Goal: Obtain resource: Download file/media

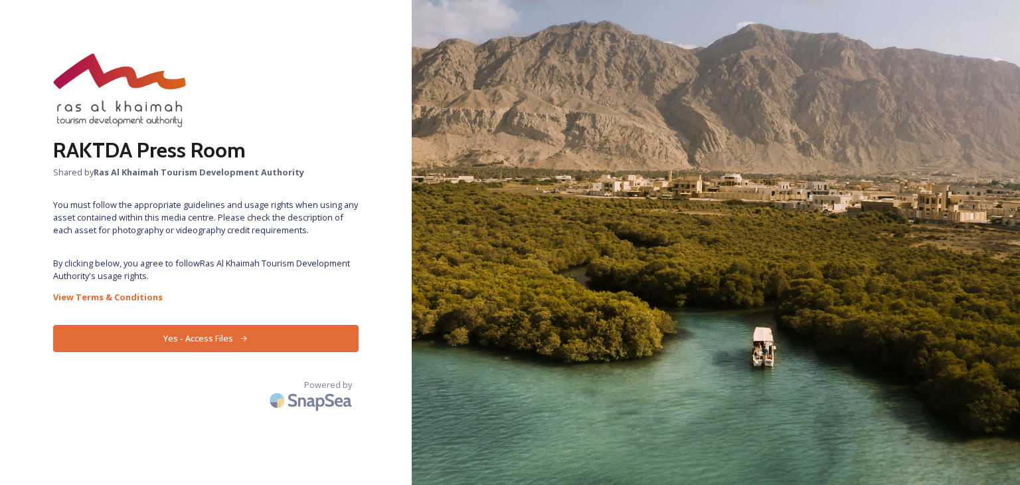
click at [197, 341] on button "Yes - Access Files" at bounding box center [206, 338] width 306 height 27
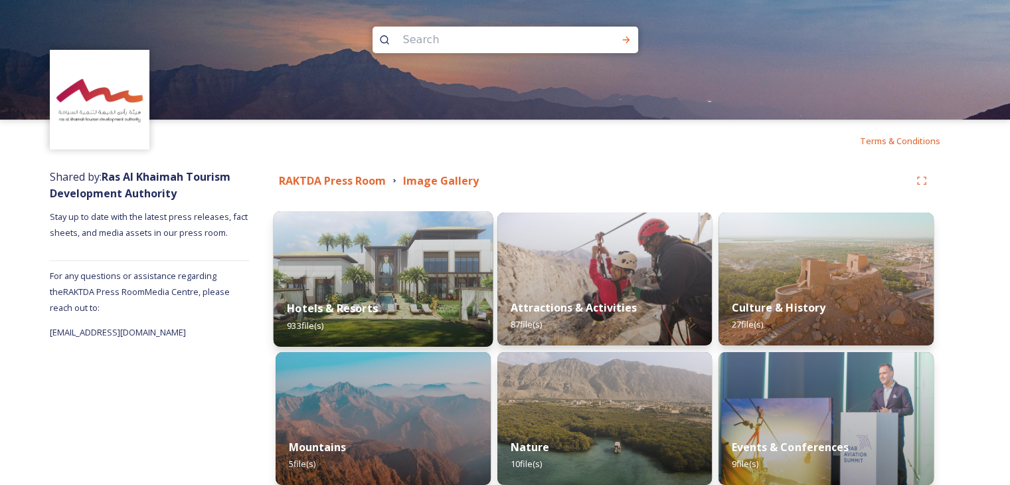
click at [390, 225] on img at bounding box center [383, 278] width 219 height 135
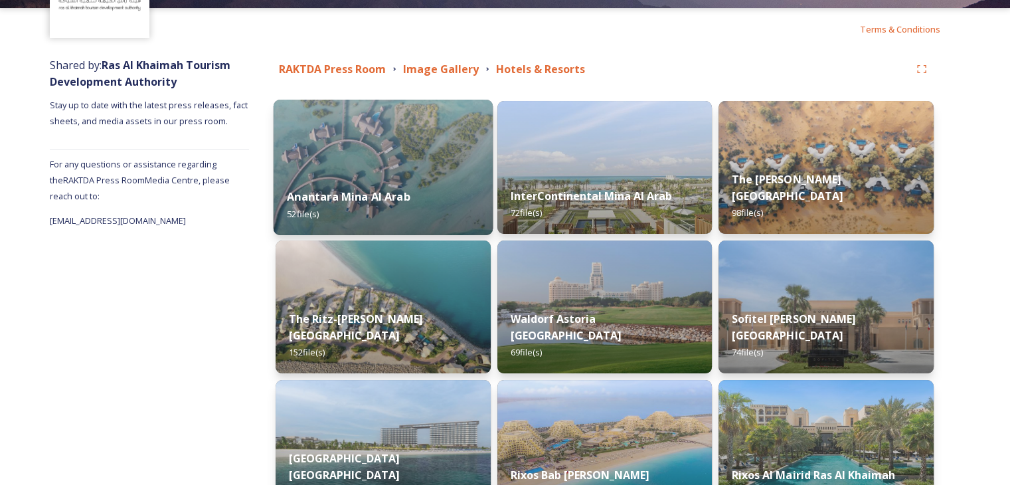
scroll to position [133, 0]
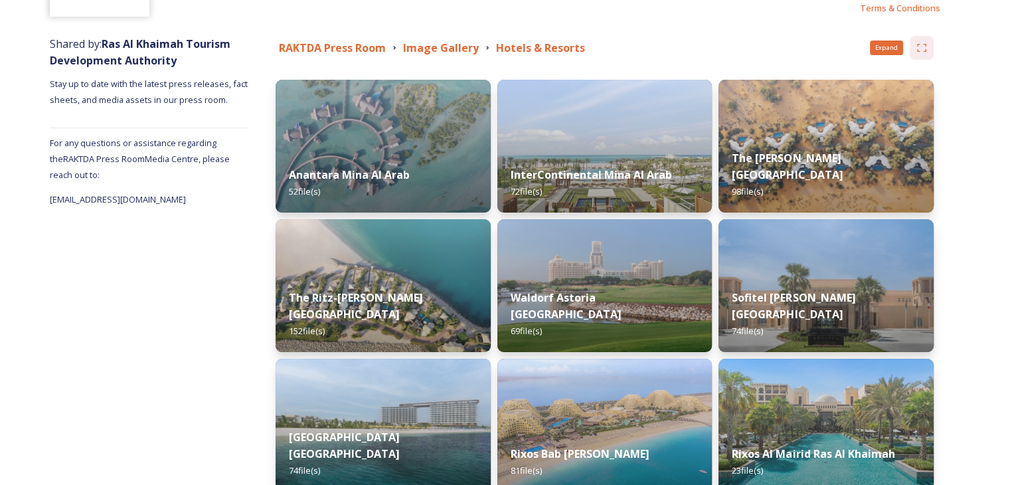
click at [924, 50] on icon at bounding box center [922, 48] width 11 height 11
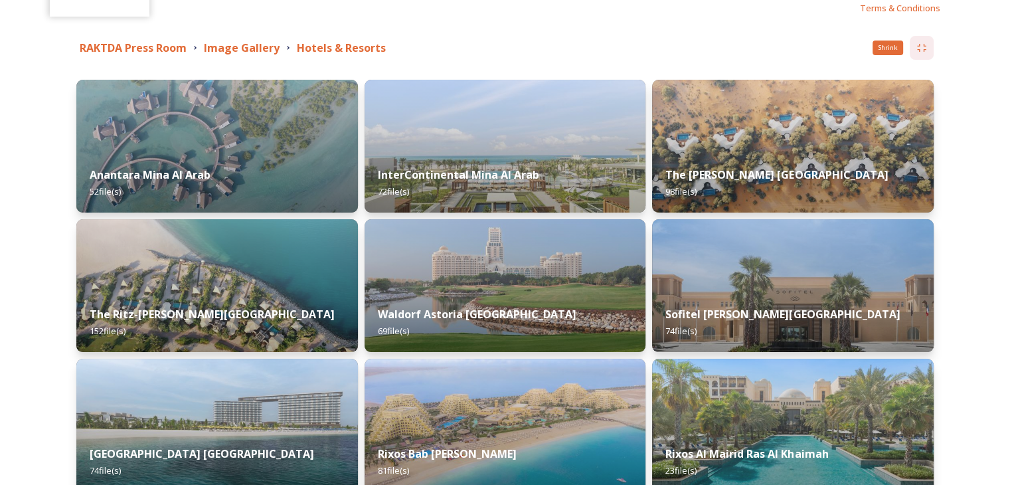
click at [924, 50] on icon at bounding box center [921, 48] width 9 height 8
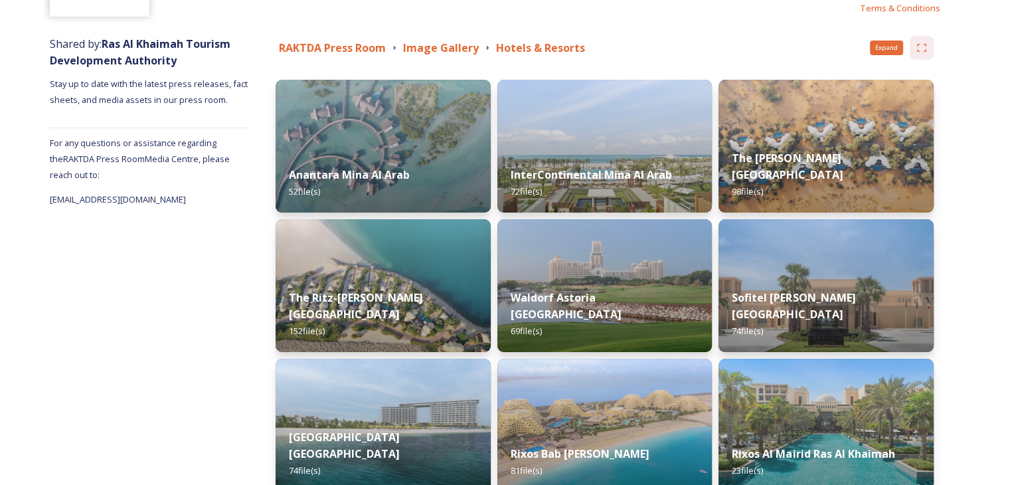
click at [924, 50] on icon at bounding box center [922, 48] width 11 height 11
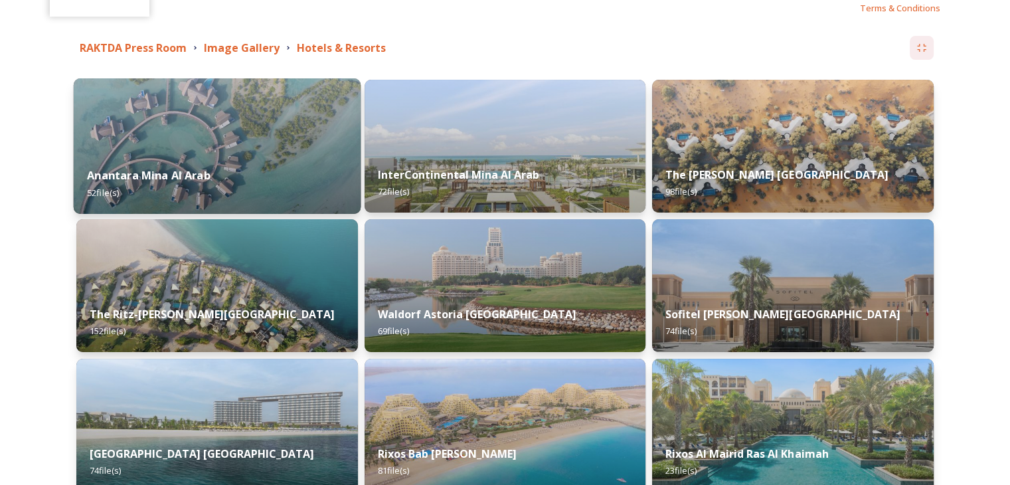
click at [280, 126] on img at bounding box center [217, 145] width 287 height 135
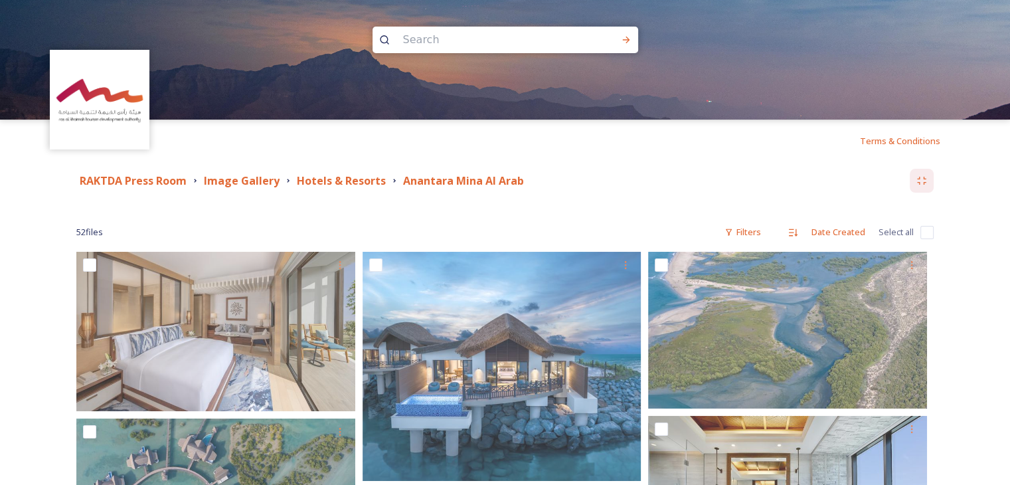
click at [925, 231] on input "checkbox" at bounding box center [927, 232] width 13 height 13
checkbox input "true"
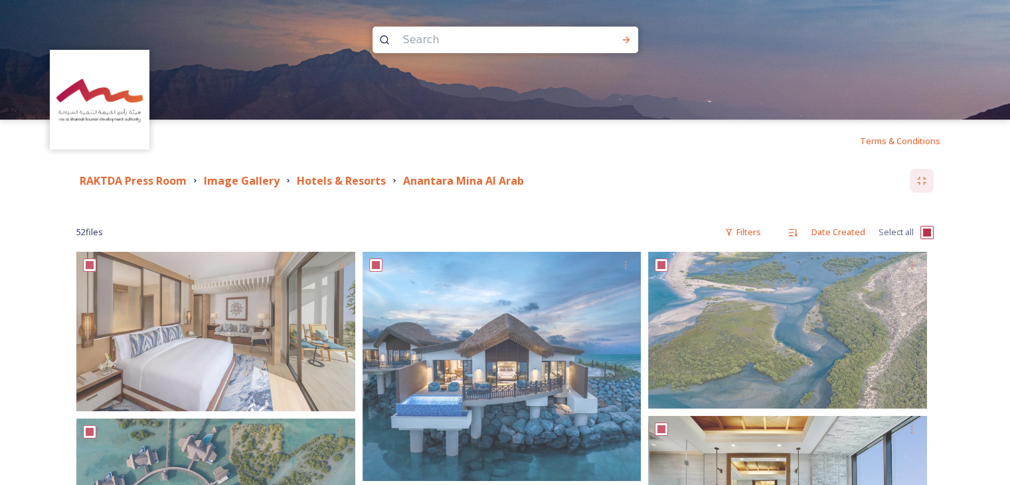
checkbox input "true"
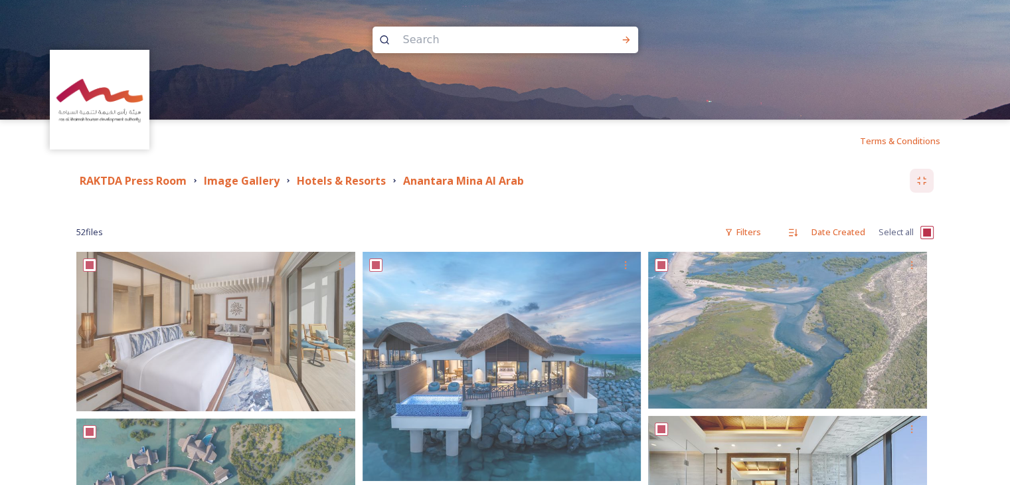
checkbox input "true"
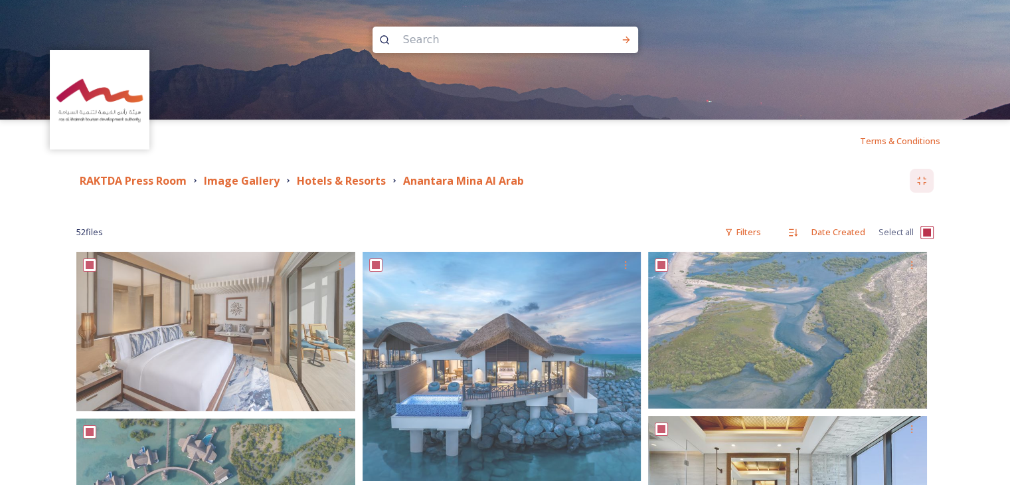
checkbox input "true"
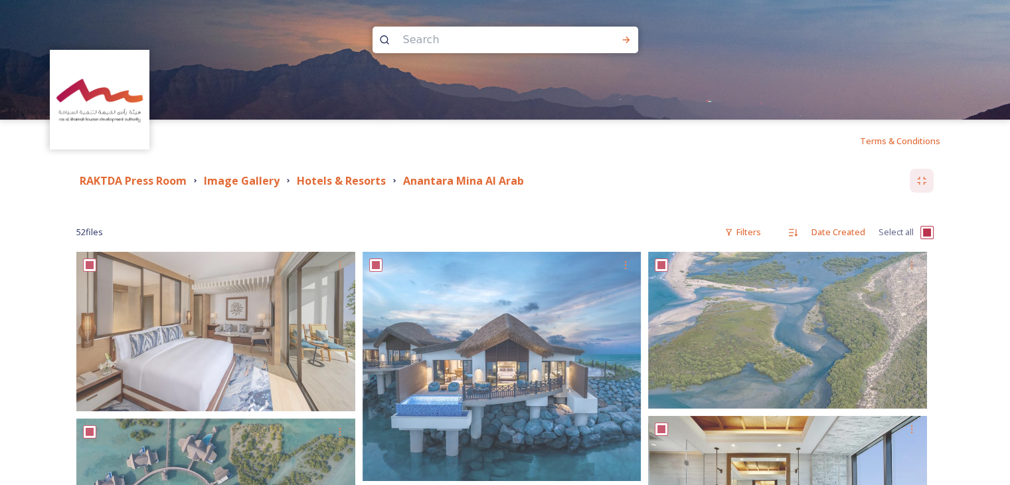
checkbox input "true"
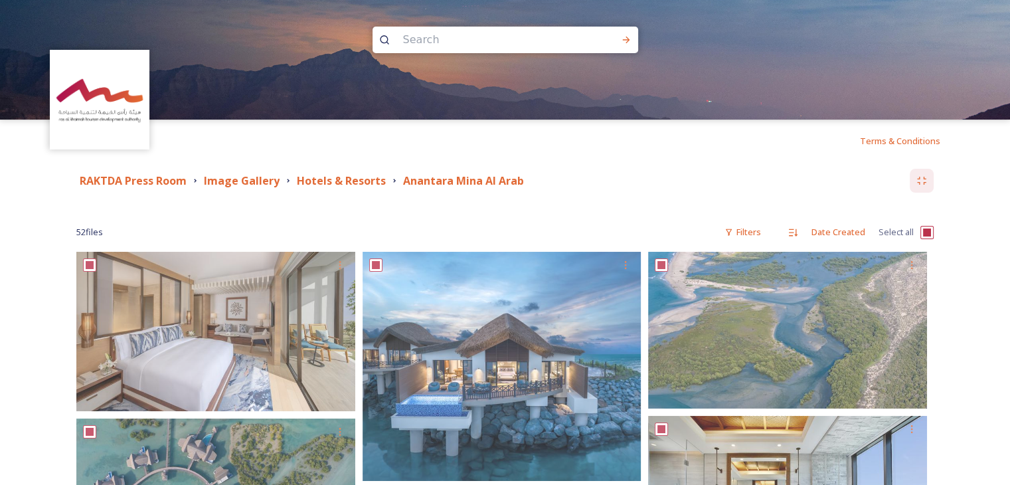
checkbox input "true"
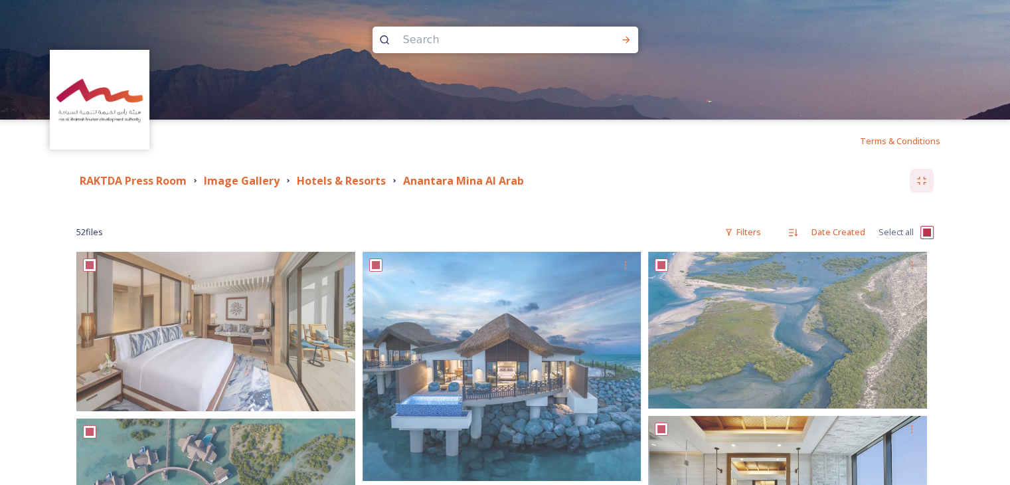
checkbox input "true"
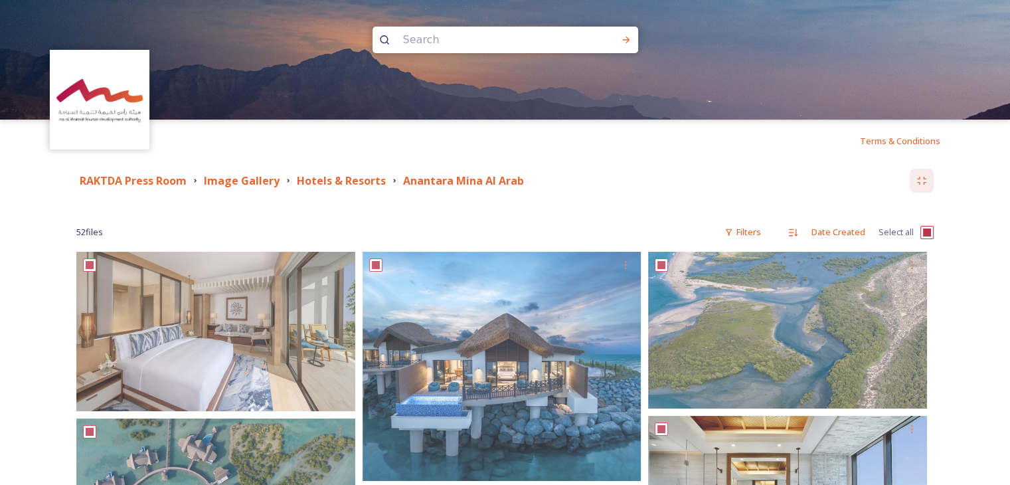
checkbox input "true"
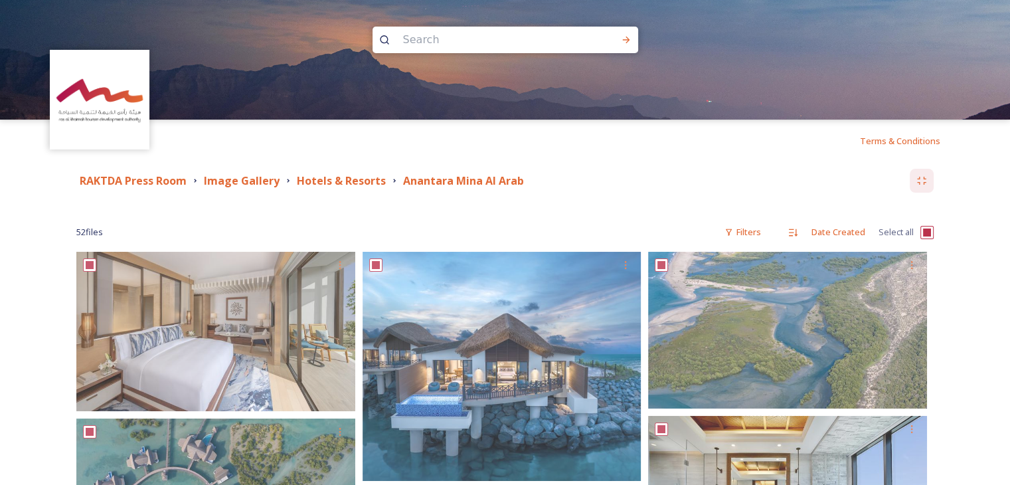
checkbox input "true"
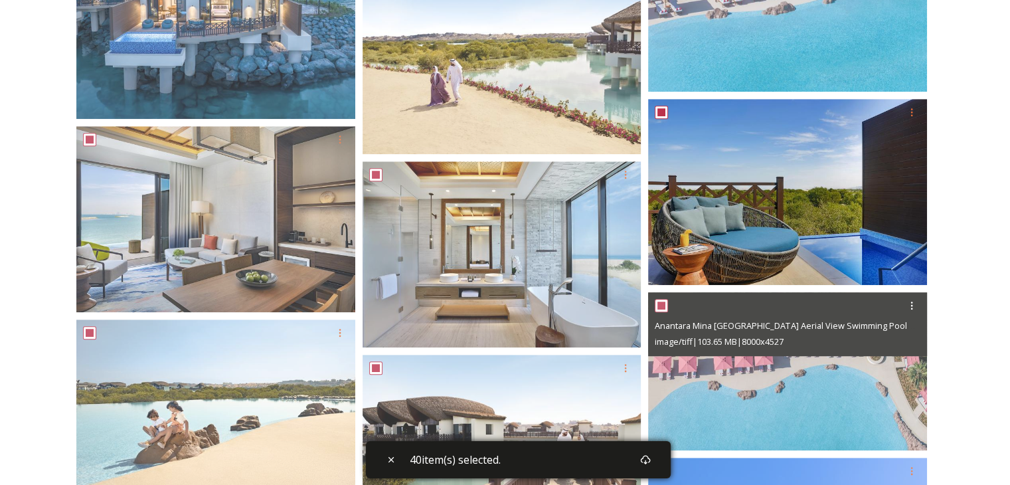
checkbox input "false"
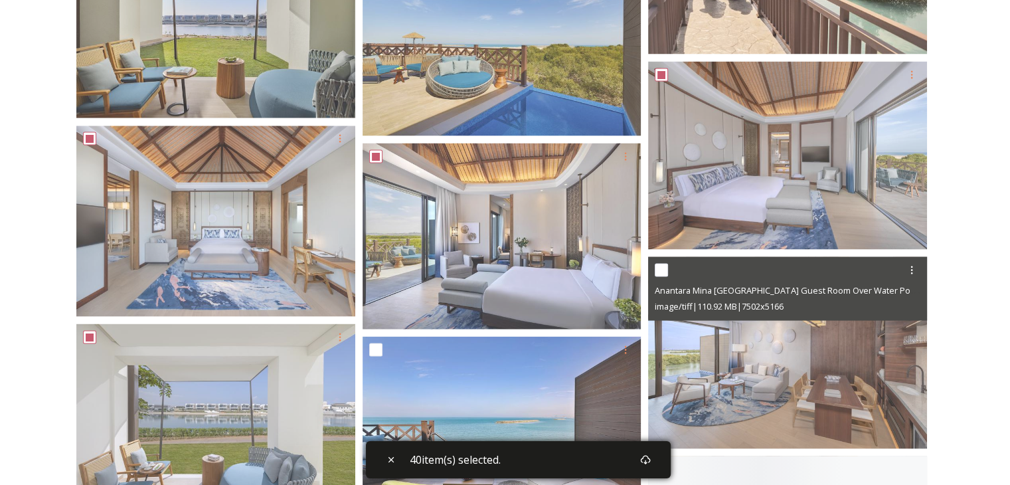
scroll to position [2524, 0]
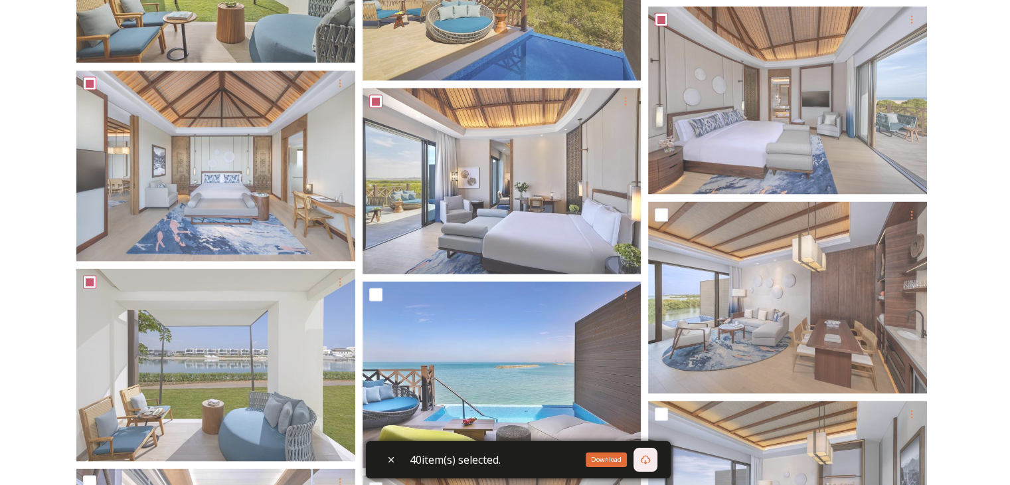
click at [648, 458] on icon at bounding box center [645, 459] width 11 height 11
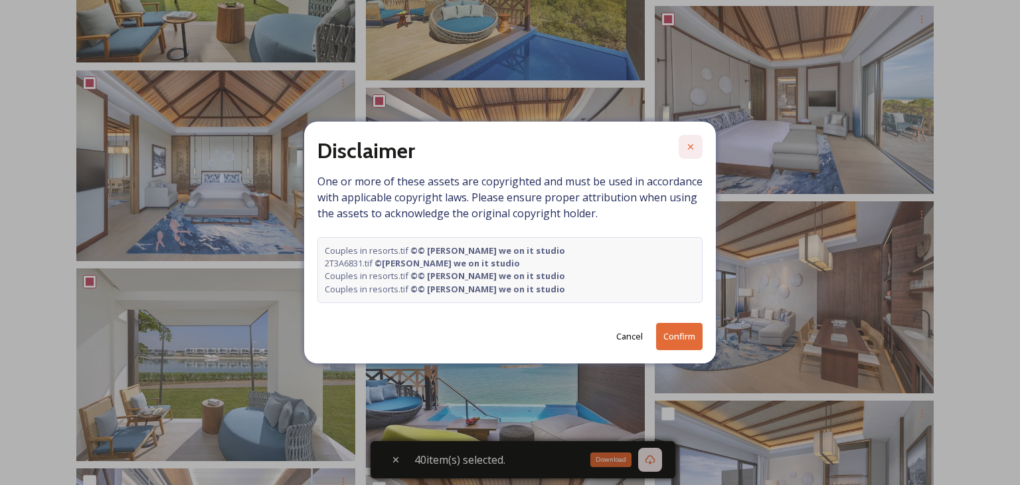
click at [691, 148] on icon at bounding box center [690, 146] width 5 height 5
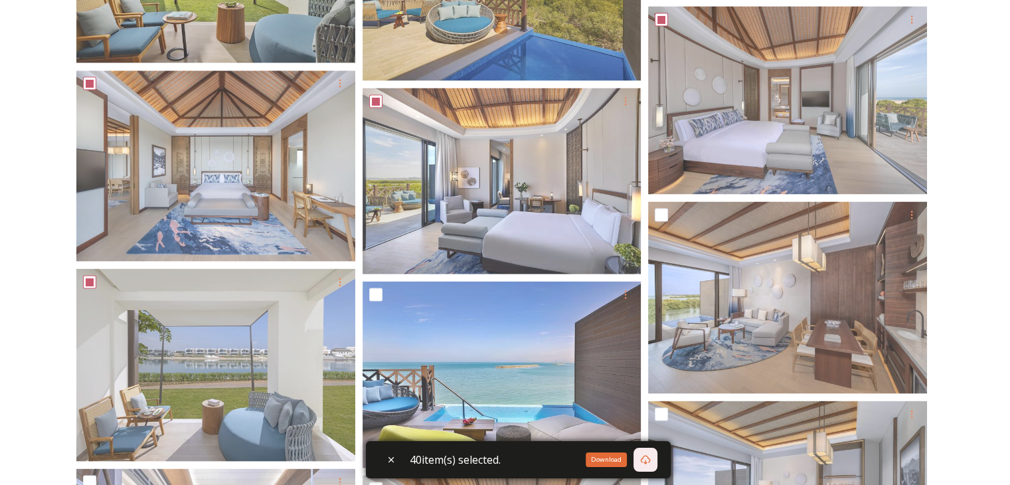
click at [616, 457] on div "Download" at bounding box center [606, 459] width 41 height 15
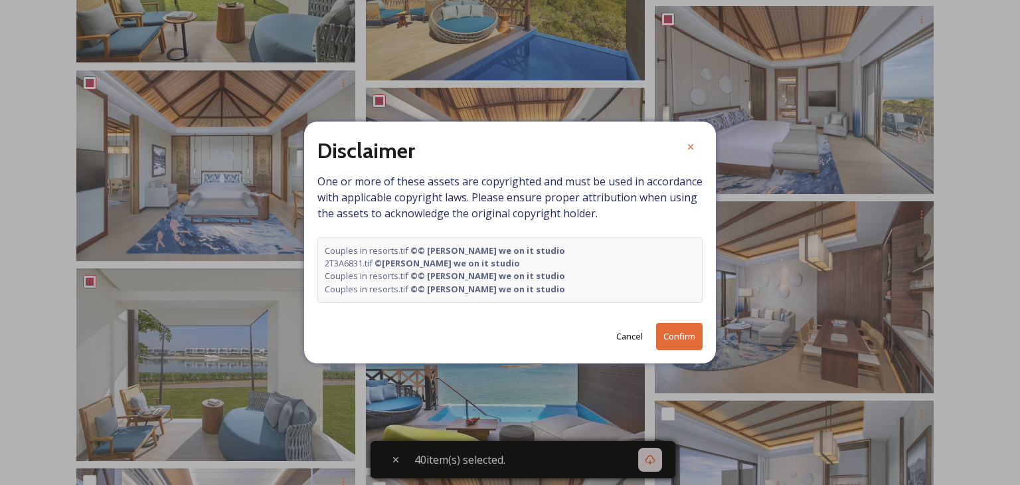
click at [697, 333] on button "Confirm" at bounding box center [679, 336] width 46 height 27
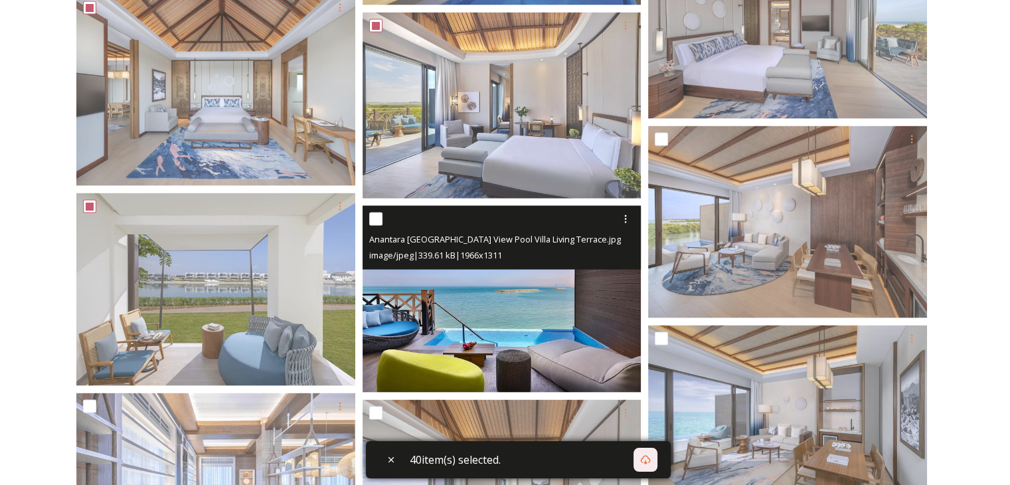
scroll to position [2723, 0]
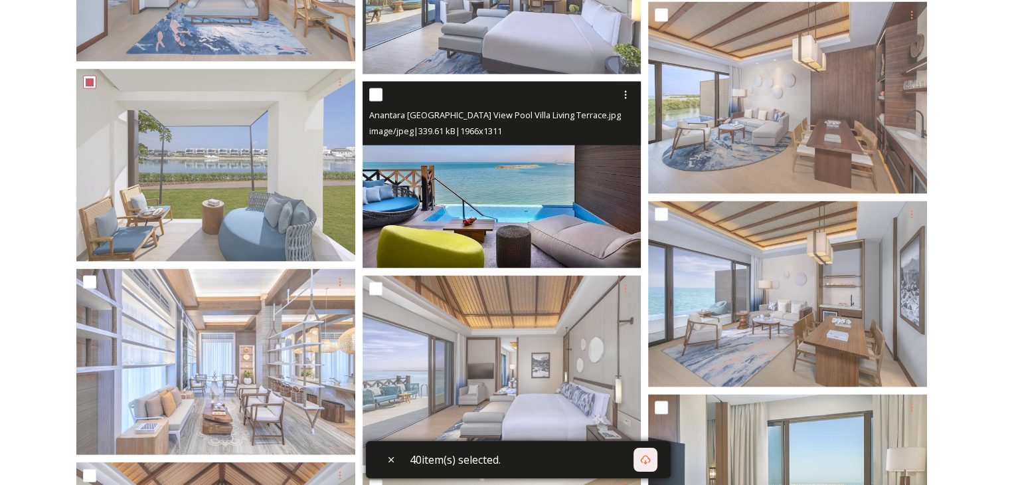
click at [375, 101] on input "checkbox" at bounding box center [375, 94] width 13 height 13
checkbox input "true"
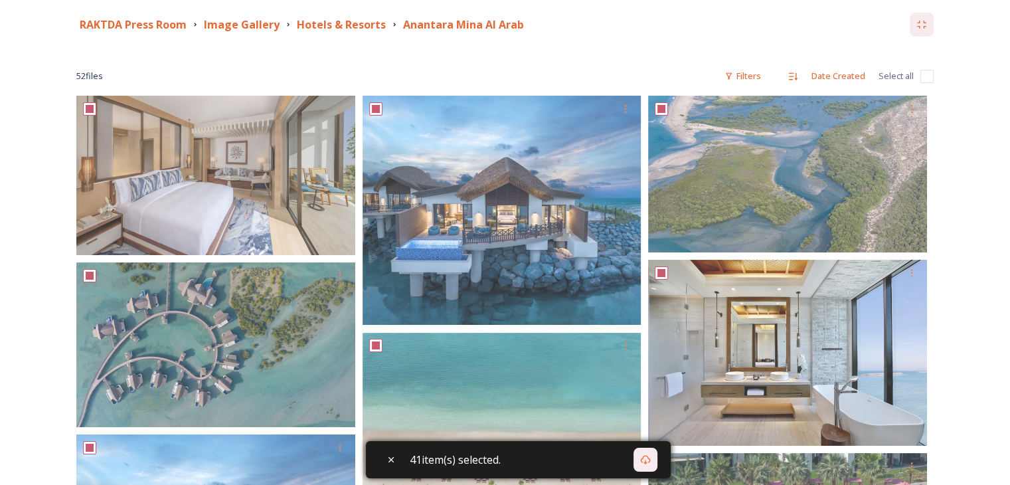
scroll to position [0, 0]
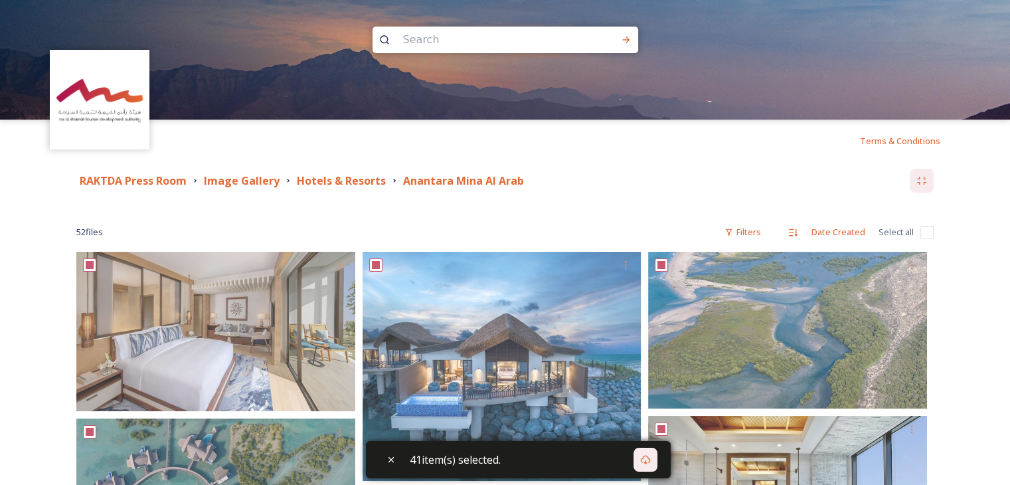
click at [930, 232] on input "checkbox" at bounding box center [927, 232] width 13 height 13
checkbox input "true"
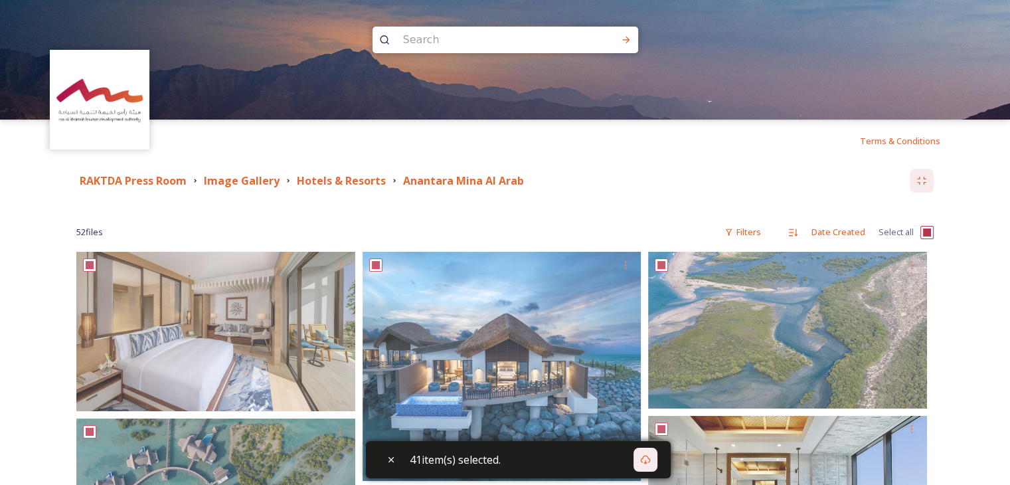
checkbox input "true"
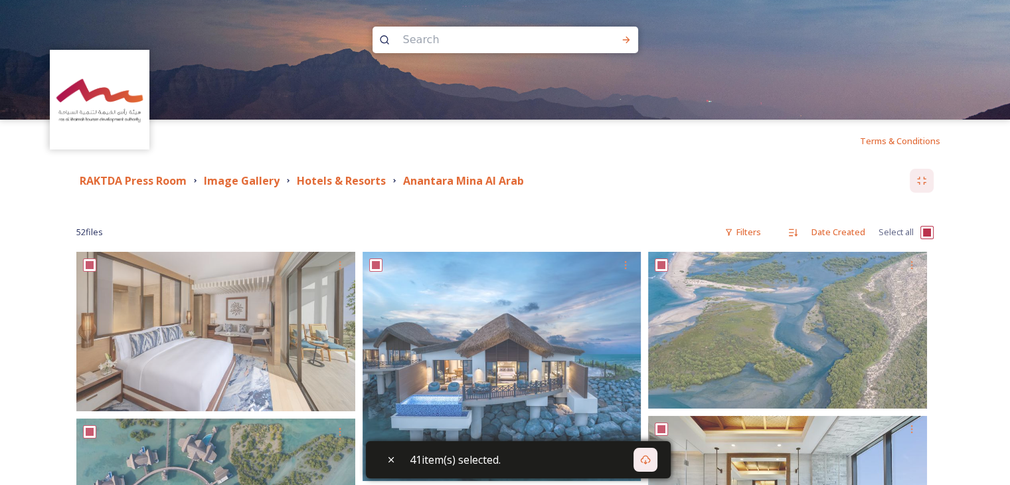
checkbox input "true"
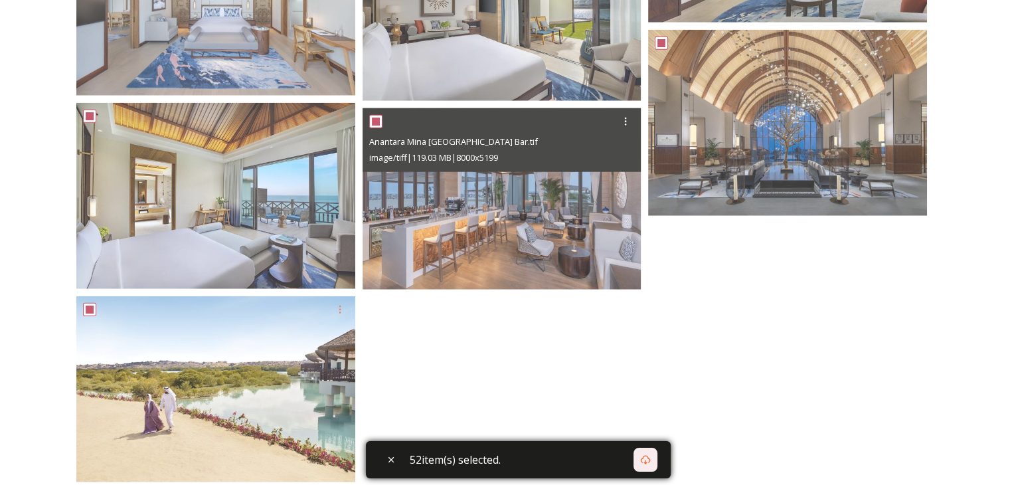
scroll to position [3308, 0]
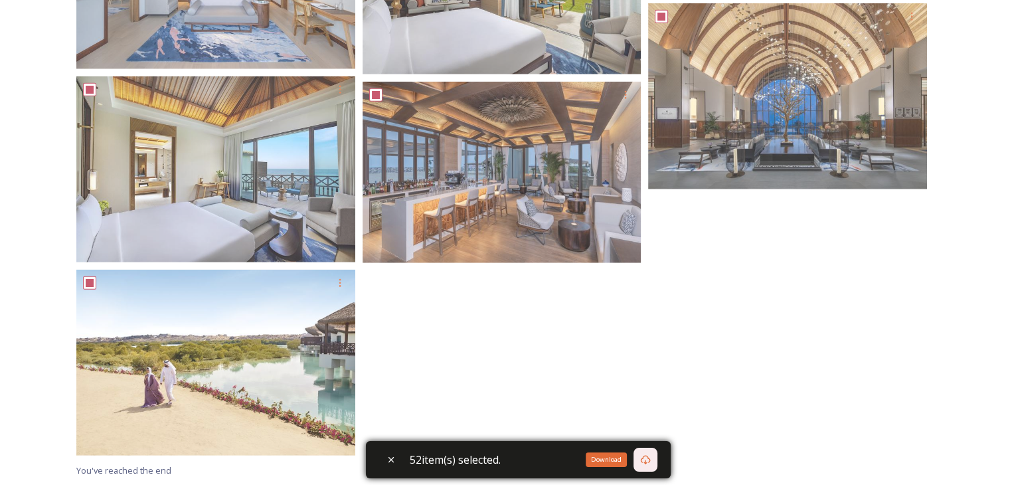
click at [640, 460] on div "Download" at bounding box center [646, 460] width 24 height 24
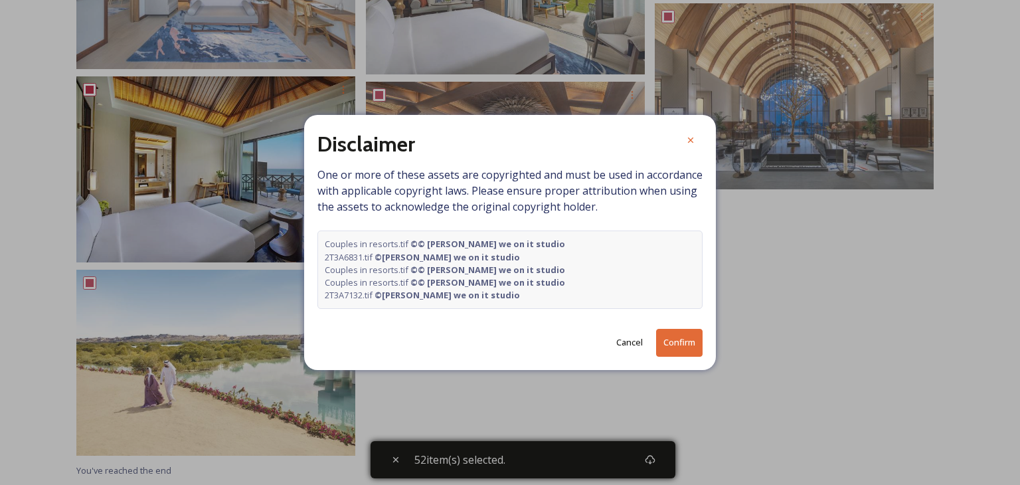
drag, startPoint x: 690, startPoint y: 137, endPoint x: 142, endPoint y: 103, distance: 549.0
click at [690, 137] on icon at bounding box center [690, 140] width 11 height 11
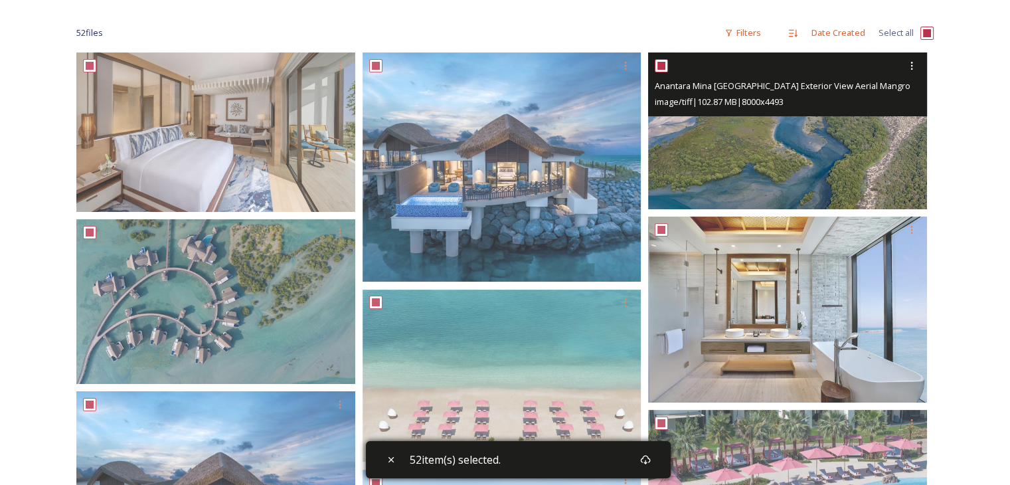
scroll to position [0, 0]
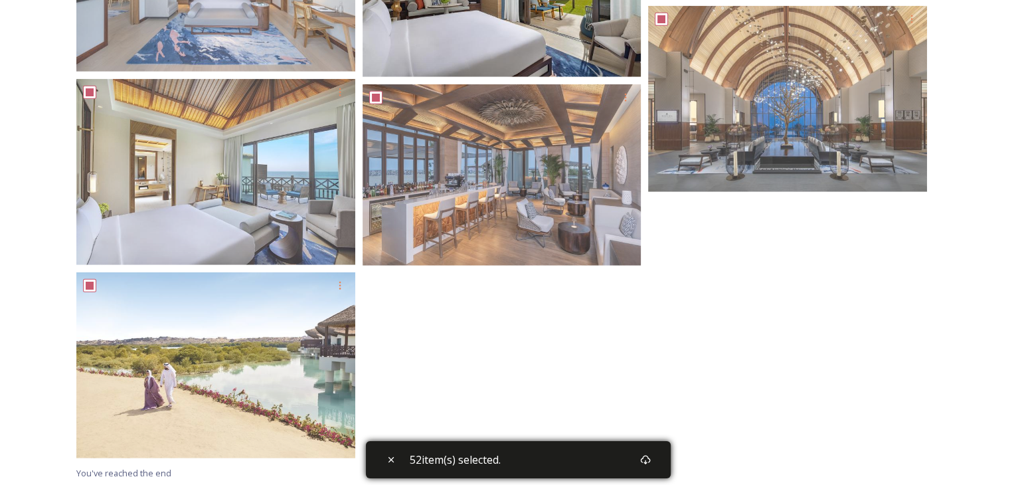
scroll to position [3308, 0]
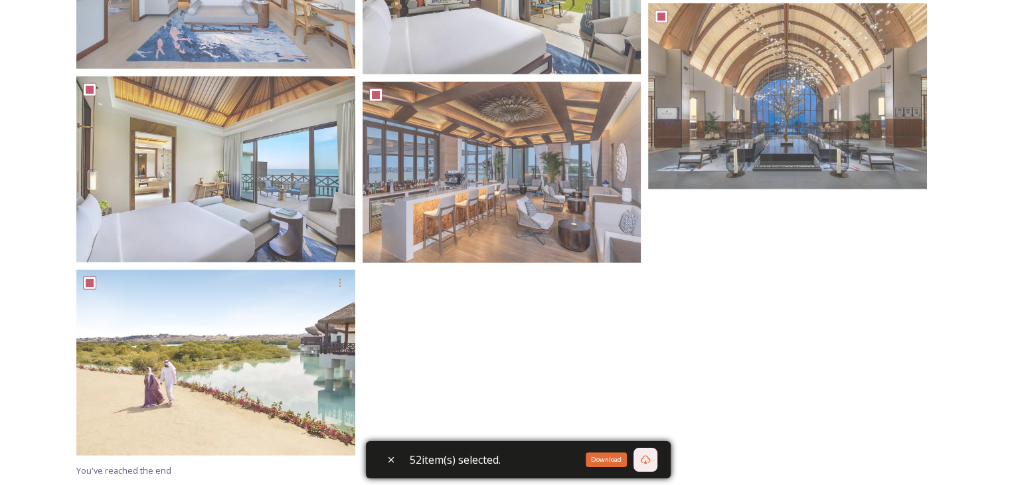
click at [645, 458] on icon at bounding box center [645, 459] width 10 height 9
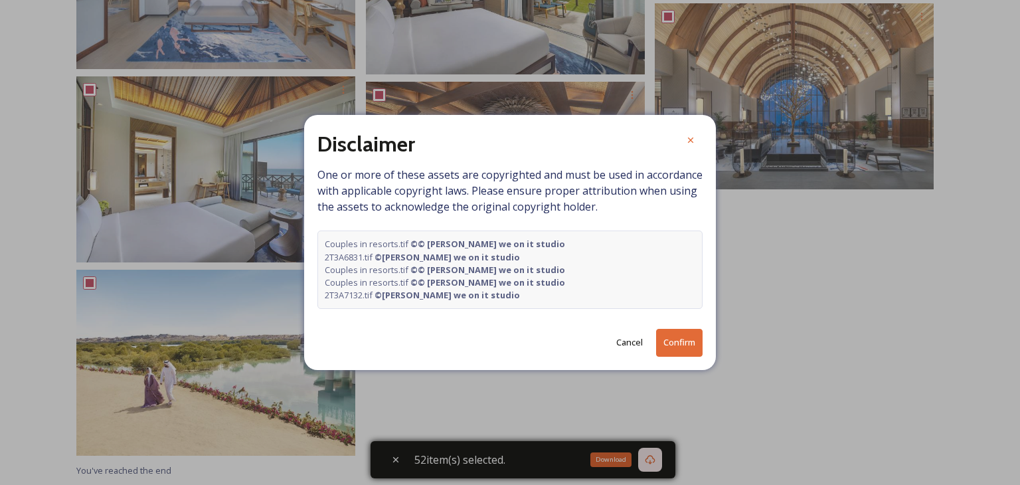
click at [669, 340] on button "Confirm" at bounding box center [679, 342] width 46 height 27
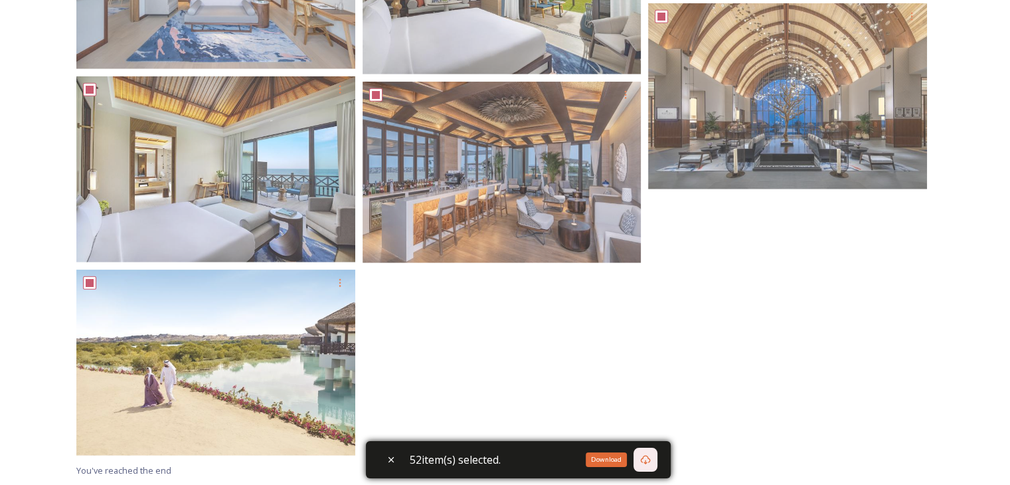
click at [614, 461] on div "Download" at bounding box center [606, 459] width 41 height 15
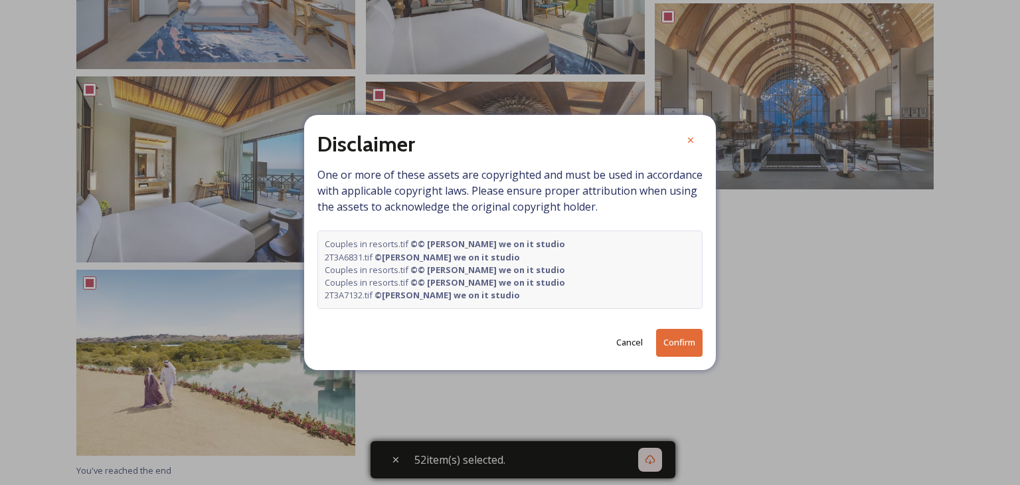
click at [665, 343] on button "Confirm" at bounding box center [679, 342] width 46 height 27
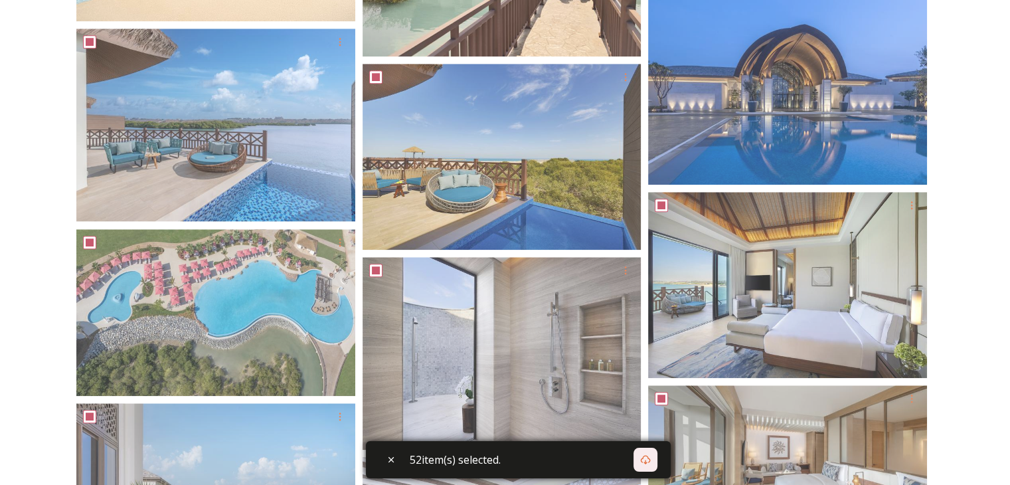
scroll to position [1182, 0]
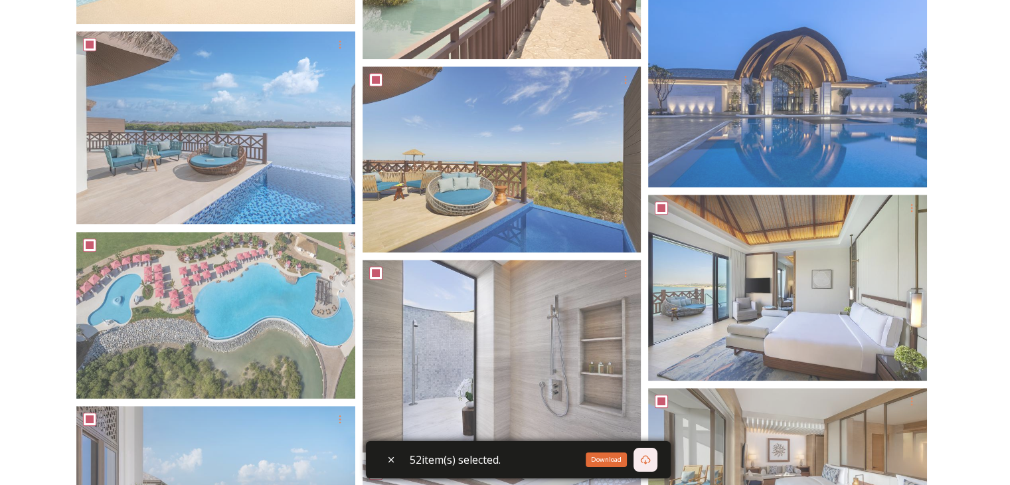
click at [651, 458] on icon at bounding box center [645, 459] width 11 height 11
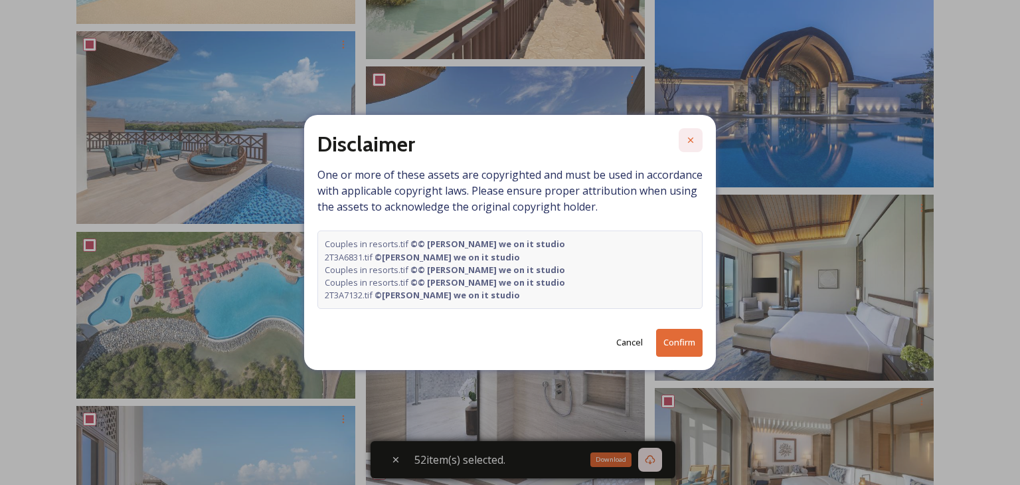
click at [693, 144] on icon at bounding box center [690, 140] width 11 height 11
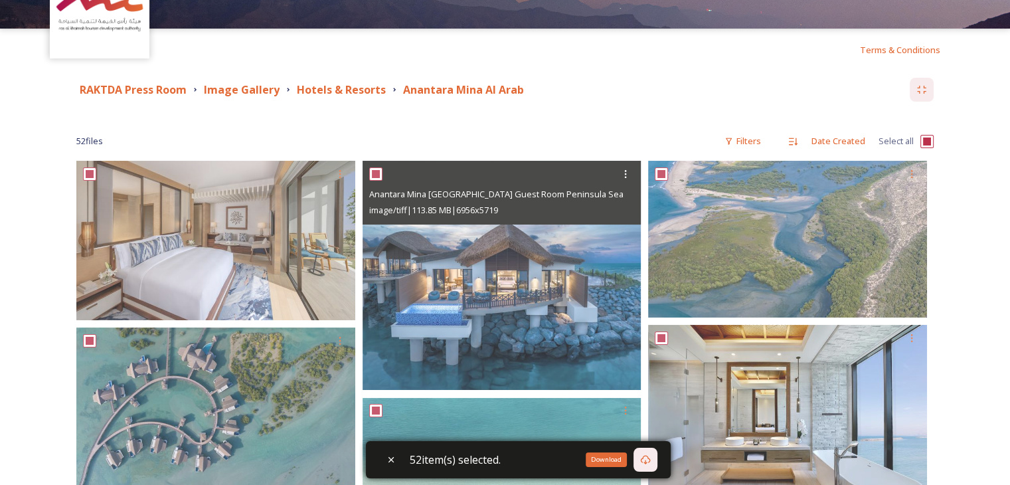
scroll to position [0, 0]
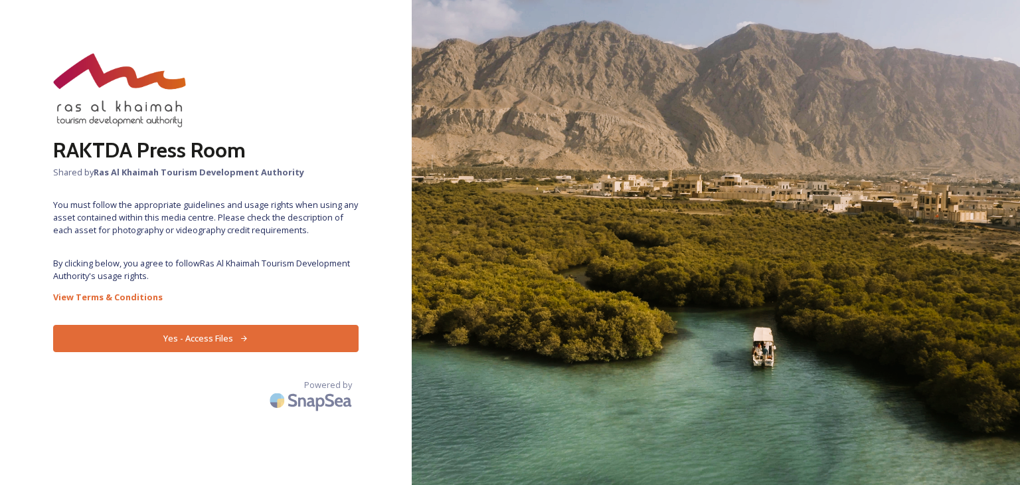
click at [255, 341] on button "Yes - Access Files" at bounding box center [206, 338] width 306 height 27
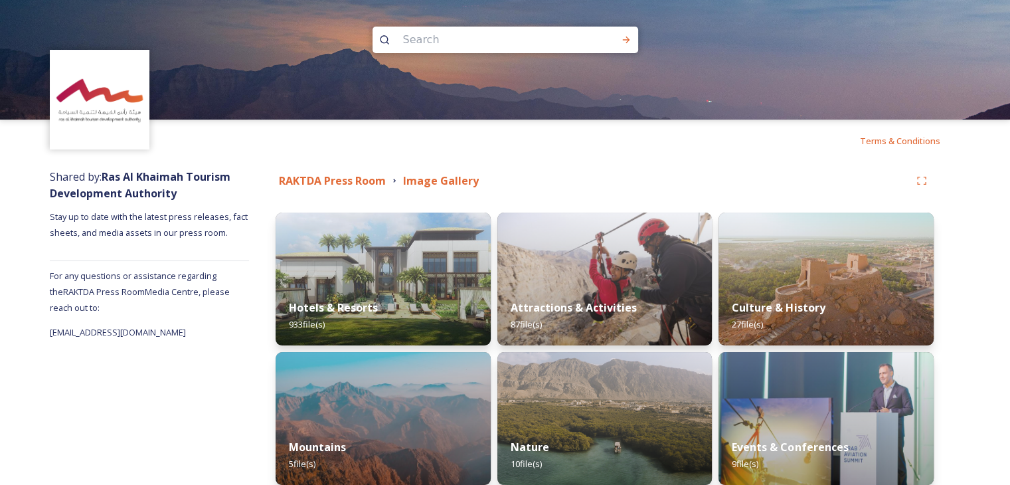
click at [909, 178] on div "RAKTDA Press Room Image Gallery" at bounding box center [593, 181] width 634 height 17
click at [926, 181] on icon at bounding box center [922, 180] width 11 height 11
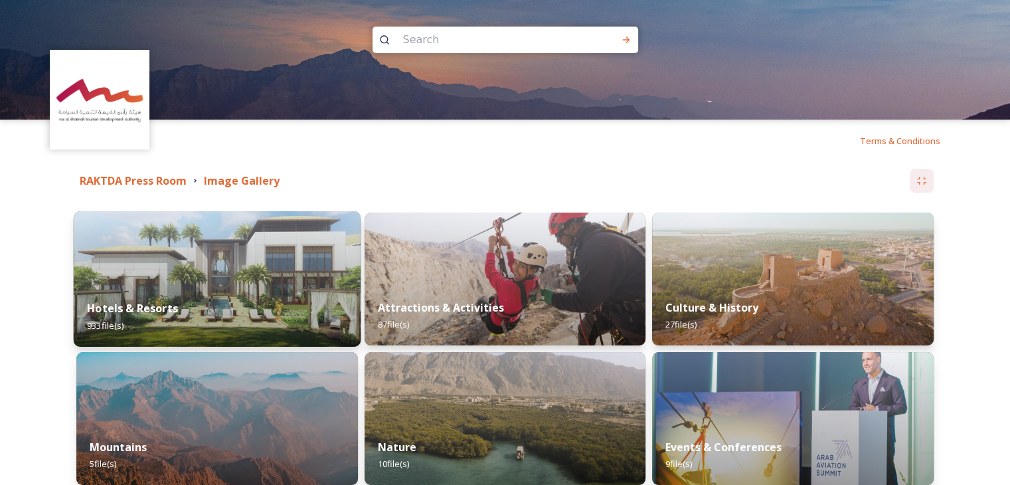
click at [175, 267] on img at bounding box center [217, 278] width 287 height 135
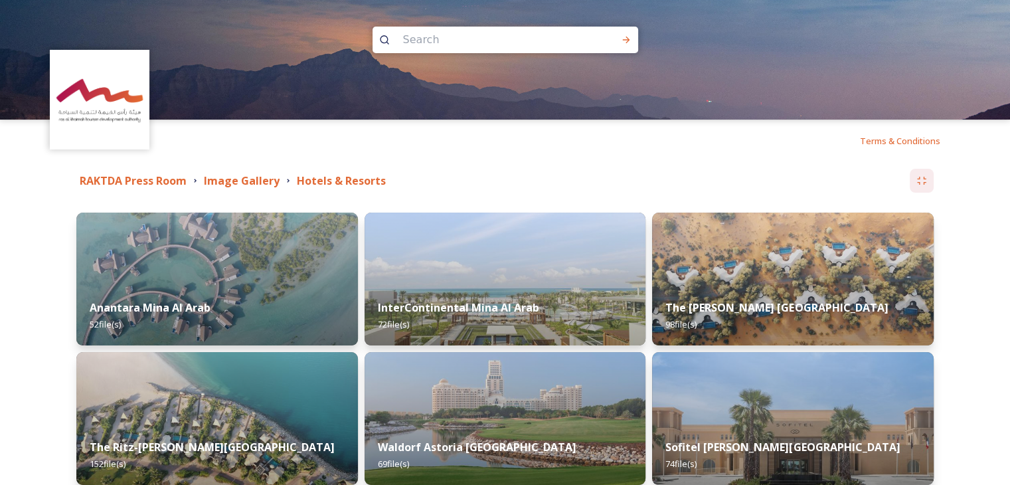
click at [176, 272] on img at bounding box center [217, 279] width 282 height 133
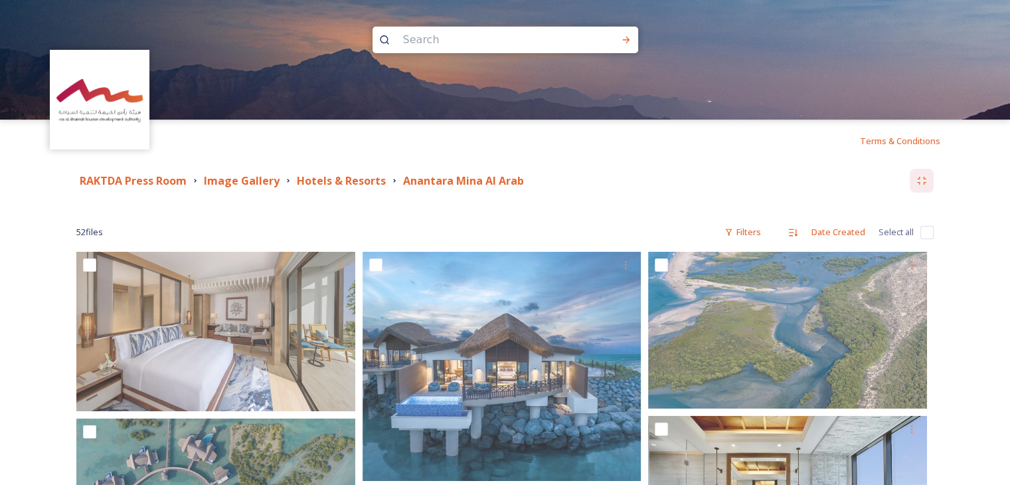
click at [923, 234] on input "checkbox" at bounding box center [927, 232] width 13 height 13
checkbox input "true"
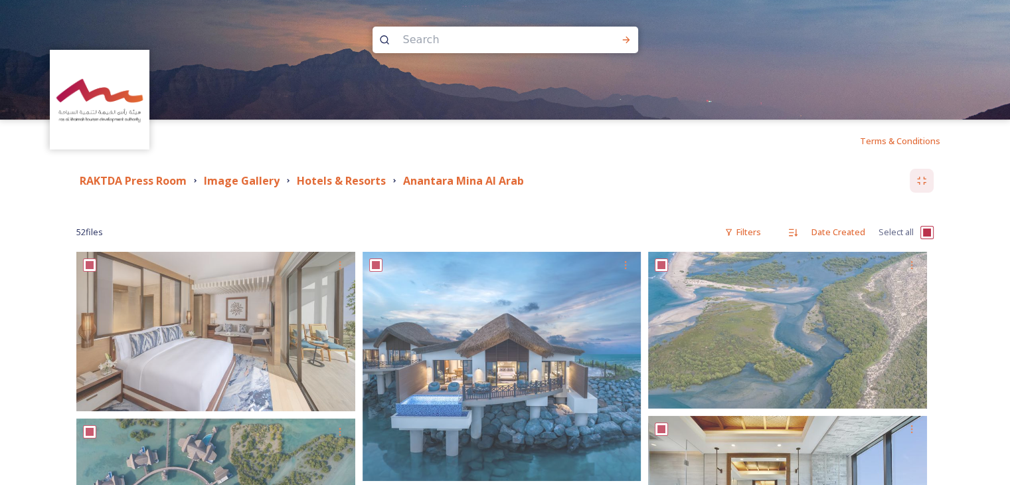
checkbox input "true"
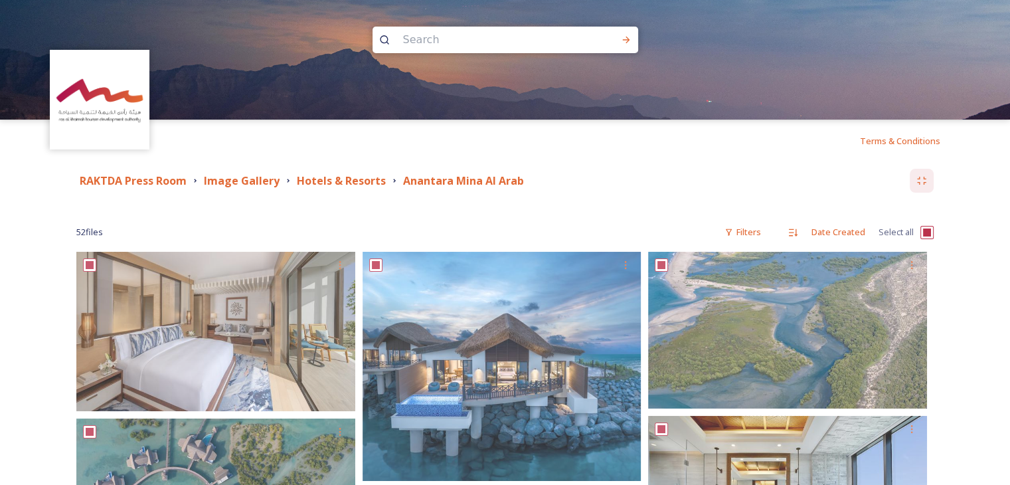
checkbox input "true"
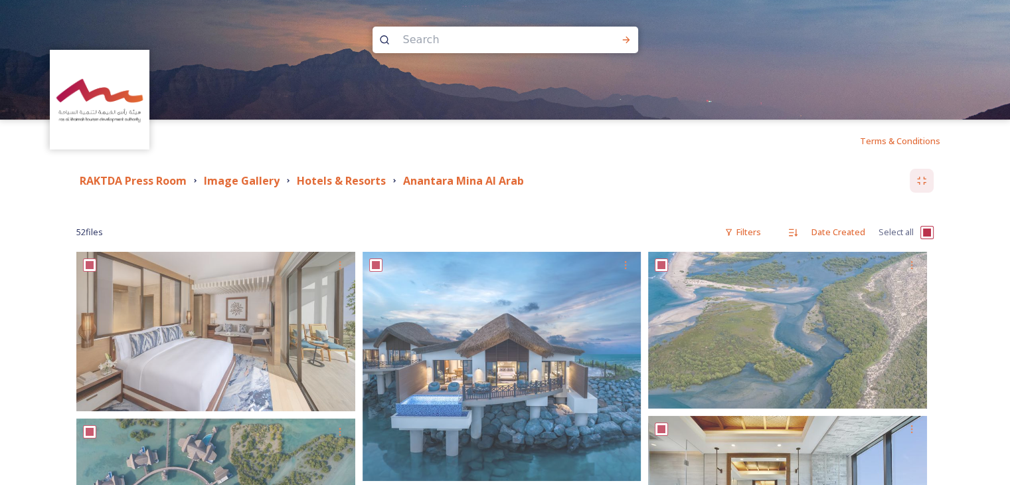
checkbox input "true"
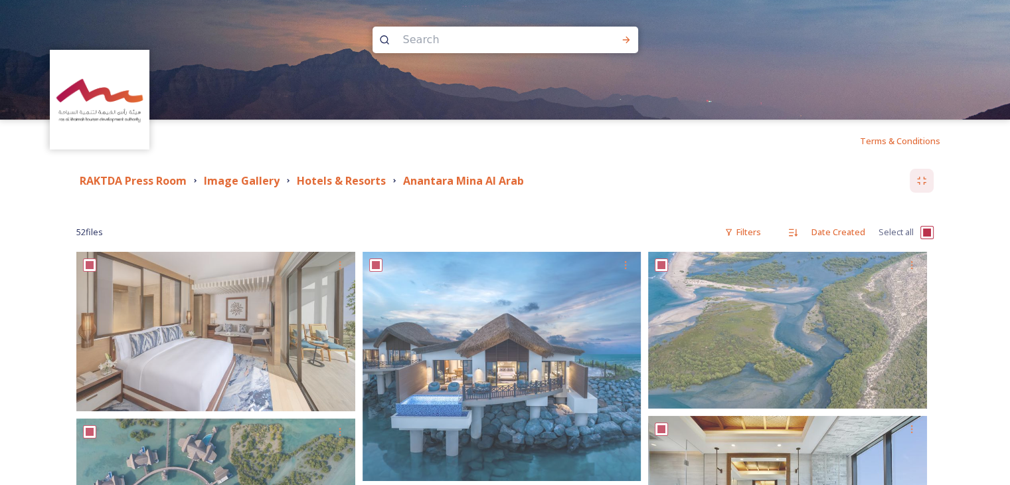
checkbox input "true"
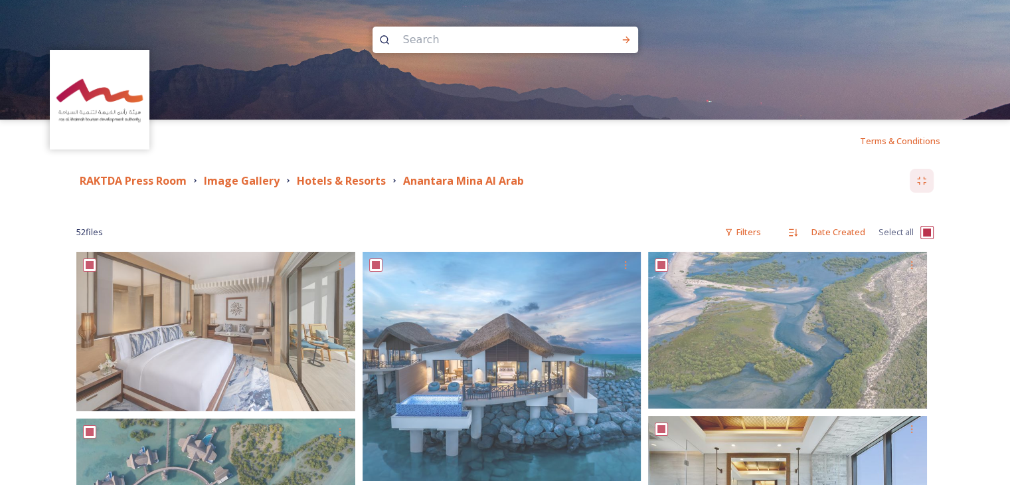
checkbox input "true"
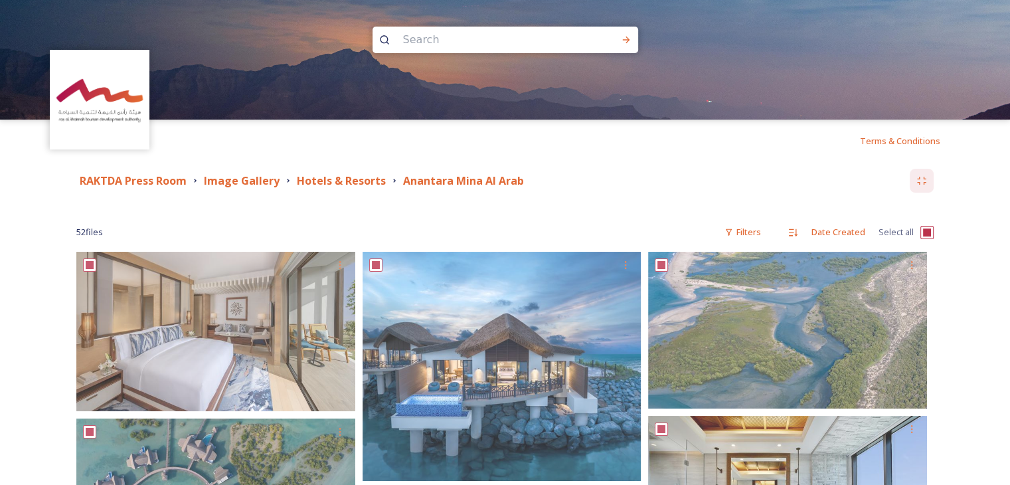
checkbox input "true"
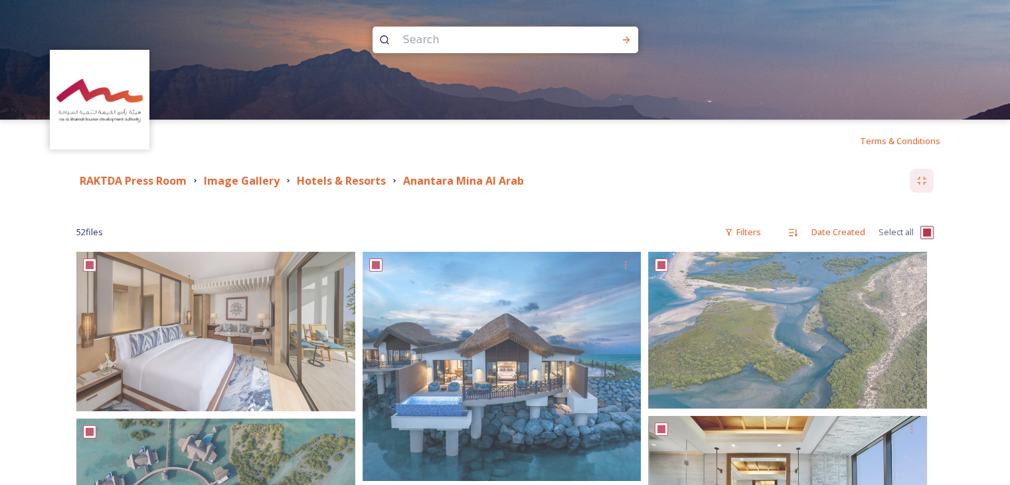
checkbox input "true"
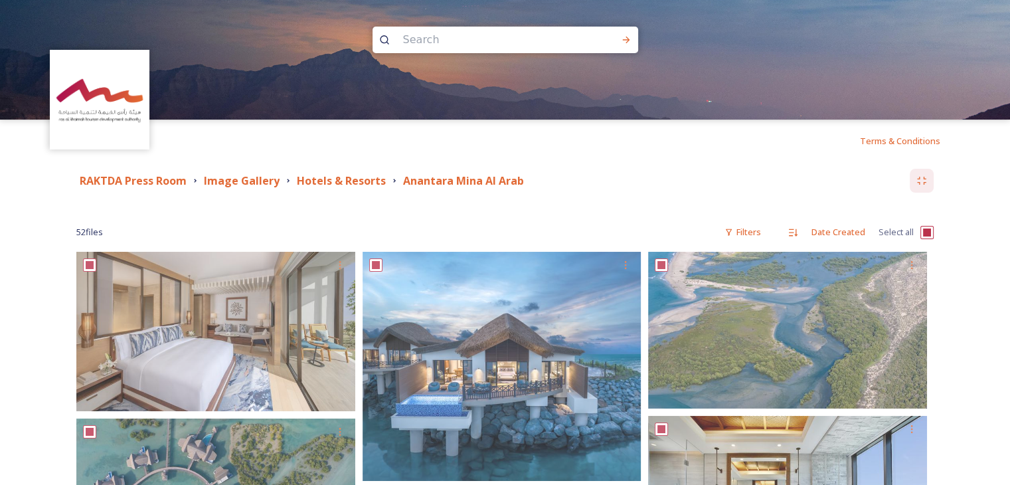
checkbox input "true"
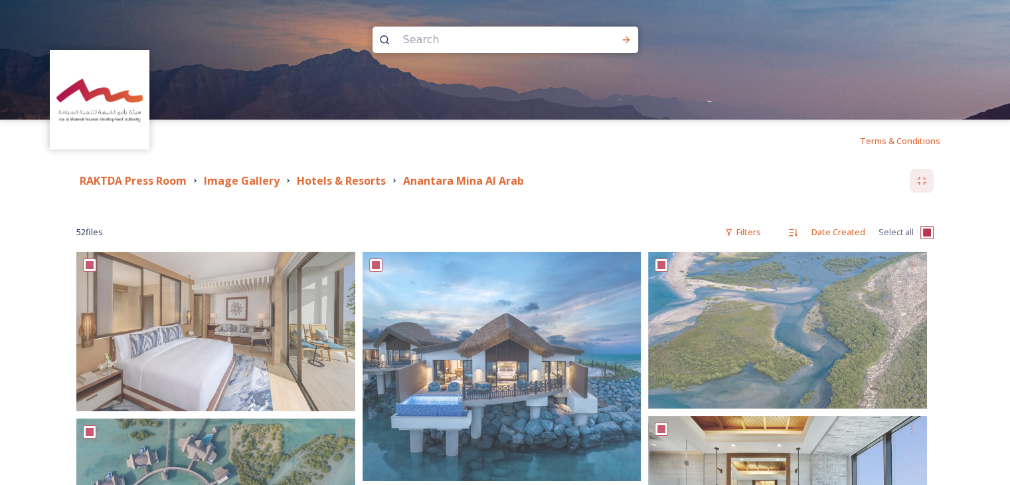
checkbox input "true"
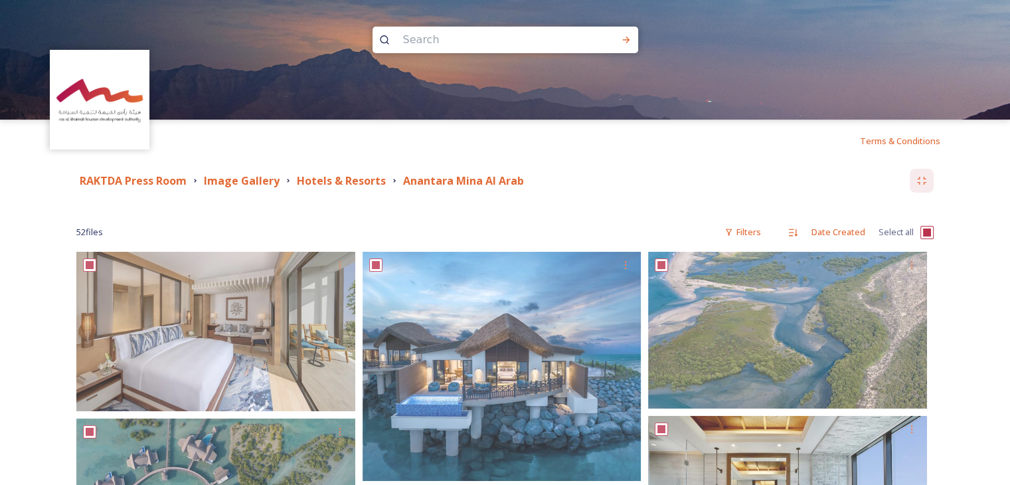
checkbox input "true"
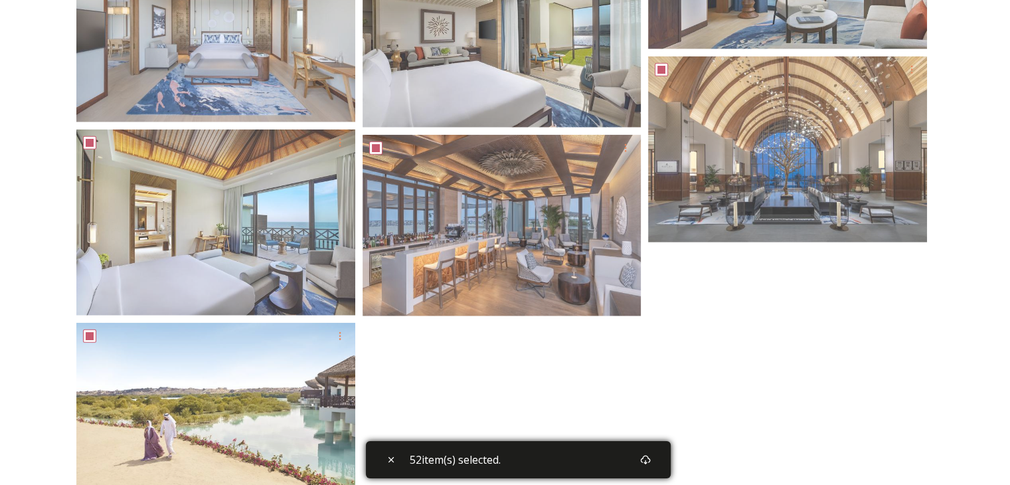
scroll to position [3308, 0]
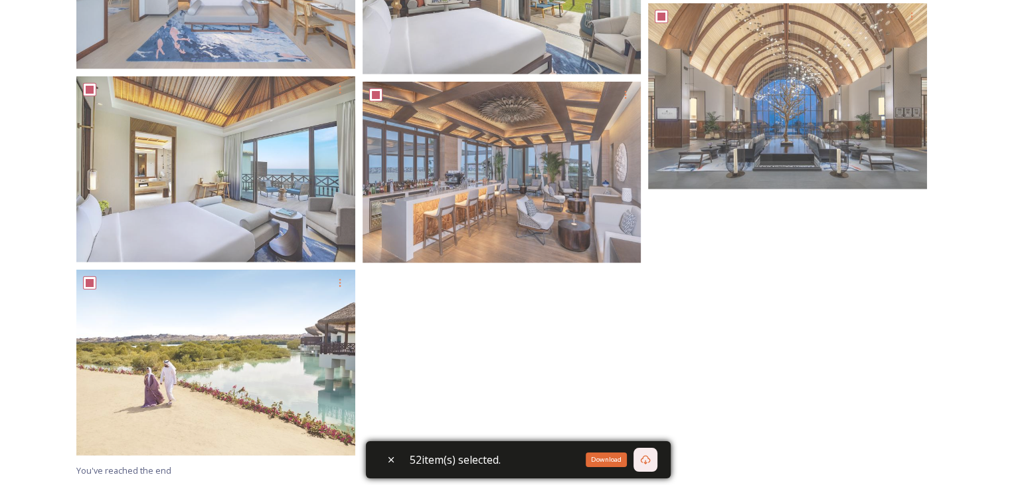
click at [656, 460] on div "Download" at bounding box center [646, 460] width 24 height 24
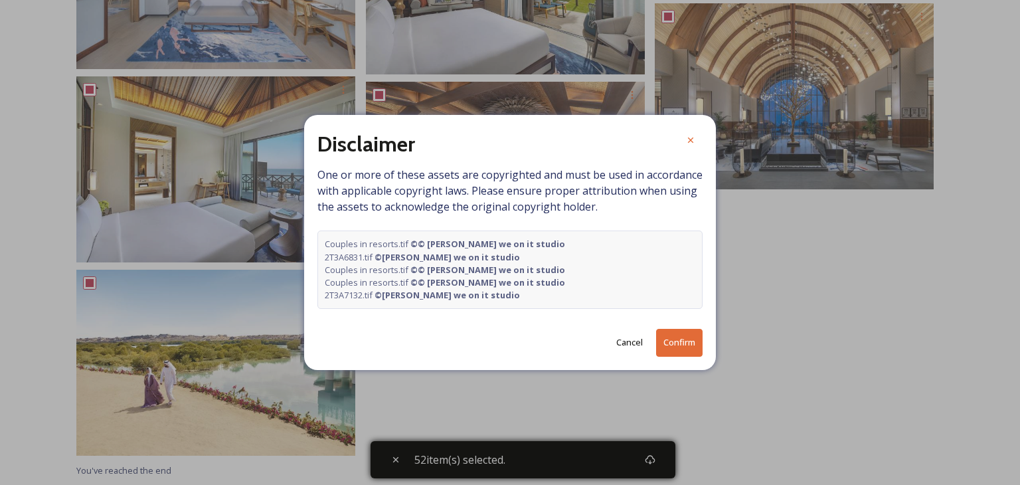
click at [685, 337] on button "Confirm" at bounding box center [679, 342] width 46 height 27
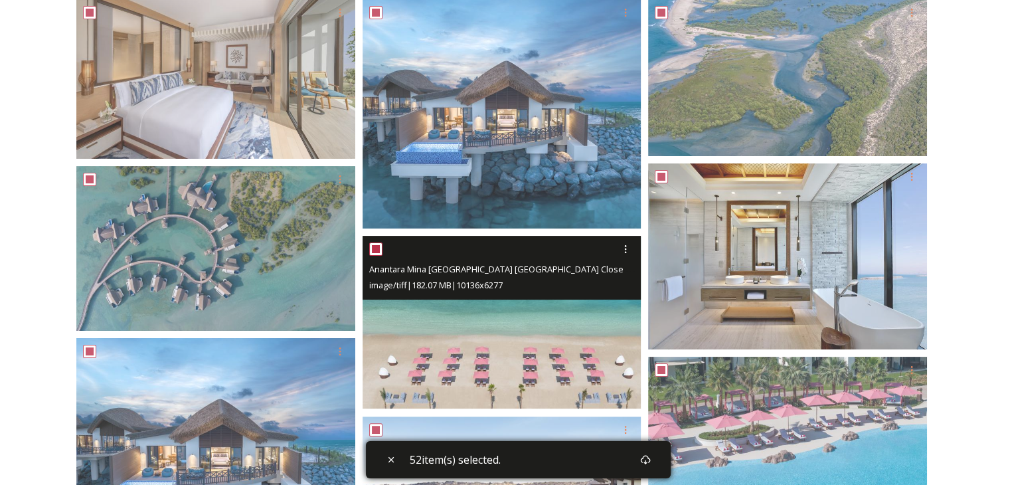
scroll to position [0, 0]
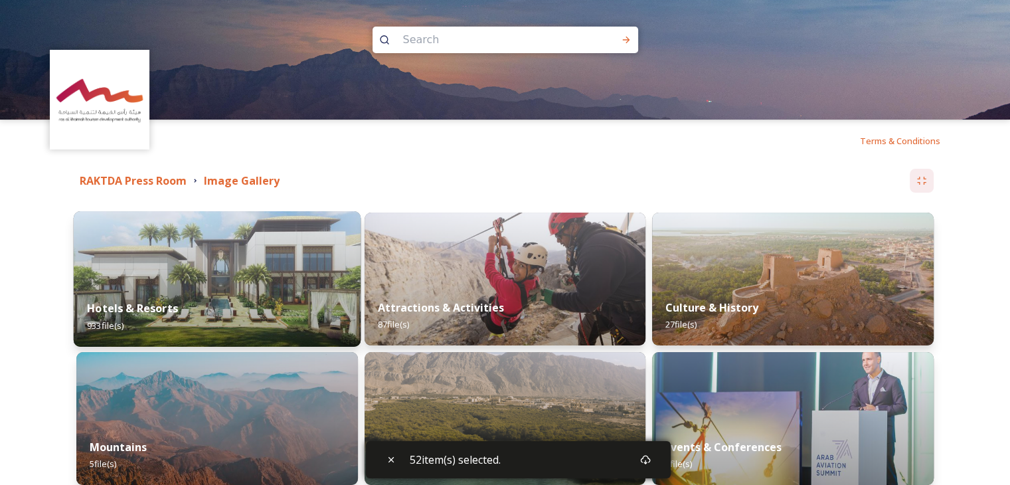
click at [236, 296] on div "Hotels & Resorts 933 file(s)" at bounding box center [217, 316] width 287 height 60
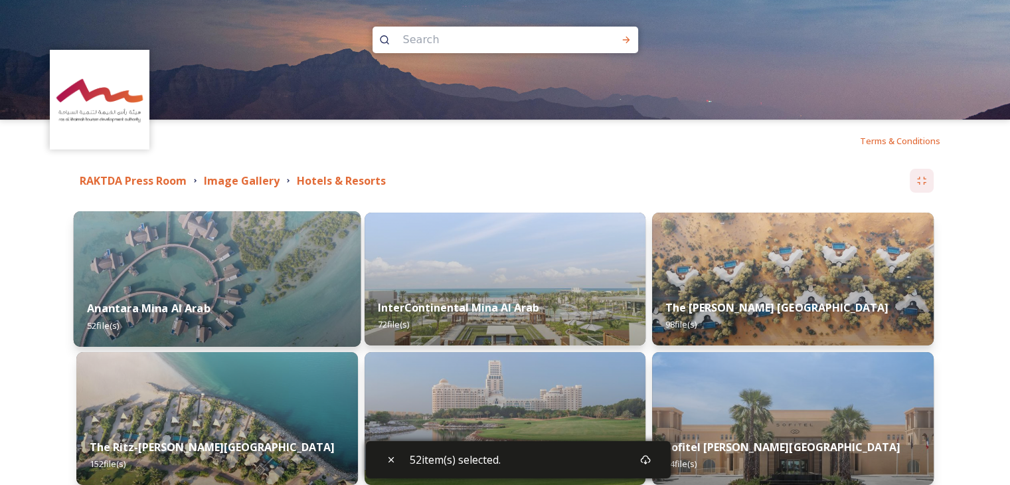
scroll to position [66, 0]
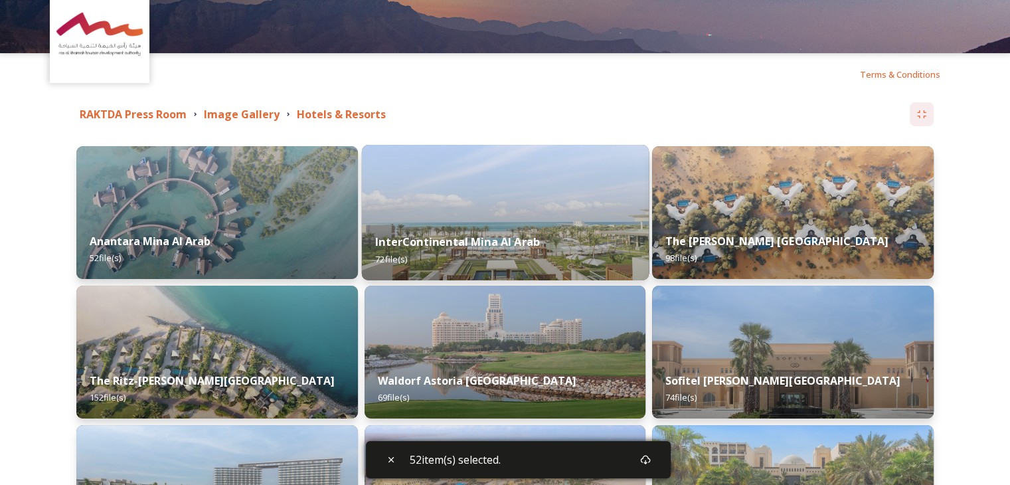
click at [449, 216] on img at bounding box center [504, 212] width 287 height 135
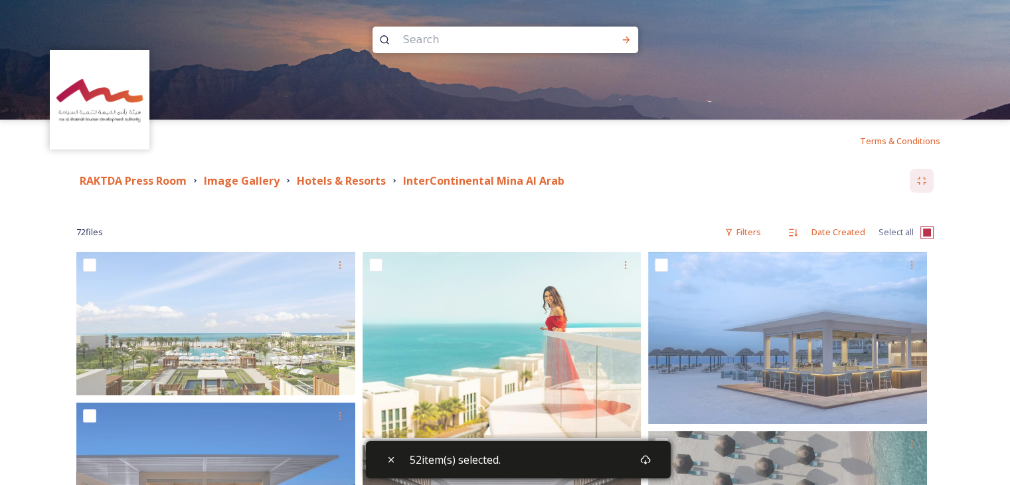
click at [923, 233] on input "checkbox" at bounding box center [927, 232] width 13 height 13
checkbox input "true"
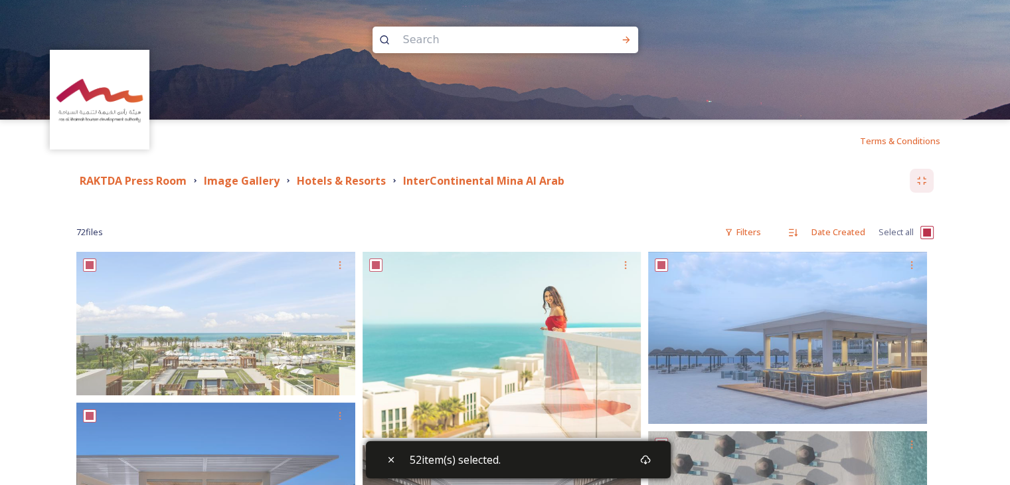
checkbox input "true"
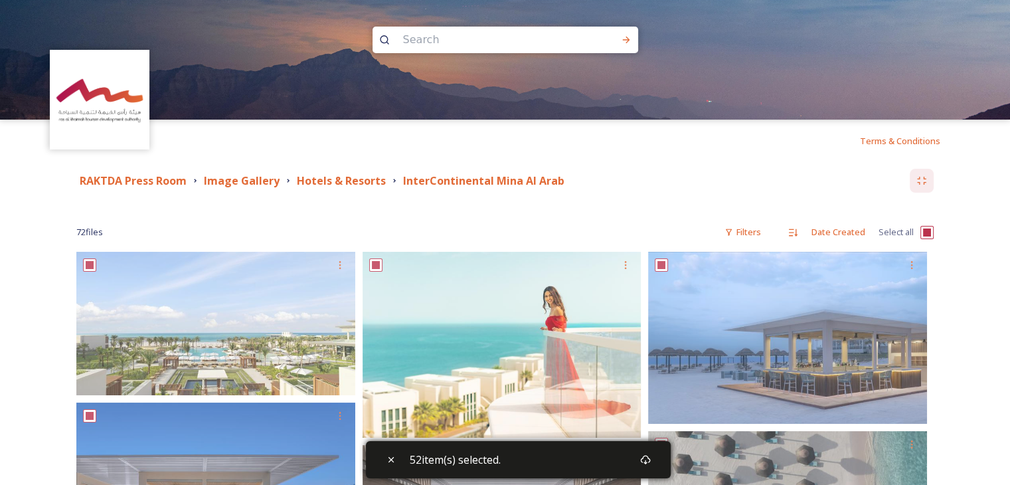
checkbox input "true"
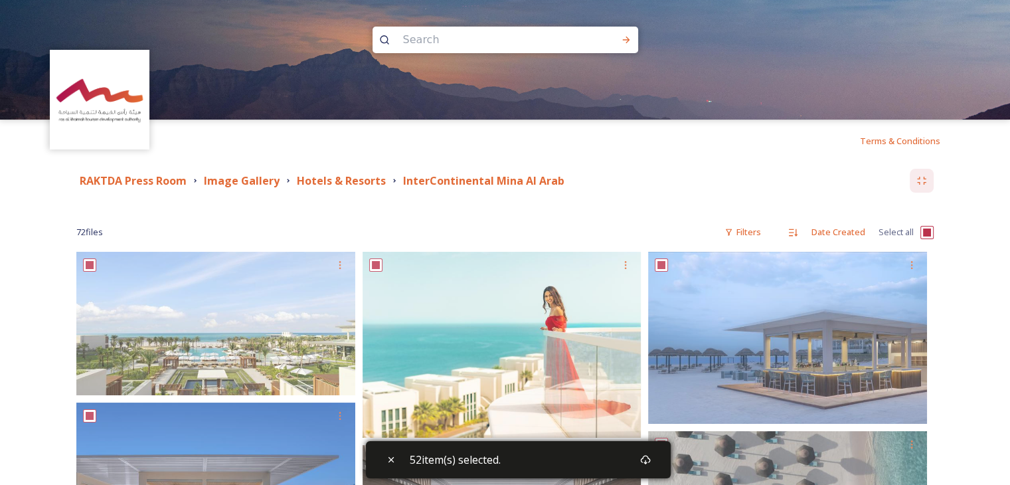
checkbox input "true"
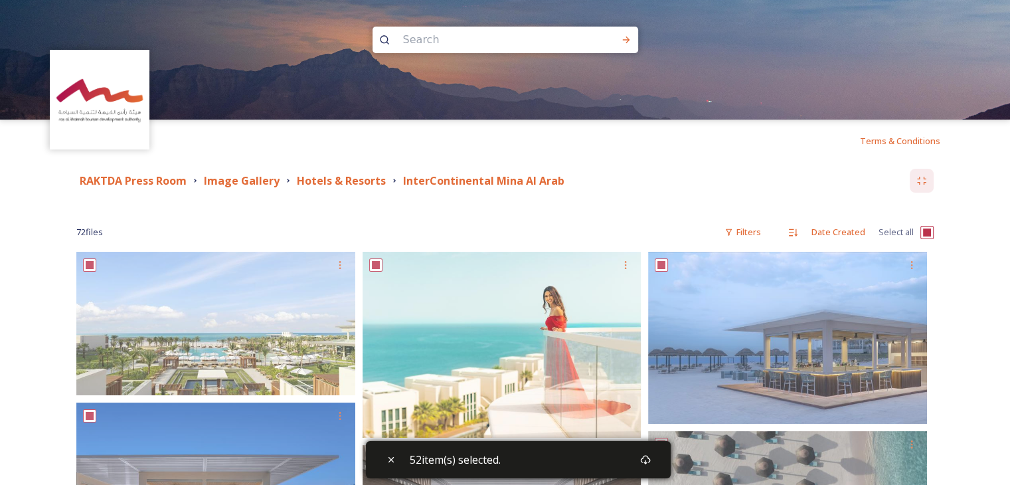
checkbox input "true"
click at [929, 232] on input "checkbox" at bounding box center [927, 232] width 13 height 13
checkbox input "false"
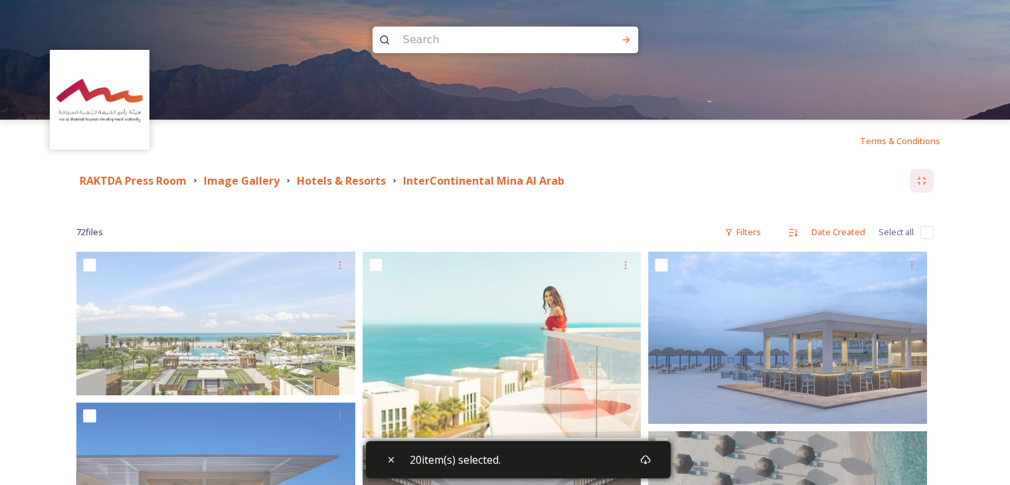
checkbox input "false"
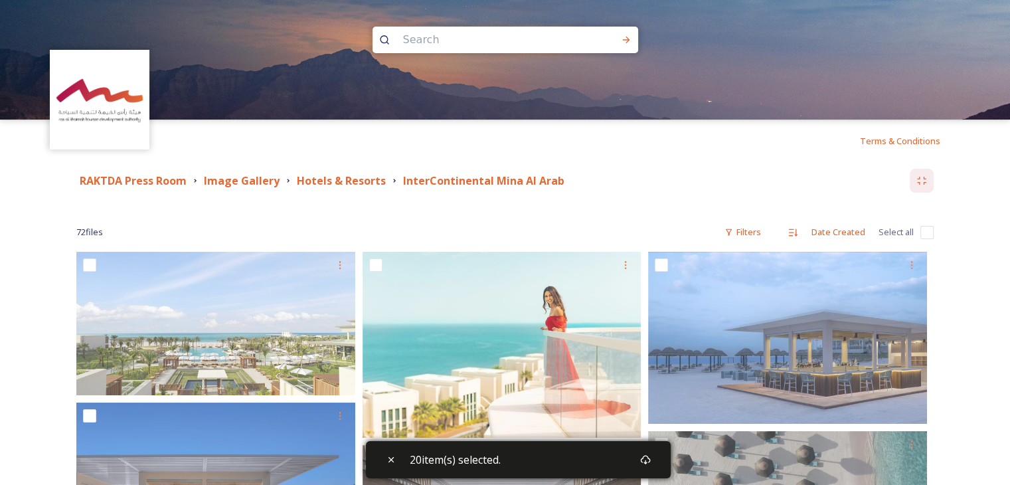
checkbox input "false"
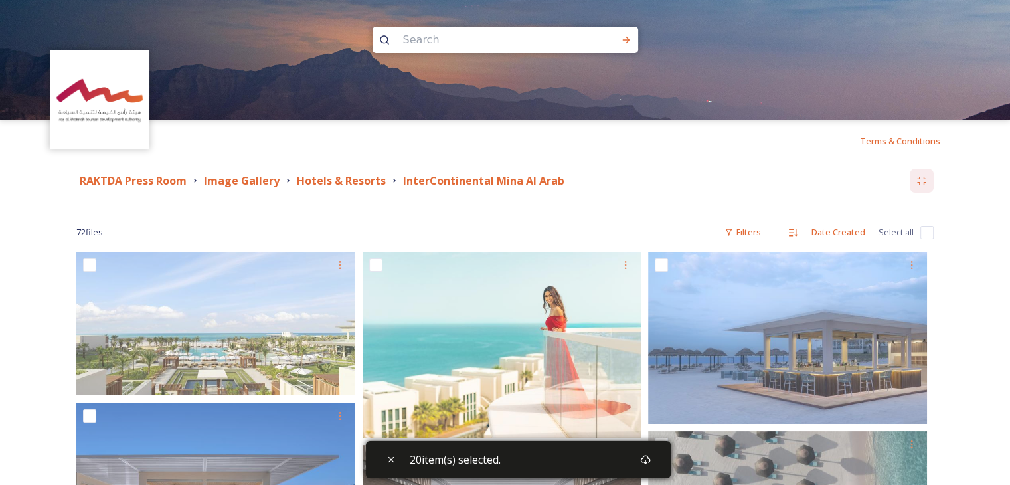
checkbox input "false"
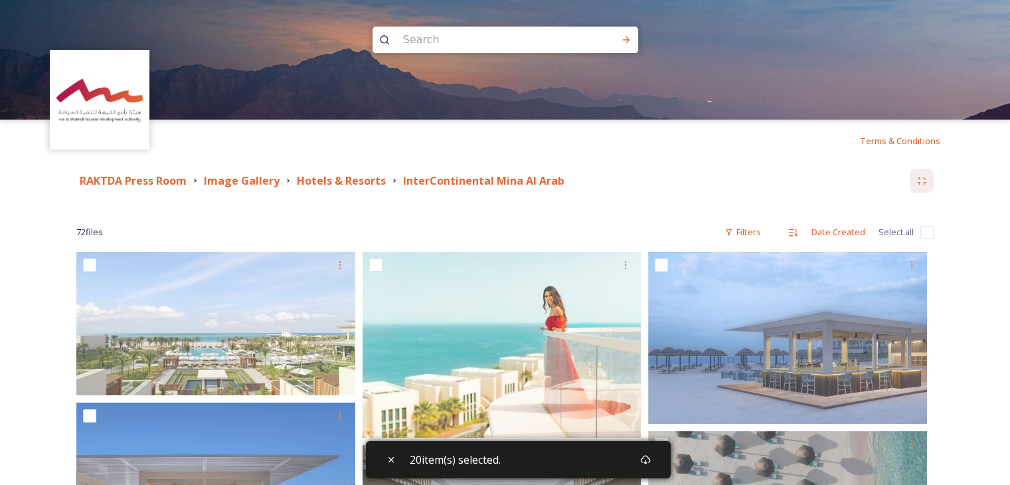
checkbox input "false"
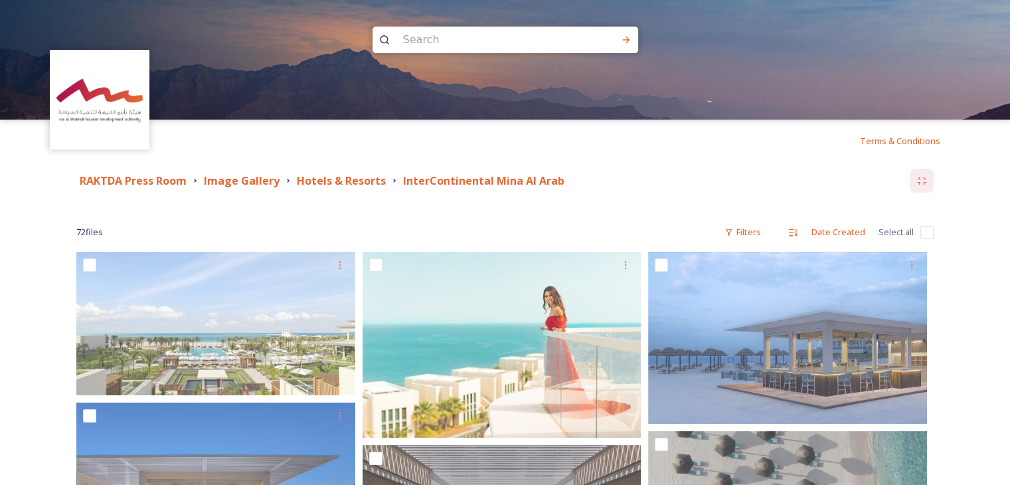
click at [929, 232] on input "checkbox" at bounding box center [927, 232] width 13 height 13
checkbox input "true"
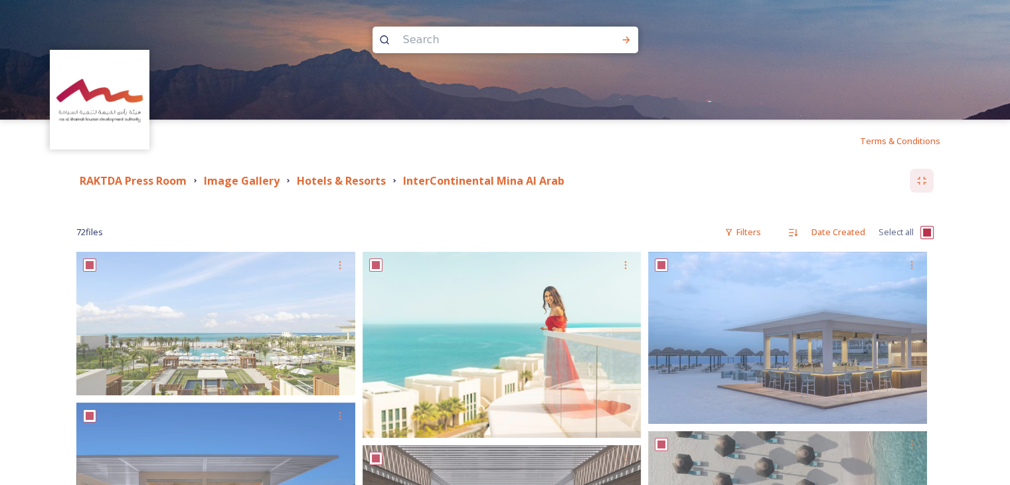
checkbox input "true"
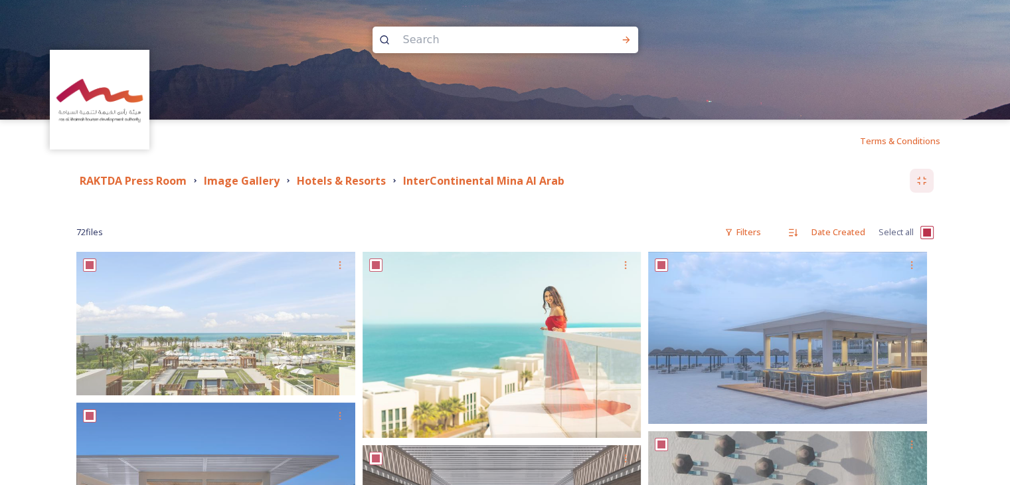
checkbox input "true"
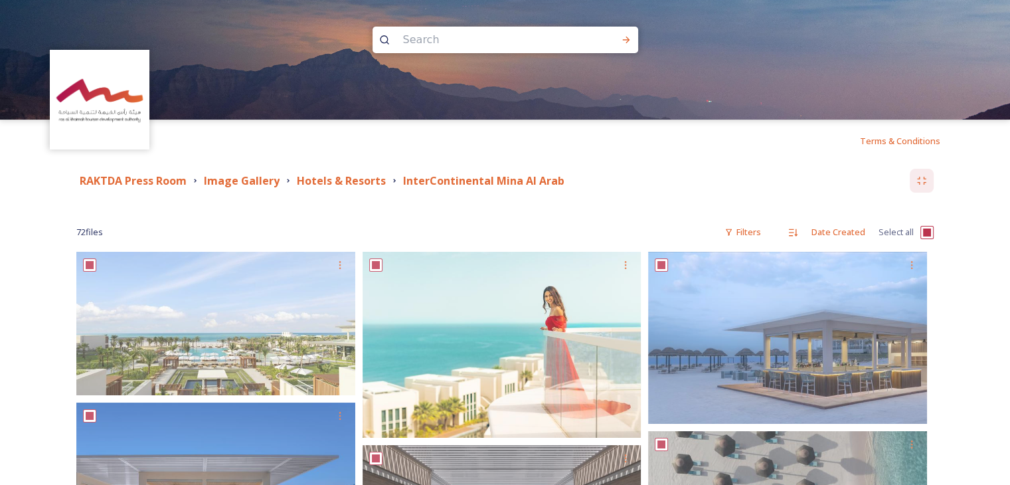
checkbox input "true"
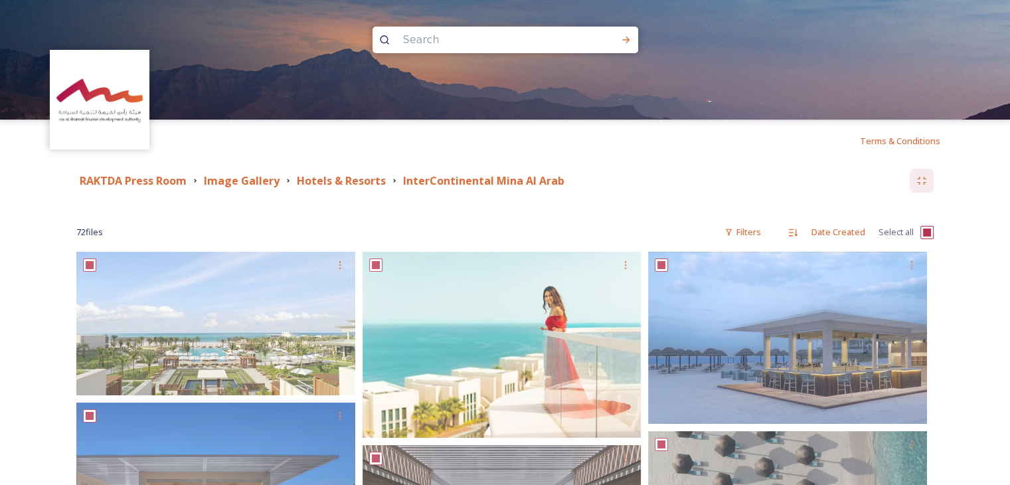
checkbox input "true"
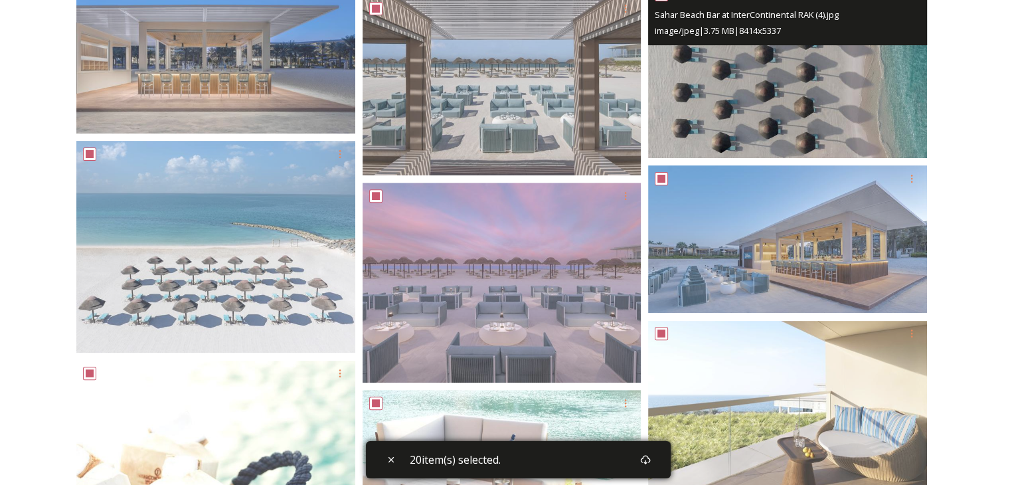
checkbox input "false"
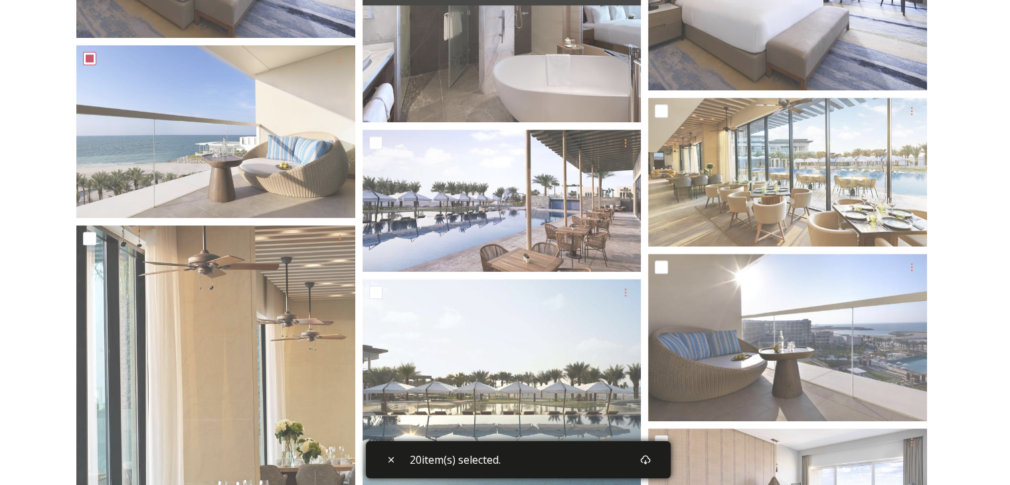
scroll to position [1395, 0]
click at [386, 460] on icon at bounding box center [391, 459] width 11 height 11
checkbox input "false"
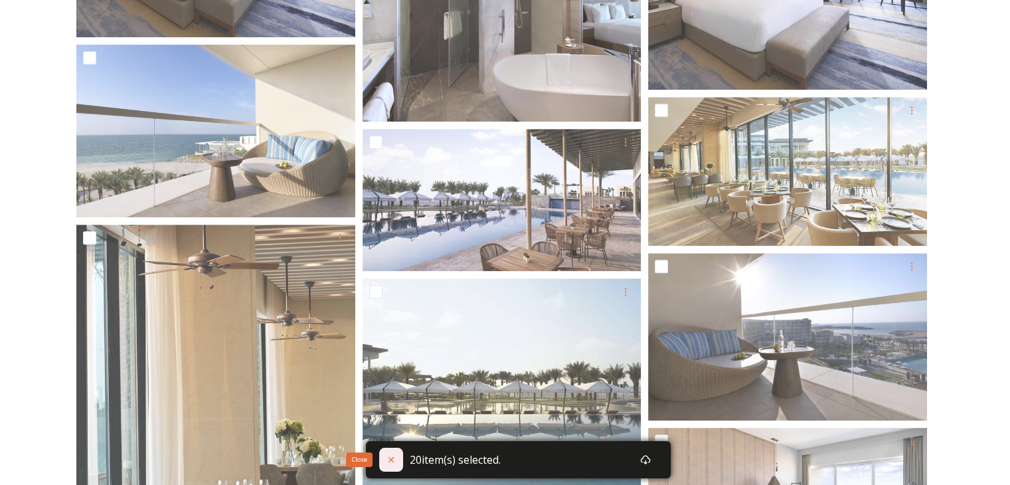
checkbox input "false"
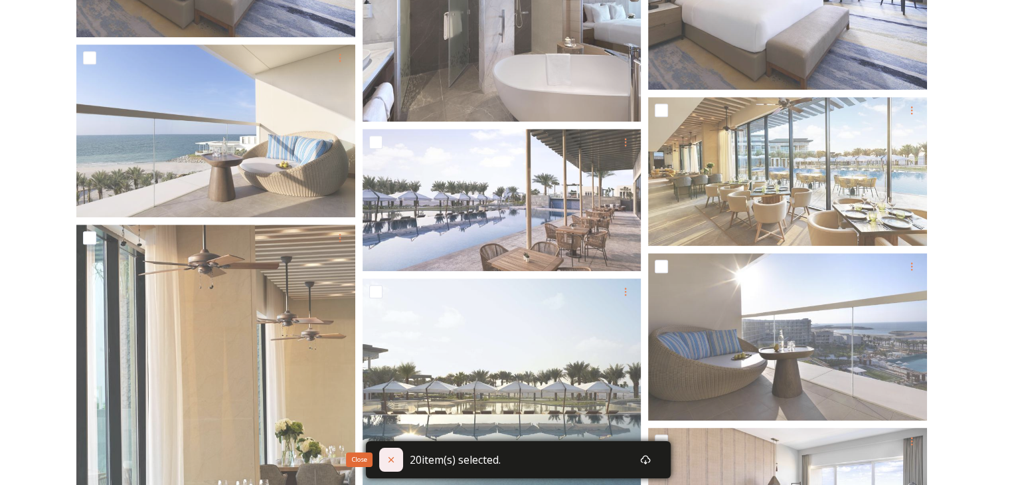
checkbox input "false"
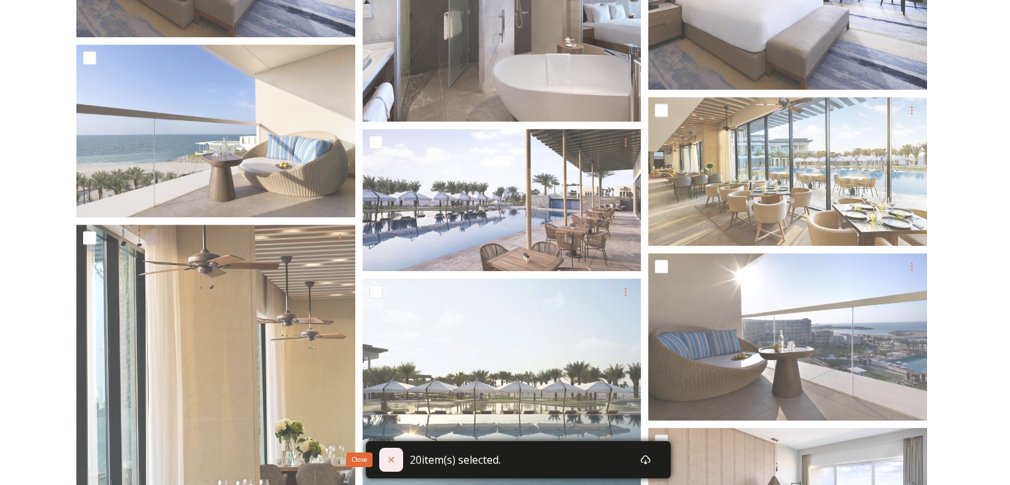
checkbox input "false"
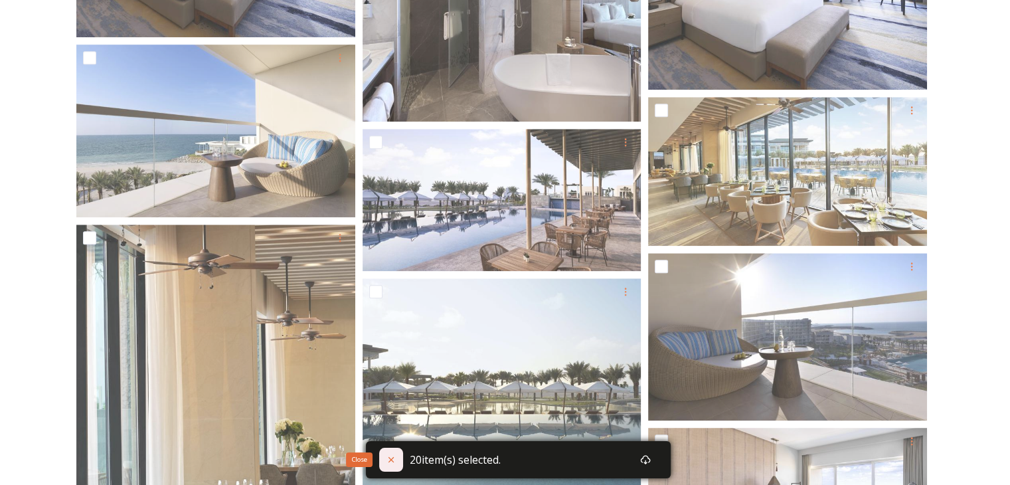
checkbox input "false"
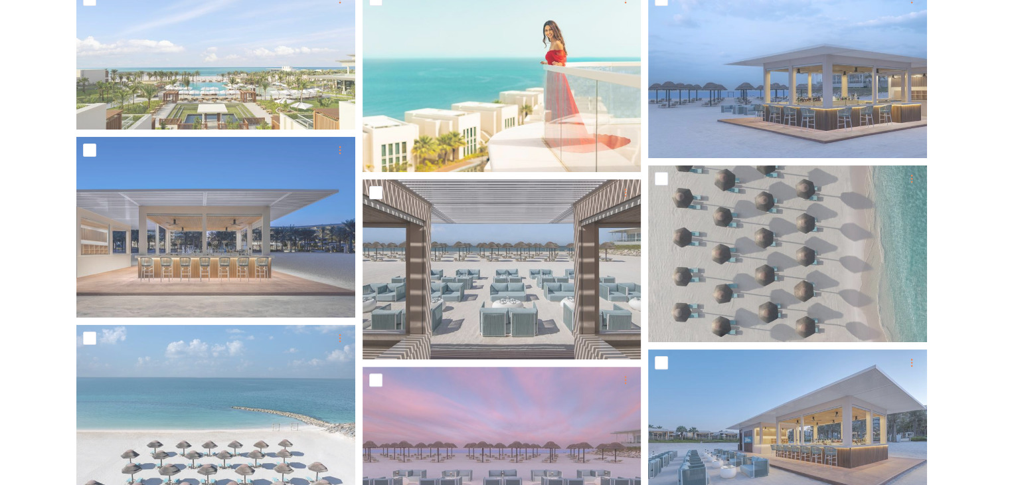
scroll to position [0, 0]
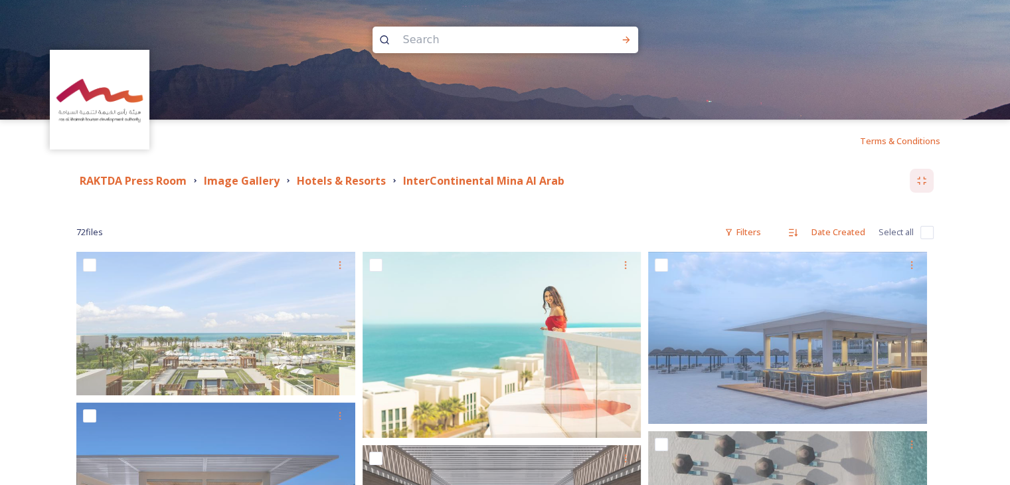
click at [925, 233] on input "checkbox" at bounding box center [927, 232] width 13 height 13
checkbox input "true"
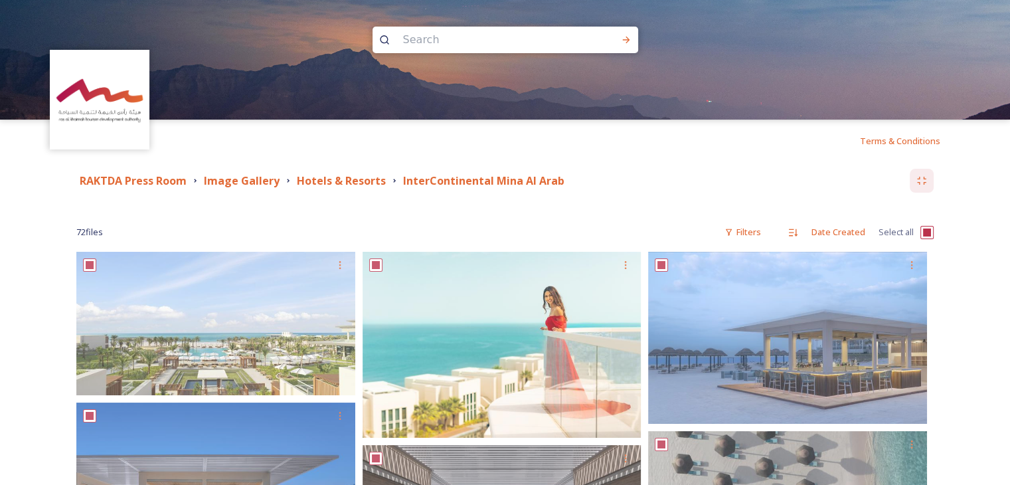
checkbox input "true"
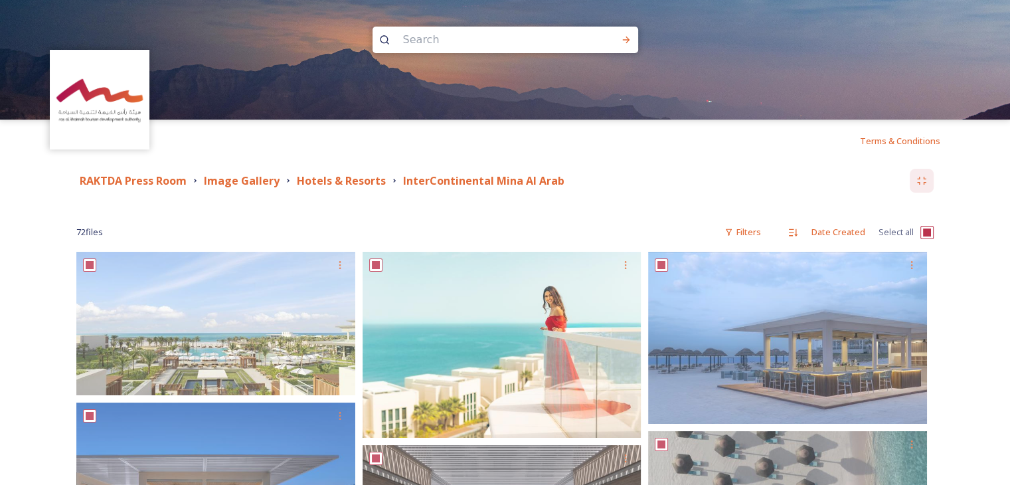
checkbox input "true"
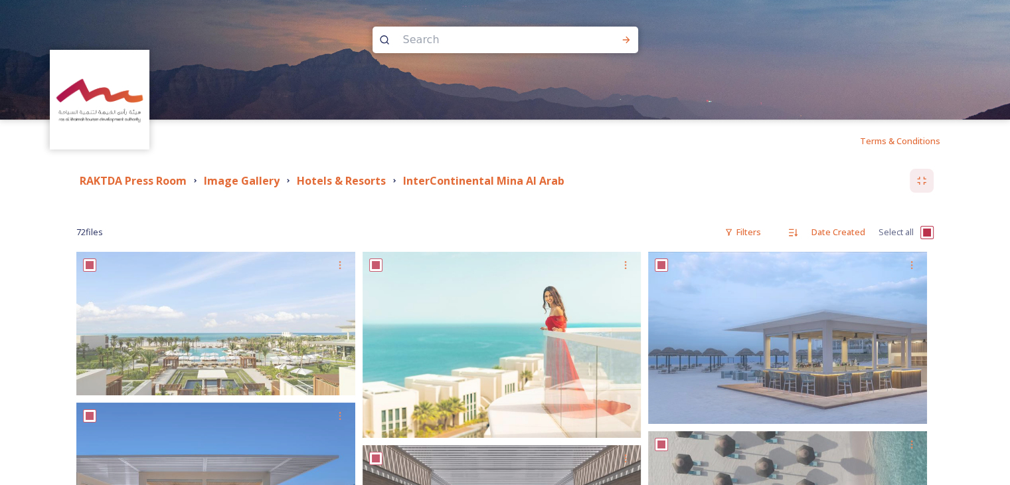
checkbox input "true"
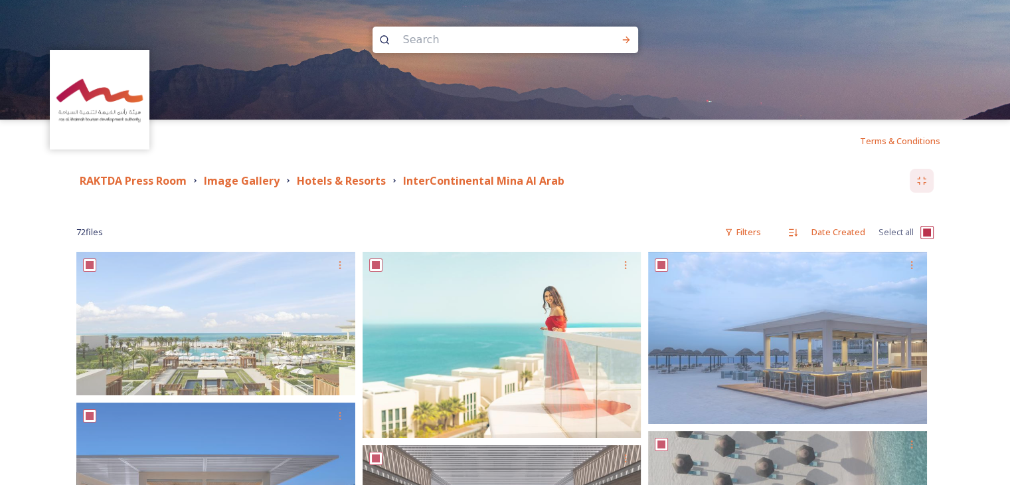
checkbox input "true"
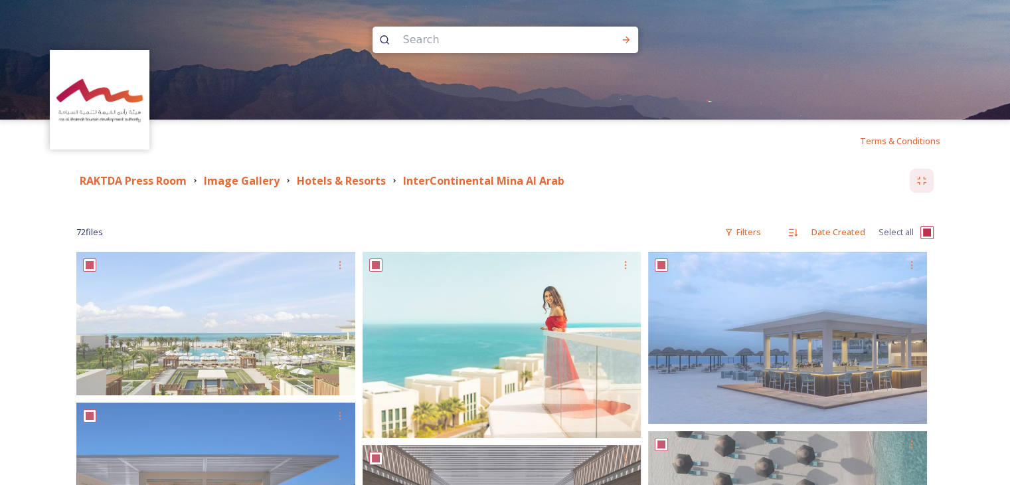
checkbox input "true"
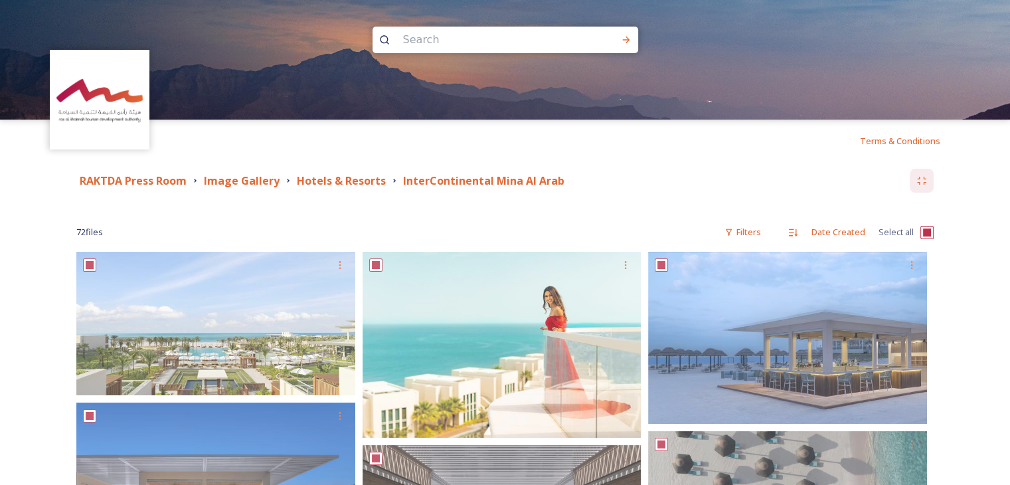
checkbox input "true"
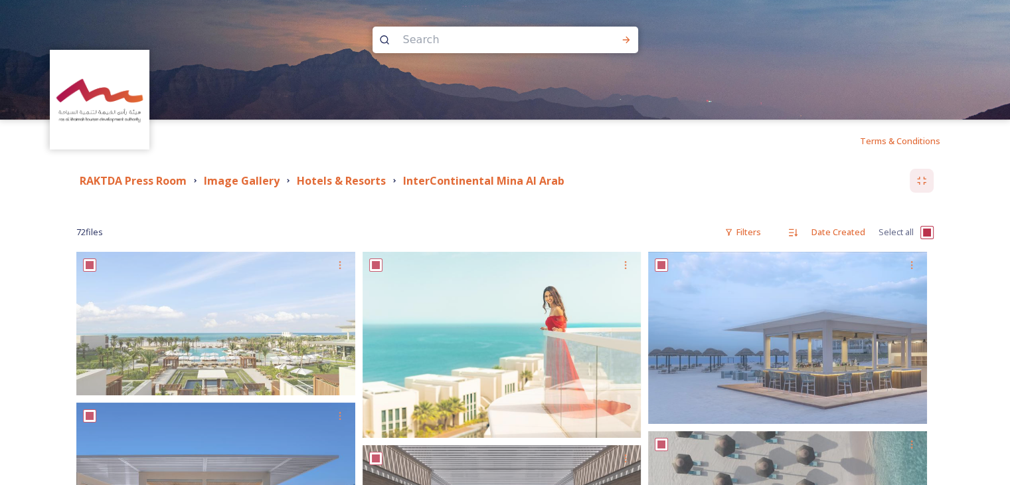
checkbox input "true"
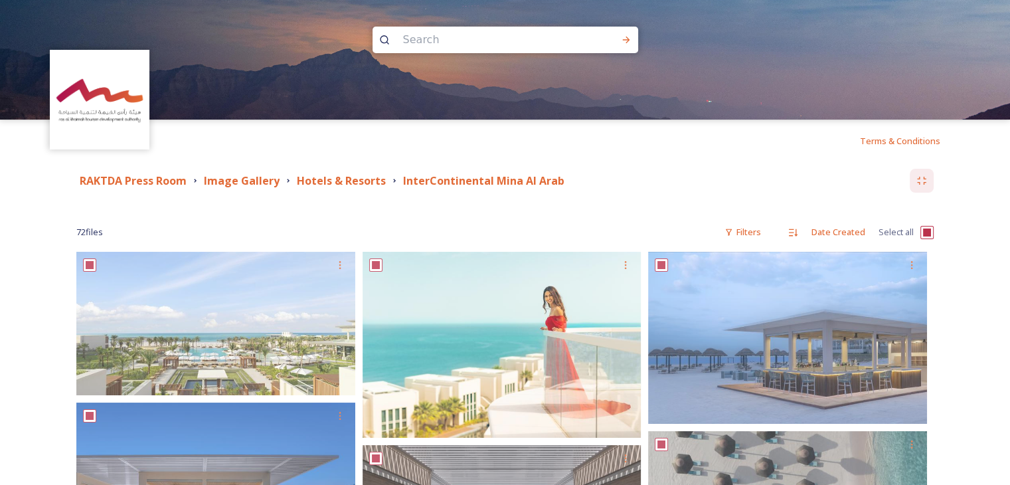
checkbox input "true"
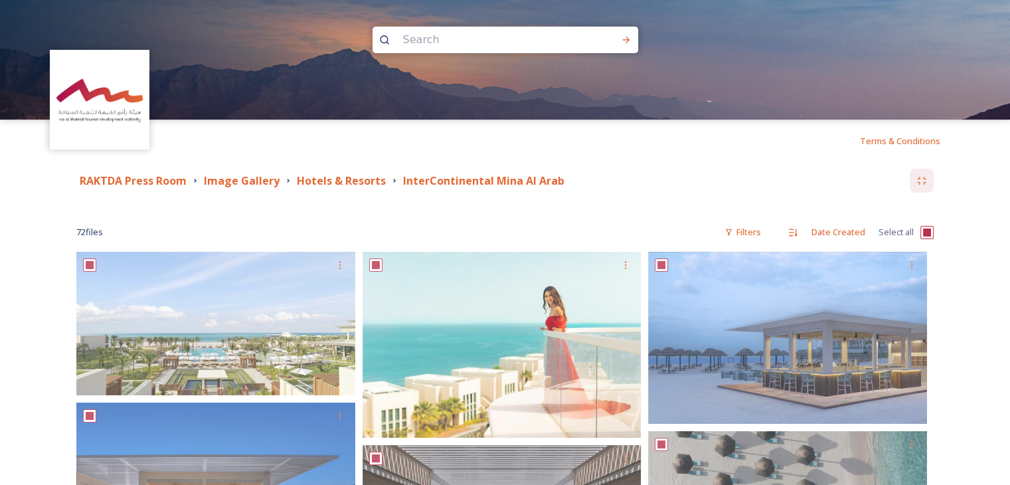
checkbox input "true"
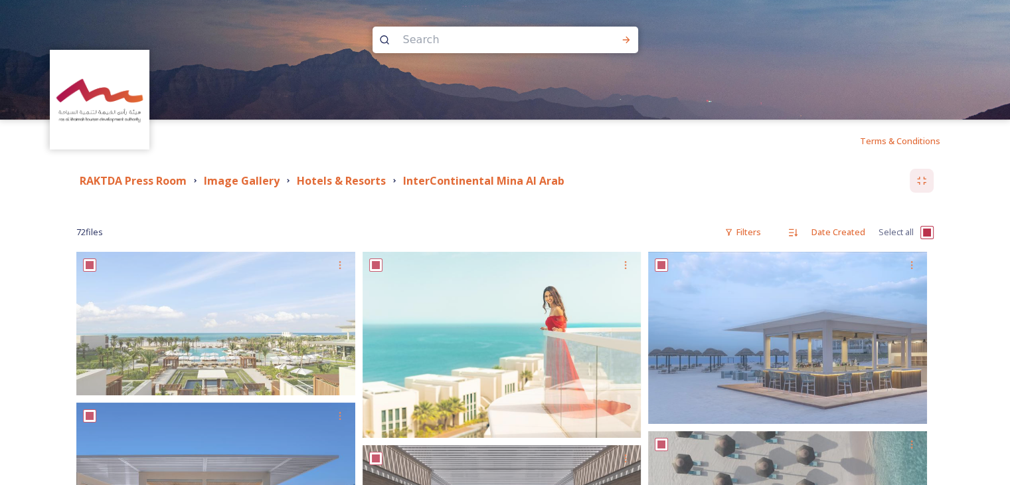
checkbox input "true"
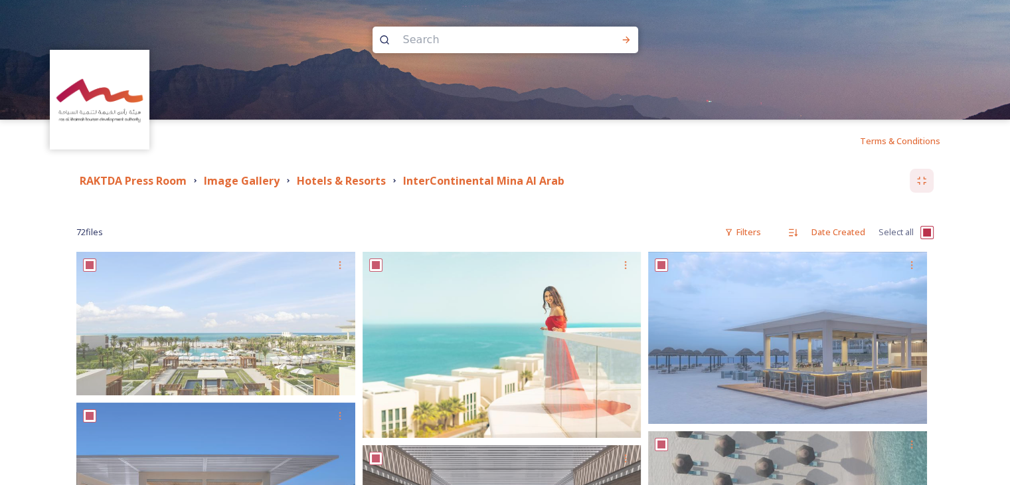
checkbox input "true"
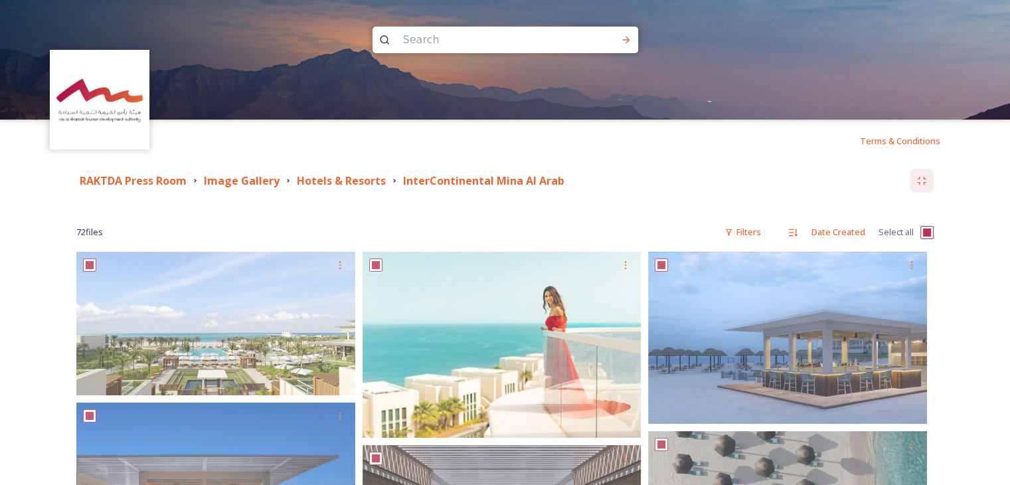
checkbox input "true"
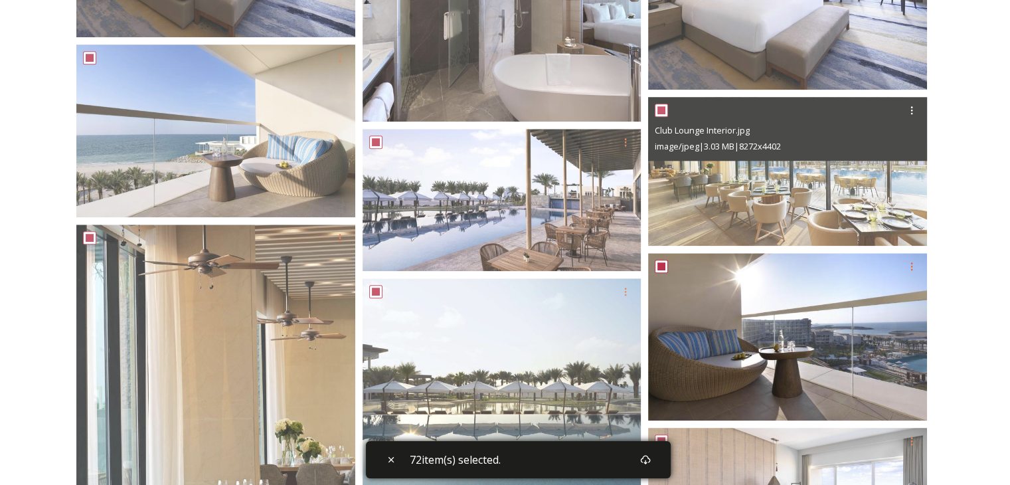
scroll to position [1461, 0]
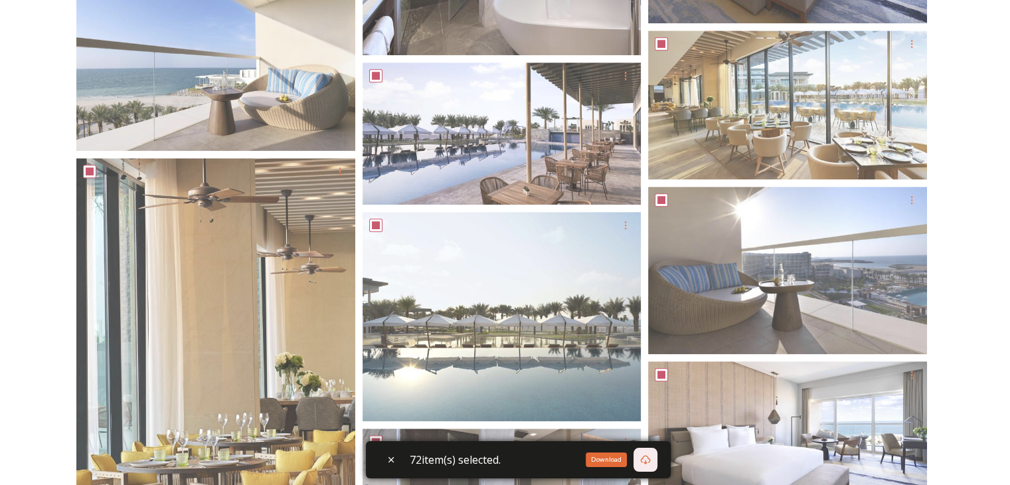
click at [649, 457] on icon at bounding box center [645, 459] width 11 height 11
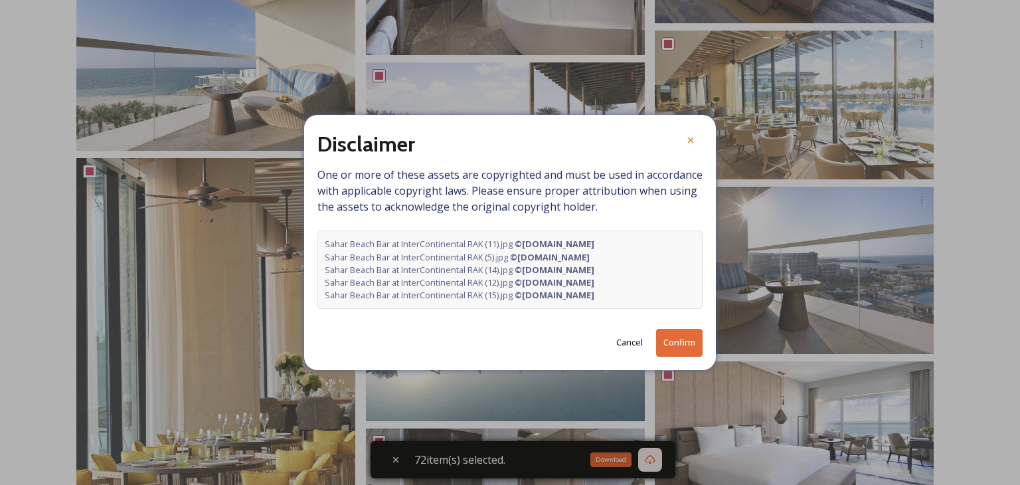
click at [680, 337] on button "Confirm" at bounding box center [679, 342] width 46 height 27
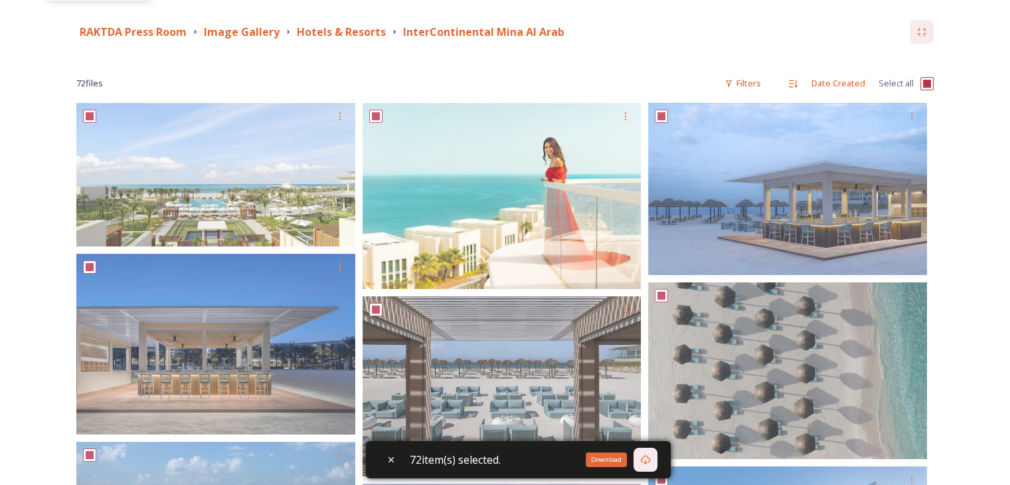
scroll to position [133, 0]
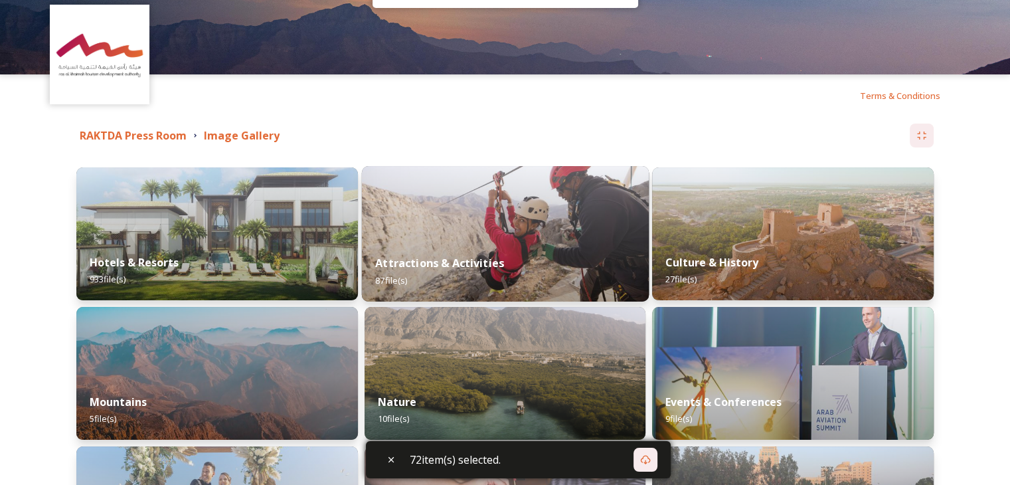
scroll to position [66, 0]
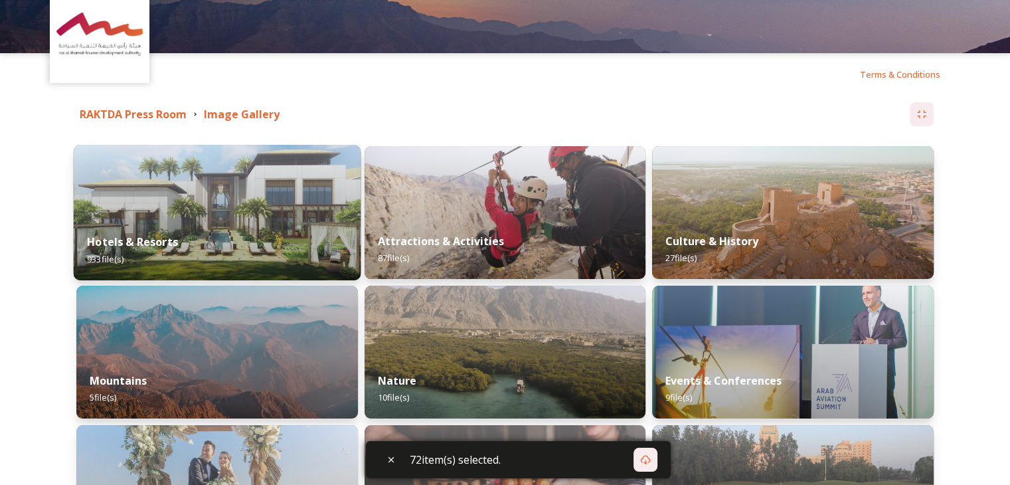
click at [271, 211] on img at bounding box center [217, 212] width 287 height 135
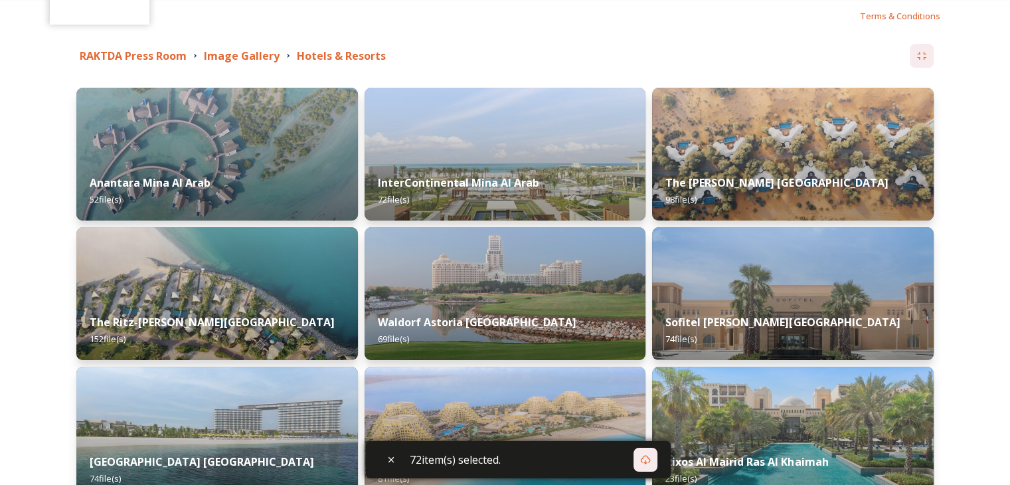
scroll to position [66, 0]
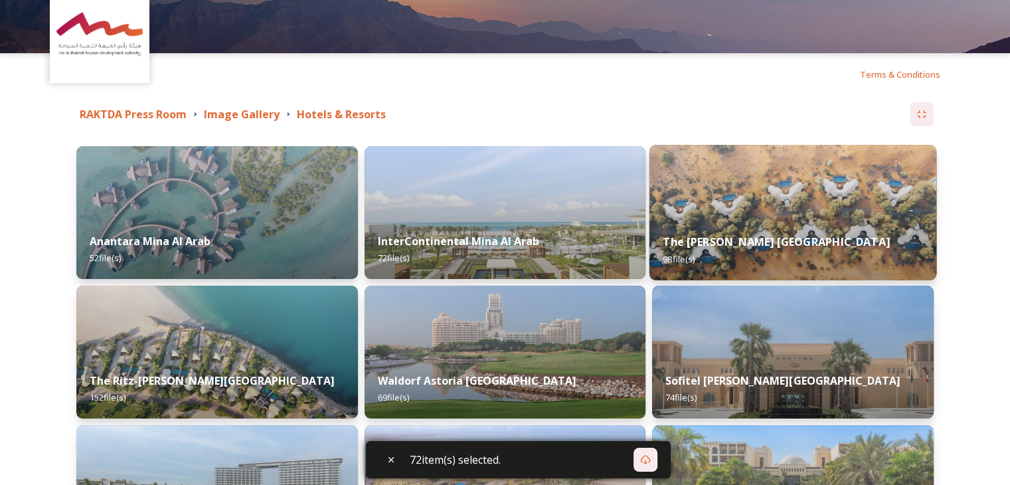
click at [734, 207] on img at bounding box center [793, 212] width 287 height 135
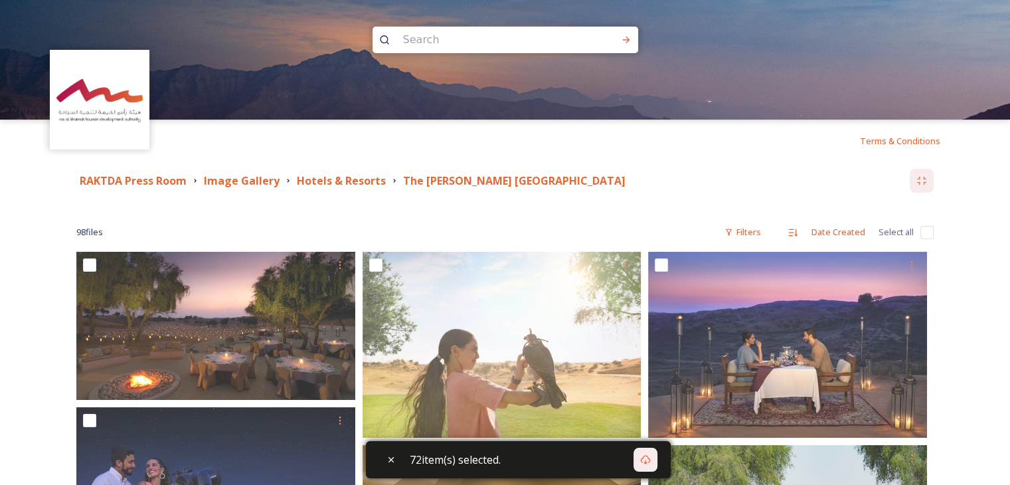
click at [927, 230] on input "checkbox" at bounding box center [927, 232] width 13 height 13
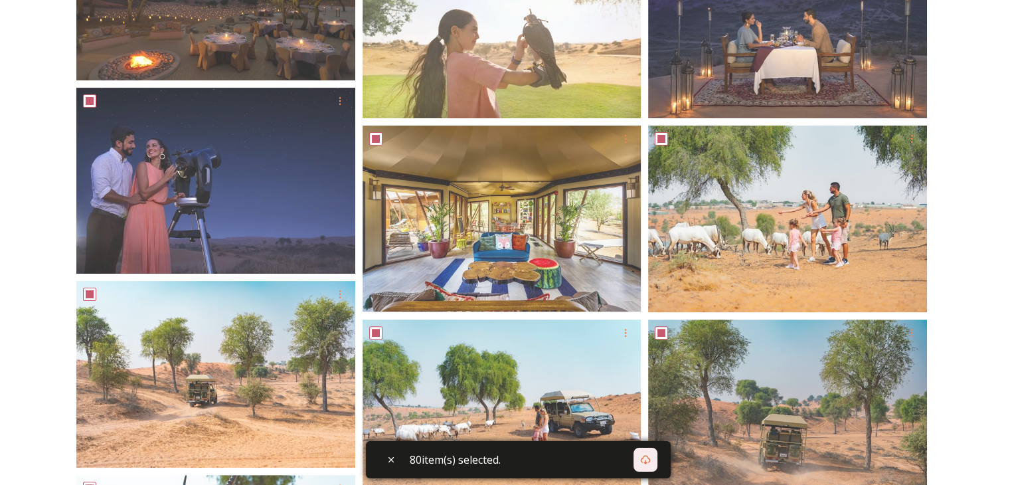
scroll to position [146, 0]
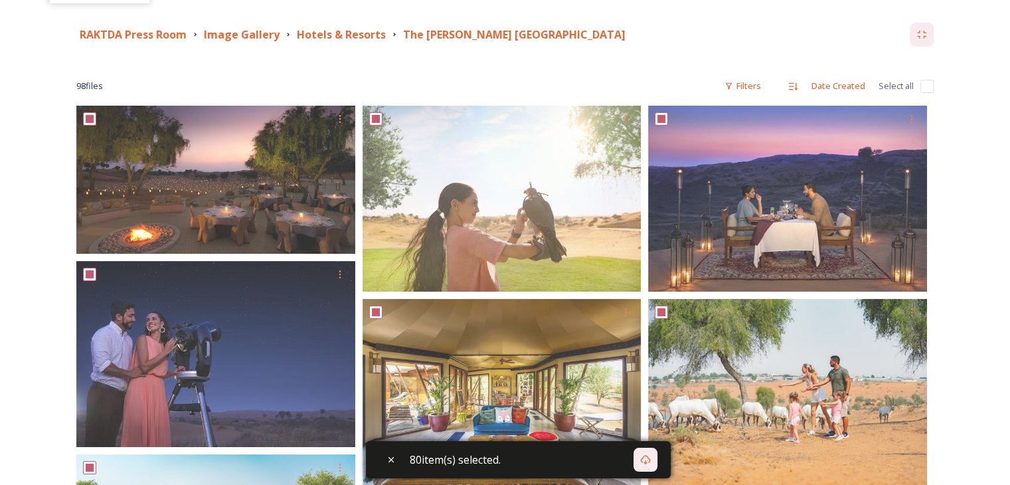
click at [923, 83] on input "checkbox" at bounding box center [927, 86] width 13 height 13
click at [649, 466] on div "Download" at bounding box center [646, 460] width 24 height 24
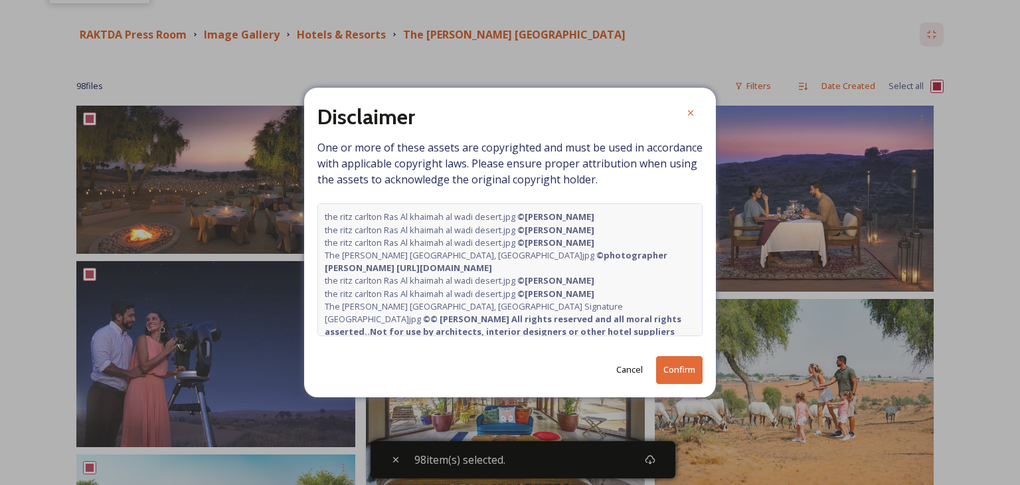
click at [683, 372] on button "Confirm" at bounding box center [679, 369] width 46 height 27
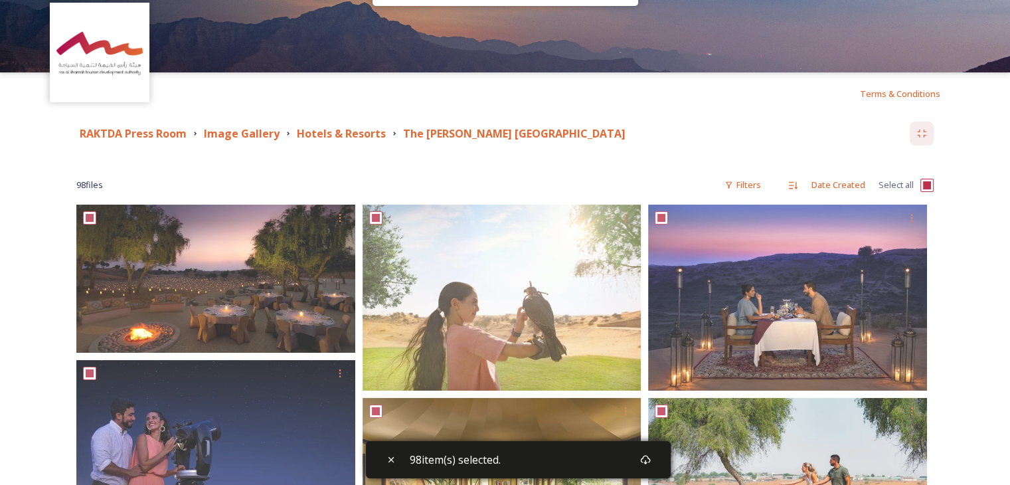
scroll to position [0, 0]
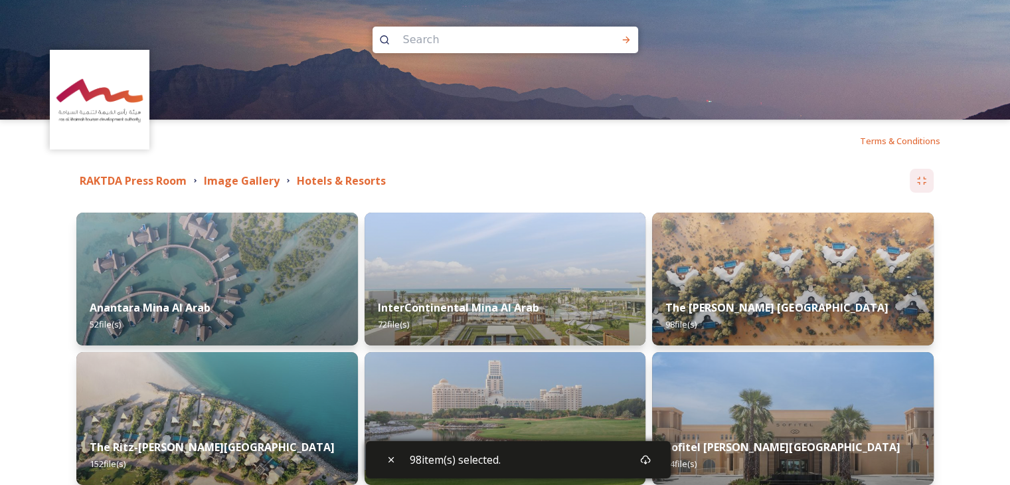
click at [594, 179] on div "RAKTDA Press Room Image Gallery Hotels & Resorts" at bounding box center [493, 181] width 834 height 17
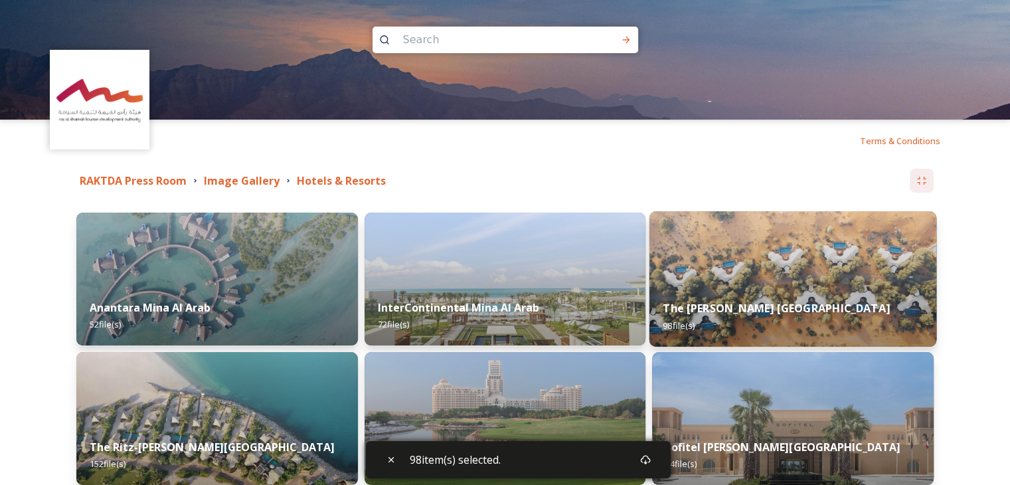
click at [707, 306] on strong "The [PERSON_NAME] [GEOGRAPHIC_DATA]" at bounding box center [777, 308] width 227 height 15
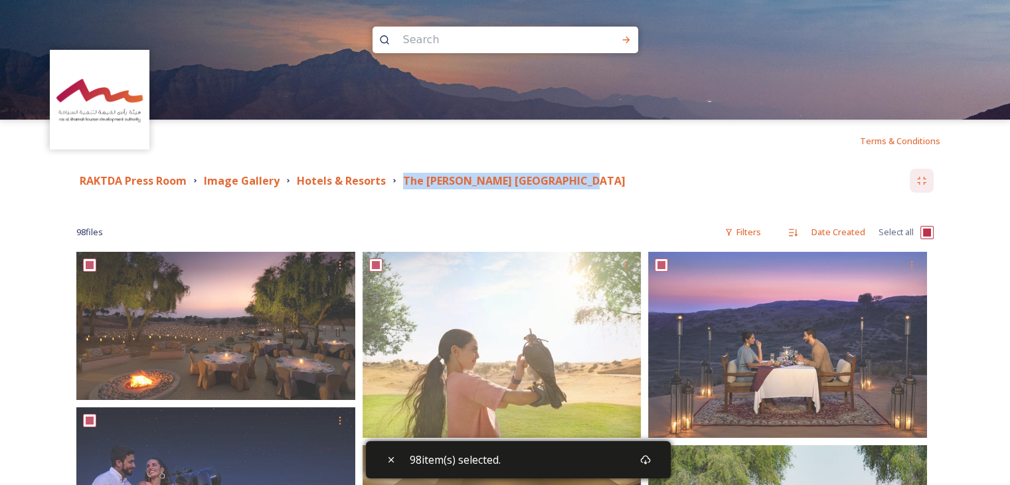
drag, startPoint x: 396, startPoint y: 177, endPoint x: 567, endPoint y: 176, distance: 171.4
click at [567, 176] on div "The [PERSON_NAME] [GEOGRAPHIC_DATA]" at bounding box center [509, 181] width 240 height 17
copy strong "The [PERSON_NAME] [GEOGRAPHIC_DATA]"
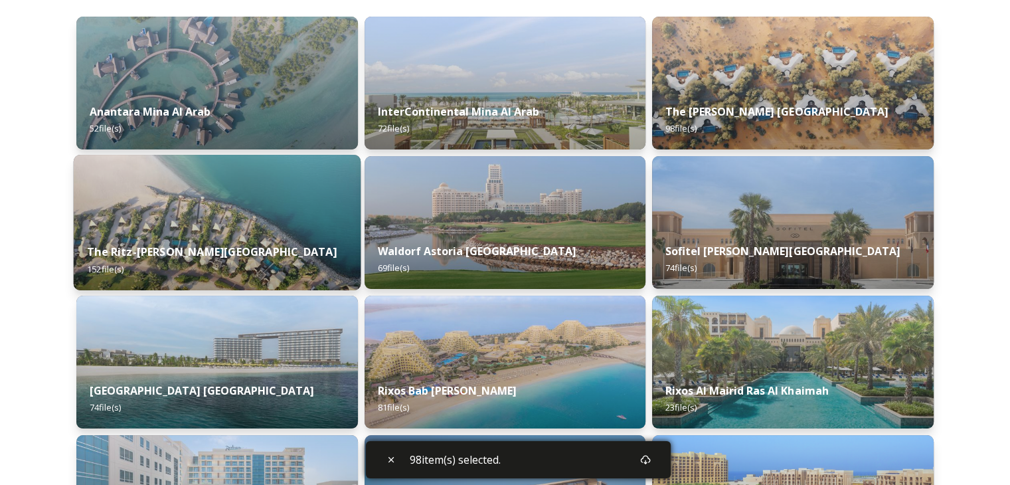
scroll to position [199, 0]
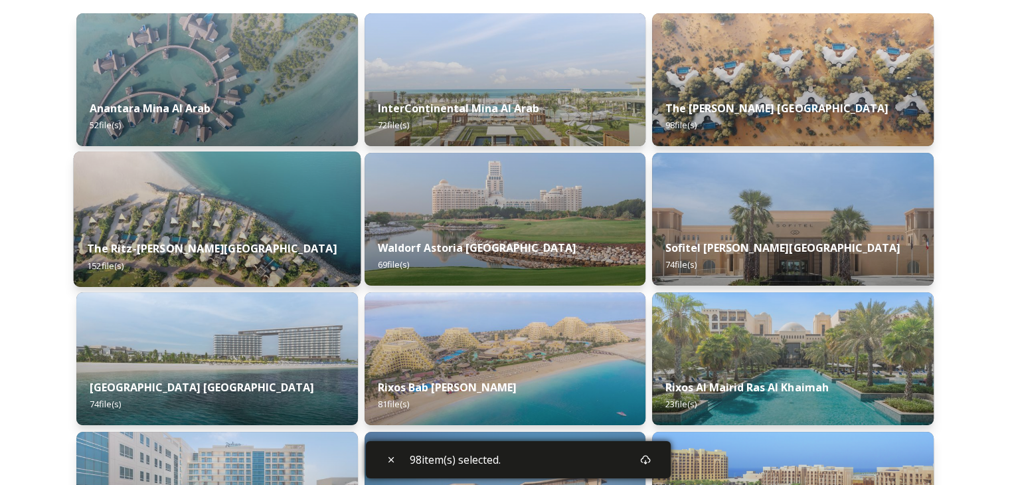
click at [296, 248] on div "The Ritz-[PERSON_NAME] Beach 152 file(s)" at bounding box center [217, 256] width 287 height 60
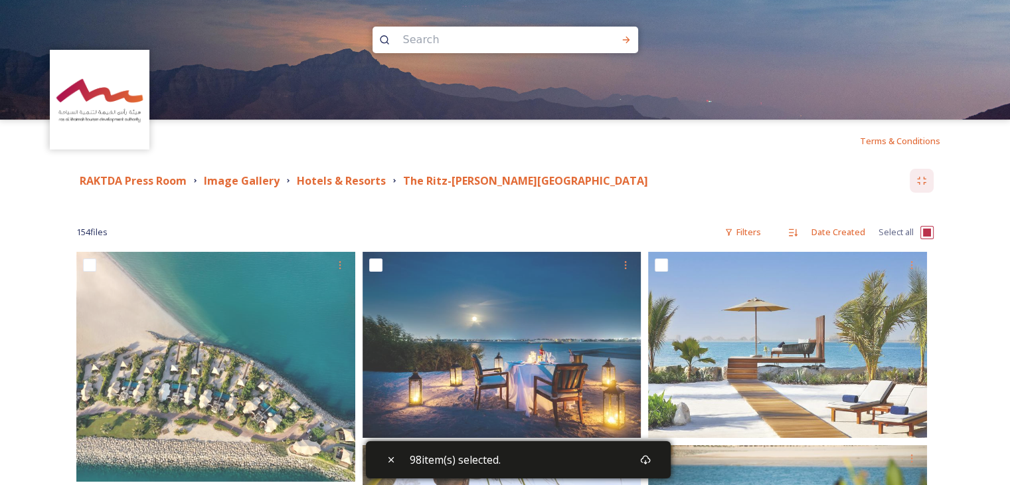
click at [925, 229] on input "checkbox" at bounding box center [927, 232] width 13 height 13
click at [927, 232] on input "checkbox" at bounding box center [927, 232] width 13 height 13
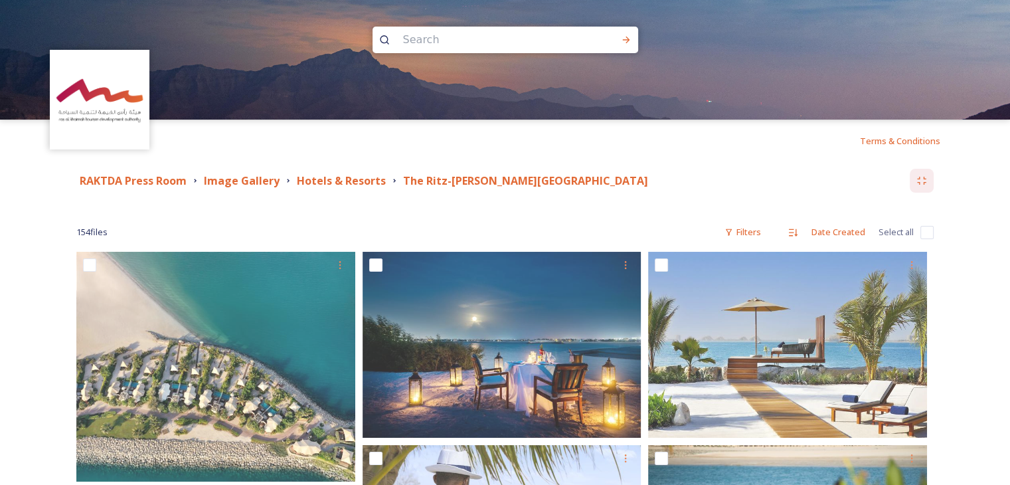
click at [927, 232] on input "checkbox" at bounding box center [927, 232] width 13 height 13
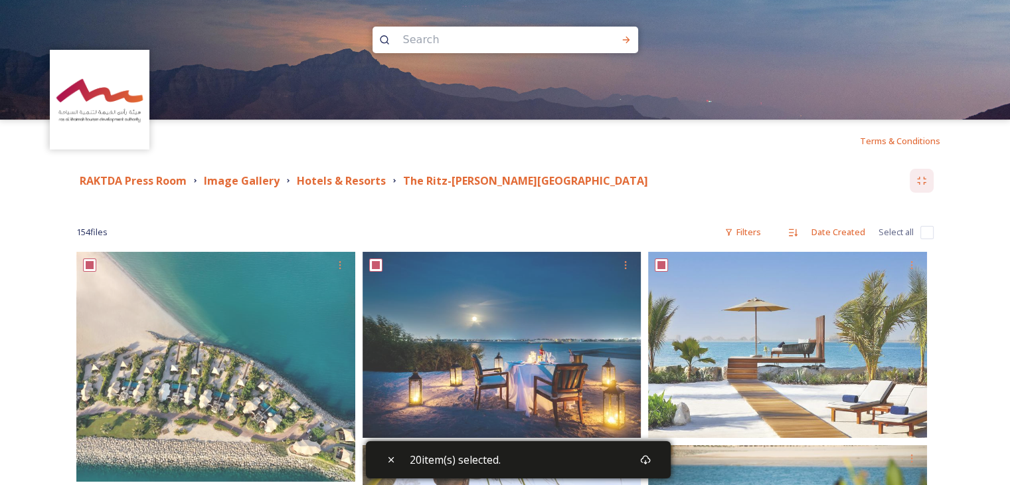
click at [928, 232] on input "checkbox" at bounding box center [927, 232] width 13 height 13
click at [930, 232] on input "checkbox" at bounding box center [927, 232] width 13 height 13
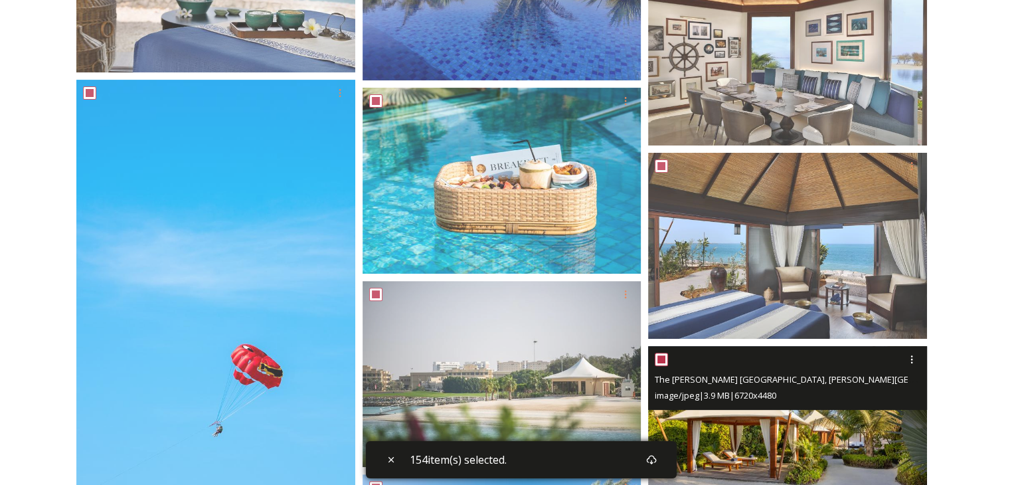
scroll to position [10455, 0]
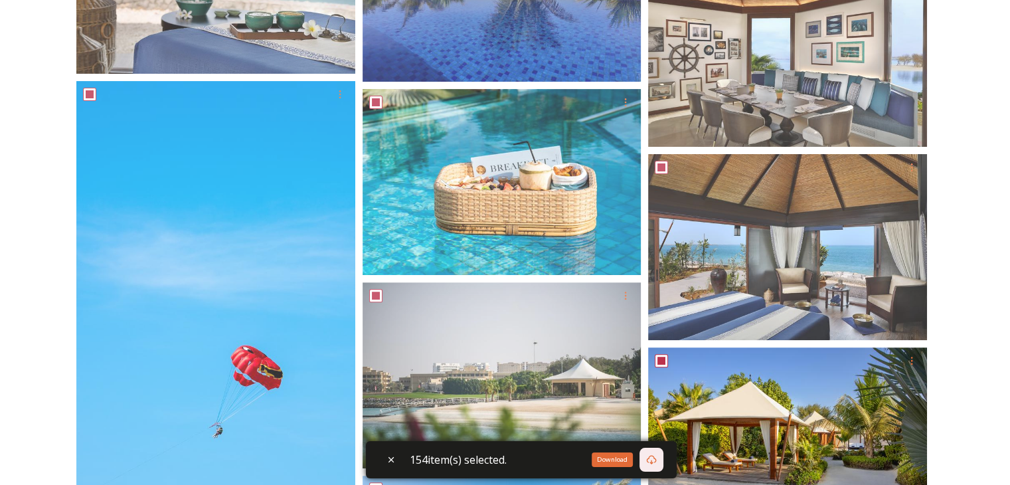
click at [648, 456] on div "Download" at bounding box center [652, 460] width 24 height 24
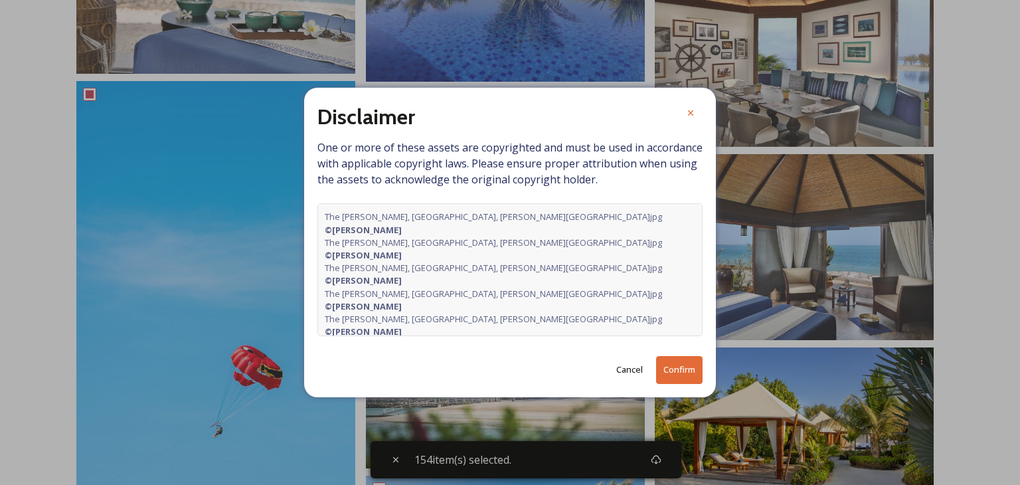
click at [683, 362] on button "Confirm" at bounding box center [679, 369] width 46 height 27
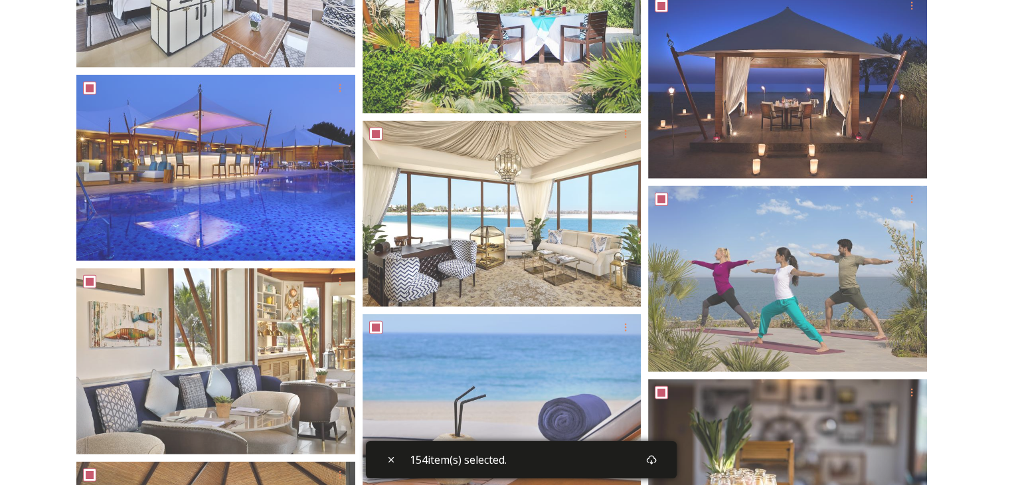
scroll to position [0, 0]
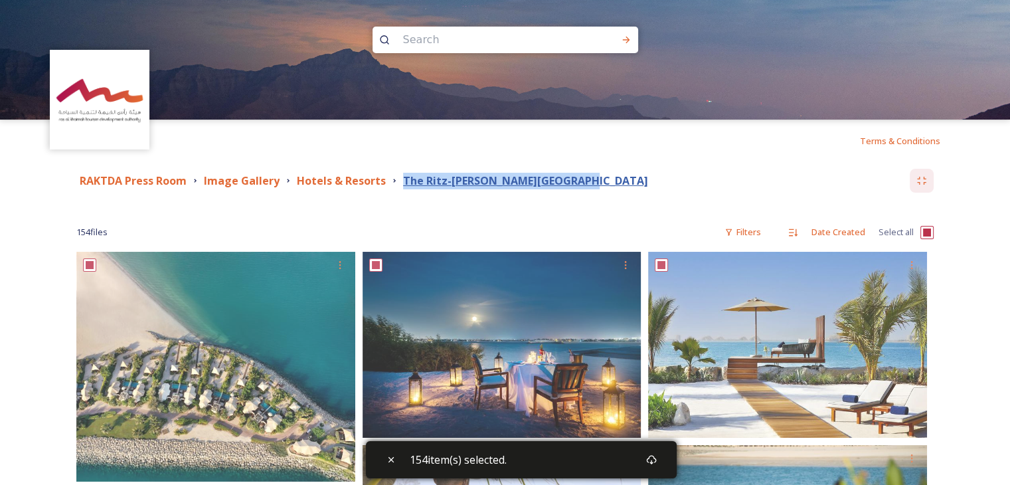
drag, startPoint x: 397, startPoint y: 174, endPoint x: 571, endPoint y: 177, distance: 174.7
click at [571, 177] on div "The Ritz-[PERSON_NAME][GEOGRAPHIC_DATA]" at bounding box center [520, 181] width 262 height 17
copy strong "The Ritz-[PERSON_NAME][GEOGRAPHIC_DATA]"
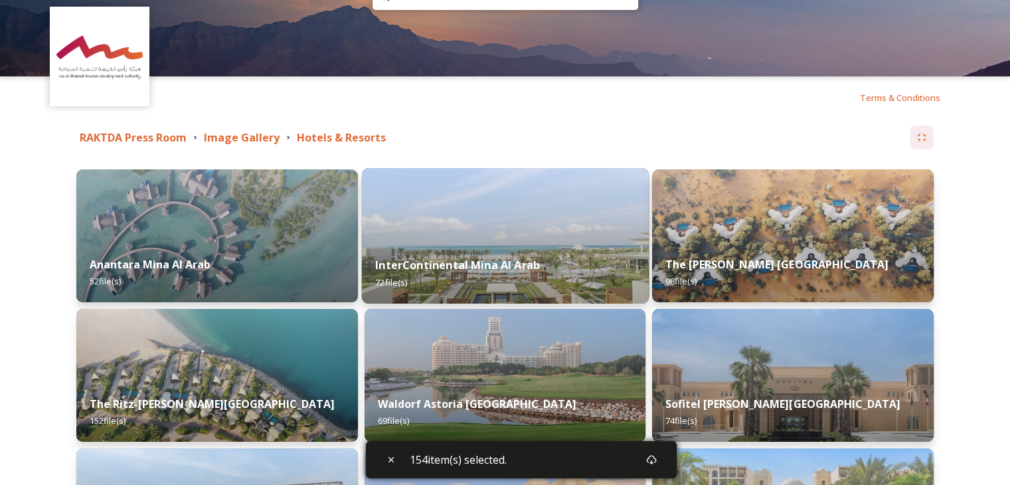
scroll to position [133, 0]
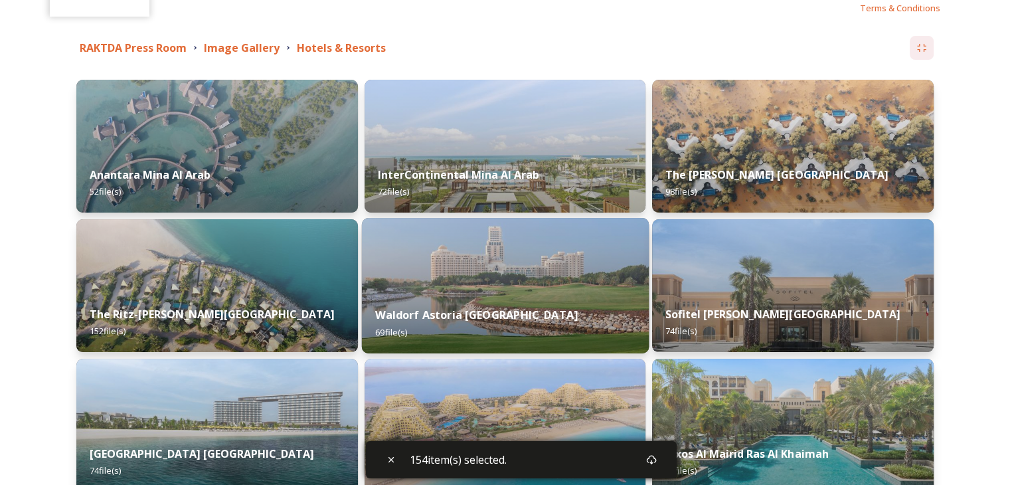
click at [514, 297] on div "Waldorf Astoria Ras Al Khaimah 69 file(s)" at bounding box center [504, 323] width 287 height 60
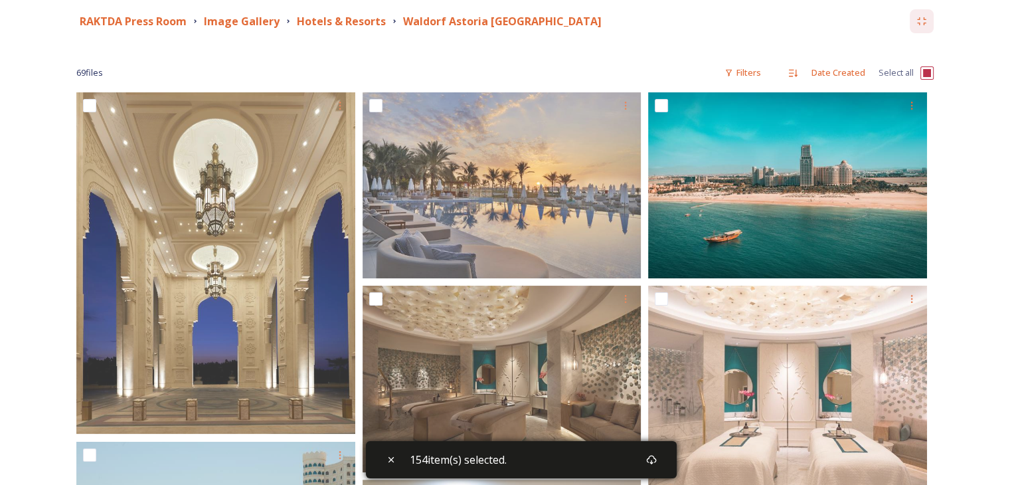
scroll to position [199, 0]
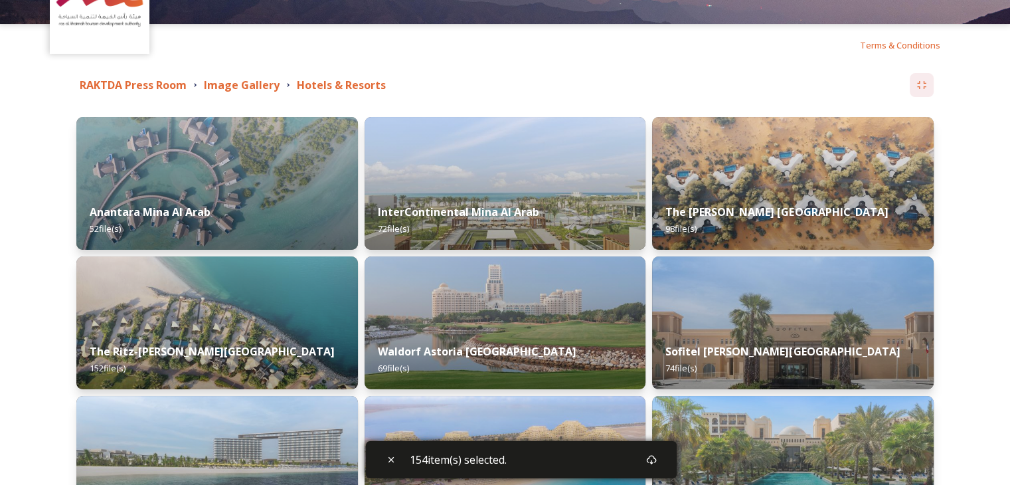
scroll to position [66, 0]
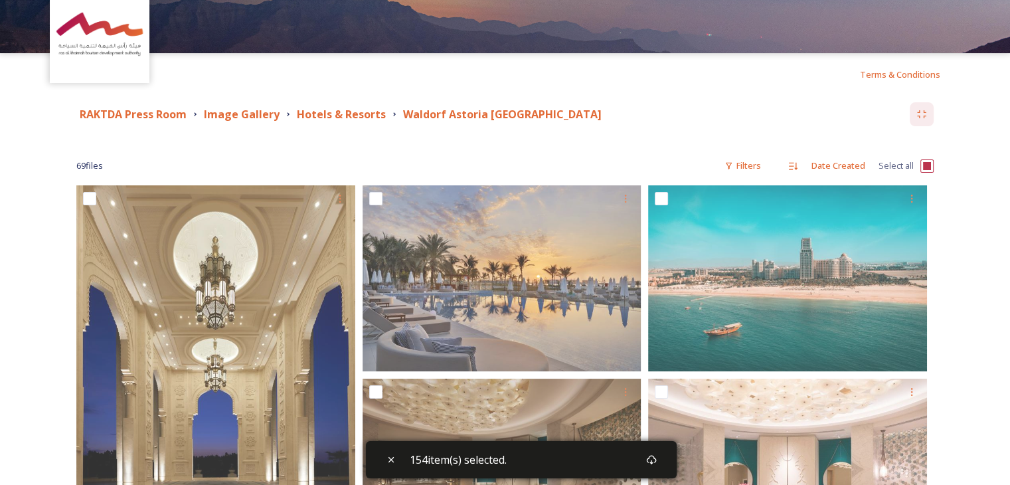
scroll to position [66, 0]
click at [919, 166] on div "69 file s Filters Date Created Select all" at bounding box center [504, 166] width 857 height 26
click at [925, 166] on input "checkbox" at bounding box center [927, 165] width 13 height 13
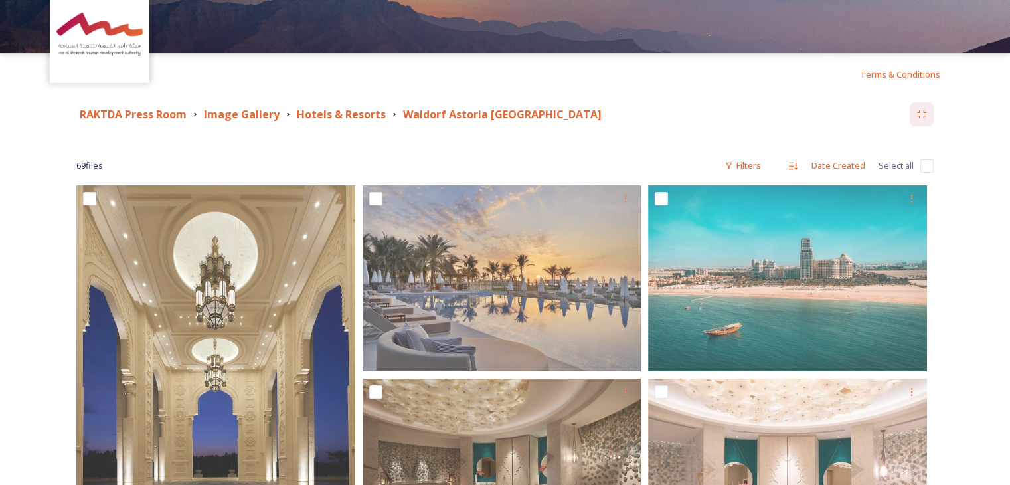
click at [925, 166] on input "checkbox" at bounding box center [927, 165] width 13 height 13
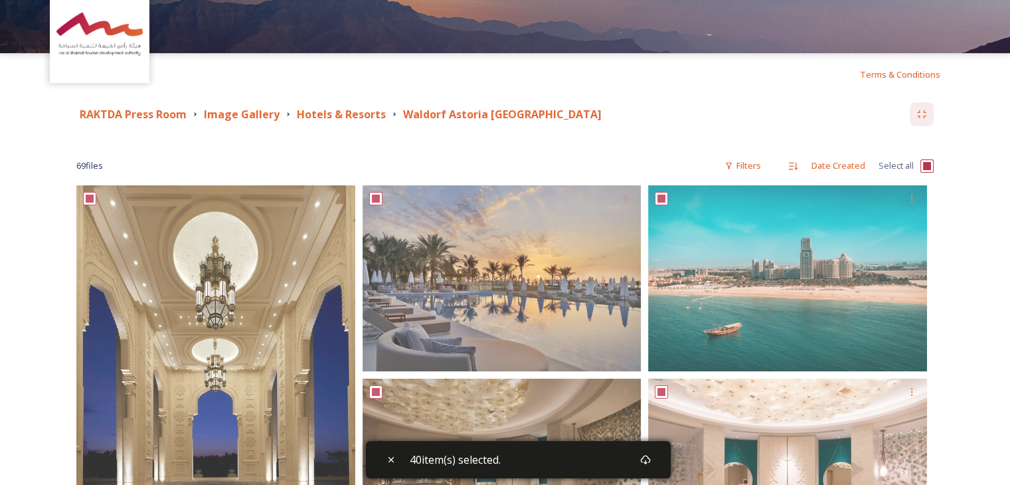
click at [925, 166] on input "checkbox" at bounding box center [927, 165] width 13 height 13
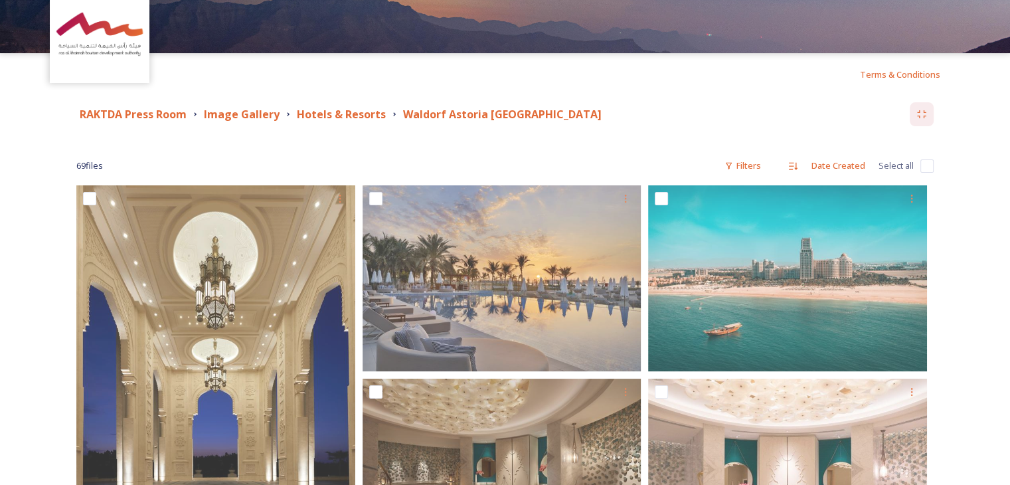
click at [925, 166] on input "checkbox" at bounding box center [927, 165] width 13 height 13
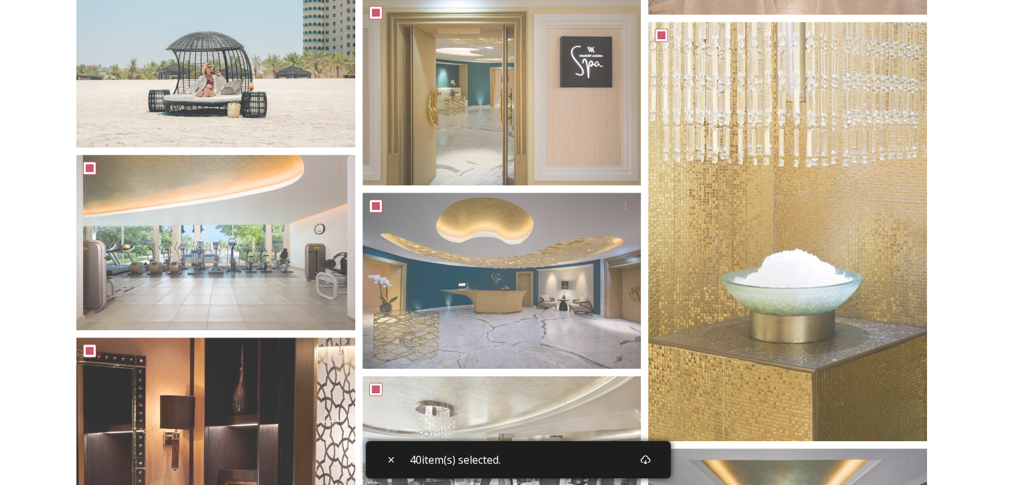
scroll to position [0, 0]
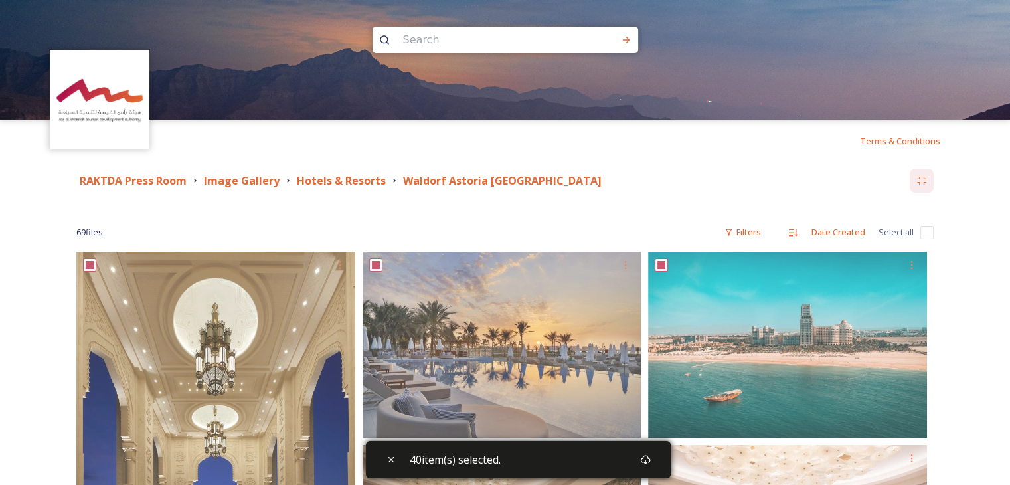
click at [923, 240] on div "69 file s Filters Date Created Select all" at bounding box center [504, 232] width 857 height 26
click at [928, 230] on input "checkbox" at bounding box center [927, 232] width 13 height 13
click at [645, 462] on icon at bounding box center [645, 459] width 11 height 11
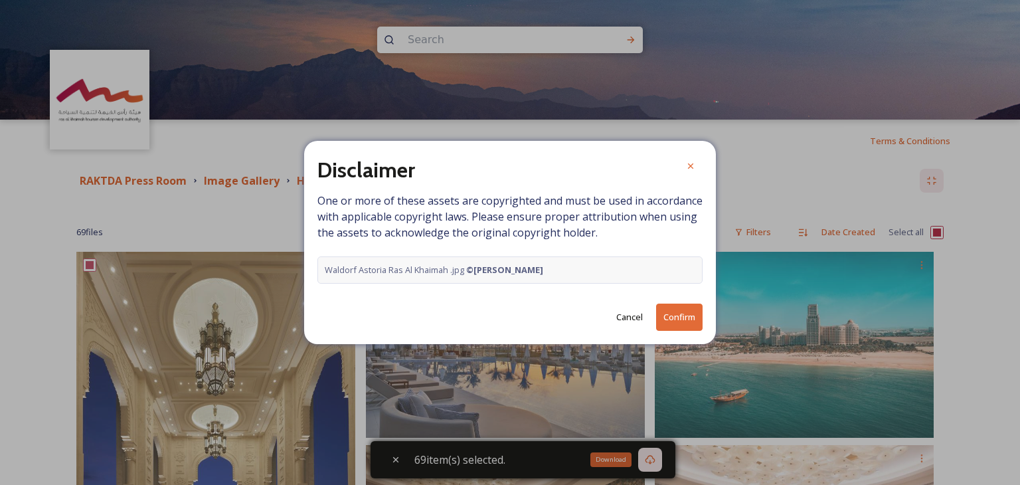
click at [679, 313] on button "Confirm" at bounding box center [679, 317] width 46 height 27
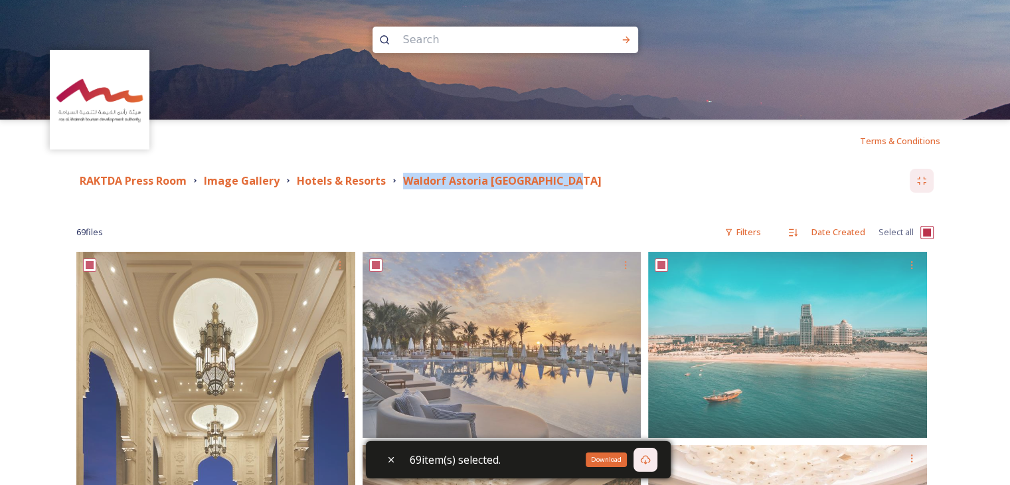
drag, startPoint x: 398, startPoint y: 183, endPoint x: 569, endPoint y: 185, distance: 170.7
click at [569, 185] on div "Waldorf Astoria [GEOGRAPHIC_DATA]" at bounding box center [497, 181] width 216 height 17
copy strong "Waldorf Astoria [GEOGRAPHIC_DATA]"
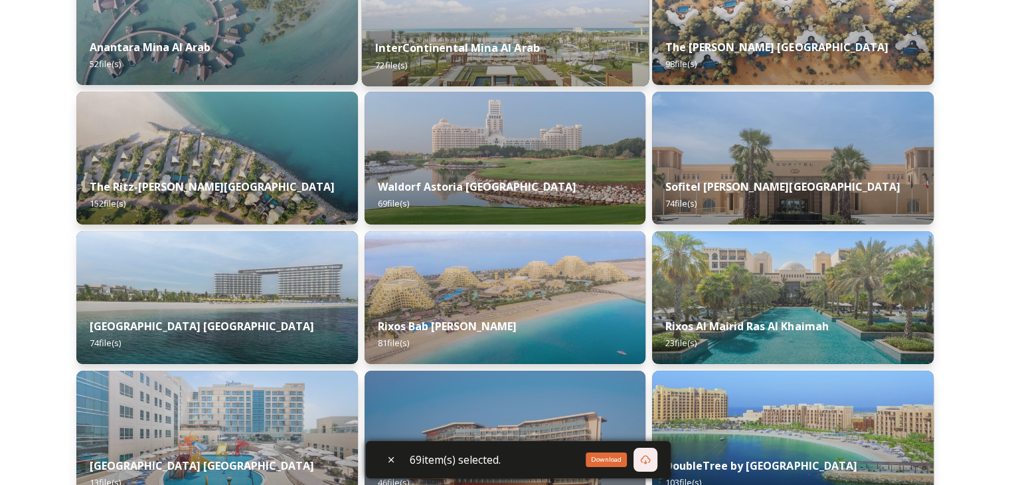
scroll to position [266, 0]
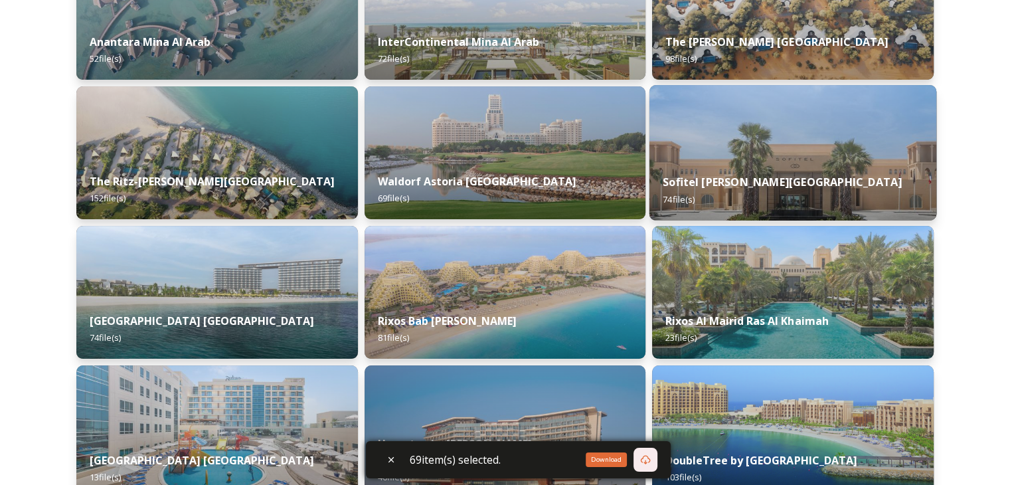
click at [776, 175] on strong "Sofitel [PERSON_NAME][GEOGRAPHIC_DATA]" at bounding box center [783, 182] width 239 height 15
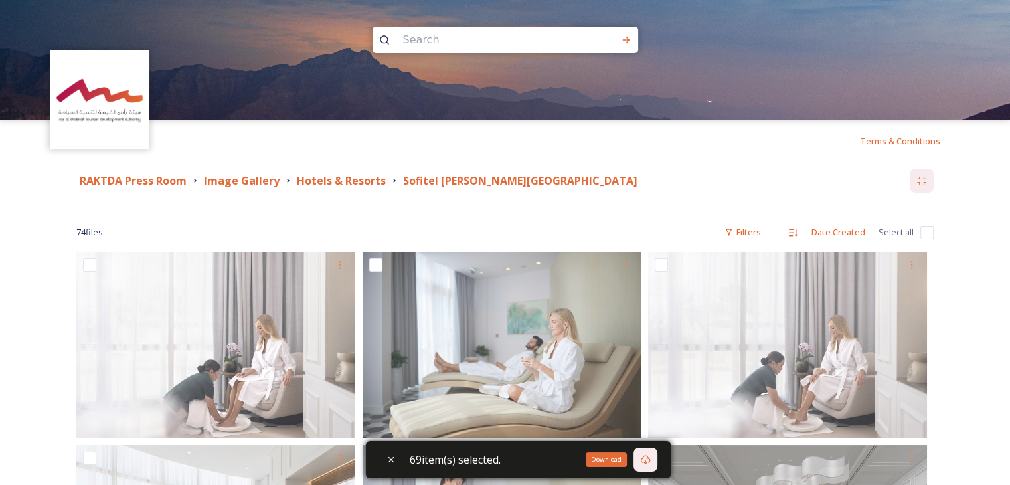
click at [922, 234] on input "checkbox" at bounding box center [927, 232] width 13 height 13
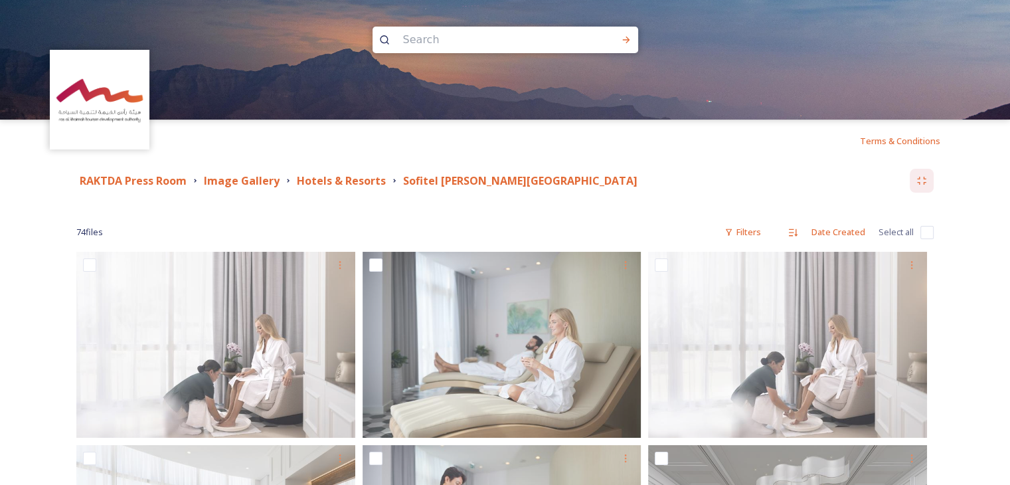
click at [922, 234] on input "checkbox" at bounding box center [927, 232] width 13 height 13
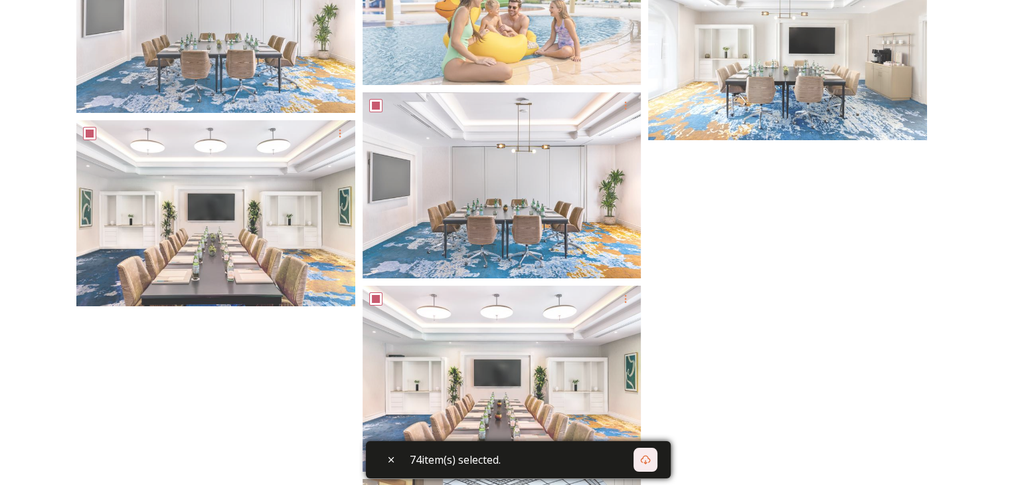
scroll to position [4770, 0]
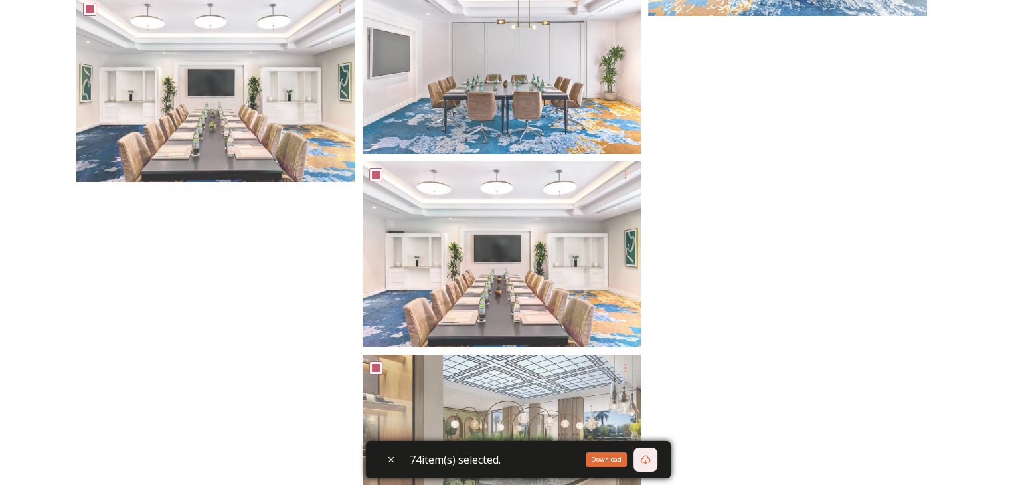
click at [650, 458] on icon at bounding box center [645, 459] width 11 height 11
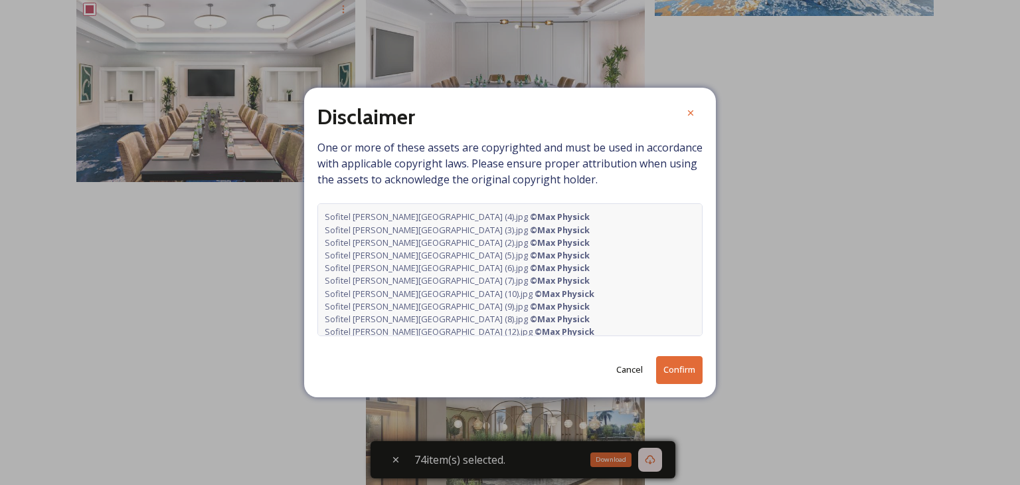
click at [675, 365] on button "Confirm" at bounding box center [679, 369] width 46 height 27
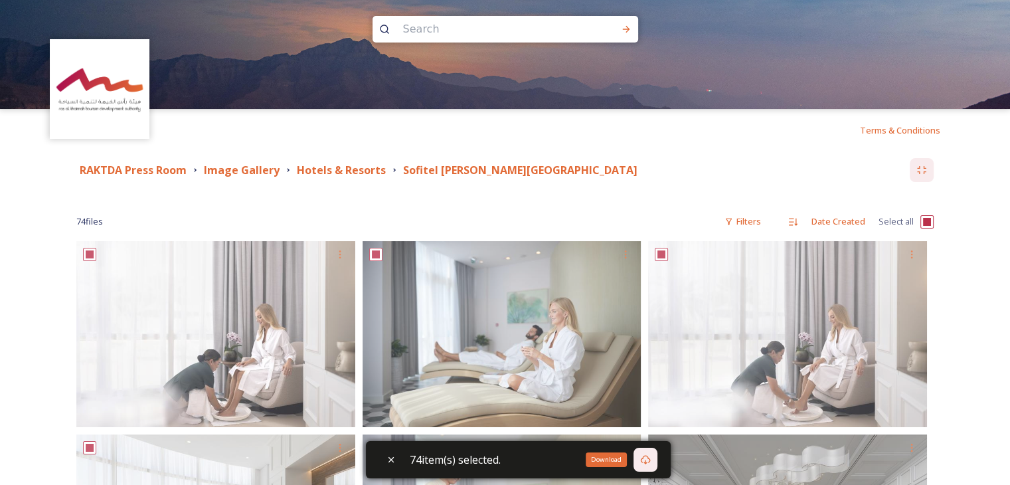
scroll to position [0, 0]
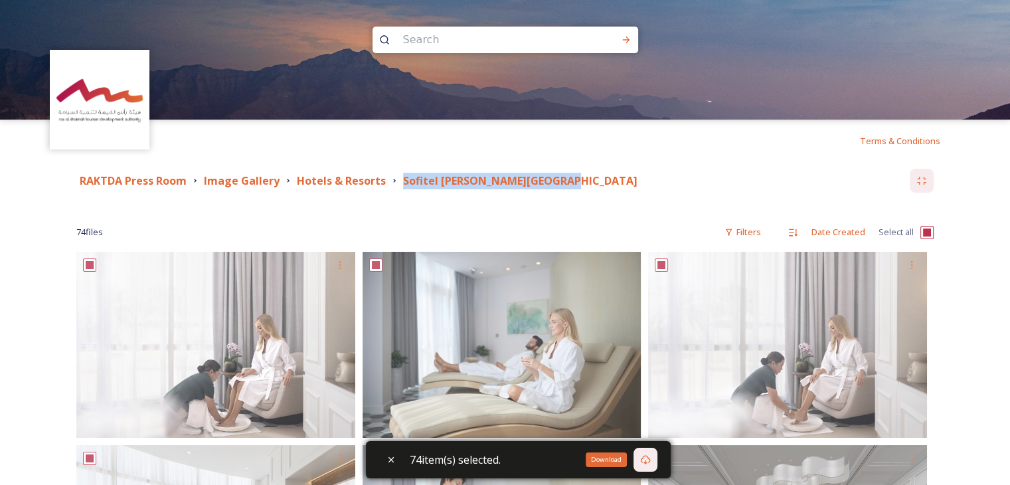
drag, startPoint x: 395, startPoint y: 176, endPoint x: 569, endPoint y: 167, distance: 174.9
copy strong "Sofitel [PERSON_NAME][GEOGRAPHIC_DATA]"
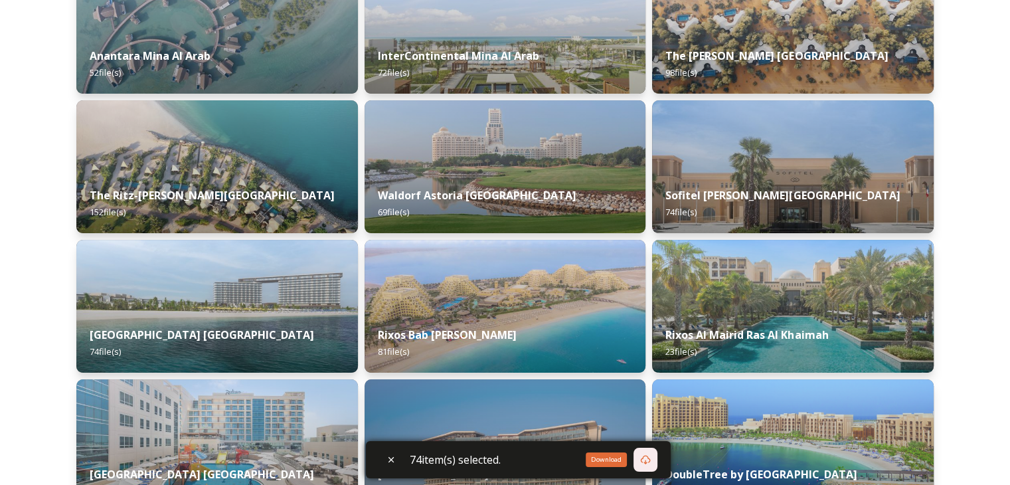
scroll to position [266, 0]
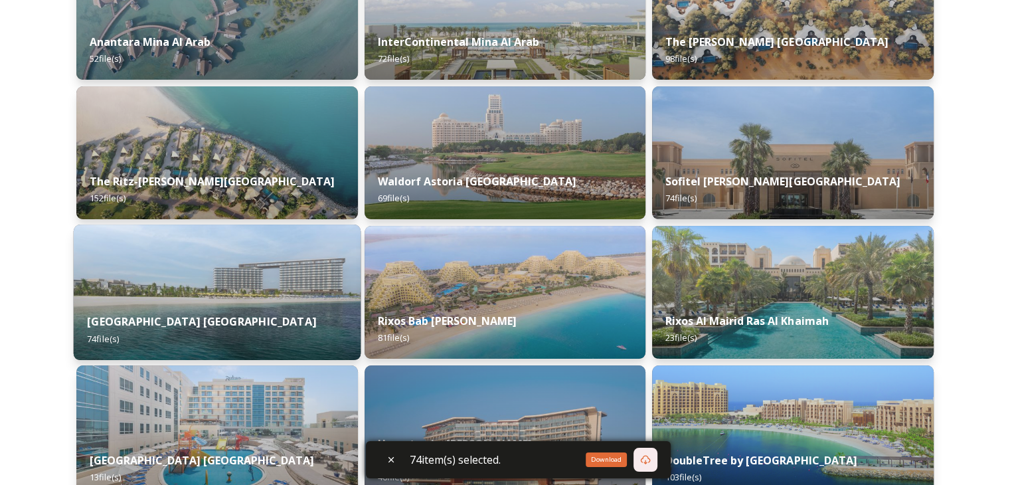
click at [258, 293] on img at bounding box center [217, 291] width 287 height 135
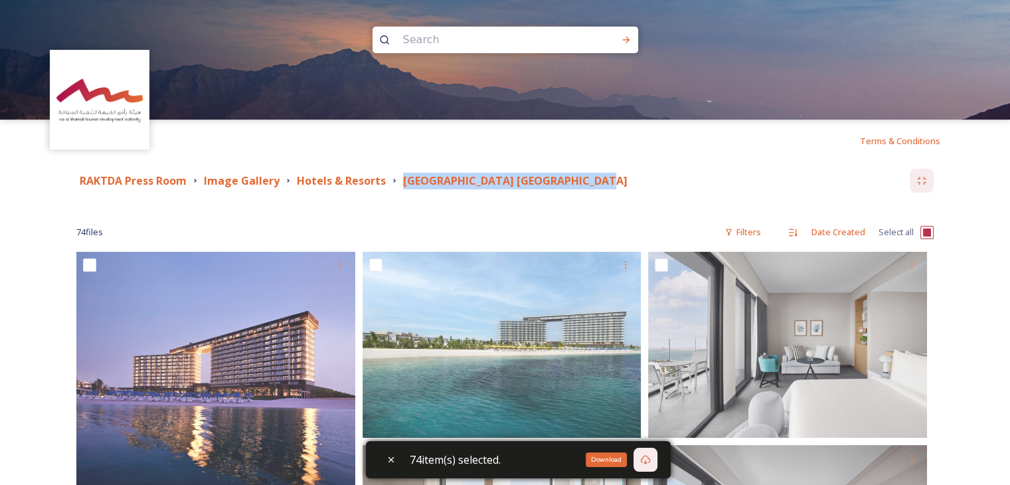
drag, startPoint x: 399, startPoint y: 179, endPoint x: 587, endPoint y: 189, distance: 188.9
click at [587, 189] on div "RAKTDA Press Room Image Gallery Hotels & Resorts [GEOGRAPHIC_DATA] [GEOGRAPHIC_…" at bounding box center [493, 181] width 834 height 17
copy strong "[GEOGRAPHIC_DATA] [GEOGRAPHIC_DATA]"
click at [926, 230] on input "checkbox" at bounding box center [927, 232] width 13 height 13
click at [928, 233] on input "checkbox" at bounding box center [927, 232] width 13 height 13
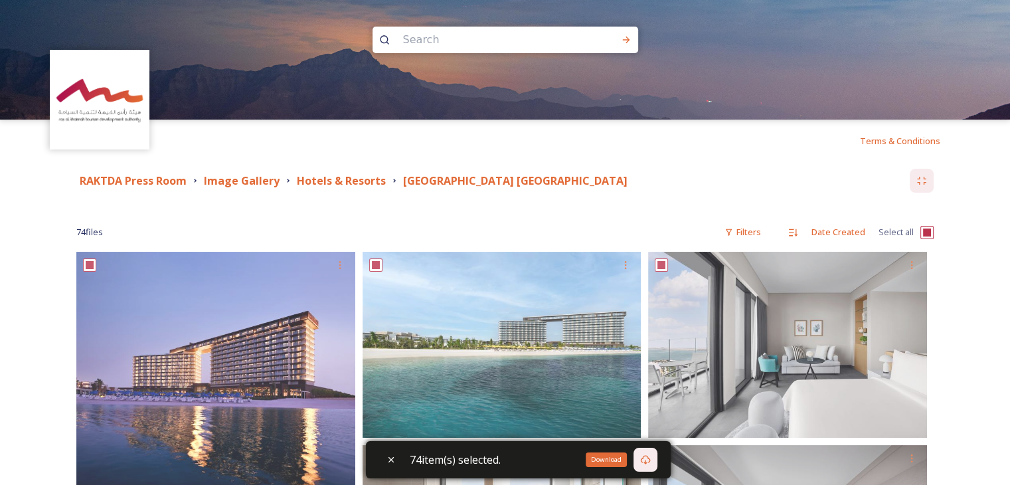
click at [642, 464] on div "Download" at bounding box center [646, 460] width 24 height 24
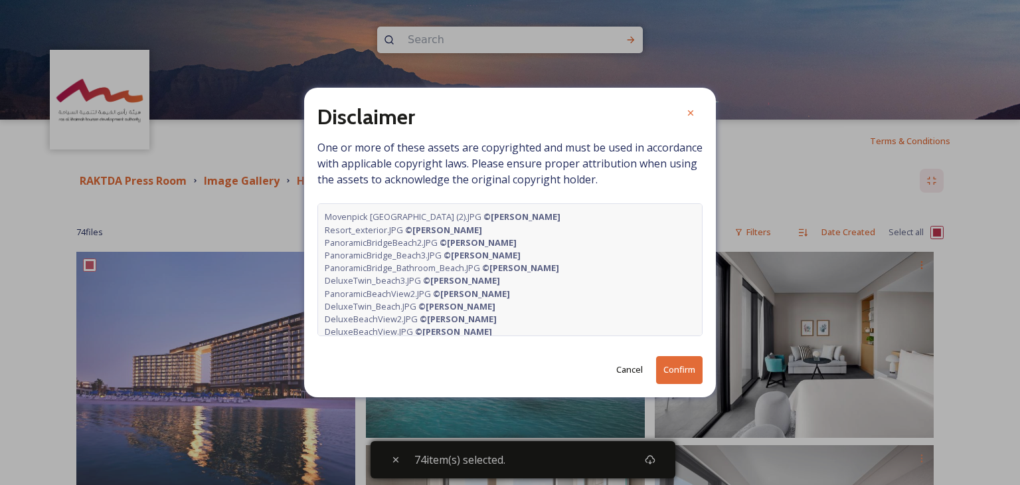
click at [662, 375] on button "Confirm" at bounding box center [679, 369] width 46 height 27
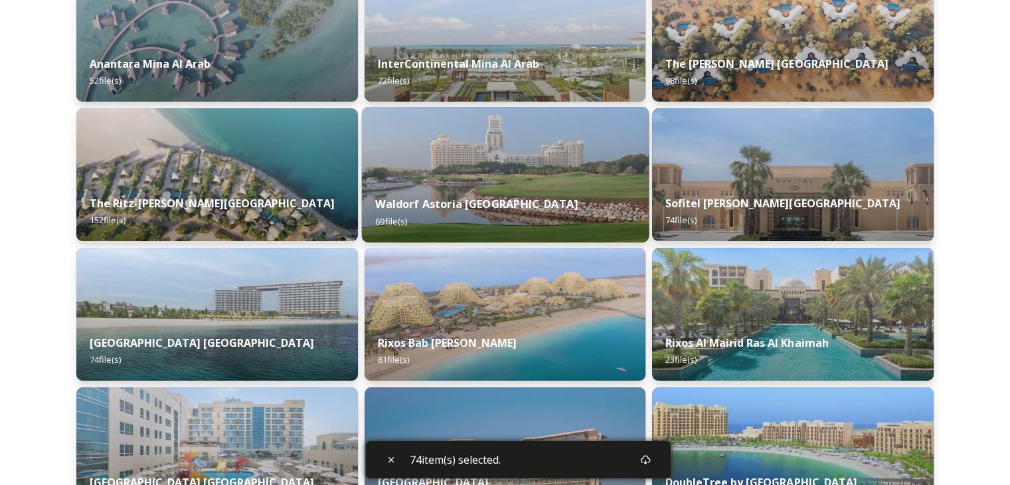
scroll to position [266, 0]
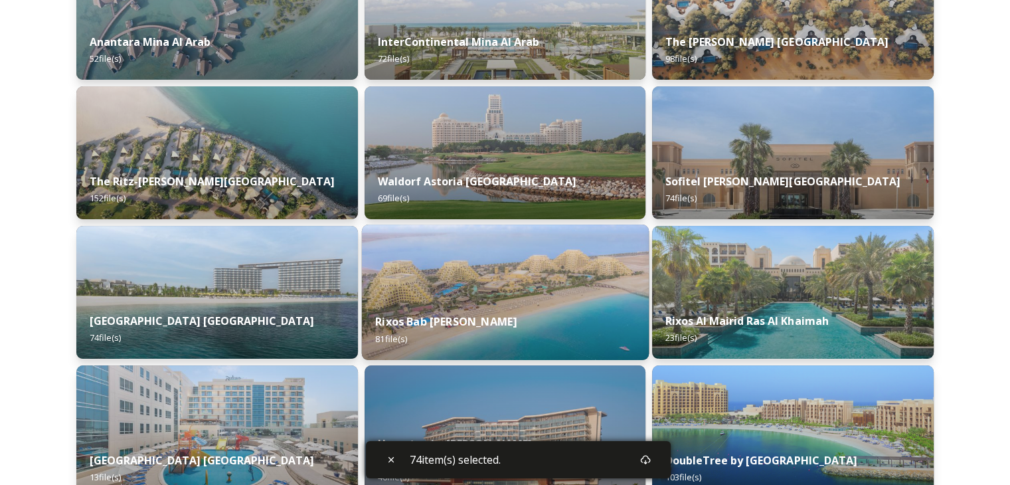
click at [547, 314] on div "Rixos Bab [PERSON_NAME] 81 file(s)" at bounding box center [504, 330] width 287 height 60
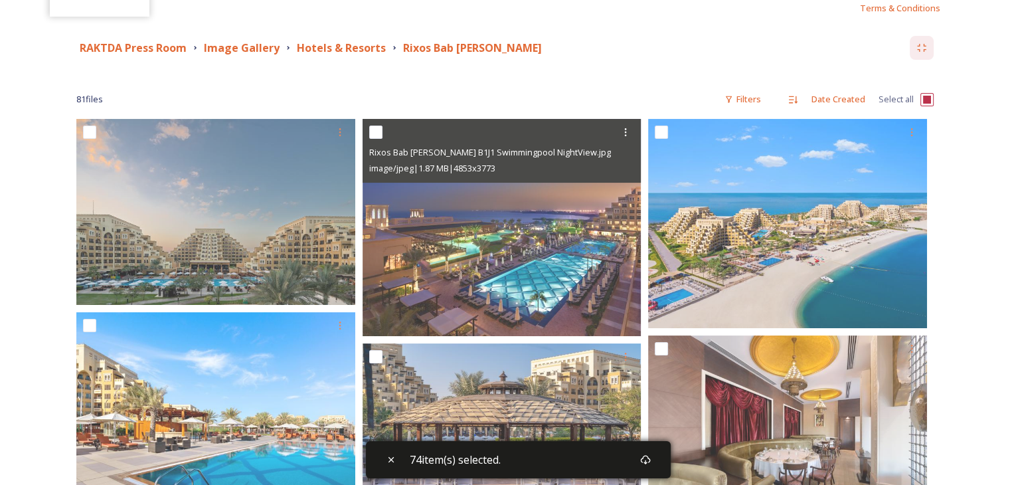
scroll to position [66, 0]
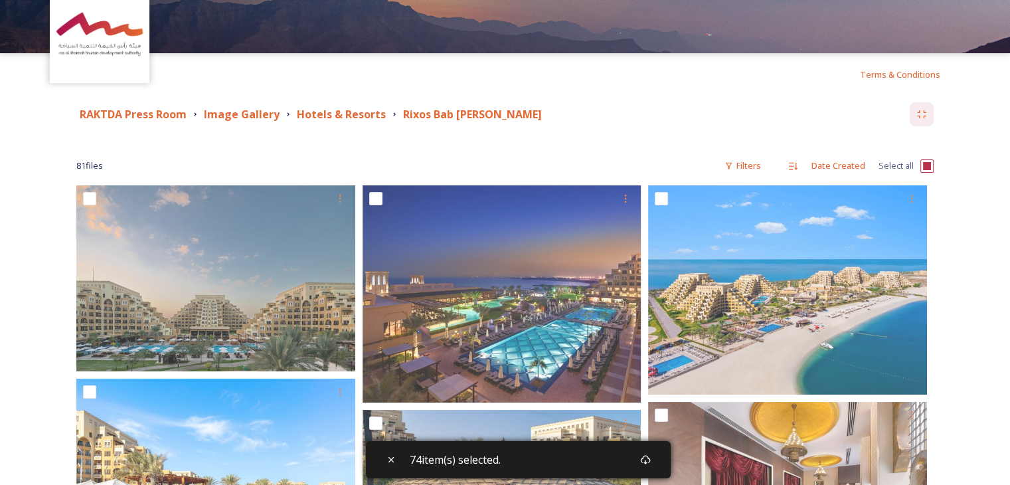
click at [922, 168] on input "checkbox" at bounding box center [927, 165] width 13 height 13
click at [933, 163] on input "checkbox" at bounding box center [927, 165] width 13 height 13
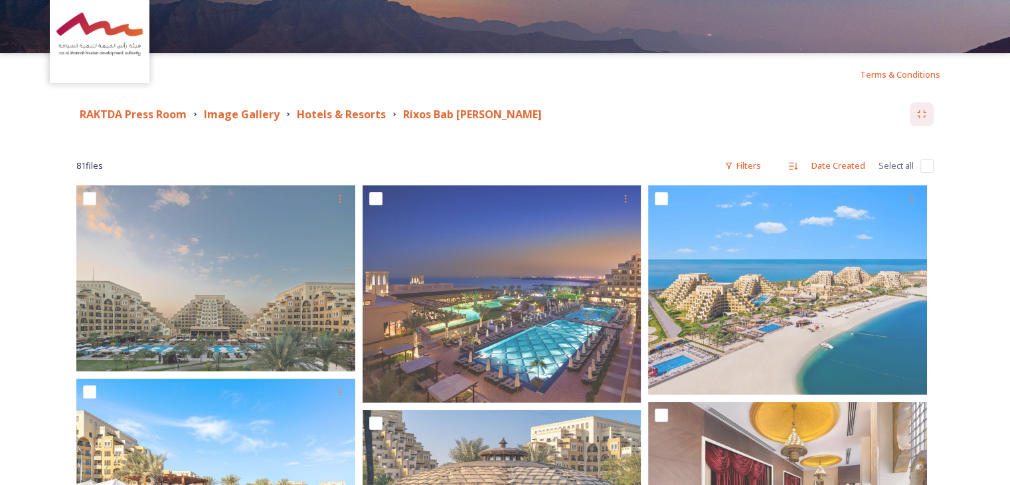
click at [933, 163] on input "checkbox" at bounding box center [927, 165] width 13 height 13
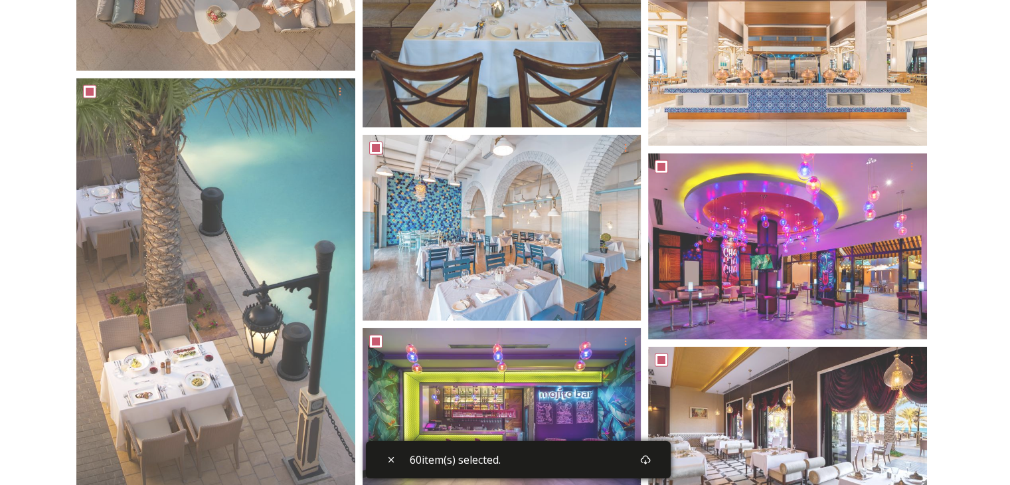
scroll to position [0, 0]
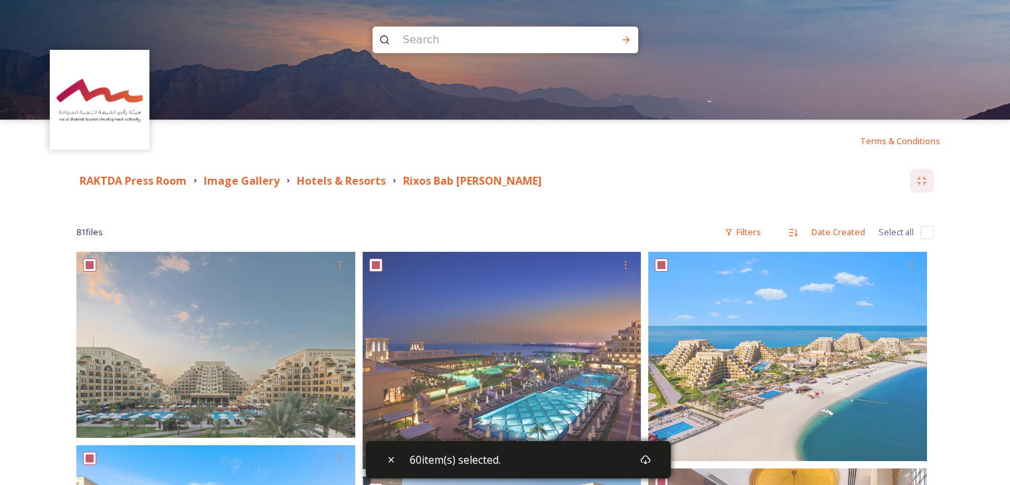
click at [925, 232] on input "checkbox" at bounding box center [927, 232] width 13 height 13
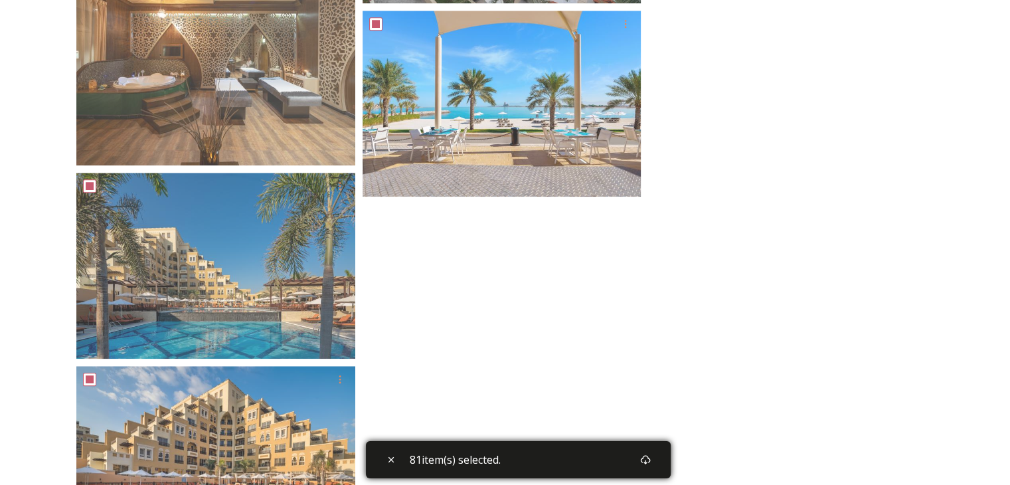
scroll to position [5851, 0]
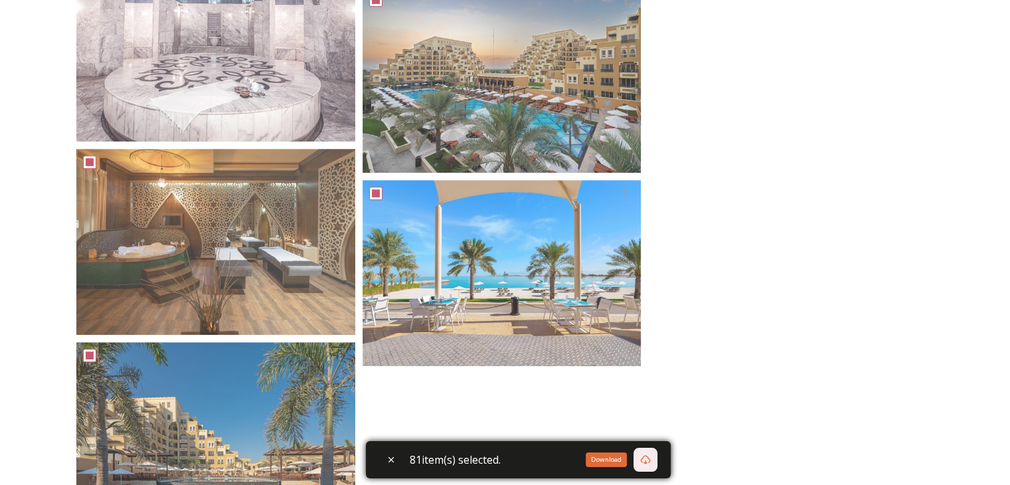
click at [642, 460] on div "Download" at bounding box center [646, 460] width 24 height 24
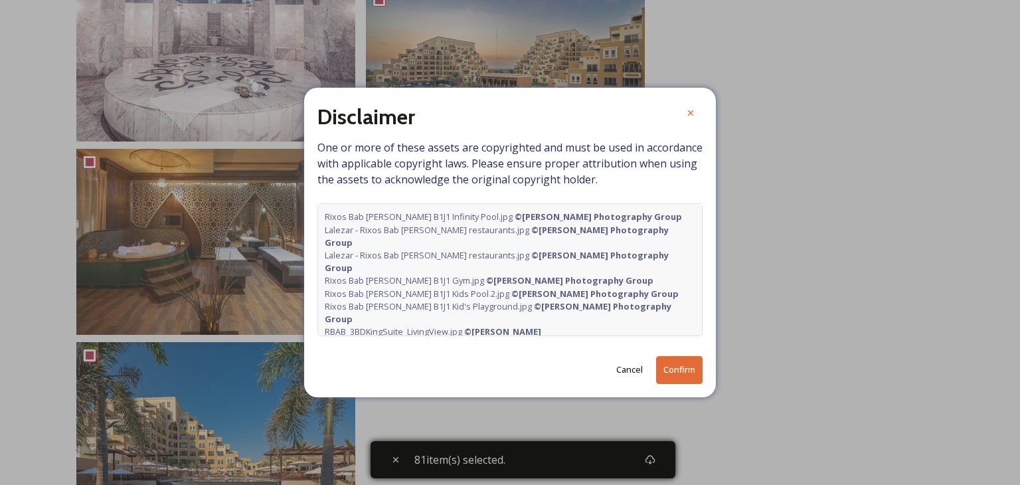
click at [671, 362] on button "Confirm" at bounding box center [679, 369] width 46 height 27
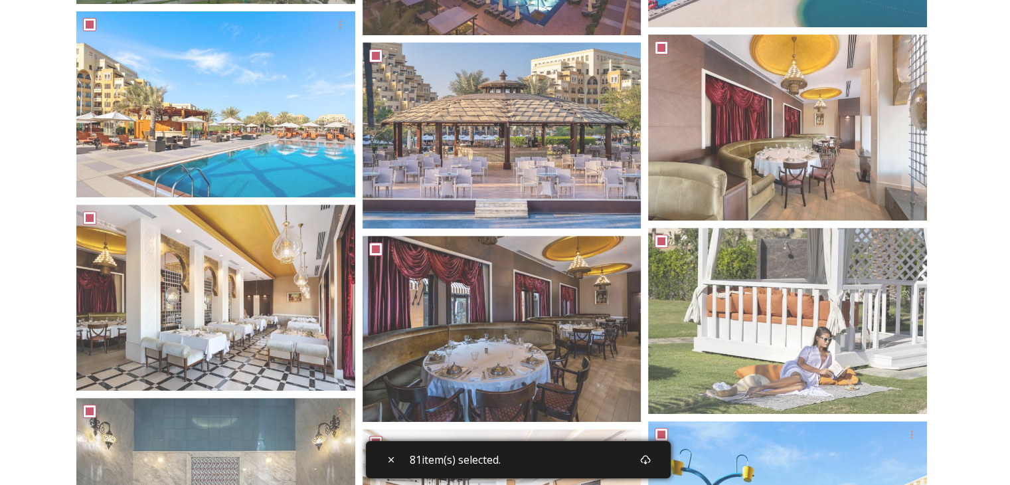
scroll to position [0, 0]
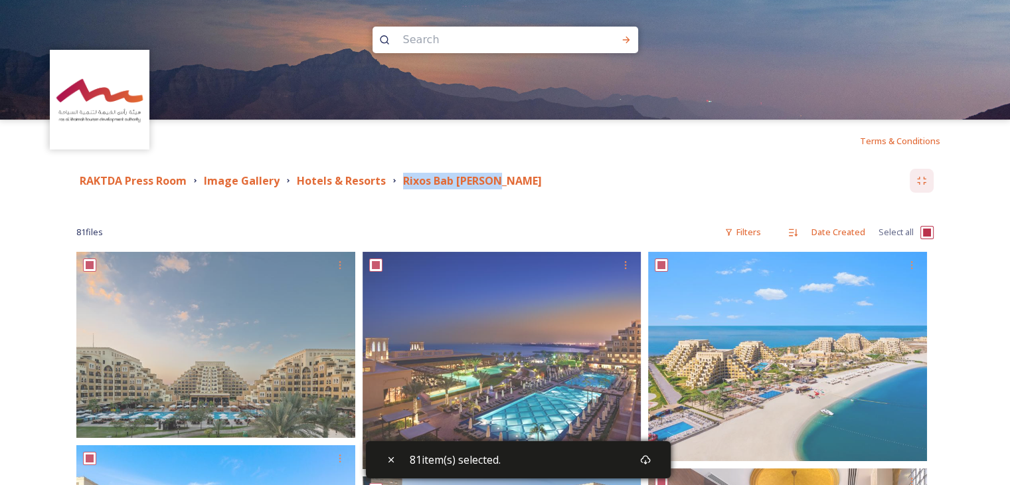
drag, startPoint x: 393, startPoint y: 176, endPoint x: 496, endPoint y: 179, distance: 103.0
click at [496, 179] on div "RAKTDA Press Room Image Gallery Hotels & Resorts Rixos [GEOGRAPHIC_DATA][PERSON…" at bounding box center [493, 181] width 834 height 17
copy strong "Rixos Bab [PERSON_NAME]"
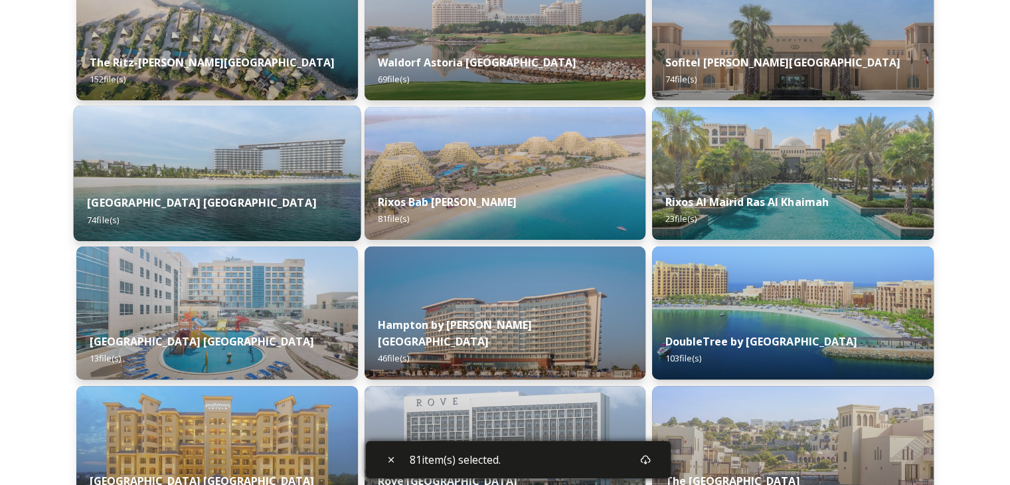
scroll to position [481, 0]
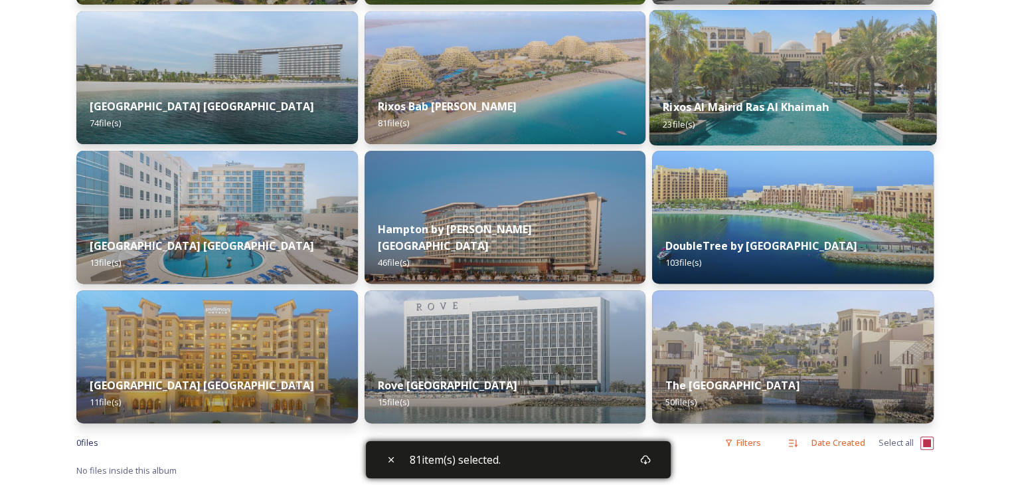
click at [745, 98] on div "Rixos Al Mairid Ras Al Khaimah 23 file(s)" at bounding box center [793, 115] width 287 height 60
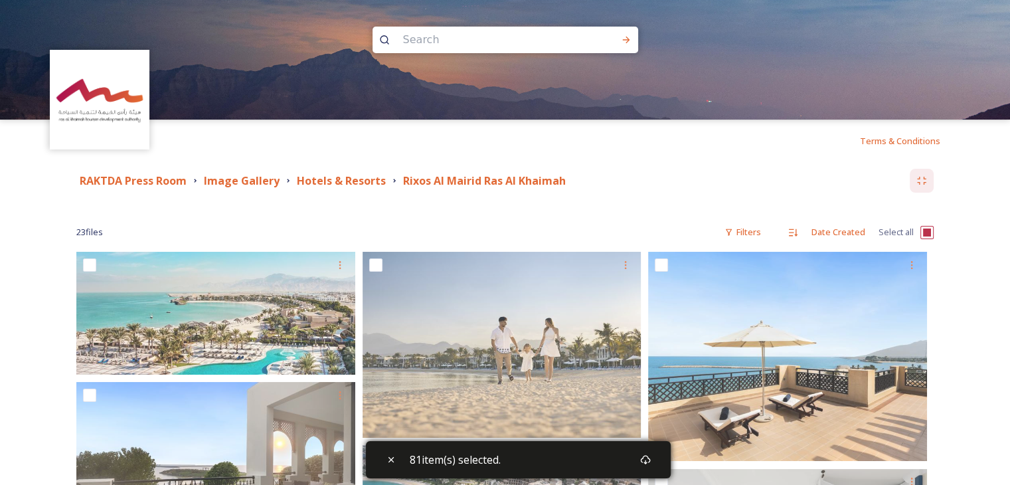
click at [930, 232] on input "checkbox" at bounding box center [927, 232] width 13 height 13
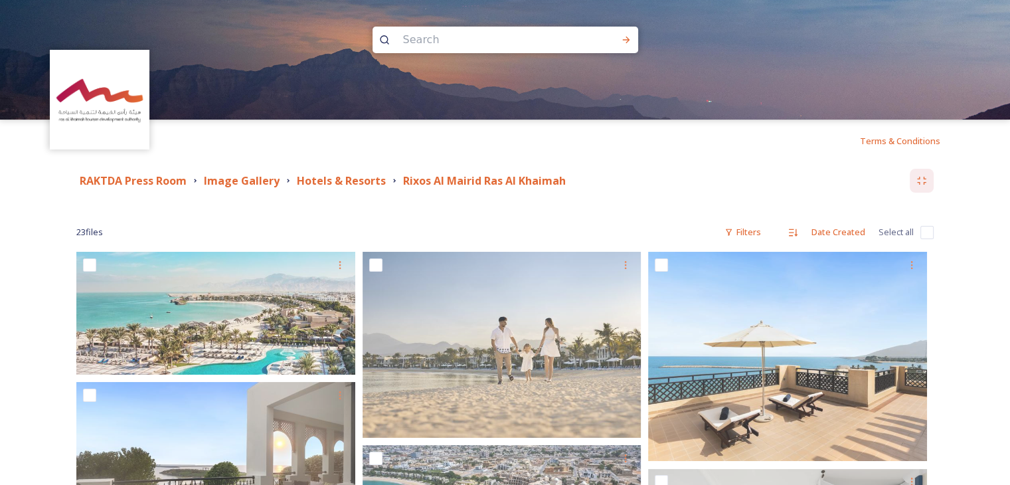
click at [928, 233] on input "checkbox" at bounding box center [927, 232] width 13 height 13
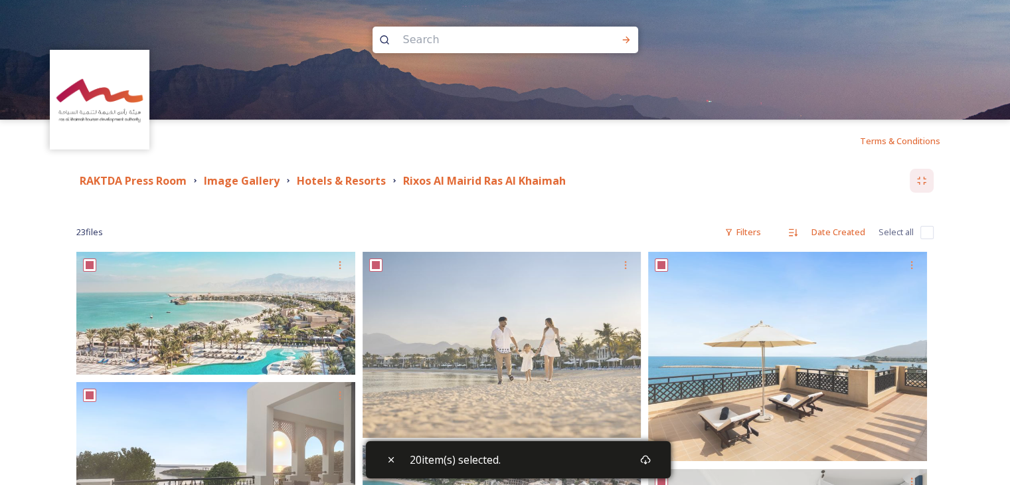
click at [926, 231] on input "checkbox" at bounding box center [927, 232] width 13 height 13
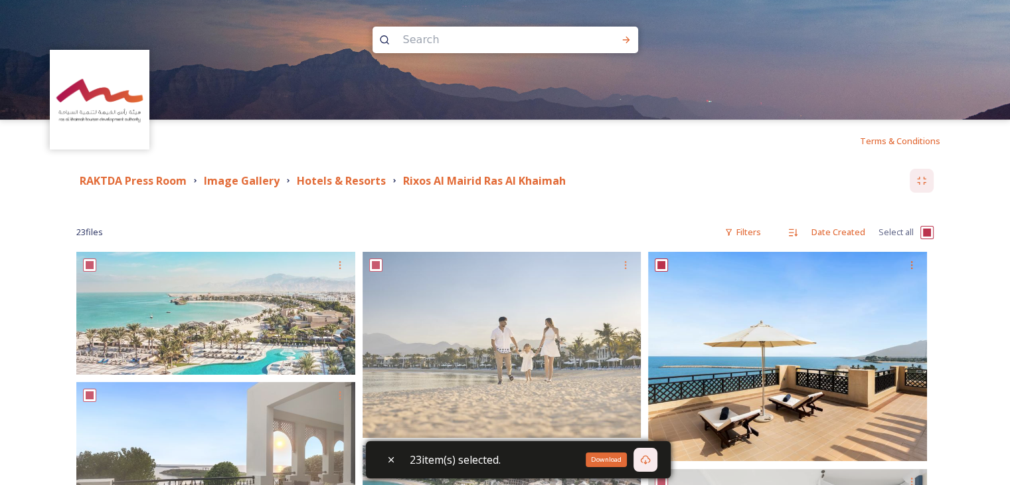
click at [648, 458] on icon at bounding box center [645, 459] width 11 height 11
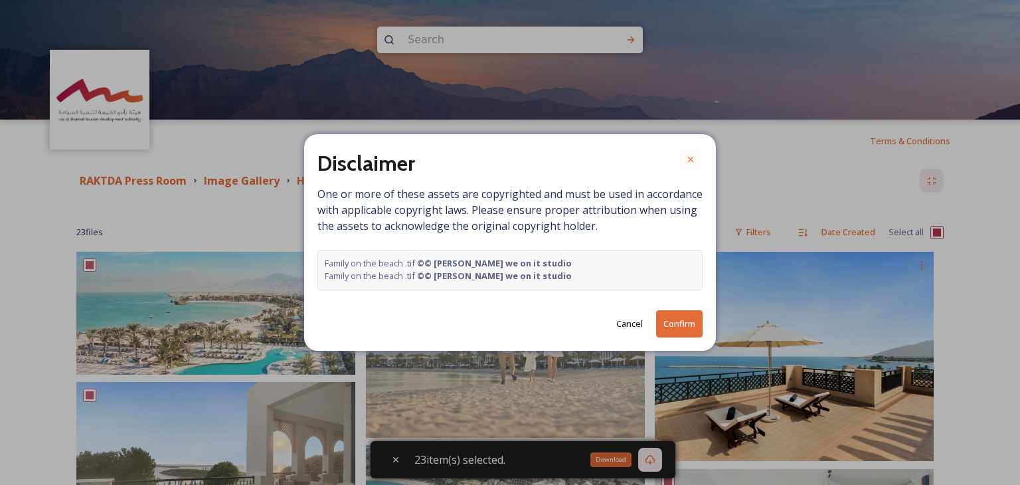
click at [699, 317] on button "Confirm" at bounding box center [679, 323] width 46 height 27
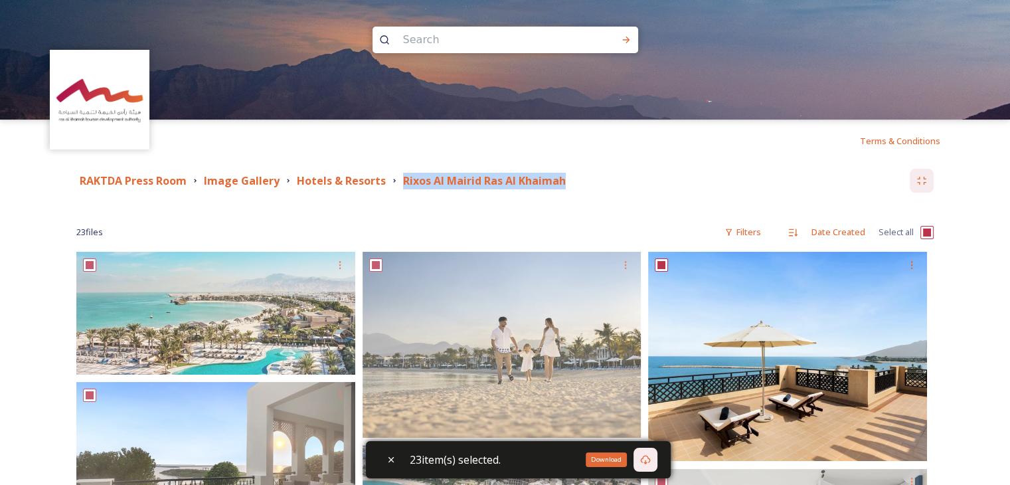
drag, startPoint x: 395, startPoint y: 180, endPoint x: 600, endPoint y: 188, distance: 204.7
click at [600, 188] on div "RAKTDA Press Room Image Gallery Hotels & Resorts Rixos [GEOGRAPHIC_DATA] [GEOGR…" at bounding box center [493, 181] width 834 height 17
copy strong "Rixos Al Mairid Ras Al Khaimah"
click at [757, 169] on div "RAKTDA Press Room Image Gallery Hotels & Resorts Rixos [GEOGRAPHIC_DATA] [GEOGR…" at bounding box center [504, 181] width 857 height 24
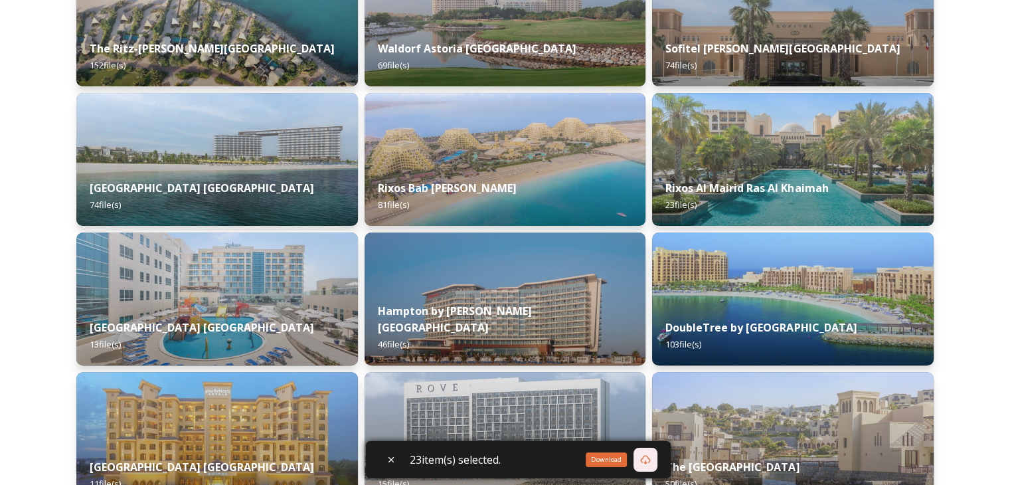
scroll to position [481, 0]
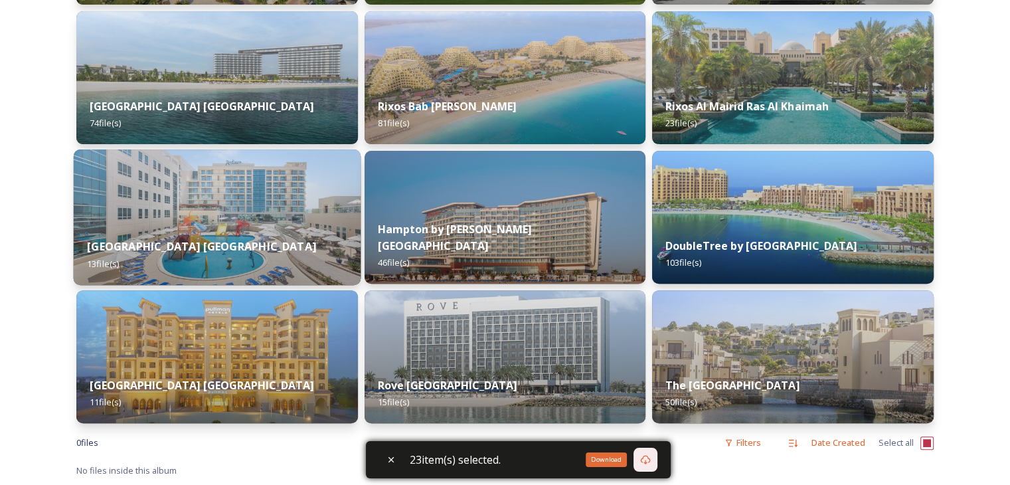
click at [239, 203] on img at bounding box center [217, 216] width 287 height 135
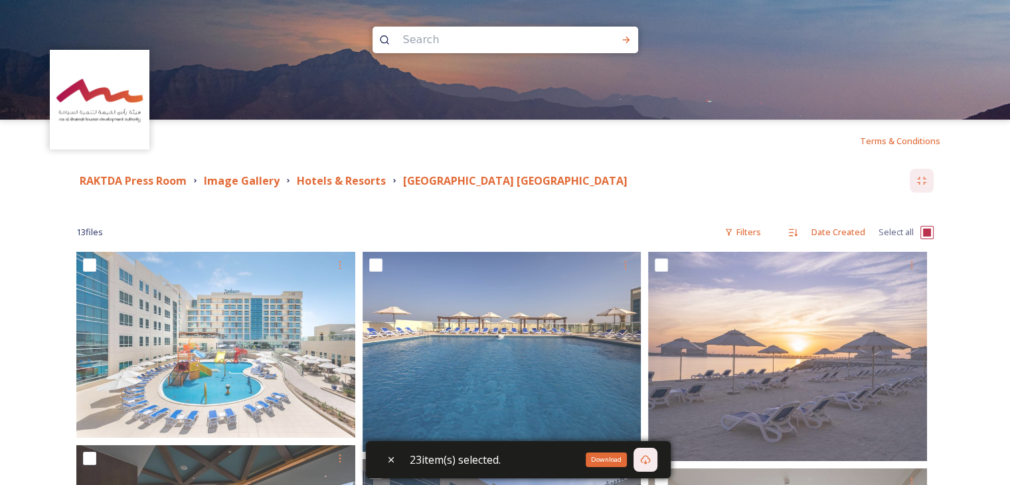
scroll to position [133, 0]
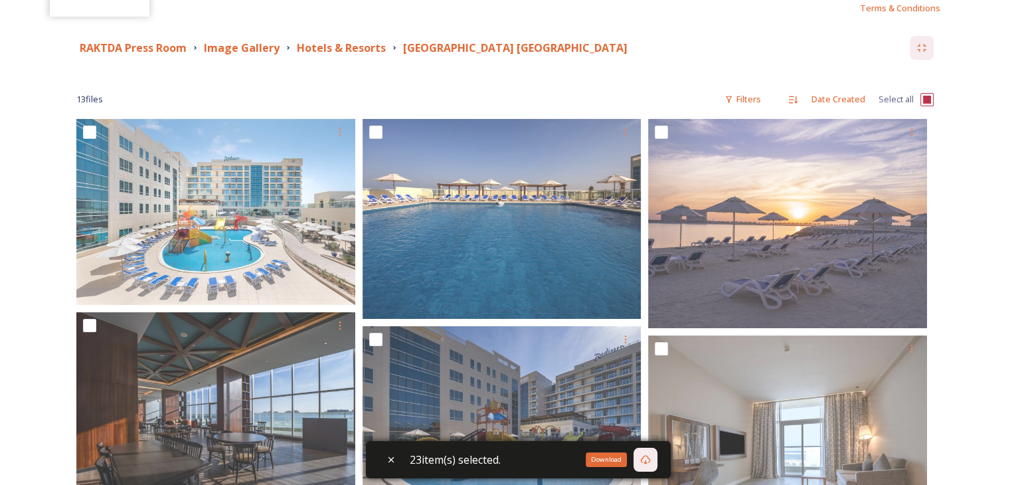
click at [923, 98] on input "checkbox" at bounding box center [927, 99] width 13 height 13
click at [932, 100] on input "checkbox" at bounding box center [927, 99] width 13 height 13
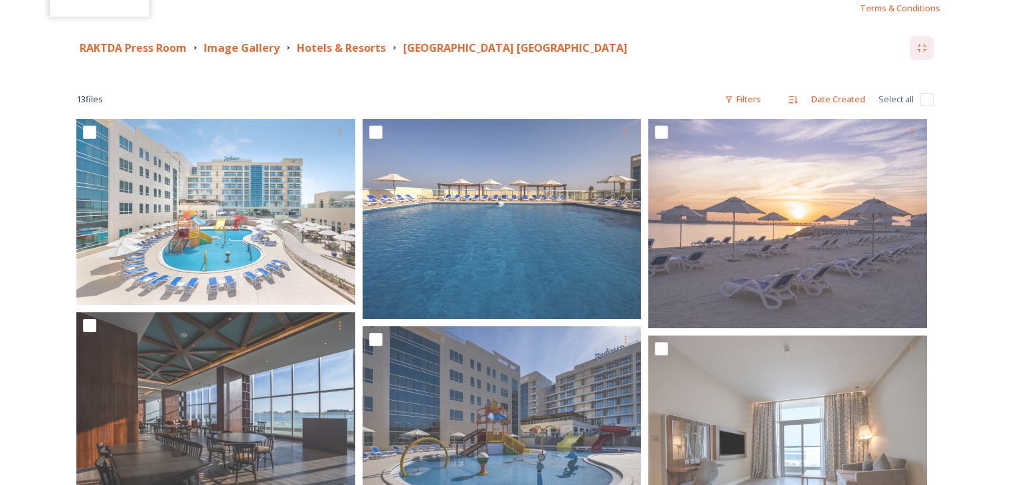
click at [932, 100] on input "checkbox" at bounding box center [927, 99] width 13 height 13
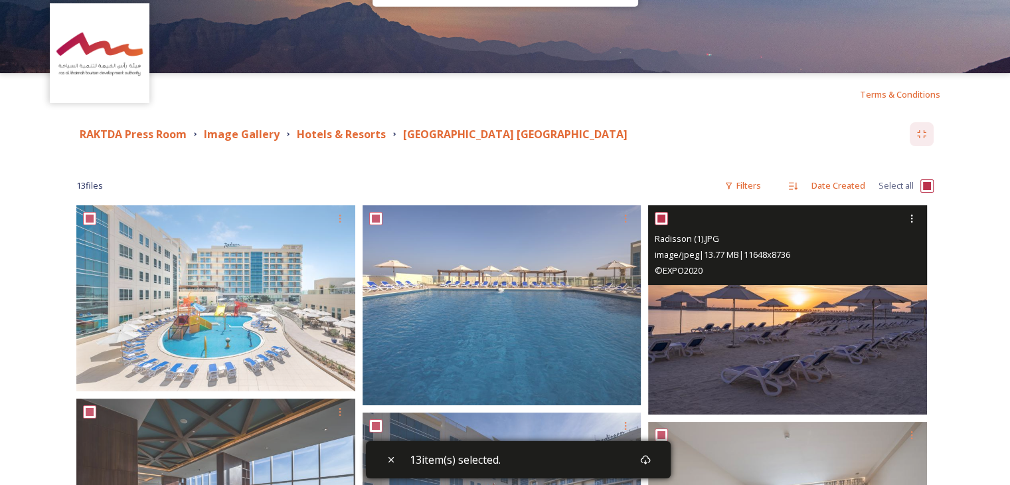
scroll to position [0, 0]
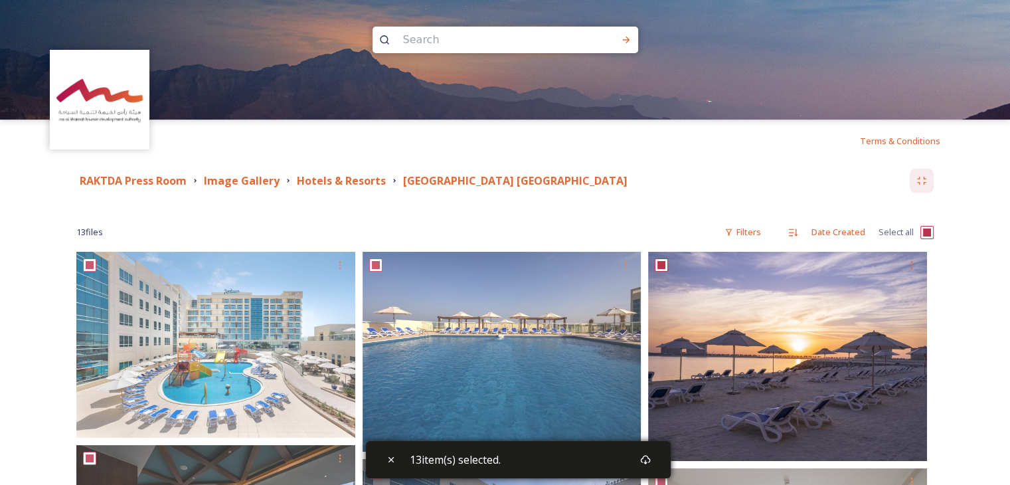
drag, startPoint x: 398, startPoint y: 180, endPoint x: 683, endPoint y: 184, distance: 285.6
click at [683, 184] on div "RAKTDA Press Room Image Gallery Hotels & Resorts [GEOGRAPHIC_DATA] [GEOGRAPHIC_…" at bounding box center [493, 181] width 834 height 17
copy strong "[GEOGRAPHIC_DATA] [GEOGRAPHIC_DATA]"
click at [658, 459] on div "Download" at bounding box center [646, 460] width 24 height 24
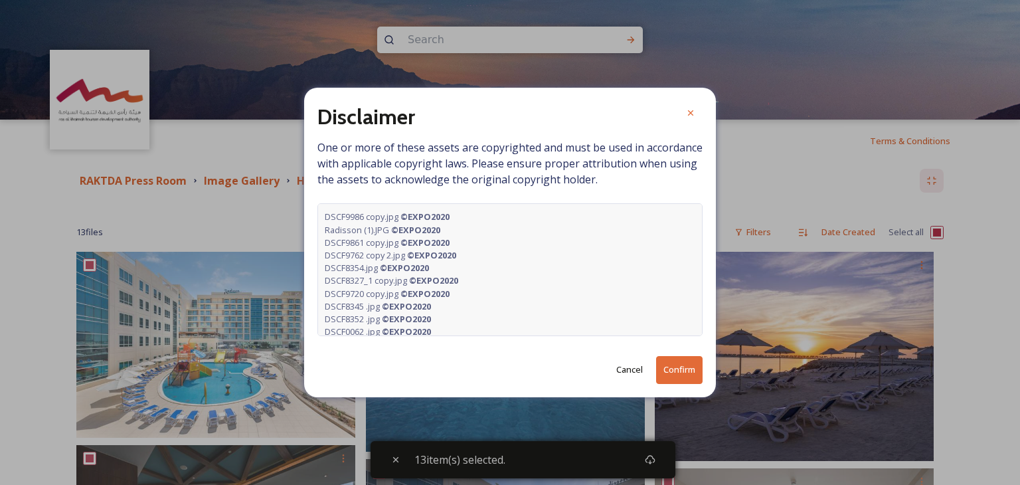
click at [683, 364] on button "Confirm" at bounding box center [679, 369] width 46 height 27
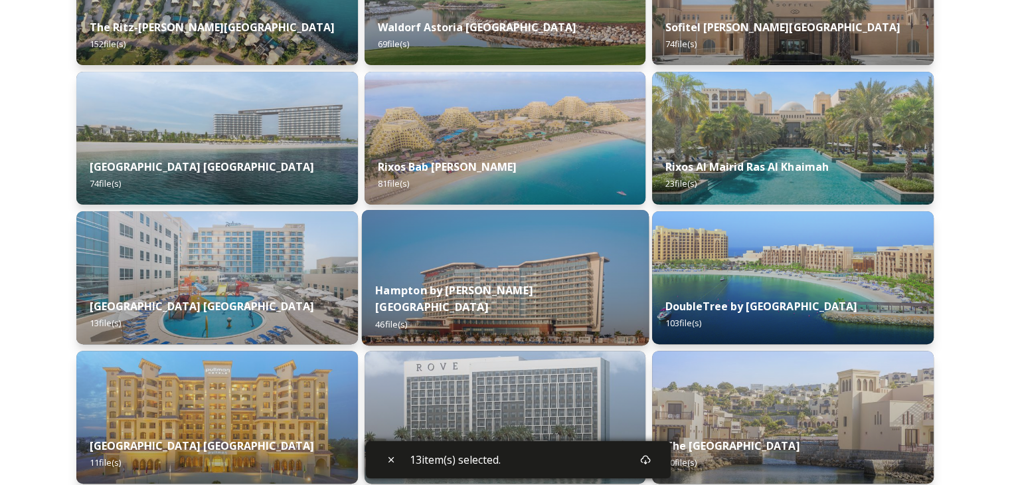
scroll to position [481, 0]
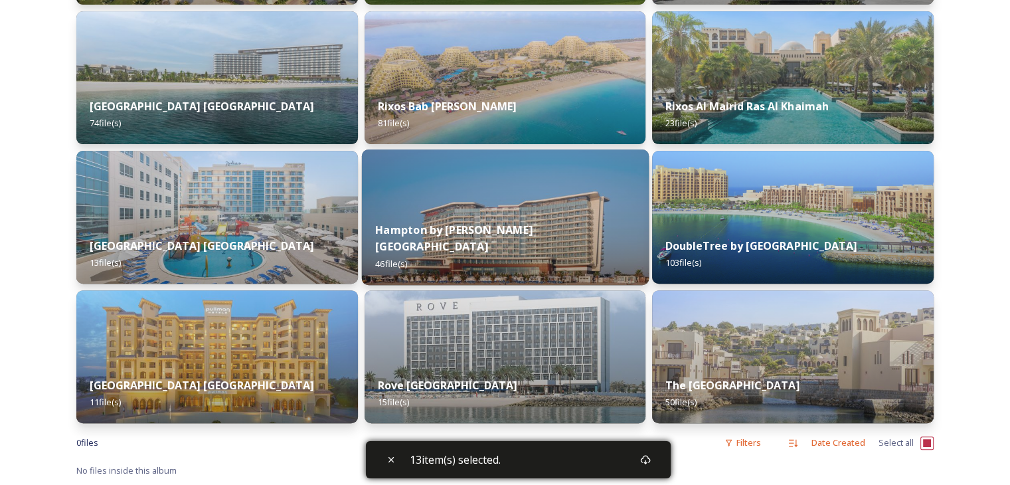
click at [533, 246] on strong "Hampton by [PERSON_NAME][GEOGRAPHIC_DATA]" at bounding box center [453, 238] width 157 height 32
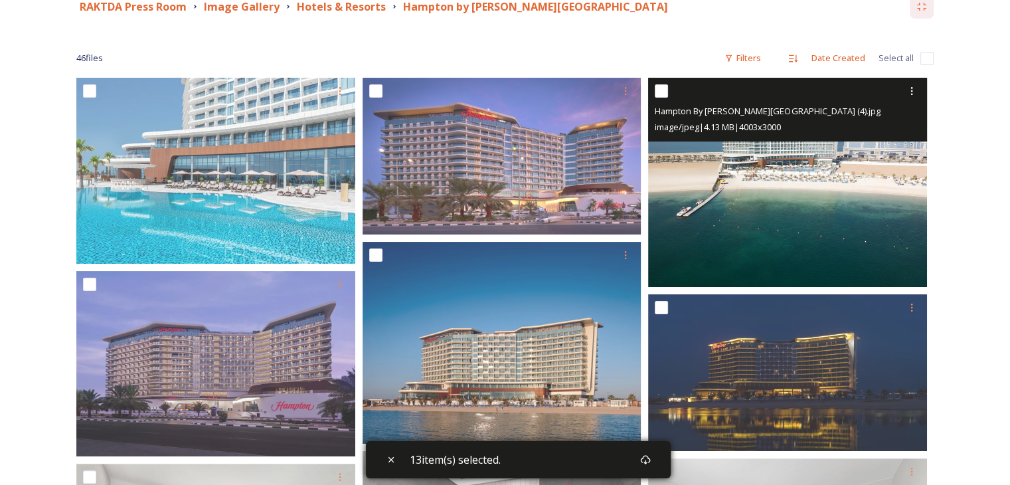
scroll to position [66, 0]
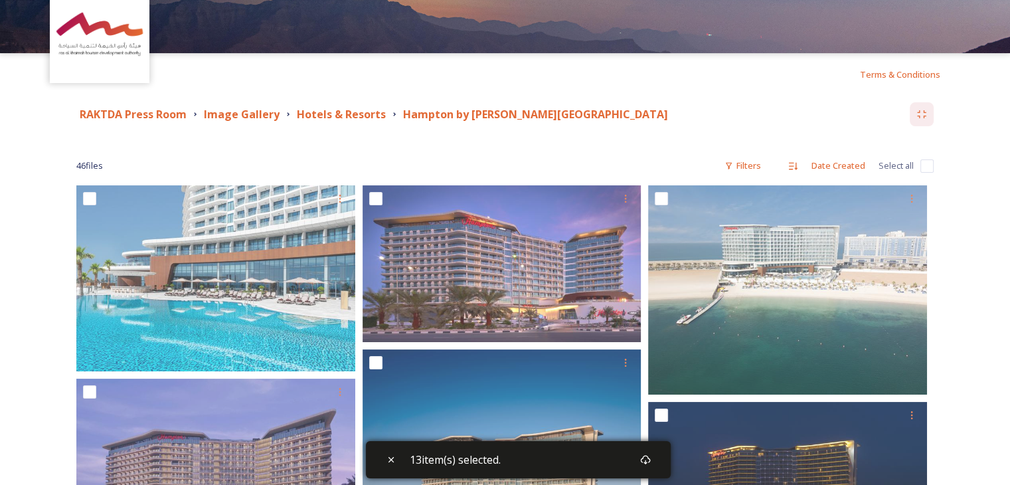
click at [924, 169] on input "checkbox" at bounding box center [927, 165] width 13 height 13
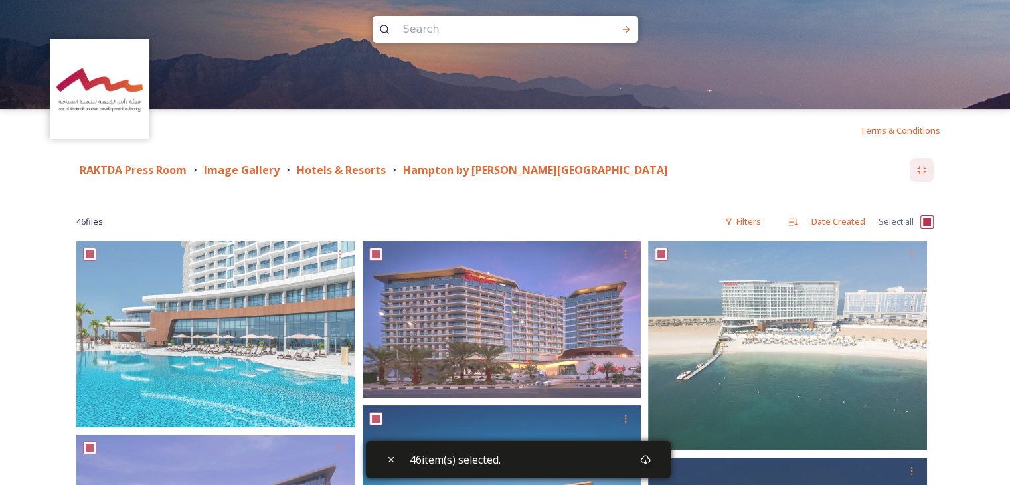
scroll to position [0, 0]
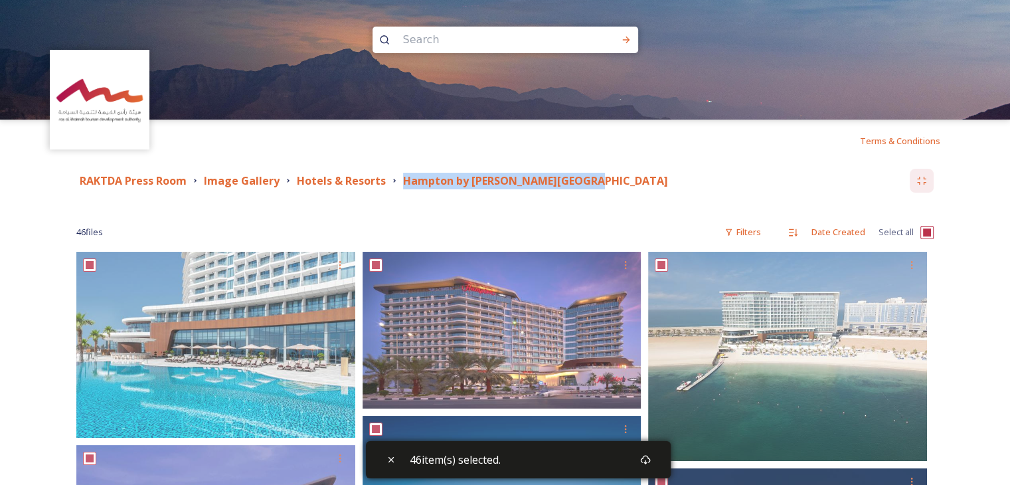
drag, startPoint x: 396, startPoint y: 183, endPoint x: 594, endPoint y: 187, distance: 198.0
click at [594, 187] on div "RAKTDA Press Room Image Gallery Hotels & Resorts Hampton by [PERSON_NAME][GEOGR…" at bounding box center [493, 181] width 834 height 17
copy strong "Hampton by [PERSON_NAME][GEOGRAPHIC_DATA]"
click at [646, 459] on icon at bounding box center [645, 459] width 11 height 11
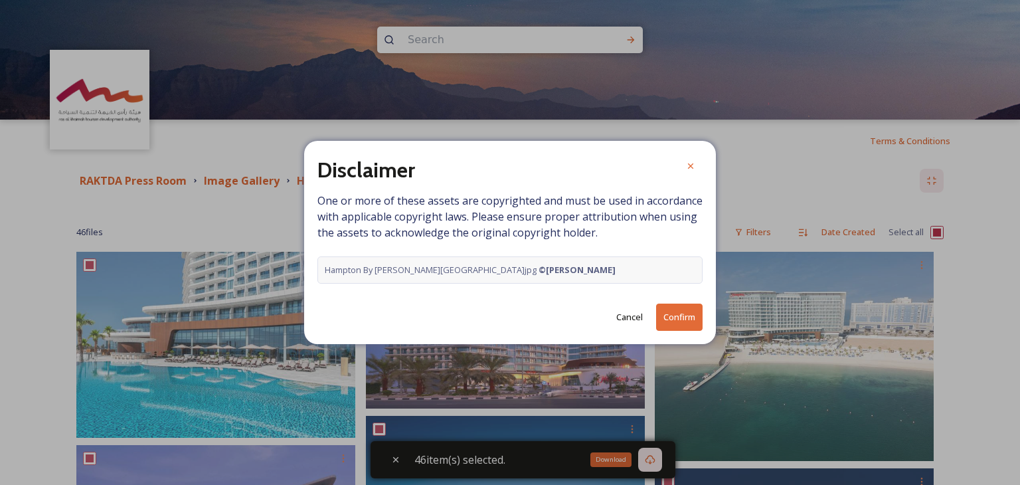
drag, startPoint x: 672, startPoint y: 302, endPoint x: 671, endPoint y: 313, distance: 10.7
click at [671, 309] on div "Disclaimer One or more of these assets are copyrighted and must be used in acco…" at bounding box center [510, 242] width 412 height 203
click at [671, 313] on button "Confirm" at bounding box center [679, 317] width 46 height 27
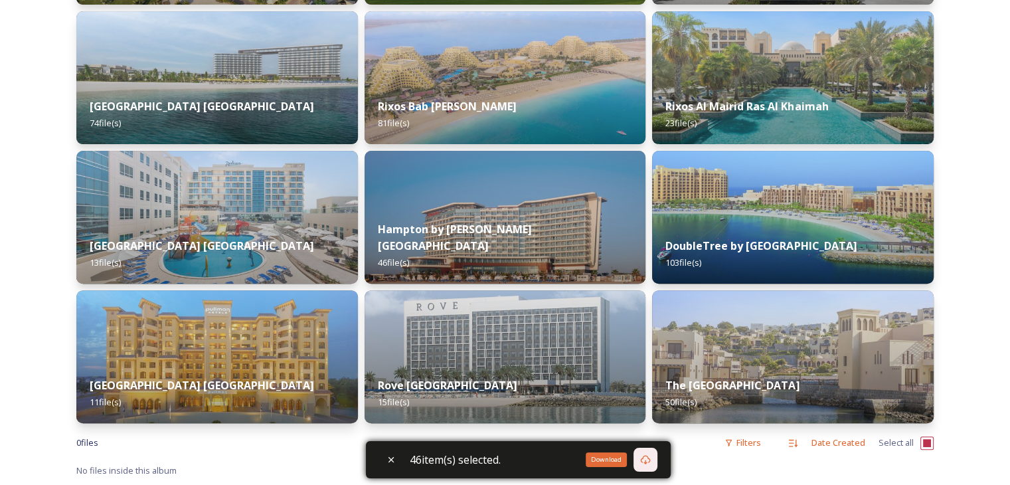
scroll to position [481, 0]
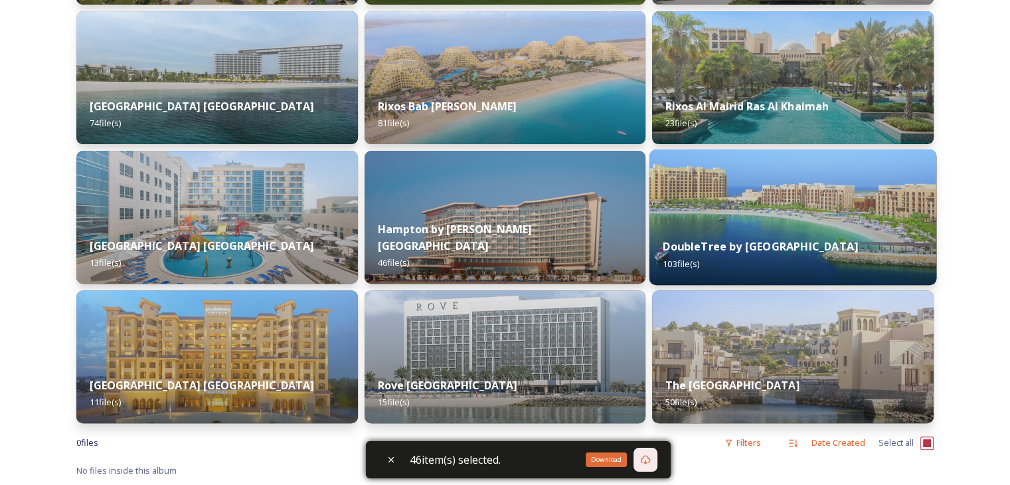
click at [781, 239] on strong "DoubleTree by [GEOGRAPHIC_DATA]" at bounding box center [761, 246] width 195 height 15
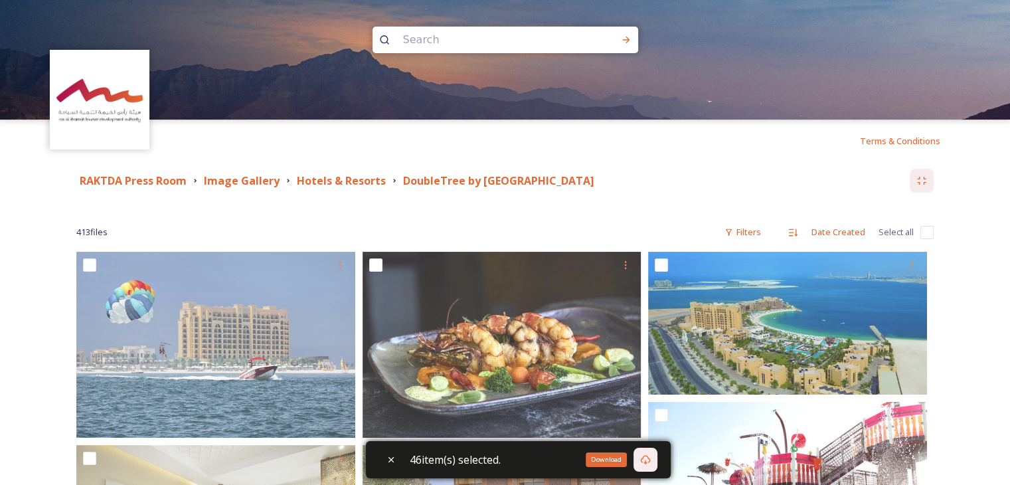
click at [929, 234] on input "checkbox" at bounding box center [927, 232] width 13 height 13
click at [657, 460] on icon at bounding box center [651, 459] width 11 height 11
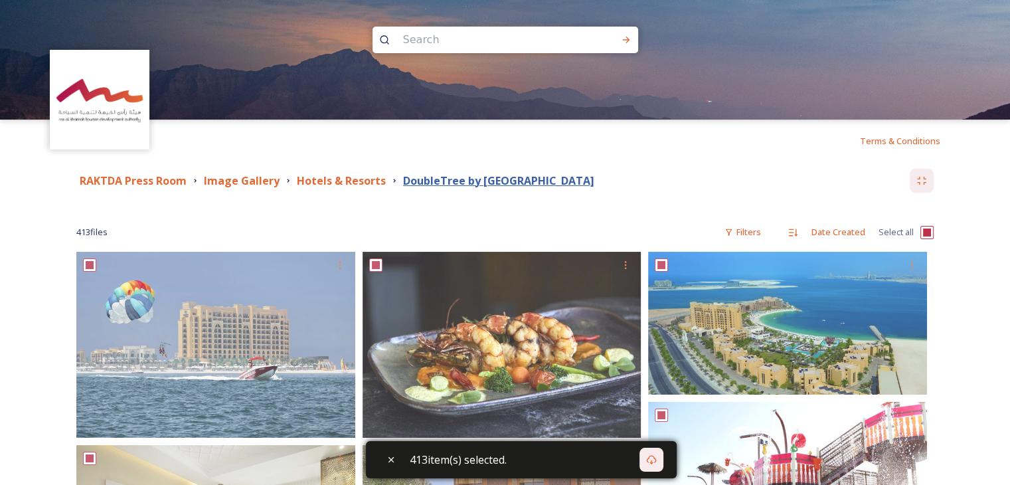
click at [530, 177] on div "DoubleTree by [GEOGRAPHIC_DATA]" at bounding box center [493, 181] width 209 height 17
drag, startPoint x: 396, startPoint y: 177, endPoint x: 665, endPoint y: 176, distance: 269.0
click at [665, 176] on div "RAKTDA Press Room Image Gallery Hotels & Resorts DoubleTree by [GEOGRAPHIC_DATA…" at bounding box center [493, 181] width 834 height 17
copy strong "DoubleTree by [GEOGRAPHIC_DATA]"
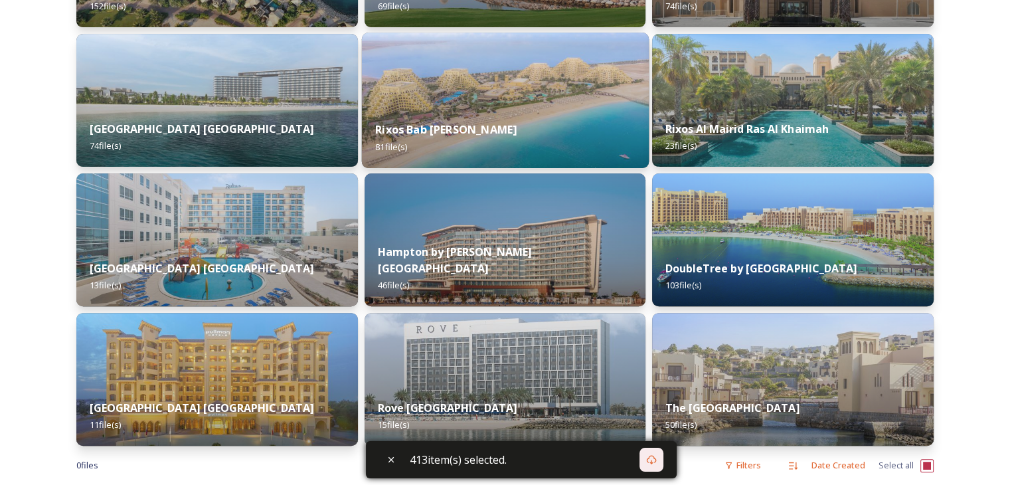
scroll to position [481, 0]
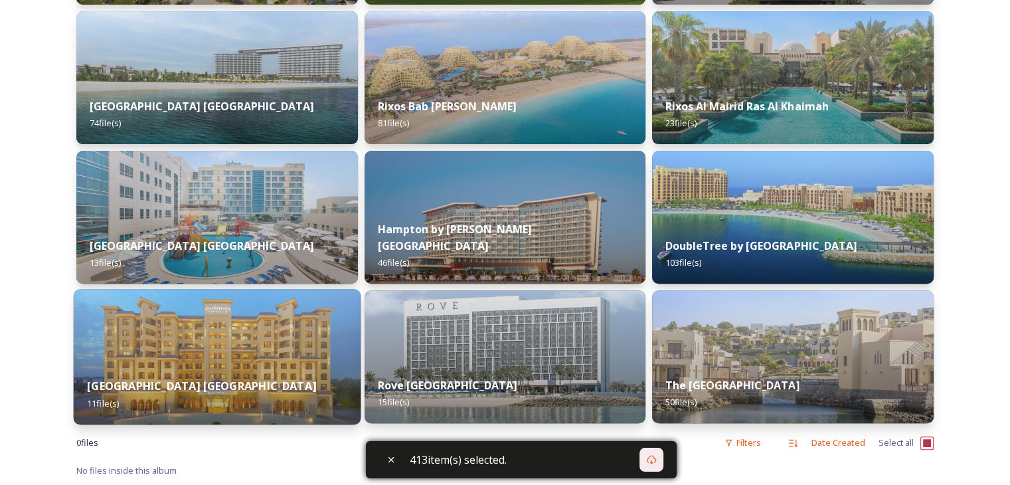
click at [335, 351] on img at bounding box center [217, 356] width 287 height 135
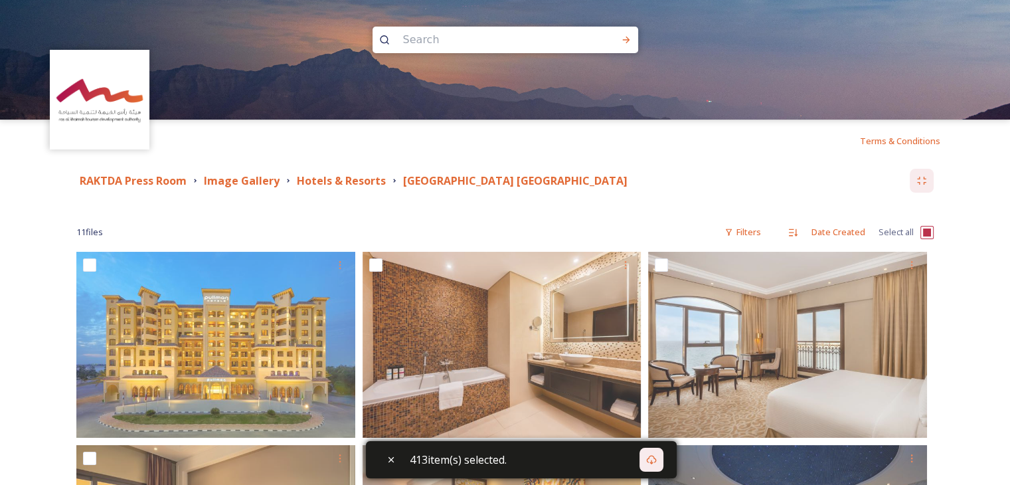
click at [927, 233] on input "checkbox" at bounding box center [927, 232] width 13 height 13
click at [649, 466] on div "Download" at bounding box center [646, 460] width 24 height 24
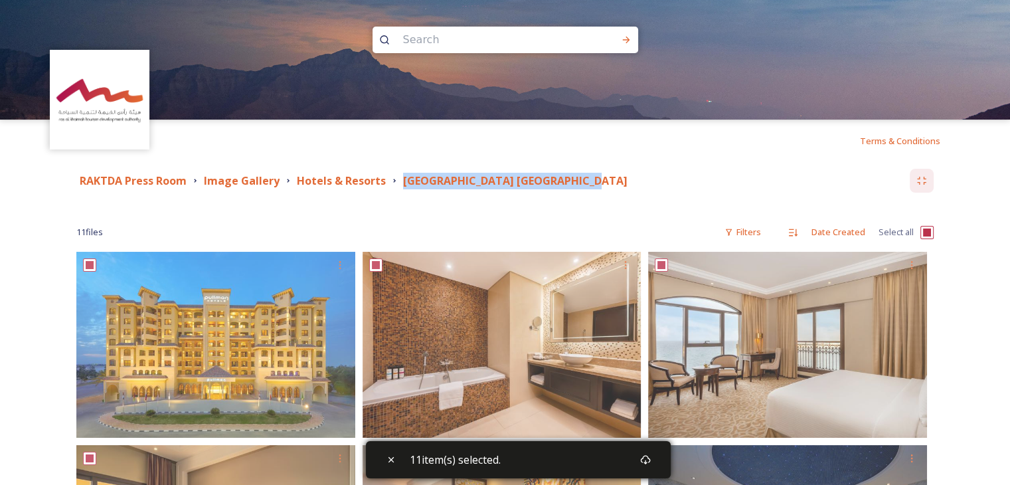
drag, startPoint x: 395, startPoint y: 179, endPoint x: 575, endPoint y: 179, distance: 180.0
click at [575, 179] on div "RAKTDA Press Room Image Gallery Hotels & Resorts [GEOGRAPHIC_DATA] [GEOGRAPHIC_…" at bounding box center [493, 181] width 834 height 17
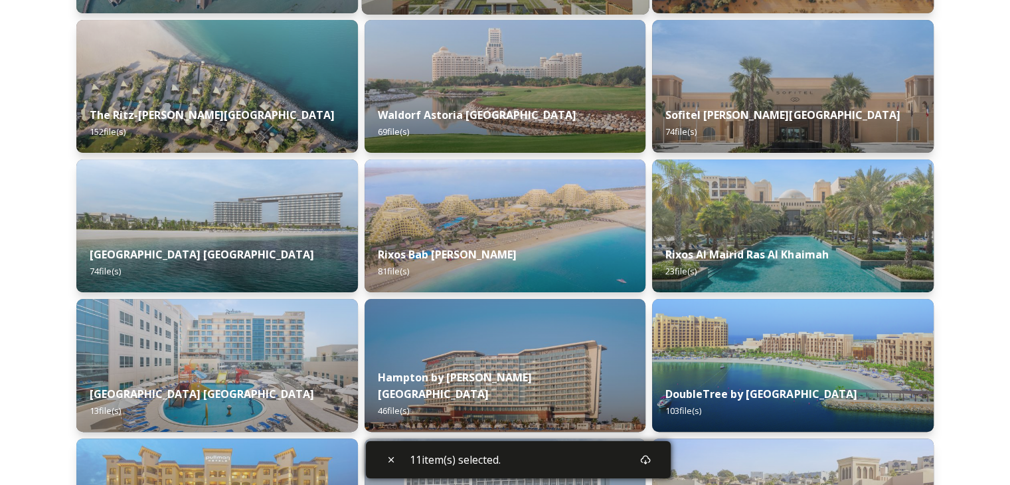
scroll to position [481, 0]
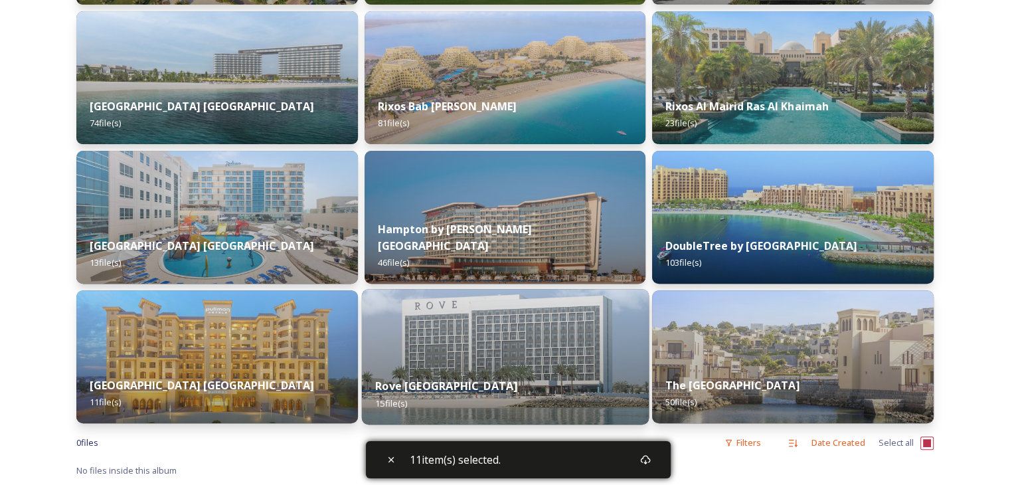
click at [460, 330] on img at bounding box center [504, 356] width 287 height 135
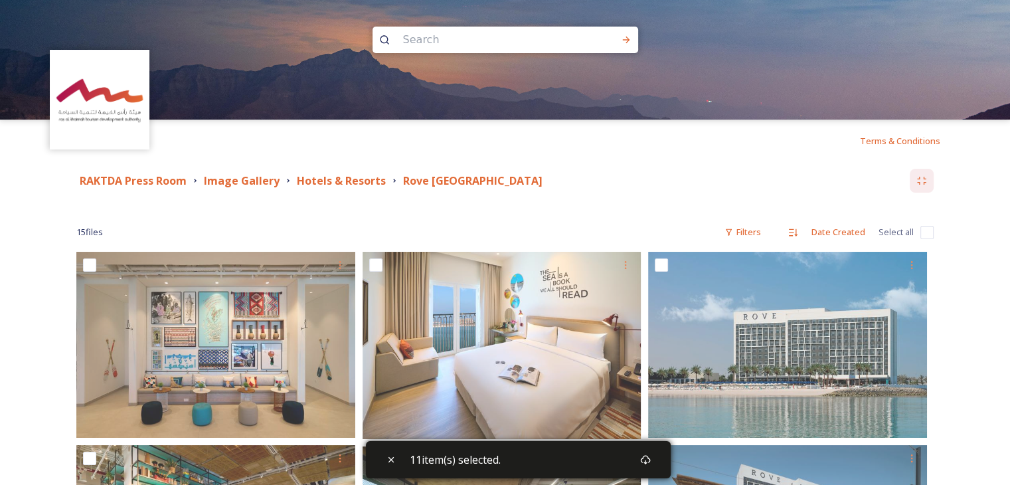
click at [923, 232] on input "checkbox" at bounding box center [927, 232] width 13 height 13
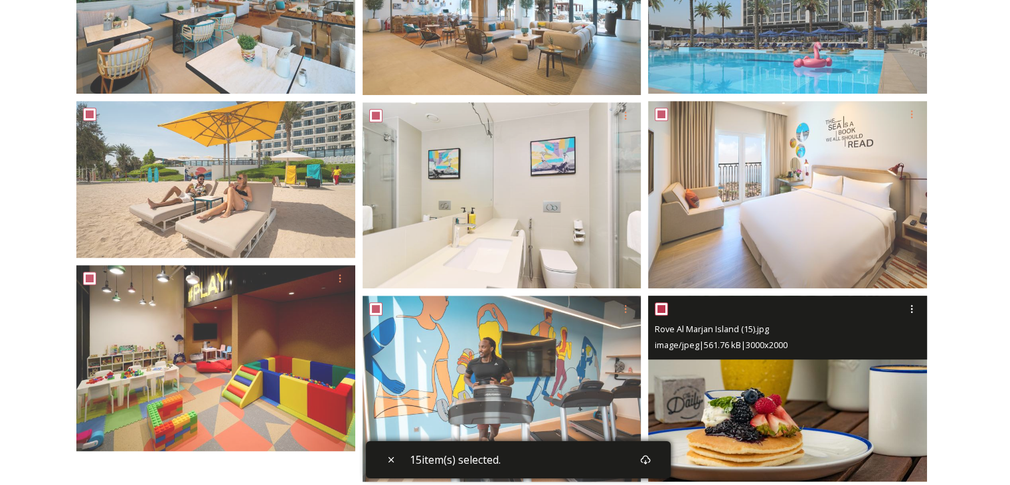
scroll to position [757, 0]
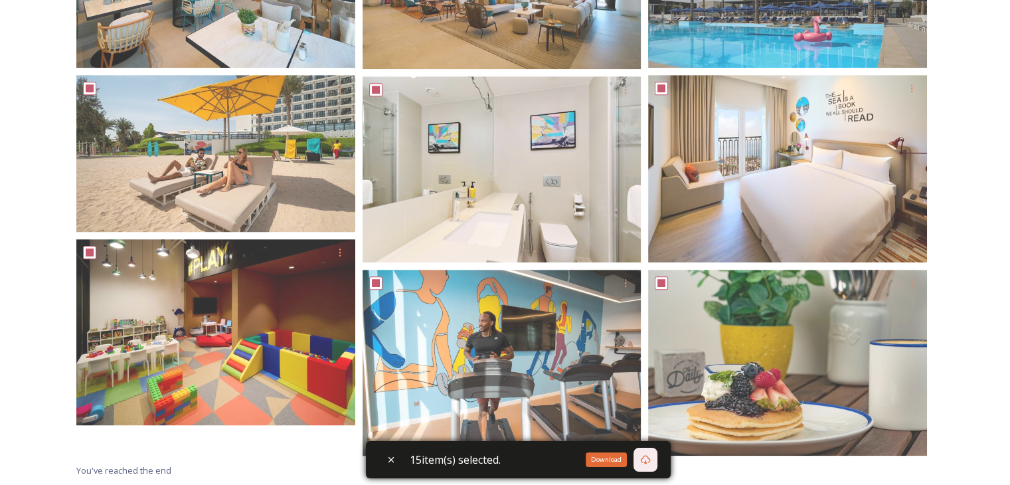
click at [643, 457] on div "Download" at bounding box center [646, 460] width 24 height 24
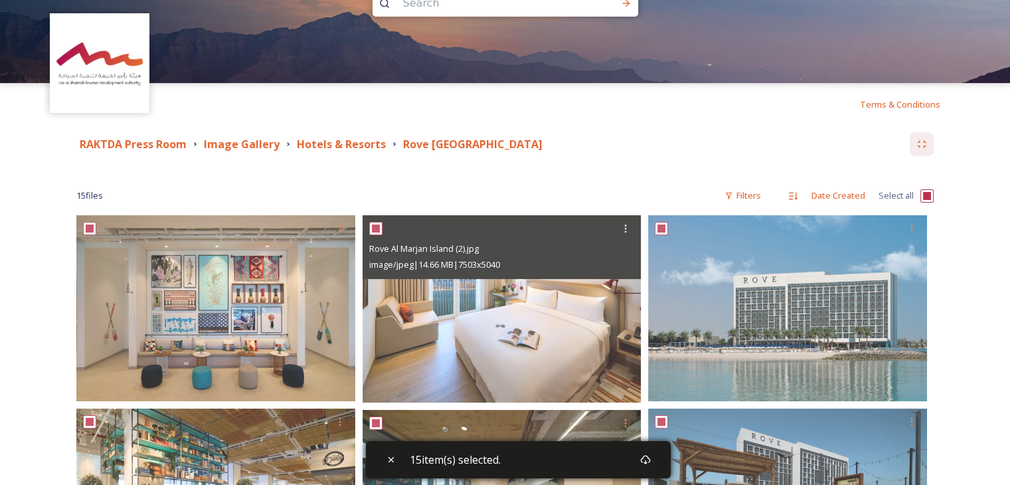
scroll to position [0, 0]
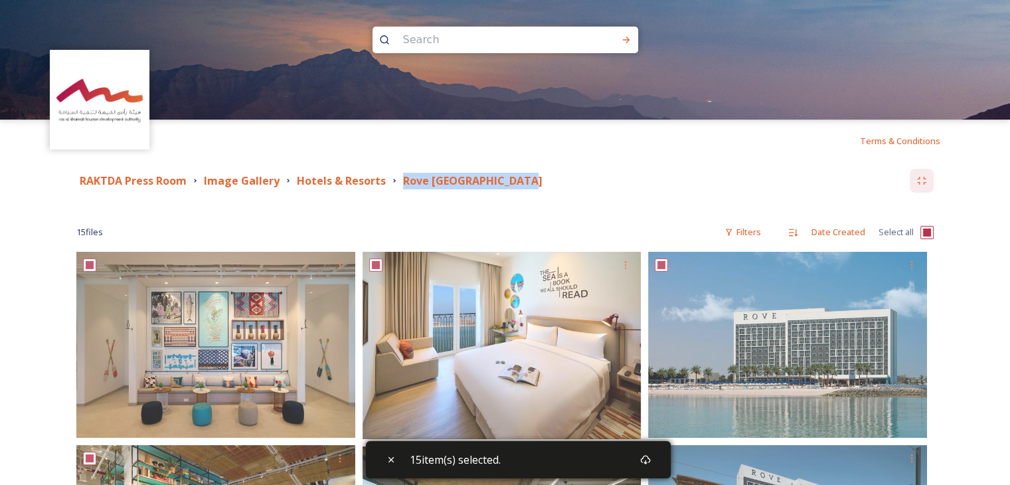
drag, startPoint x: 393, startPoint y: 181, endPoint x: 514, endPoint y: 188, distance: 121.1
click at [514, 188] on div "Rove [GEOGRAPHIC_DATA]" at bounding box center [467, 181] width 157 height 17
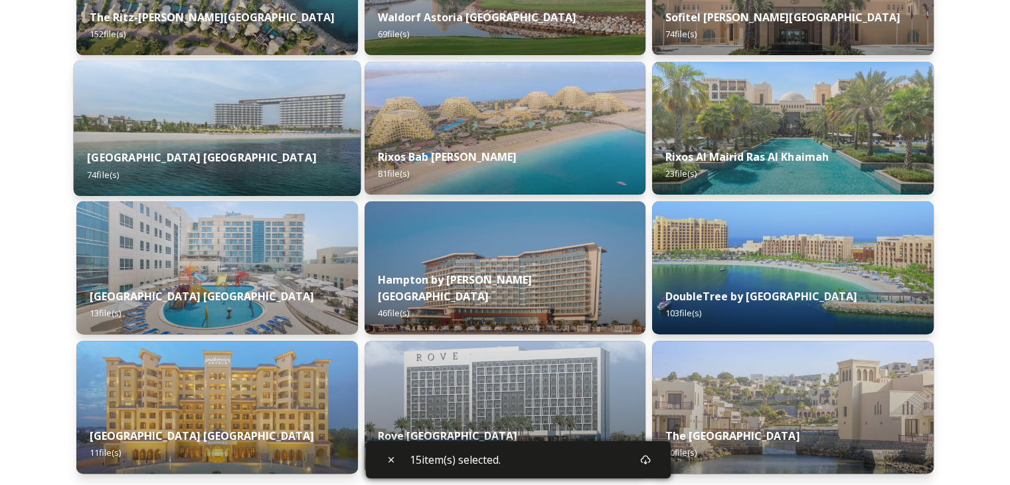
scroll to position [481, 0]
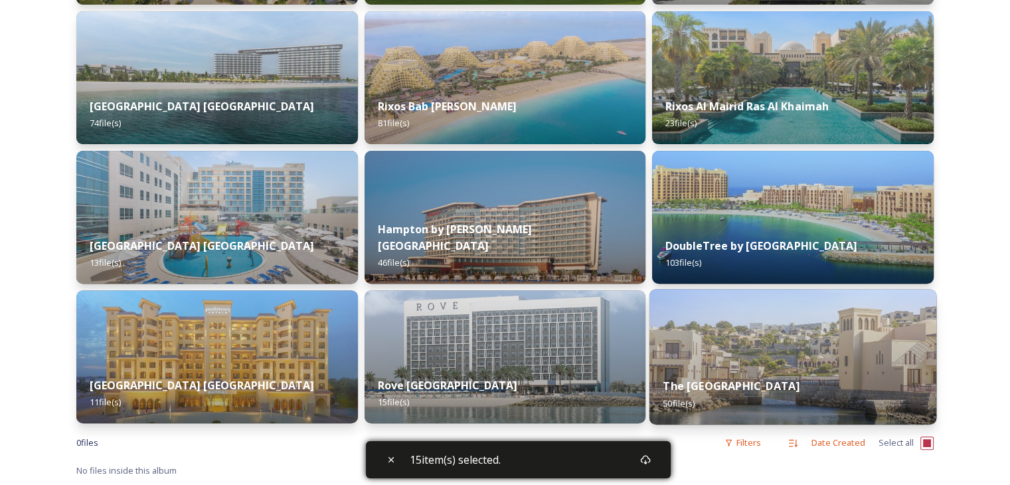
click at [752, 338] on img at bounding box center [793, 356] width 287 height 135
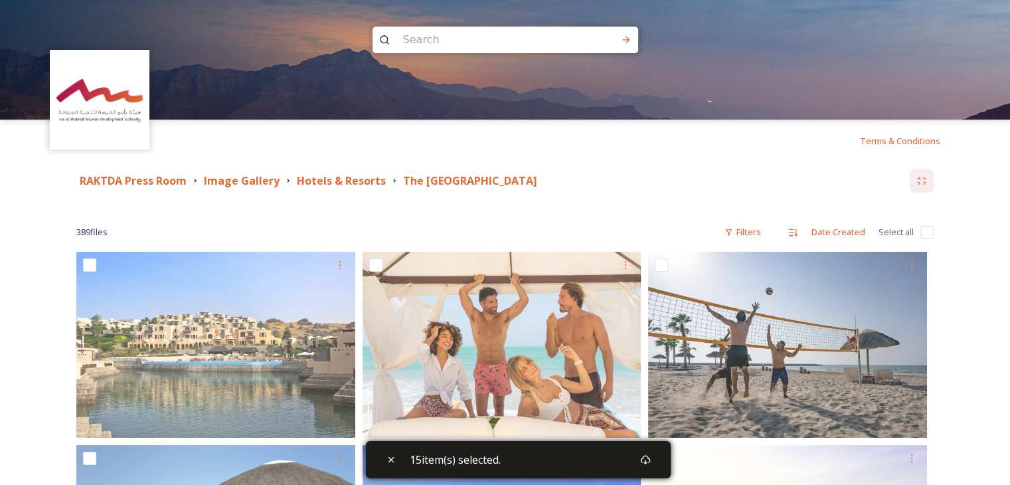
click at [927, 226] on input "checkbox" at bounding box center [927, 232] width 13 height 13
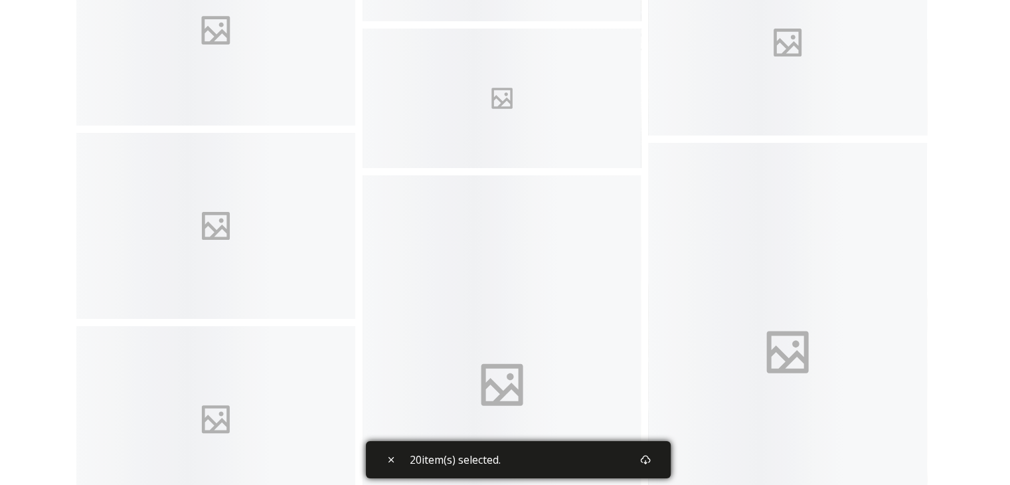
scroll to position [30603, 0]
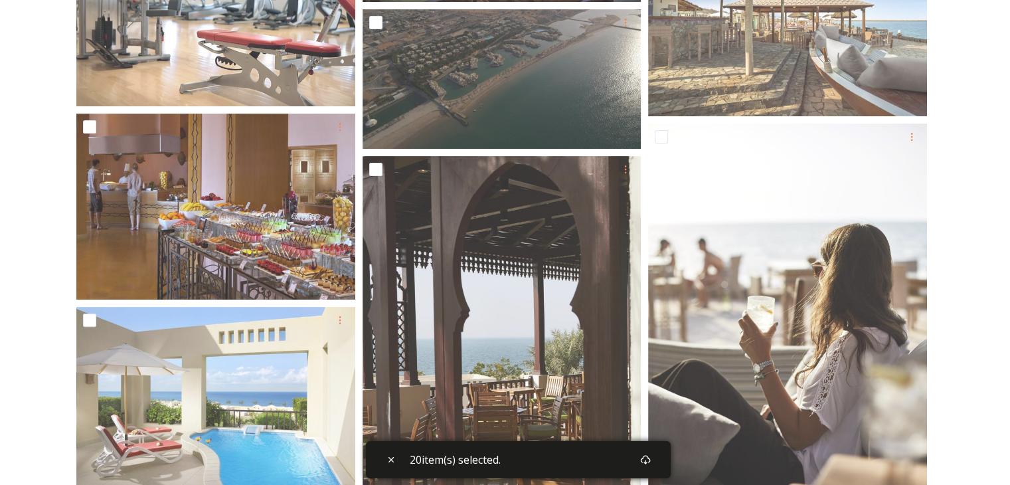
drag, startPoint x: 972, startPoint y: 400, endPoint x: 994, endPoint y: 423, distance: 31.5
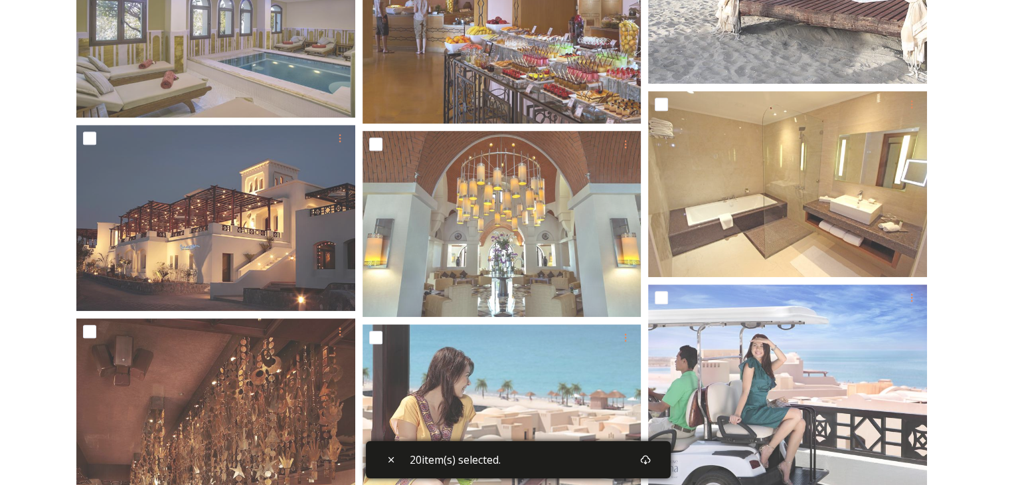
scroll to position [0, 0]
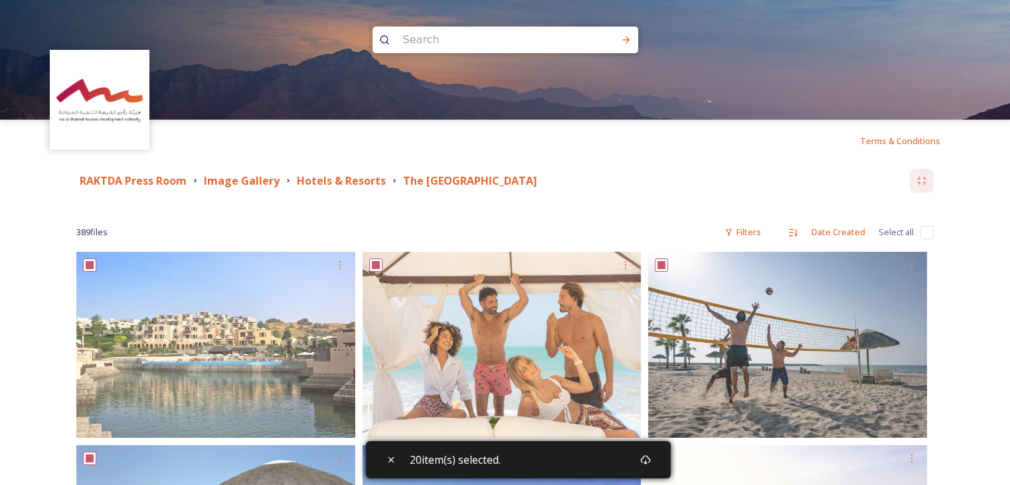
click at [929, 226] on input "checkbox" at bounding box center [927, 232] width 13 height 13
click at [922, 230] on input "checkbox" at bounding box center [927, 232] width 13 height 13
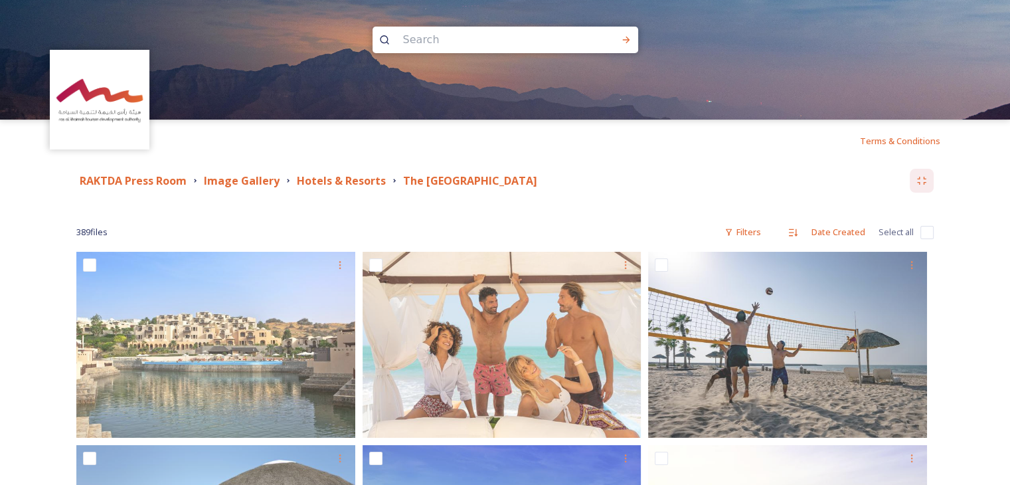
click at [923, 227] on input "checkbox" at bounding box center [927, 232] width 13 height 13
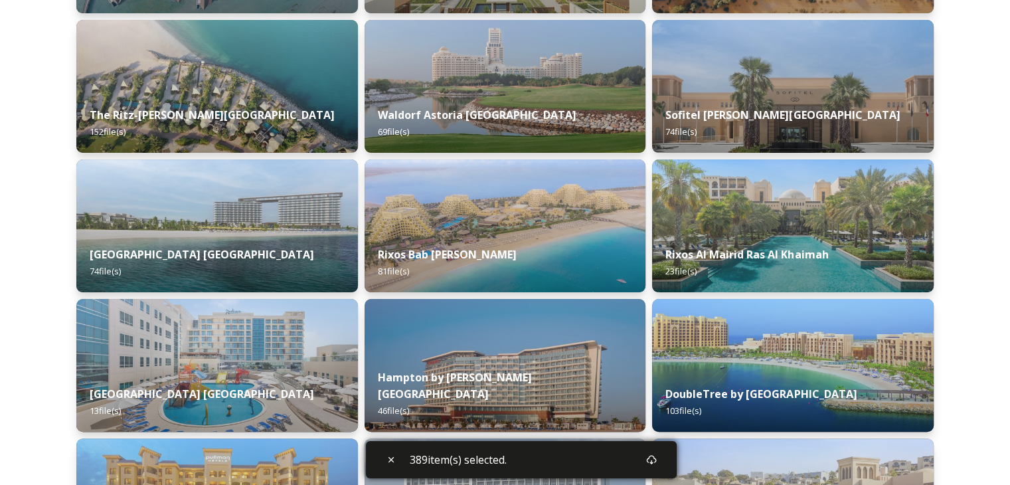
scroll to position [481, 0]
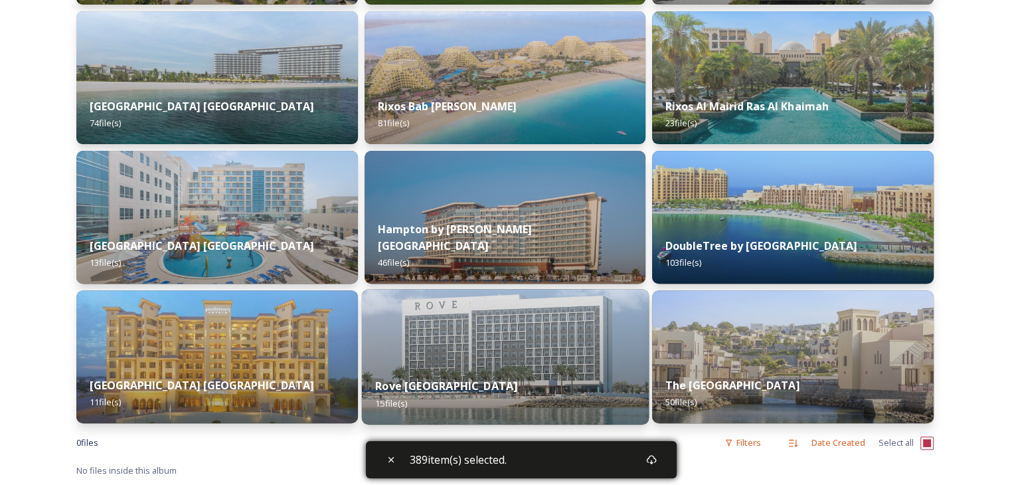
click at [592, 321] on img at bounding box center [504, 356] width 287 height 135
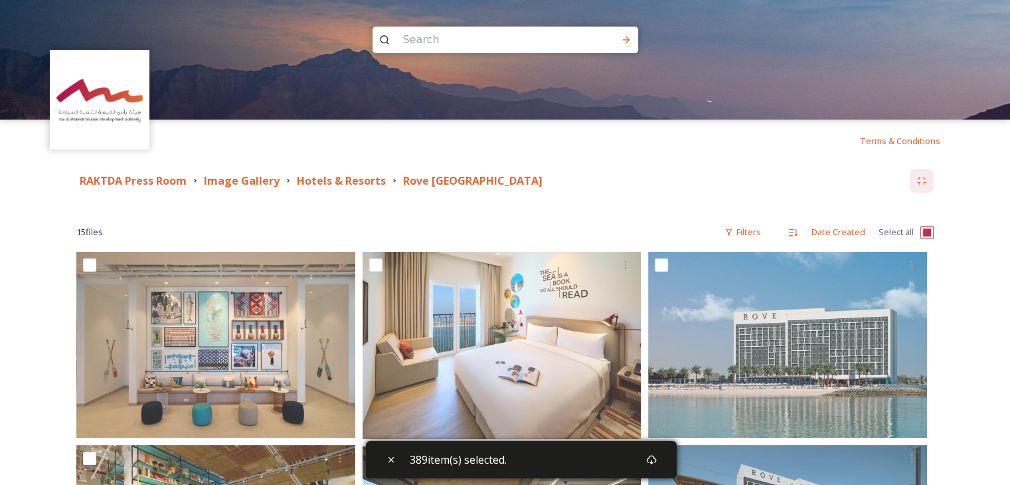
click at [925, 232] on input "checkbox" at bounding box center [927, 232] width 13 height 13
click at [925, 236] on input "checkbox" at bounding box center [927, 232] width 13 height 13
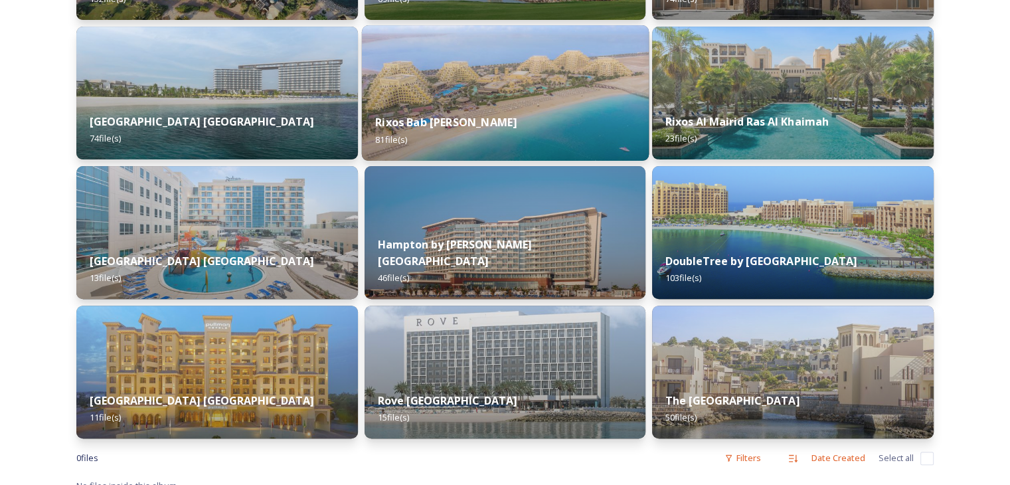
scroll to position [481, 0]
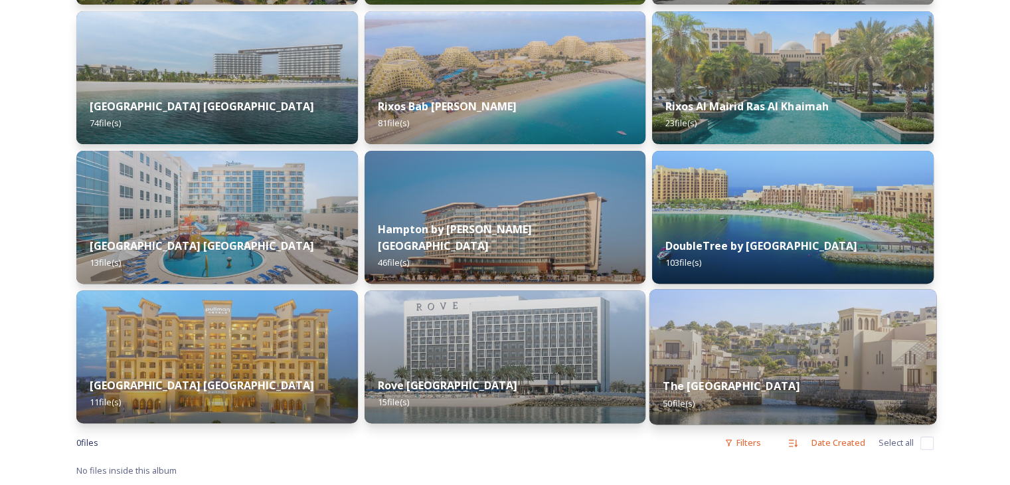
click at [677, 359] on img at bounding box center [793, 356] width 287 height 135
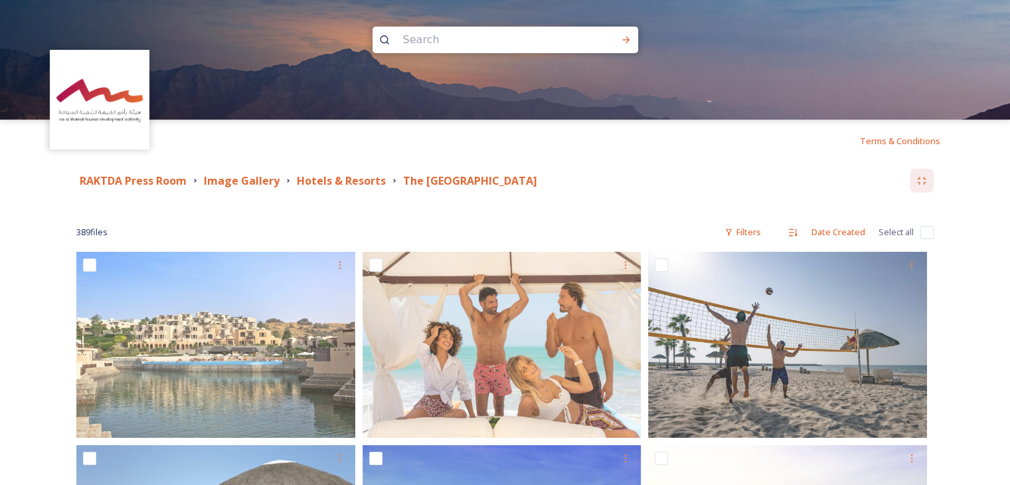
click at [922, 237] on input "checkbox" at bounding box center [927, 232] width 13 height 13
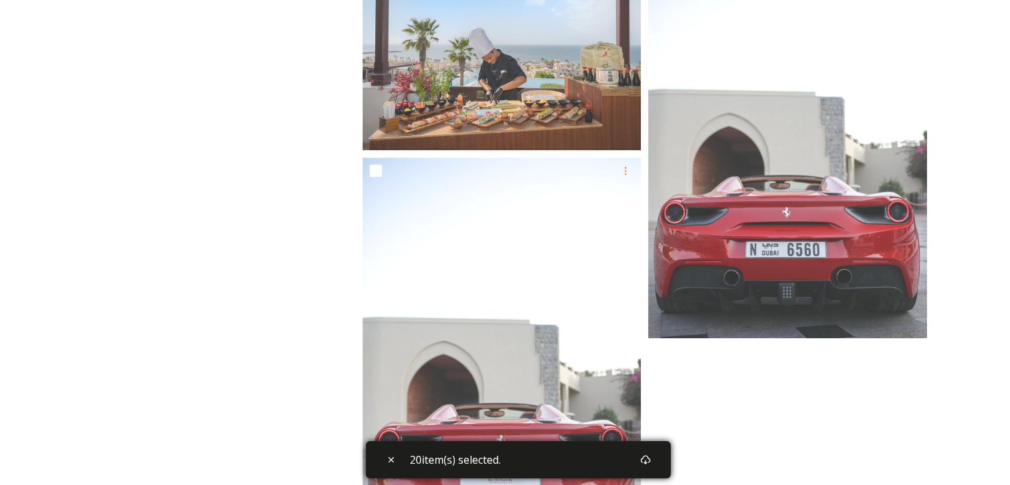
scroll to position [11806, 0]
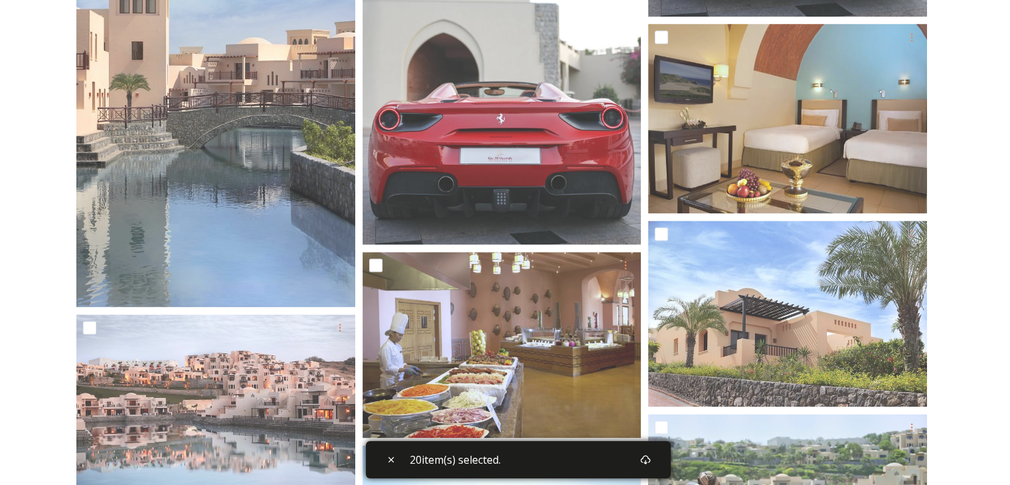
drag, startPoint x: 1010, startPoint y: 426, endPoint x: 1016, endPoint y: 458, distance: 31.8
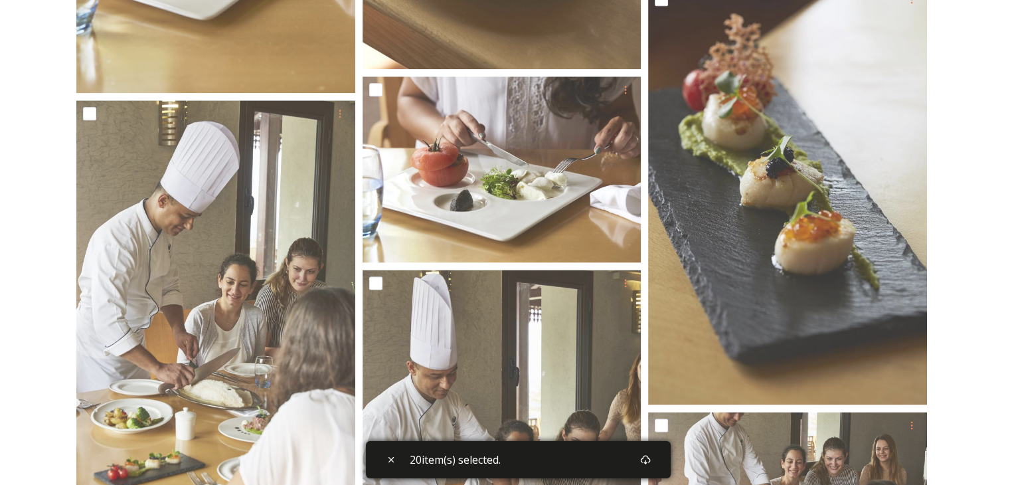
scroll to position [0, 0]
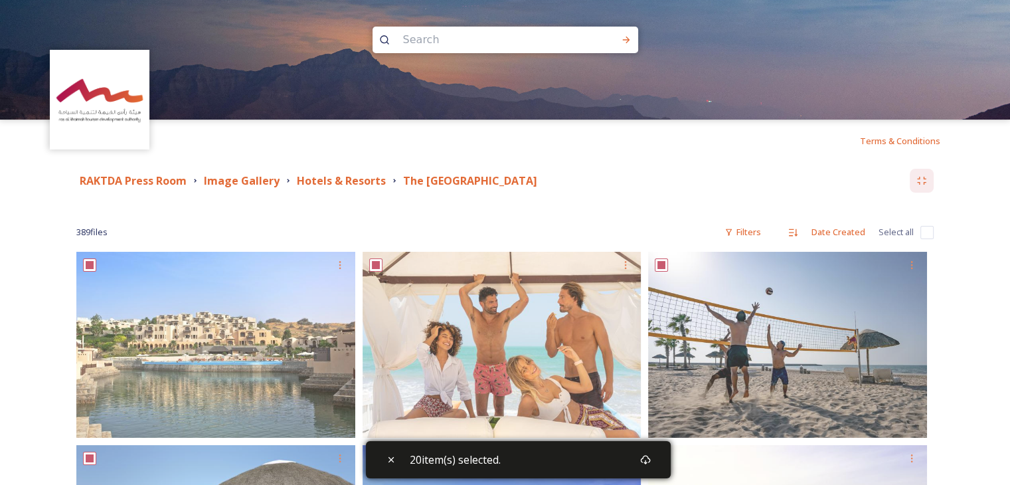
click at [925, 234] on input "checkbox" at bounding box center [927, 232] width 13 height 13
click at [664, 454] on div "Download" at bounding box center [652, 460] width 24 height 24
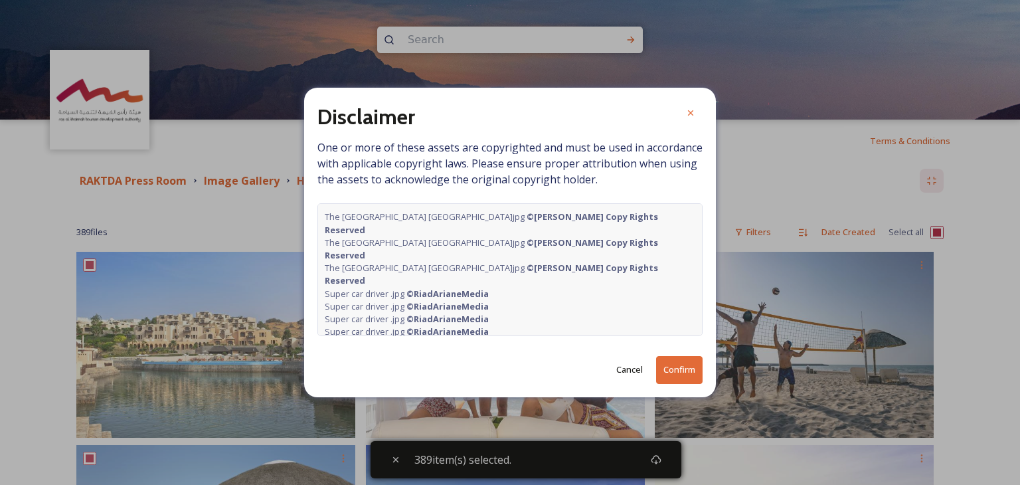
click at [662, 373] on button "Confirm" at bounding box center [679, 369] width 46 height 27
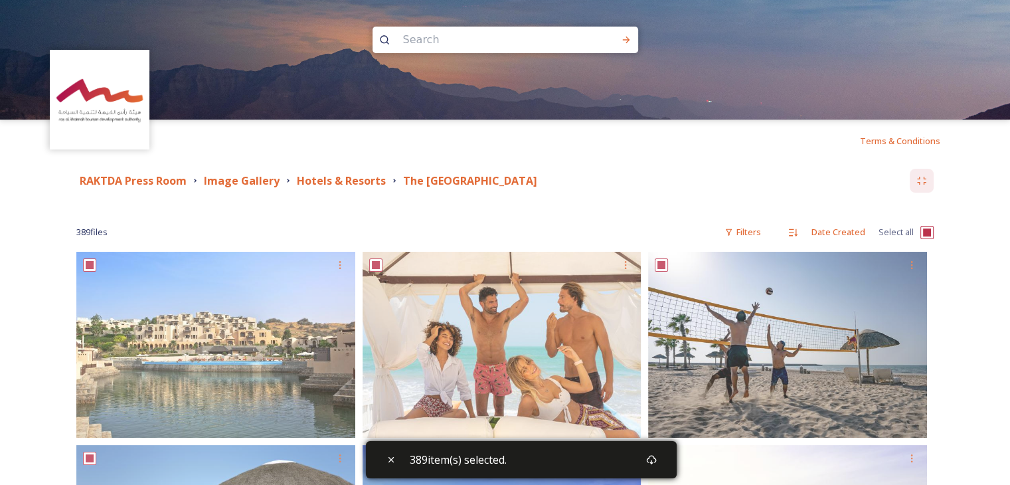
scroll to position [481, 0]
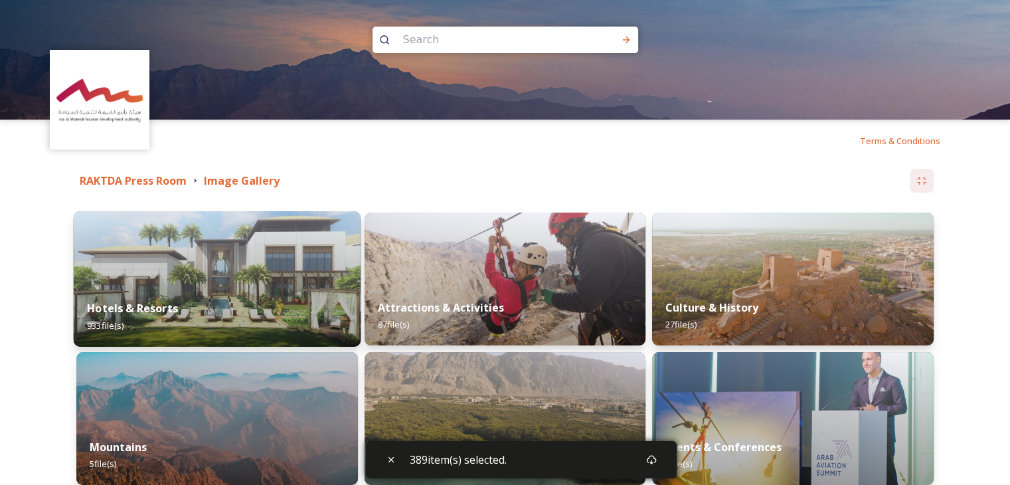
click at [255, 270] on img at bounding box center [217, 278] width 287 height 135
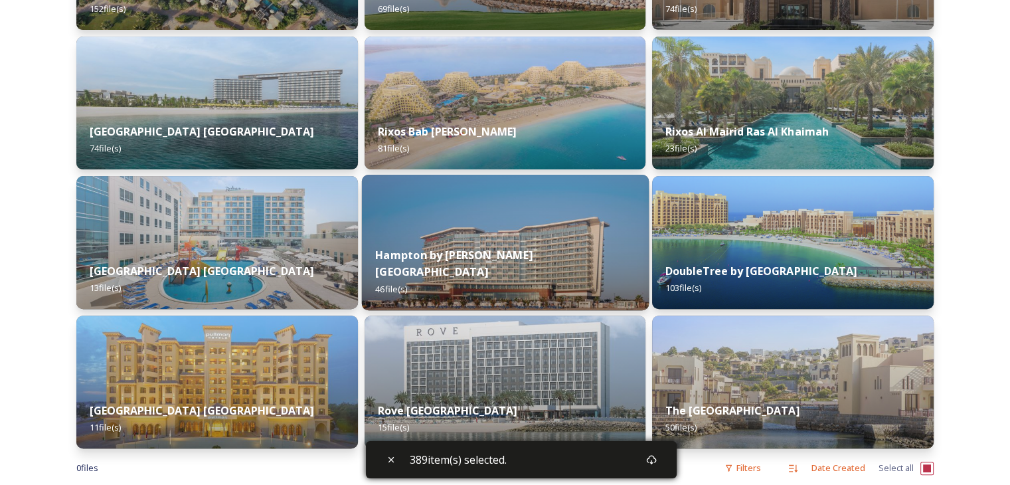
scroll to position [481, 0]
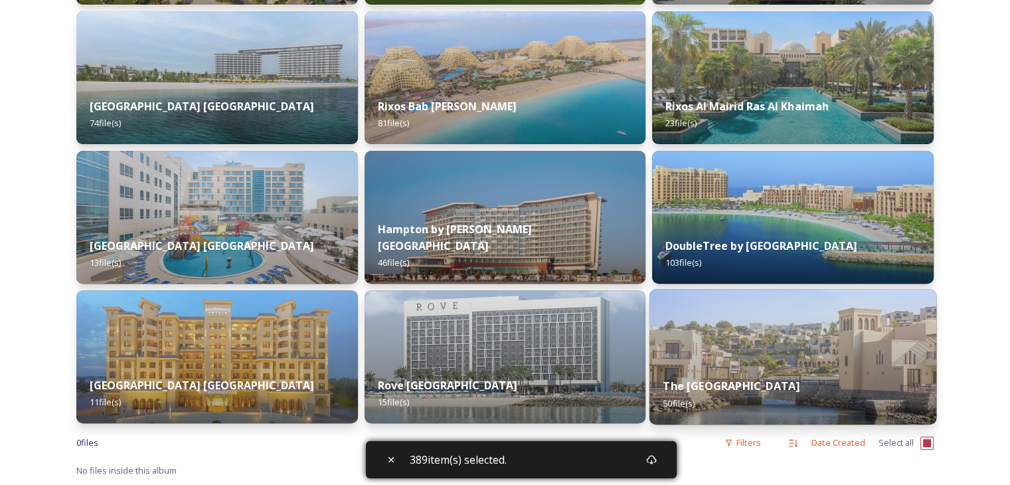
click at [737, 363] on img at bounding box center [793, 356] width 287 height 135
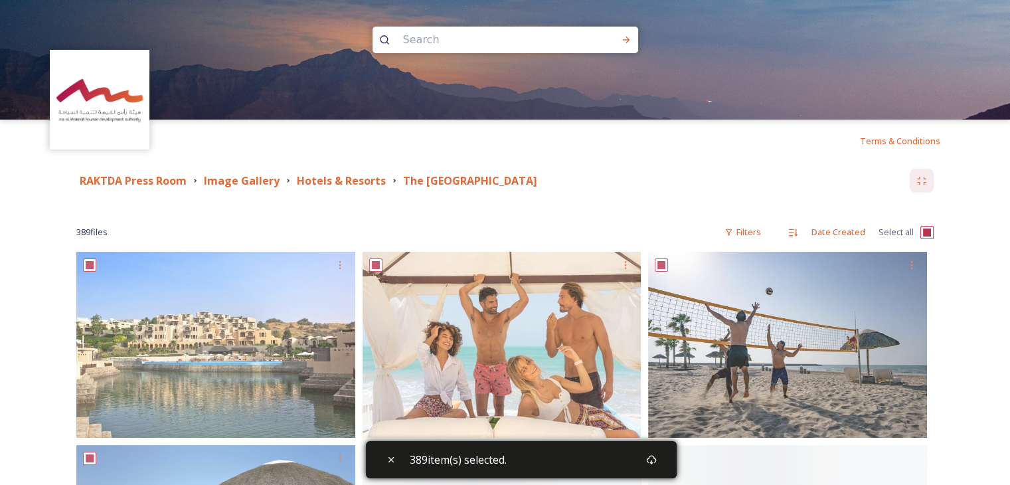
drag, startPoint x: 395, startPoint y: 181, endPoint x: 539, endPoint y: 183, distance: 144.8
click at [539, 183] on div "RAKTDA Press Room Image Gallery Hotels & Resorts The [GEOGRAPHIC_DATA]" at bounding box center [493, 181] width 834 height 17
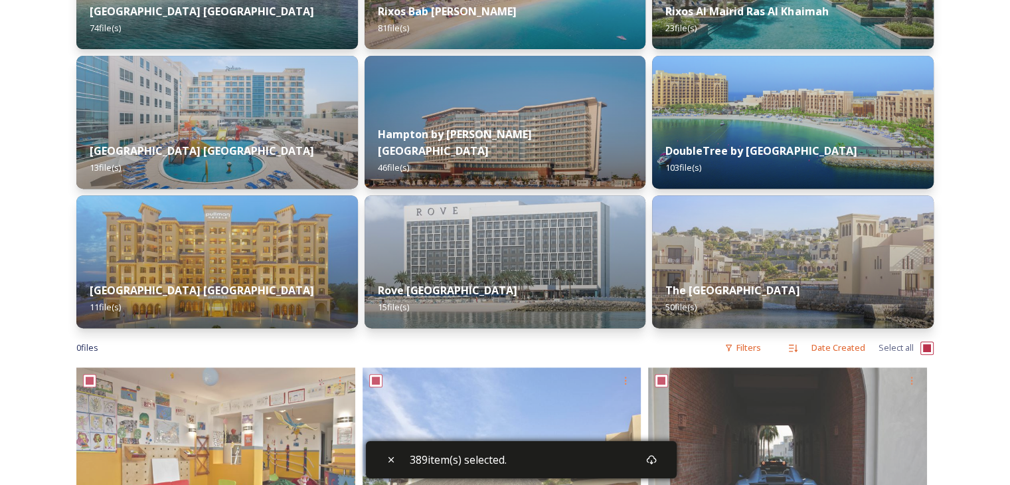
scroll to position [708, 0]
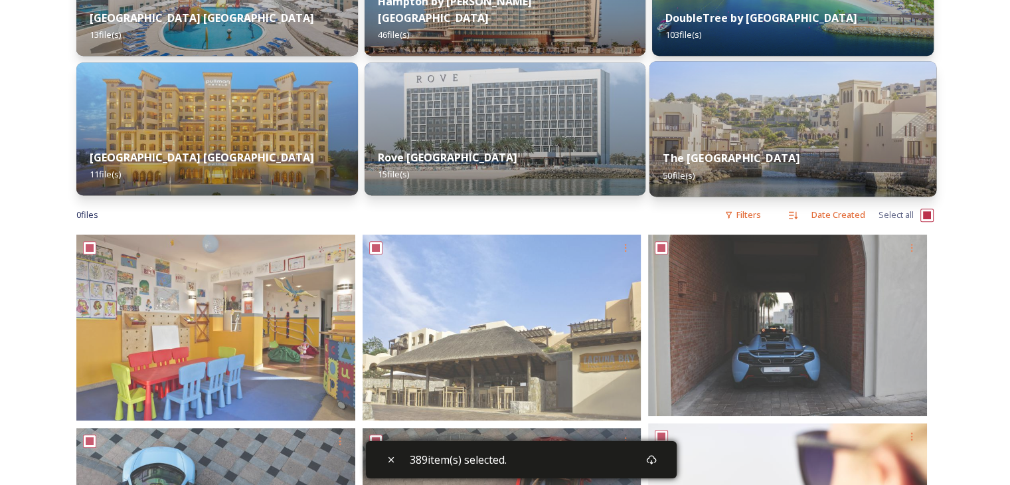
click at [925, 149] on div "The [GEOGRAPHIC_DATA] 50 file(s)" at bounding box center [793, 166] width 287 height 60
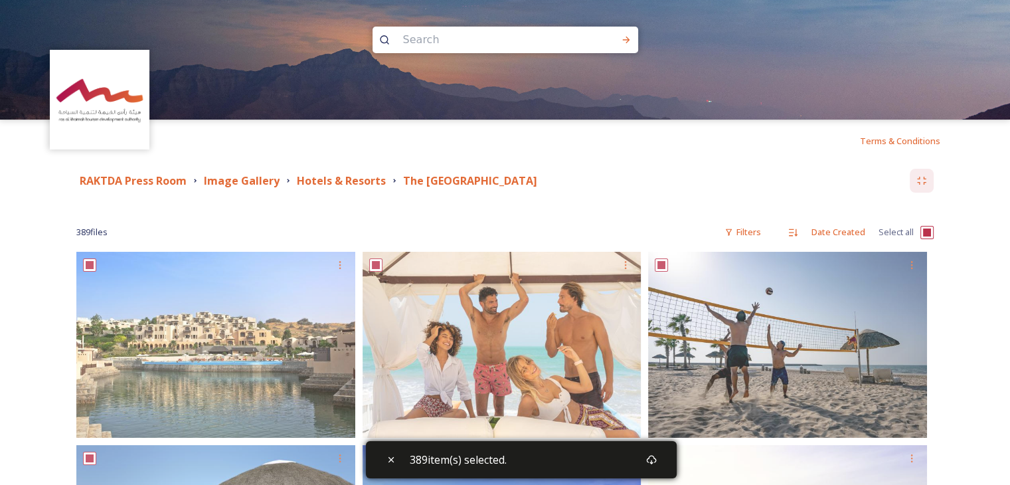
click at [933, 234] on input "checkbox" at bounding box center [927, 232] width 13 height 13
click at [922, 234] on input "checkbox" at bounding box center [927, 232] width 13 height 13
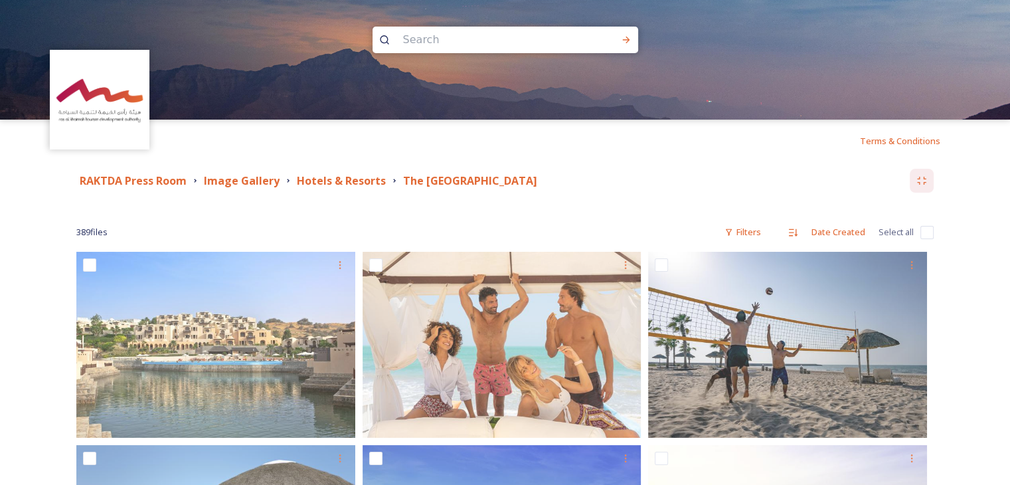
click at [923, 232] on input "checkbox" at bounding box center [927, 232] width 13 height 13
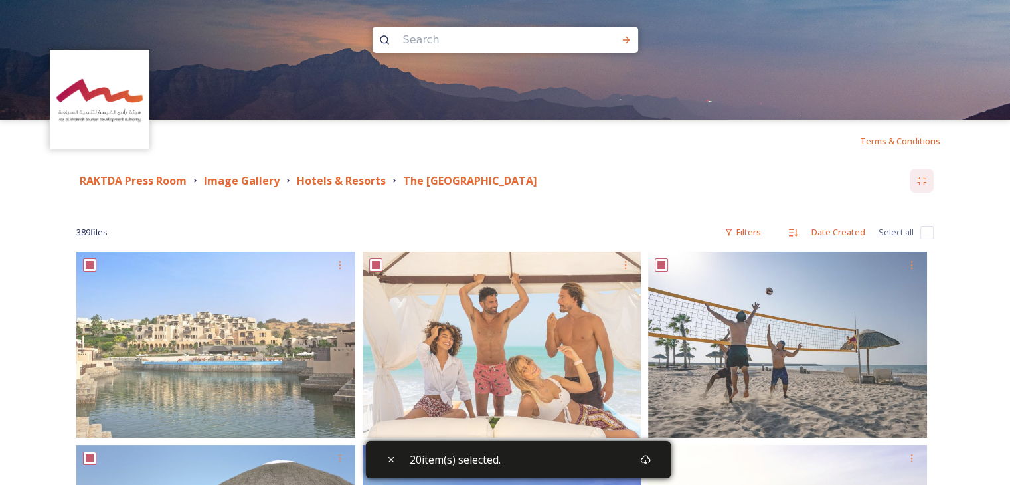
click at [924, 235] on input "checkbox" at bounding box center [927, 232] width 13 height 13
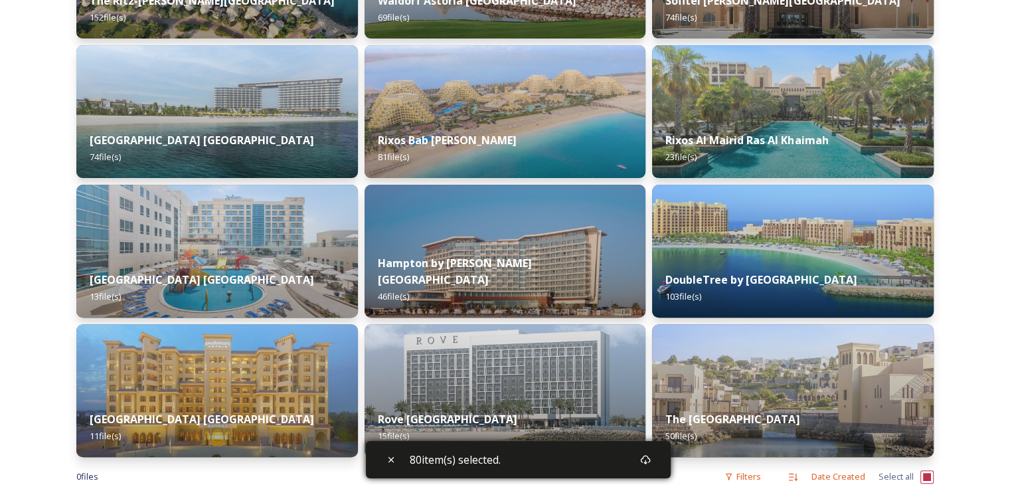
scroll to position [481, 0]
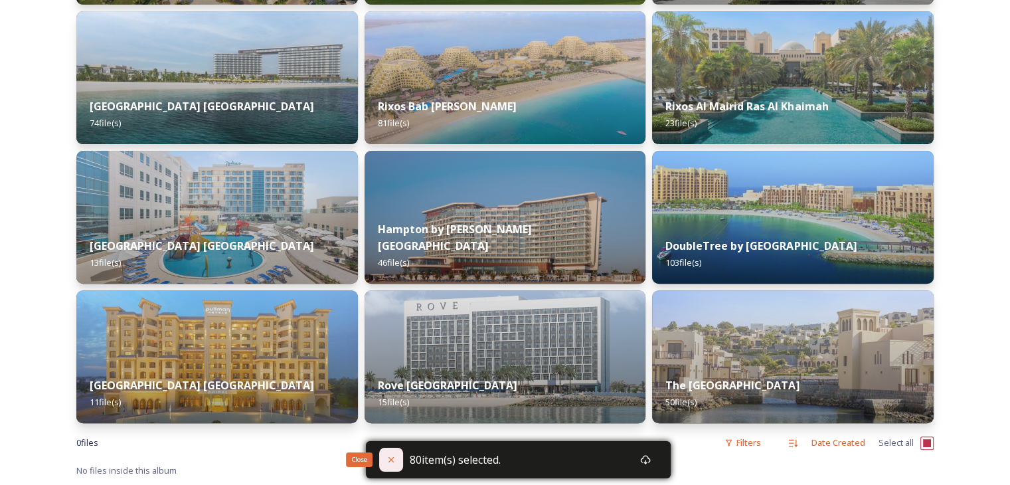
click at [389, 458] on icon at bounding box center [390, 459] width 5 height 5
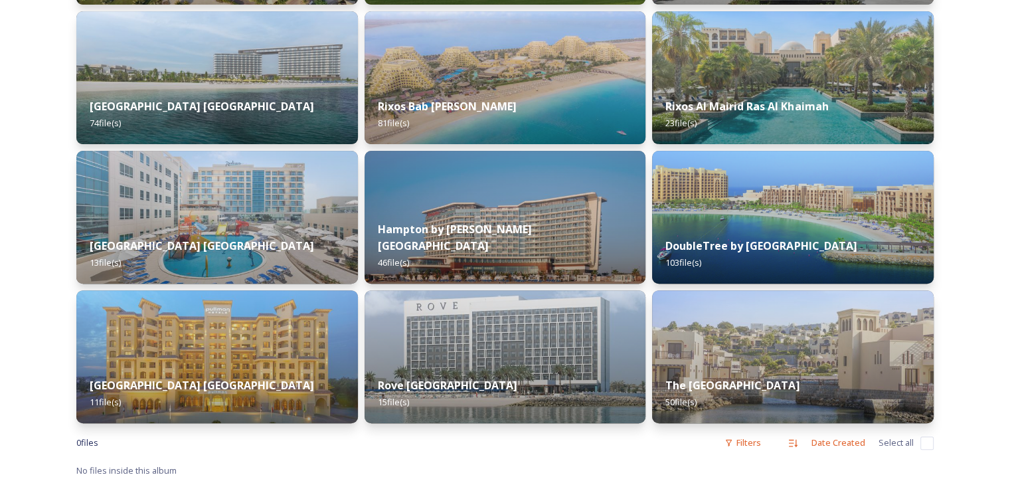
click at [924, 442] on input "checkbox" at bounding box center [927, 442] width 13 height 13
click at [964, 301] on div "Shared by: Ras Al Khaimah Tourism Development Authority Stay up to date with th…" at bounding box center [505, 83] width 1010 height 803
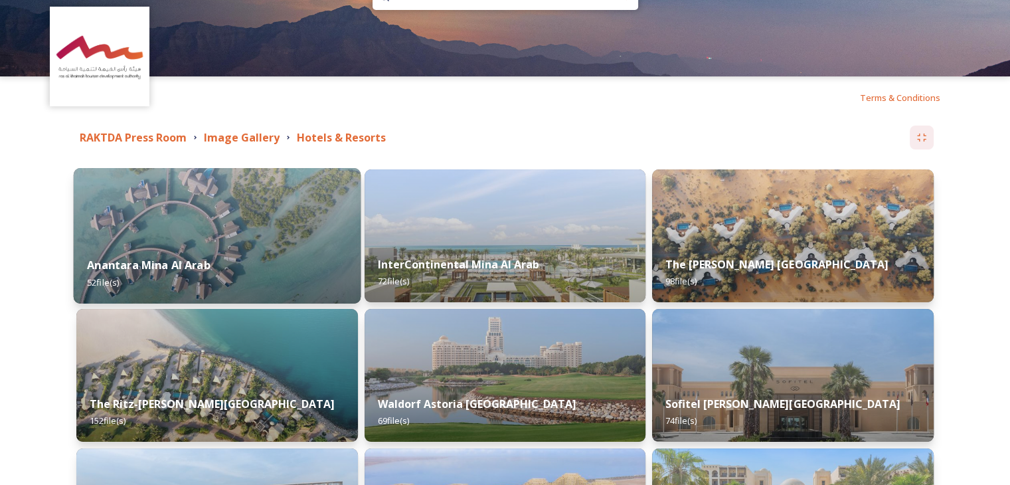
scroll to position [66, 0]
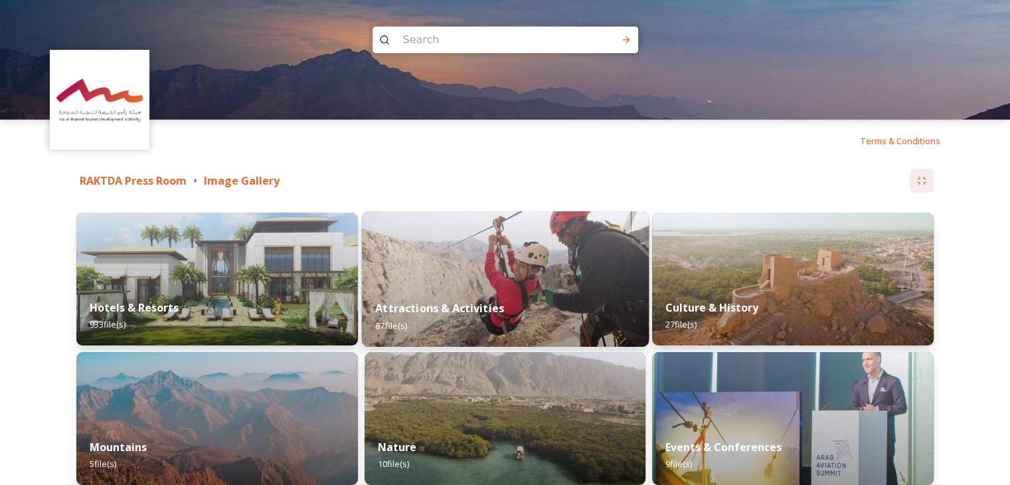
click at [458, 270] on img at bounding box center [504, 278] width 287 height 135
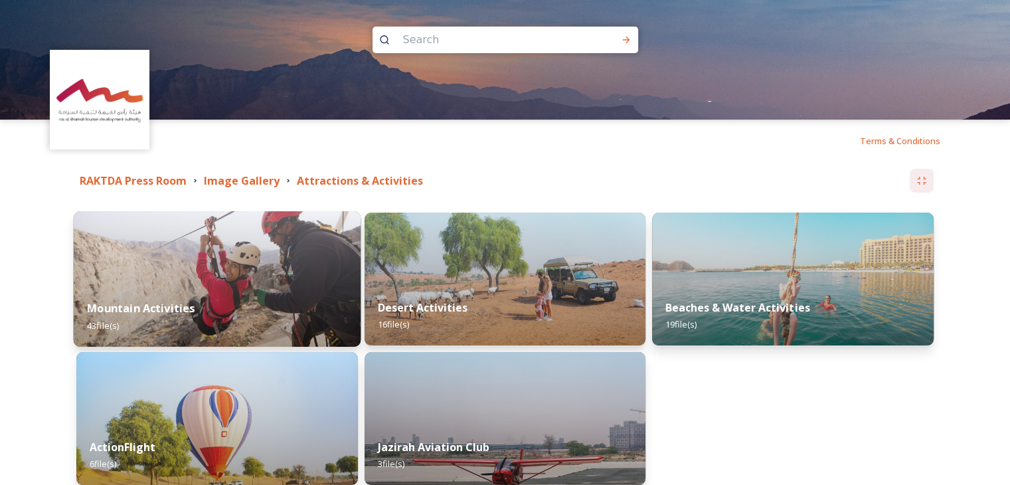
click at [283, 237] on img at bounding box center [217, 278] width 287 height 135
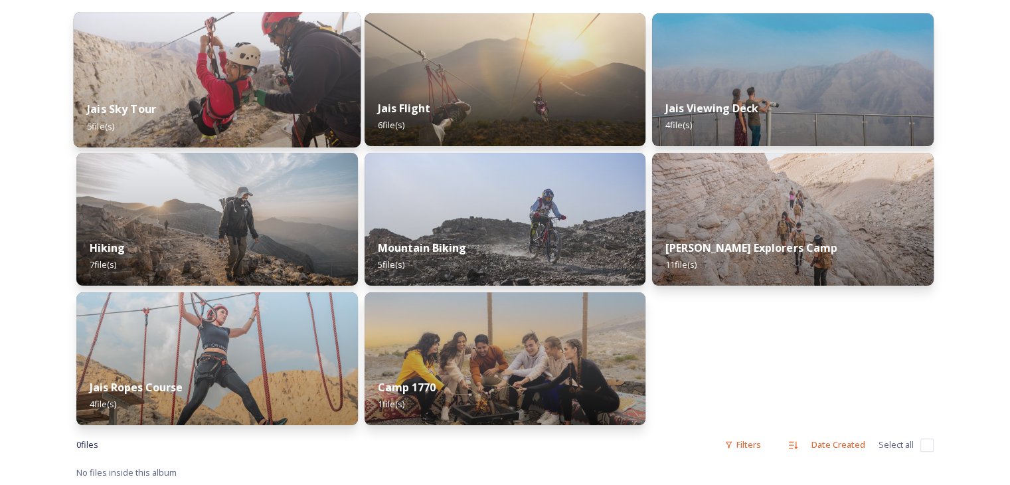
scroll to position [133, 0]
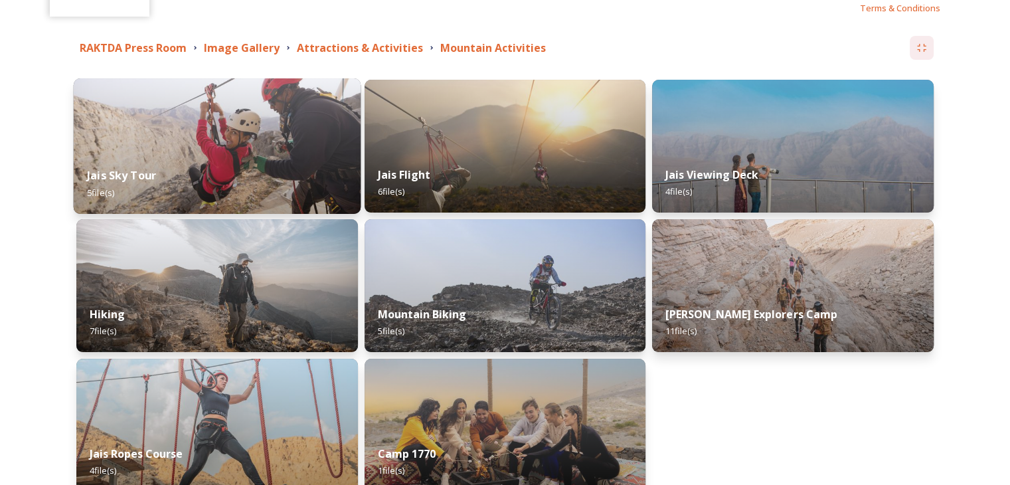
click at [263, 171] on div "Jais Sky Tour 5 file(s)" at bounding box center [217, 183] width 287 height 60
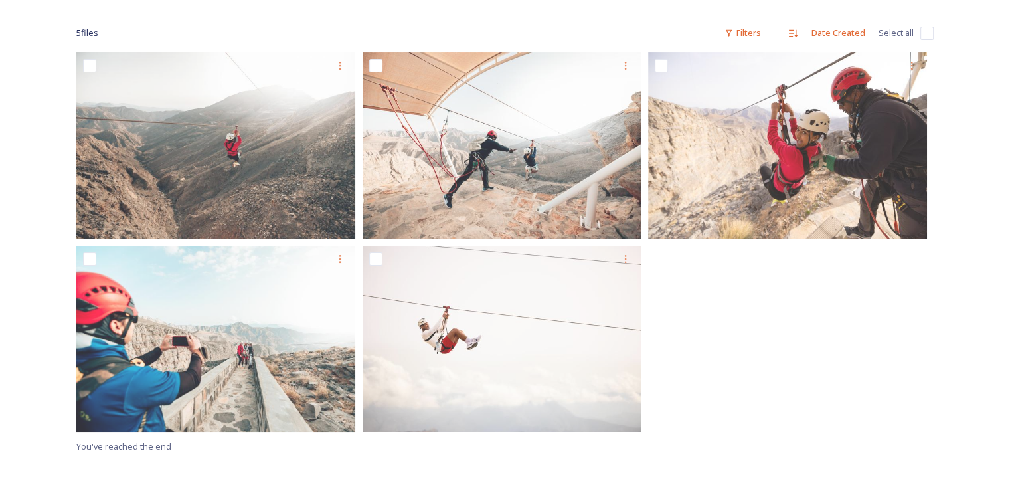
scroll to position [133, 0]
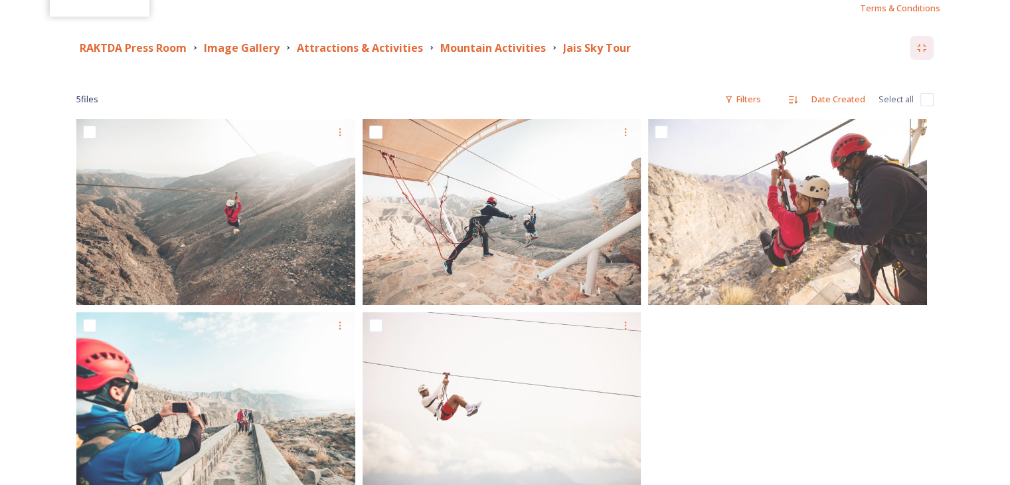
click at [931, 100] on input "checkbox" at bounding box center [927, 99] width 13 height 13
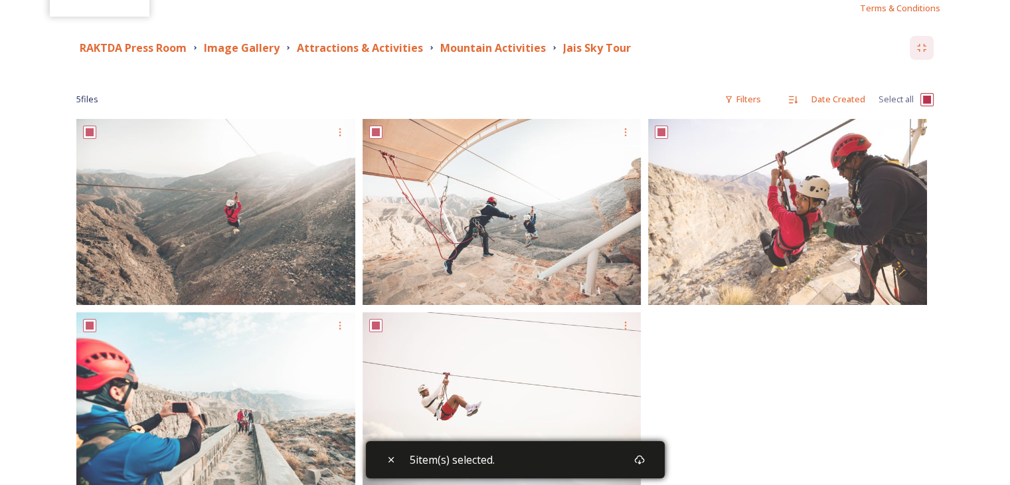
scroll to position [266, 0]
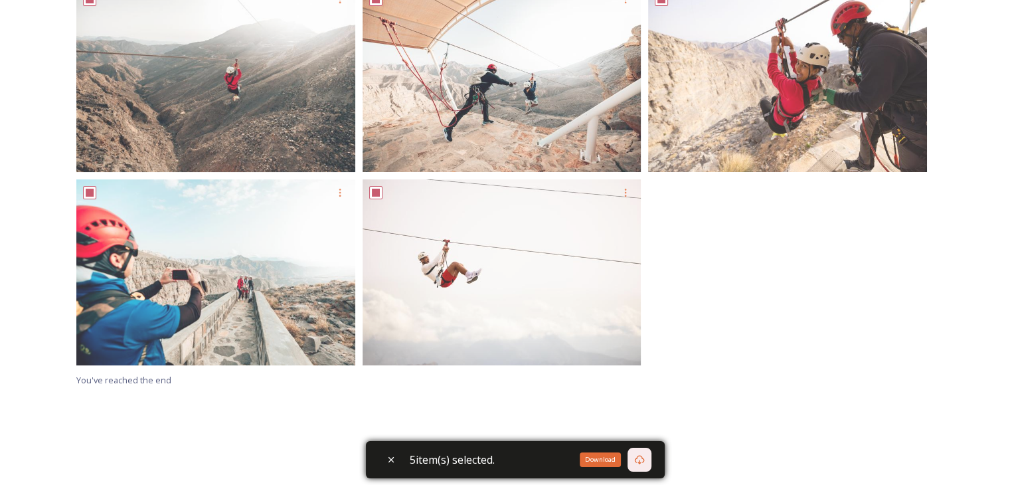
click at [652, 454] on div "Download" at bounding box center [640, 460] width 24 height 24
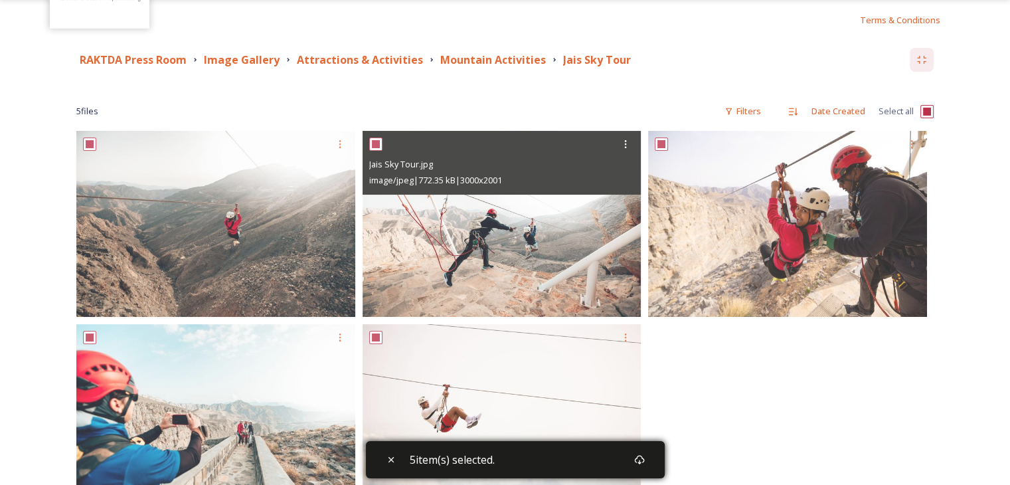
scroll to position [0, 0]
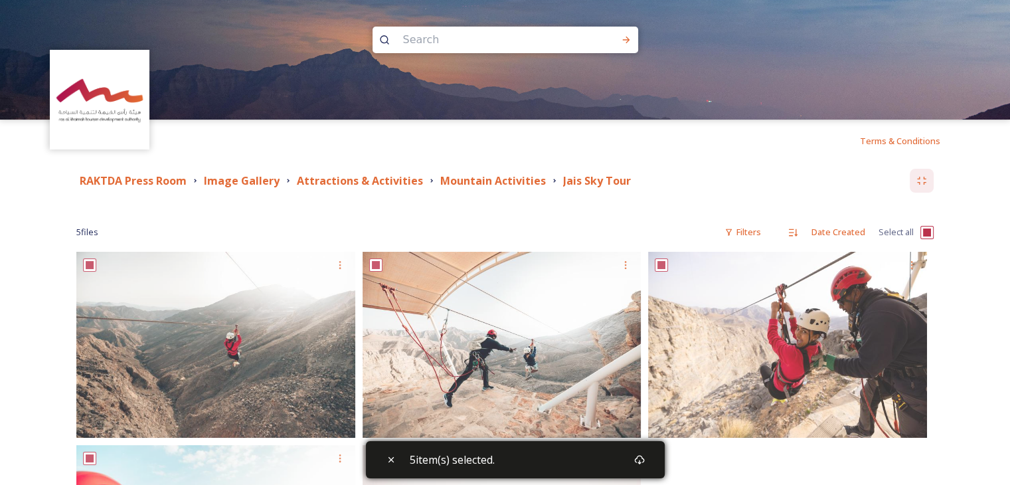
drag, startPoint x: 553, startPoint y: 181, endPoint x: 632, endPoint y: 179, distance: 79.1
click at [632, 179] on div "RAKTDA Press Room Image Gallery Attractions & Activities Mountain Activities Ja…" at bounding box center [493, 181] width 834 height 17
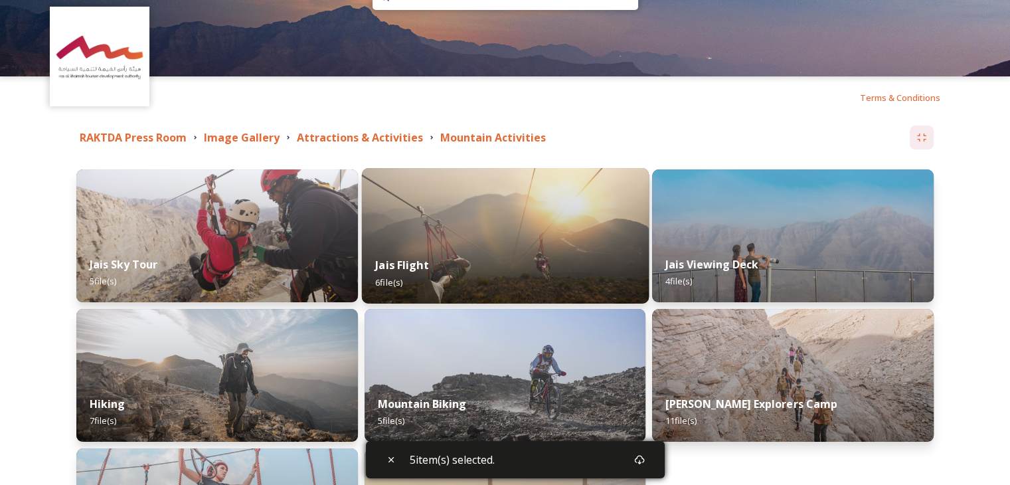
scroll to position [66, 0]
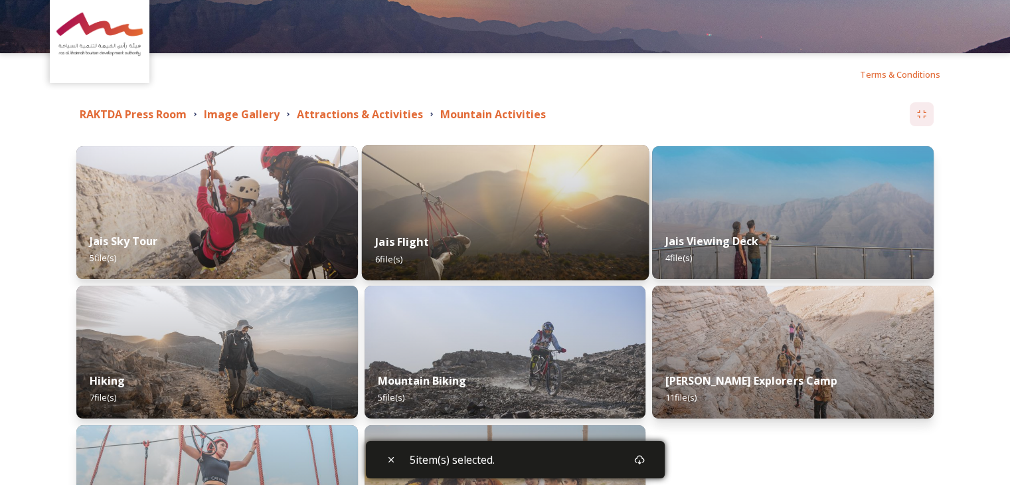
click at [476, 248] on div "Jais Flight 6 file(s)" at bounding box center [504, 250] width 287 height 60
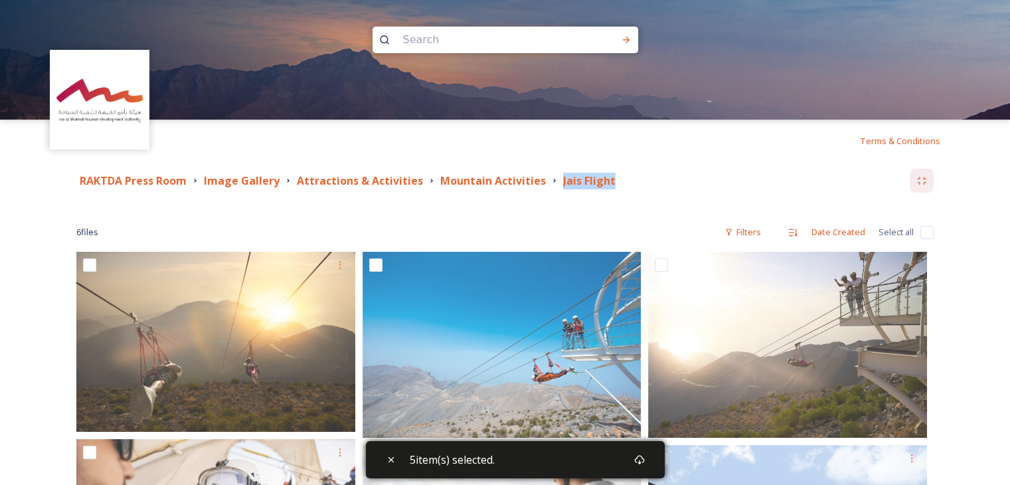
drag, startPoint x: 553, startPoint y: 179, endPoint x: 616, endPoint y: 179, distance: 62.4
click at [616, 179] on div "RAKTDA Press Room Image Gallery Attractions & Activities Mountain Activities Ja…" at bounding box center [493, 181] width 834 height 17
click at [922, 229] on input "checkbox" at bounding box center [927, 232] width 13 height 13
click at [643, 461] on icon at bounding box center [639, 459] width 10 height 9
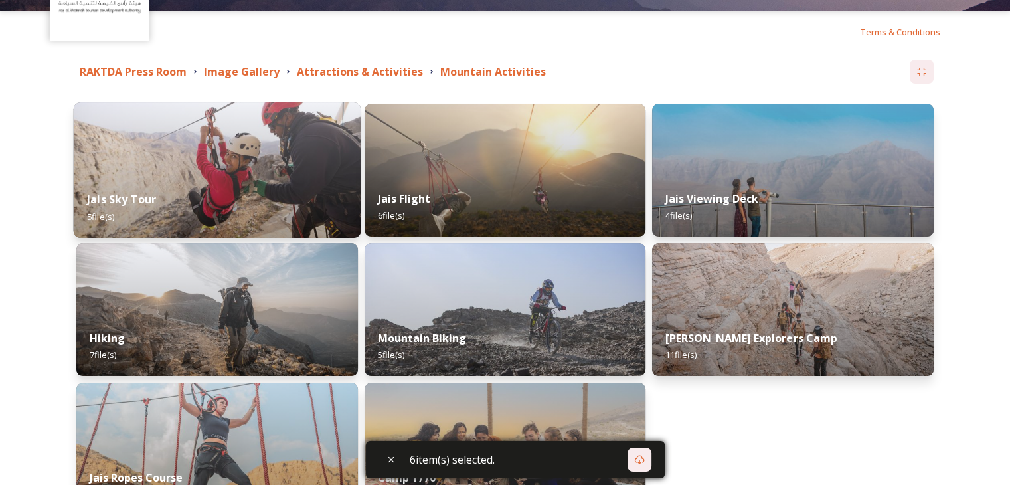
scroll to position [133, 0]
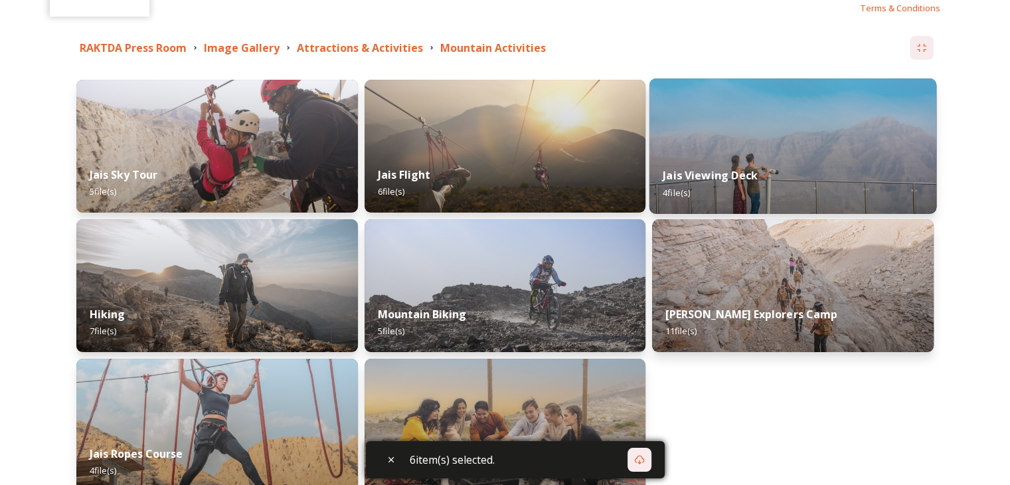
click at [683, 165] on div "Jais Viewing Deck 4 file(s)" at bounding box center [793, 183] width 287 height 60
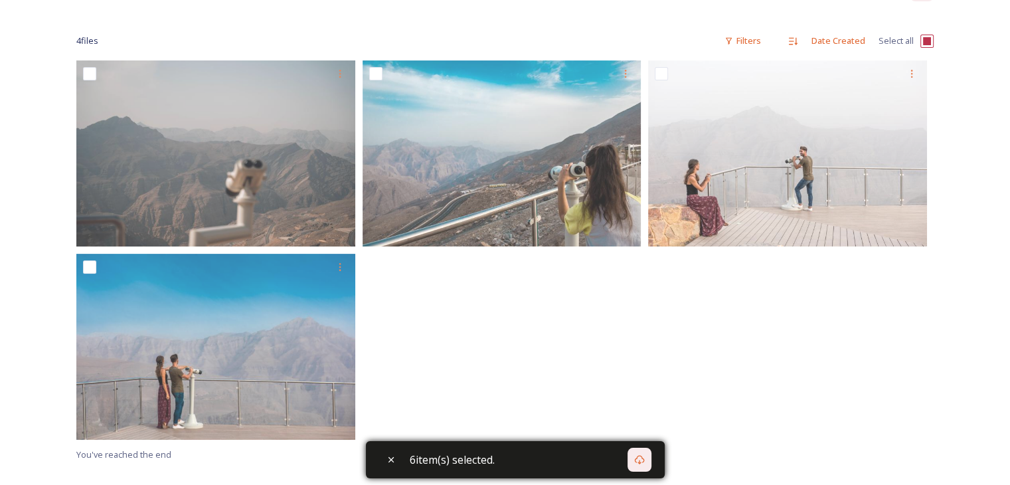
scroll to position [199, 0]
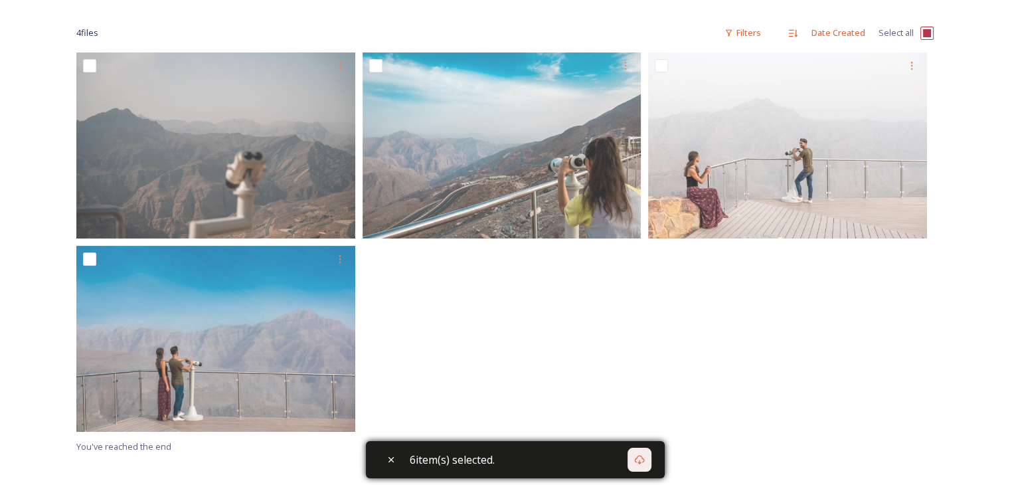
click at [922, 39] on input "checkbox" at bounding box center [927, 33] width 13 height 13
click at [652, 448] on div "Download" at bounding box center [640, 460] width 24 height 24
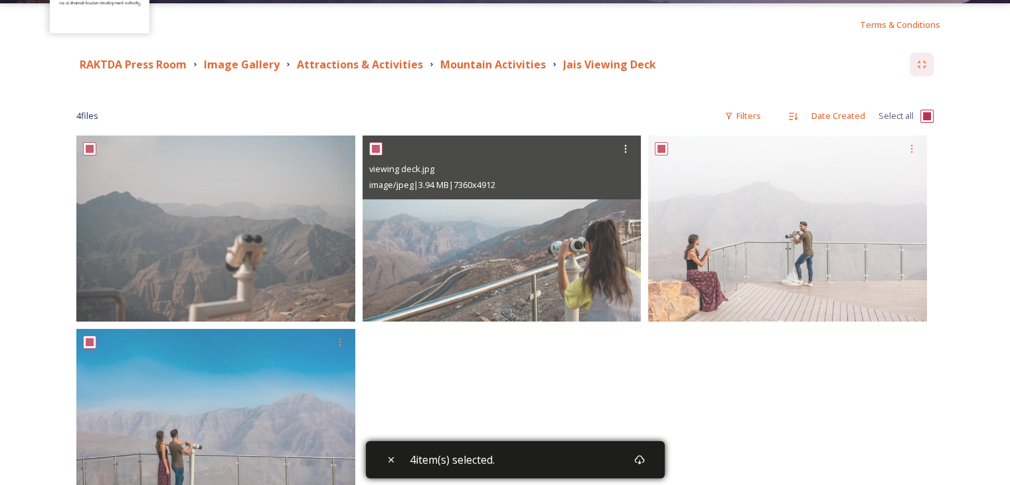
scroll to position [0, 0]
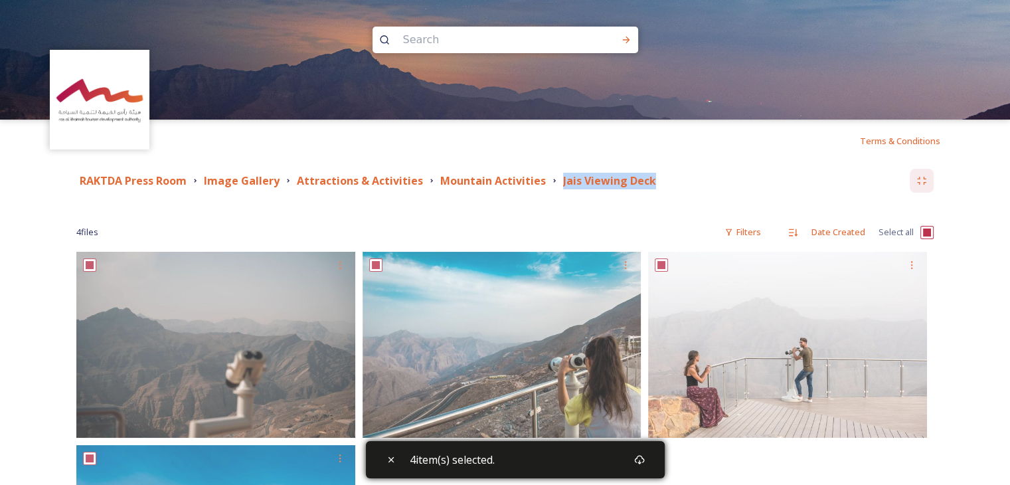
drag, startPoint x: 553, startPoint y: 184, endPoint x: 667, endPoint y: 182, distance: 114.9
click at [667, 182] on div "RAKTDA Press Room Image Gallery Attractions & Activities Mountain Activities Ja…" at bounding box center [493, 181] width 834 height 17
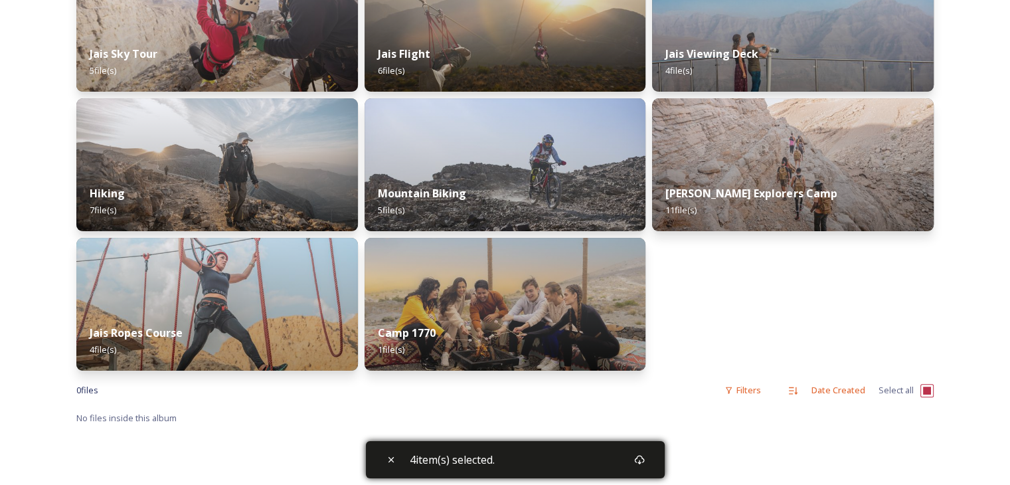
scroll to position [266, 0]
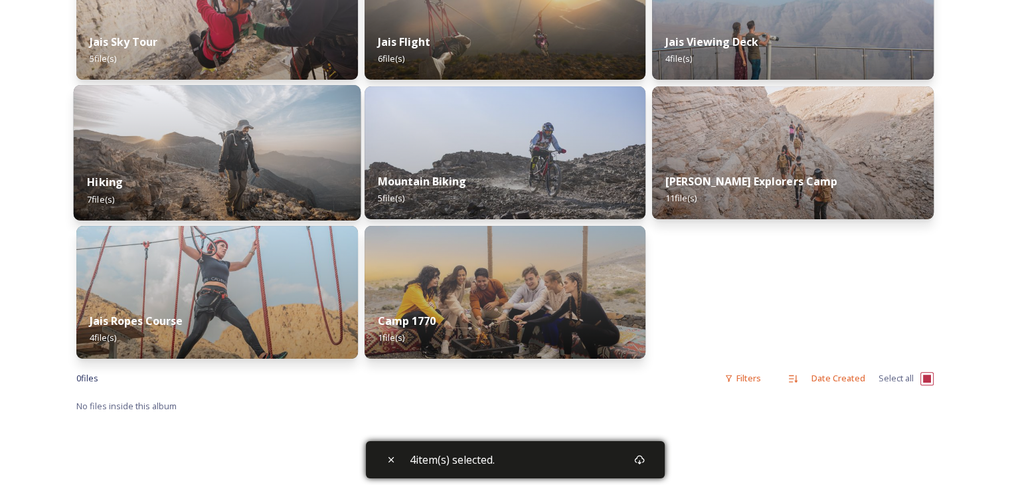
click at [288, 181] on div "Hiking 7 file(s)" at bounding box center [217, 190] width 287 height 60
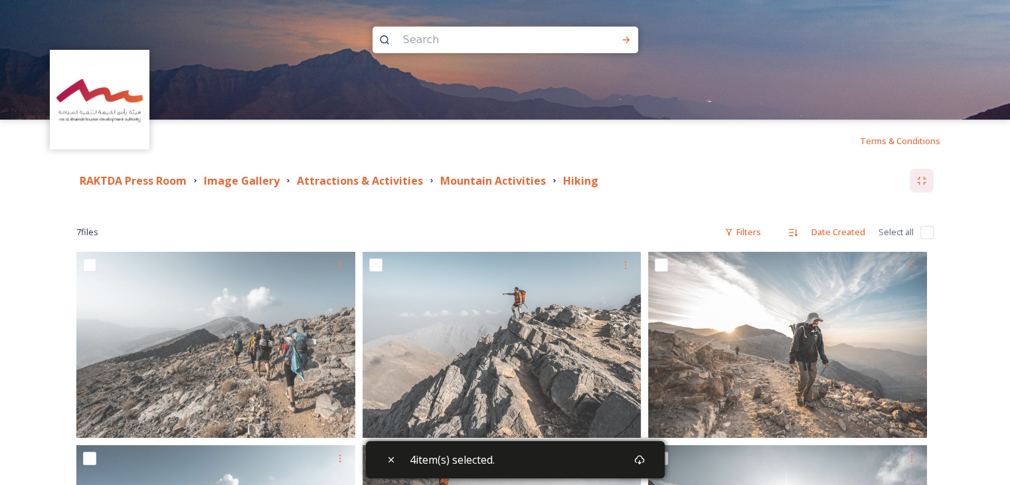
click at [929, 232] on input "checkbox" at bounding box center [927, 232] width 13 height 13
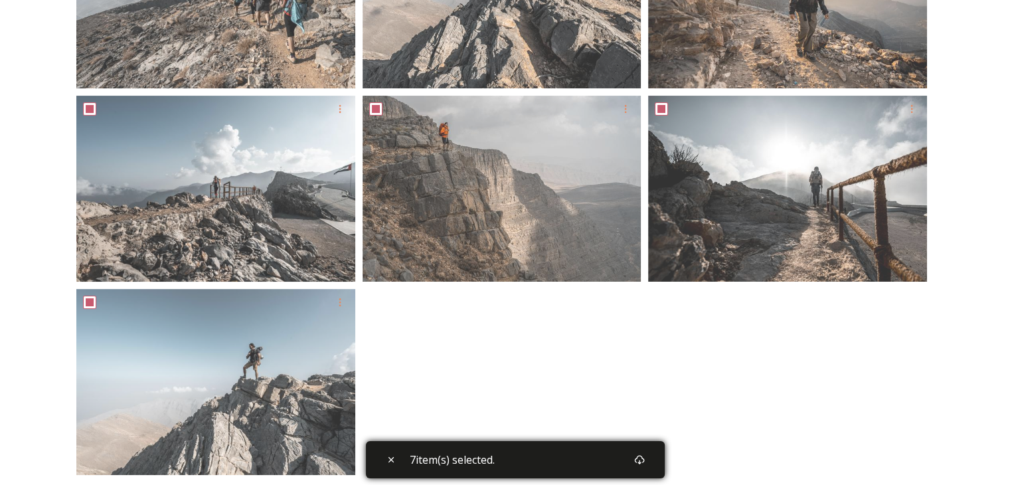
scroll to position [150, 0]
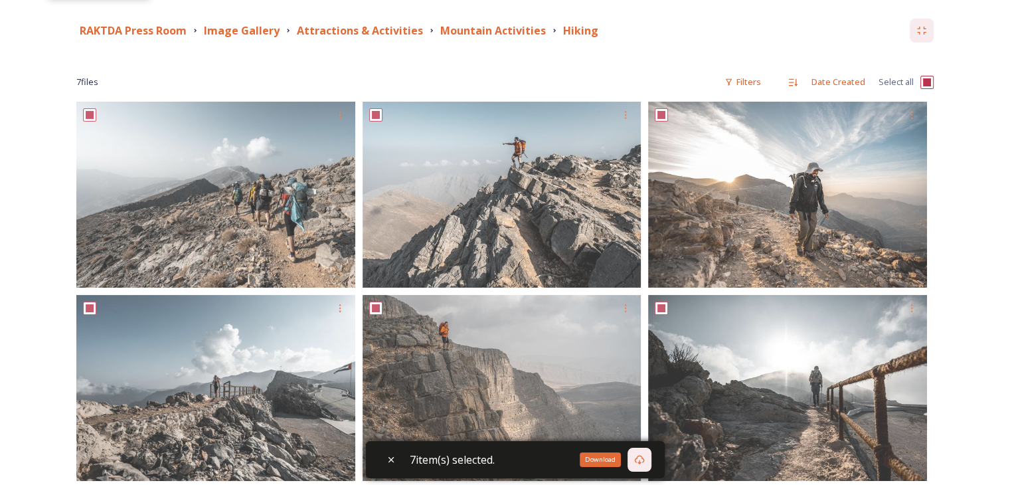
click at [643, 468] on div "Download" at bounding box center [640, 460] width 24 height 24
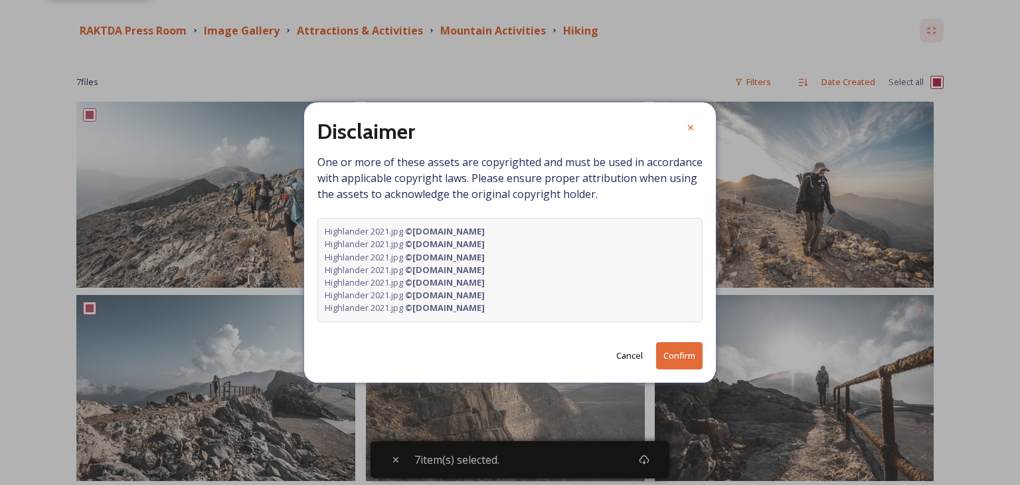
click at [682, 350] on button "Confirm" at bounding box center [679, 355] width 46 height 27
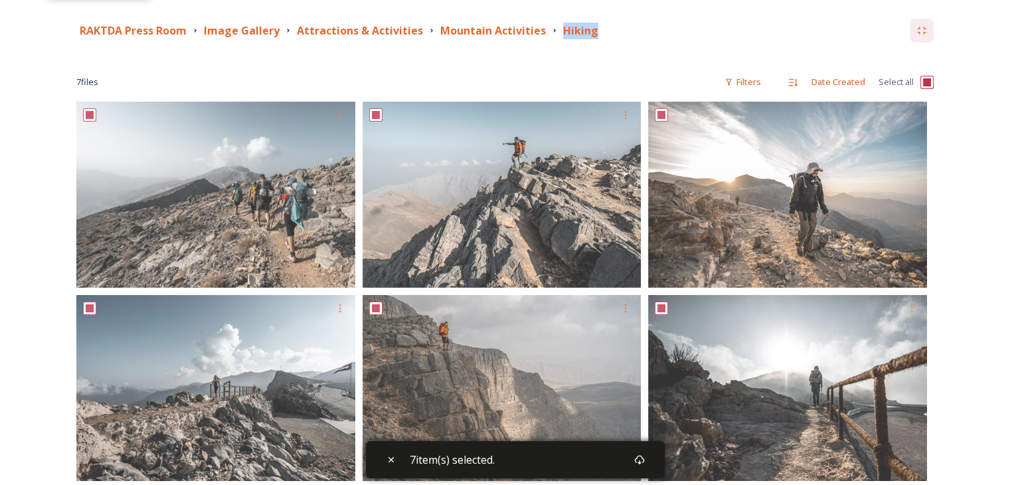
drag, startPoint x: 551, startPoint y: 30, endPoint x: 606, endPoint y: 30, distance: 55.1
click at [606, 30] on div "RAKTDA Press Room Image Gallery Attractions & Activities Mountain Activities Hi…" at bounding box center [493, 31] width 834 height 17
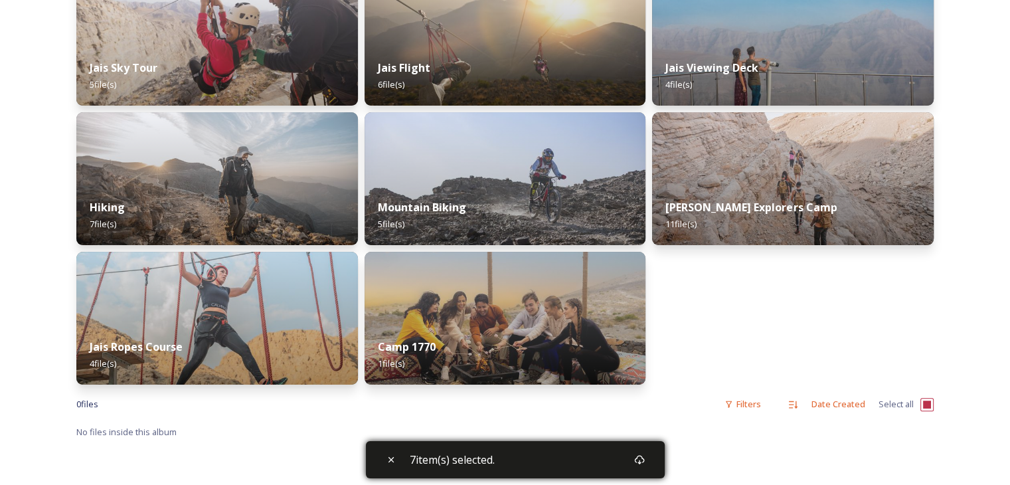
scroll to position [266, 0]
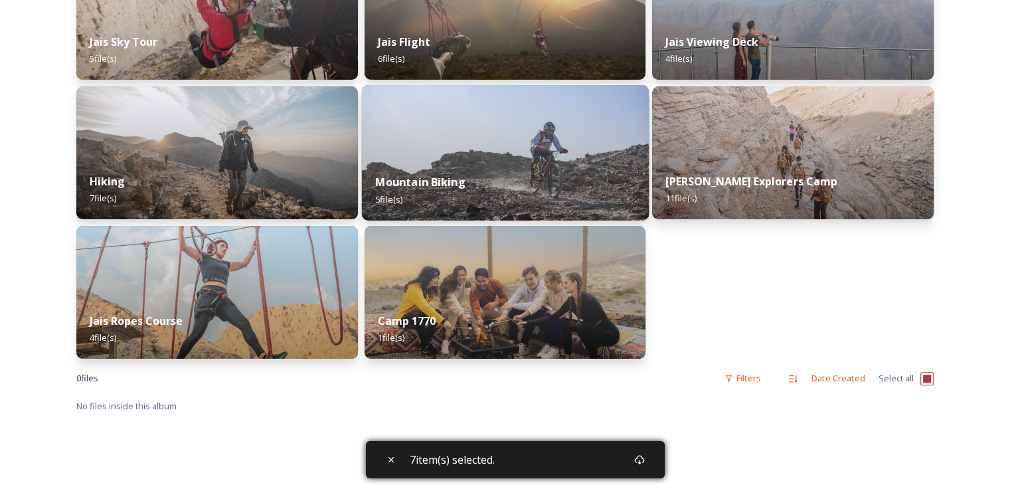
click at [478, 166] on div "Mountain Biking 5 file(s)" at bounding box center [504, 190] width 287 height 60
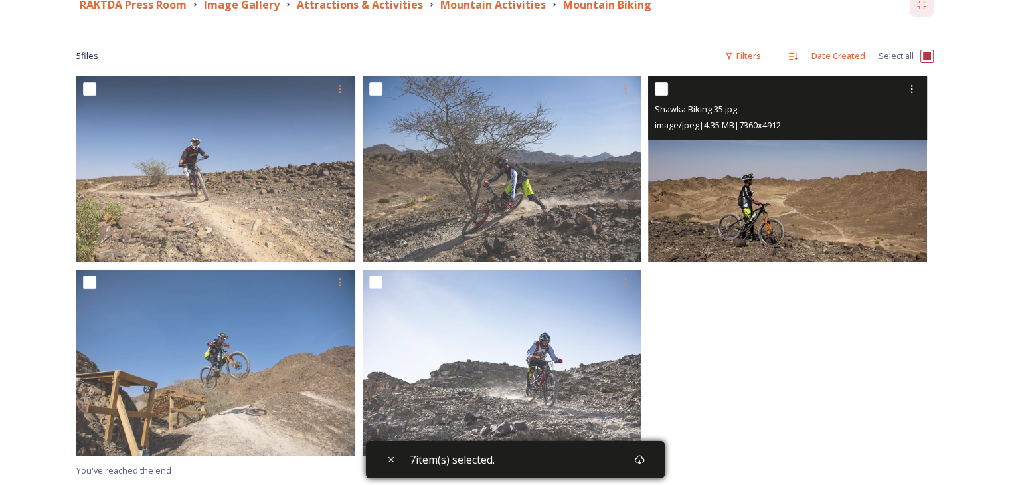
scroll to position [199, 0]
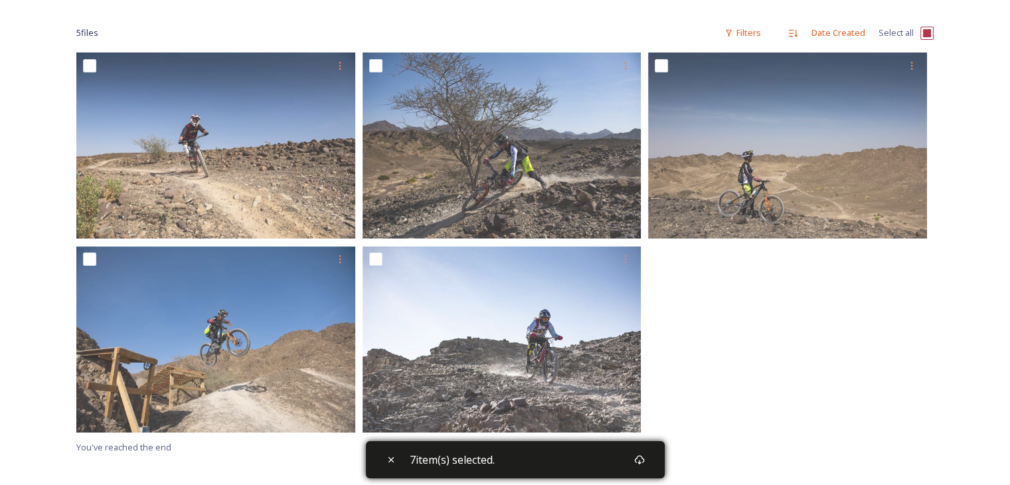
click at [932, 34] on input "checkbox" at bounding box center [927, 33] width 13 height 13
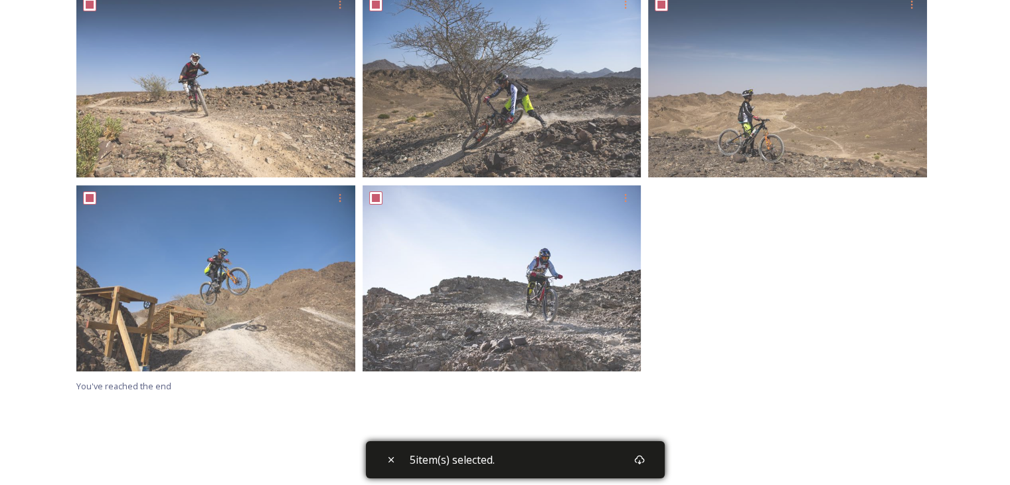
scroll to position [332, 0]
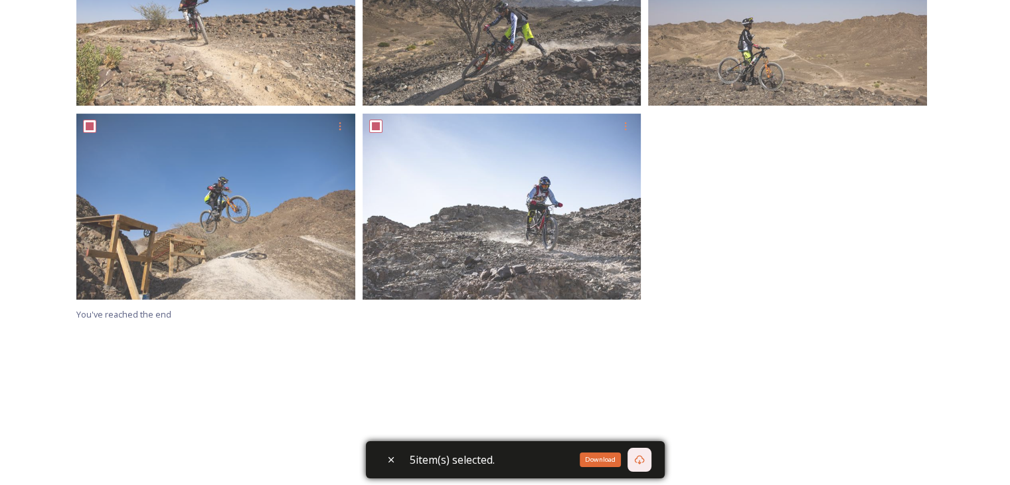
click at [640, 454] on icon at bounding box center [639, 459] width 11 height 11
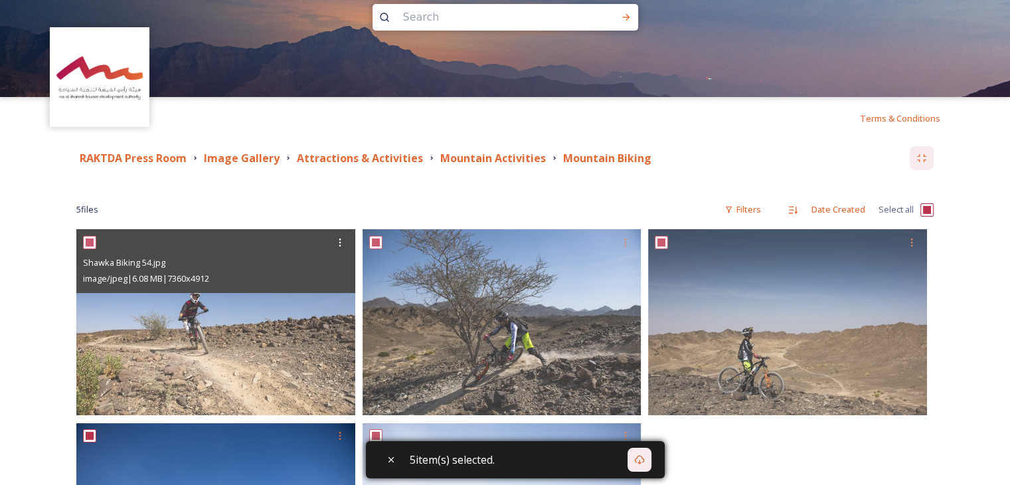
scroll to position [0, 0]
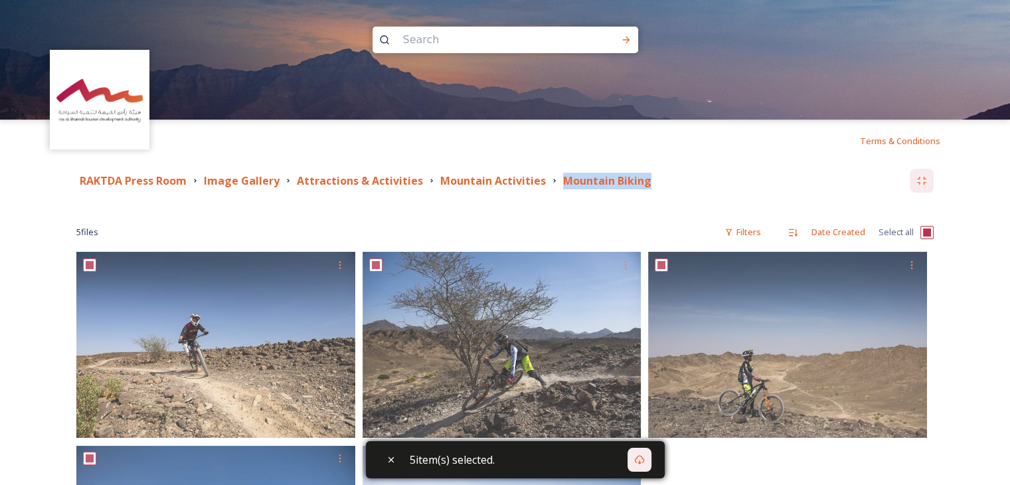
drag, startPoint x: 552, startPoint y: 185, endPoint x: 648, endPoint y: 186, distance: 96.3
click at [648, 186] on div "RAKTDA Press Room Image Gallery Attractions & Activities Mountain Activities Mo…" at bounding box center [493, 181] width 834 height 17
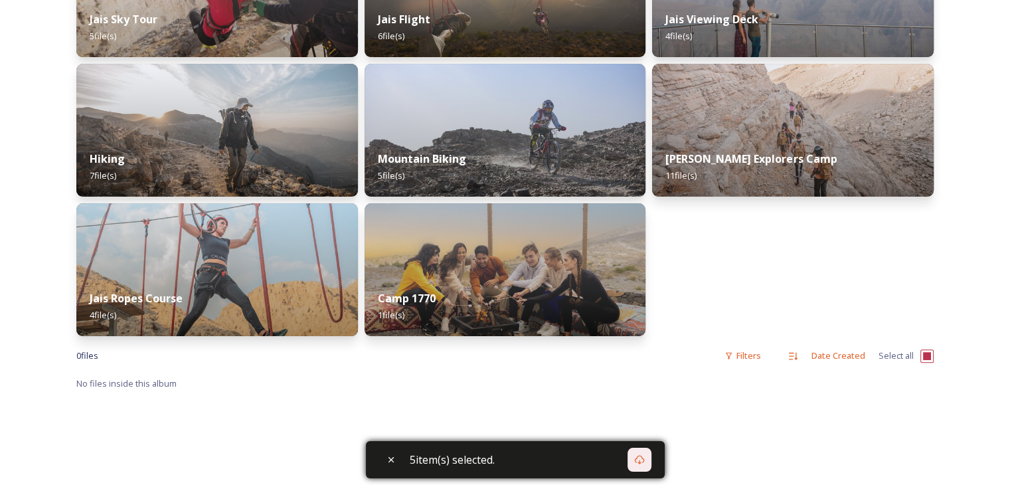
scroll to position [266, 0]
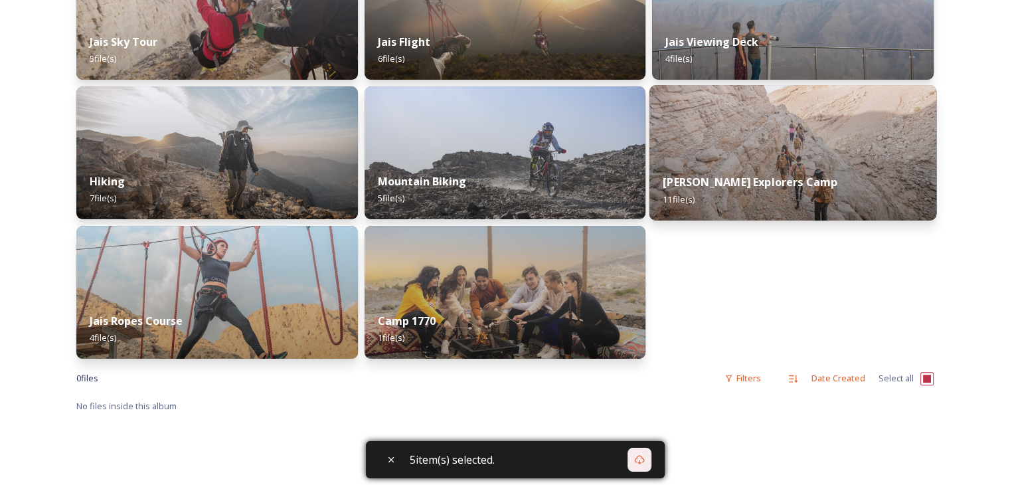
click at [704, 195] on div "[PERSON_NAME] Explorers Camp 11 file(s)" at bounding box center [793, 190] width 287 height 60
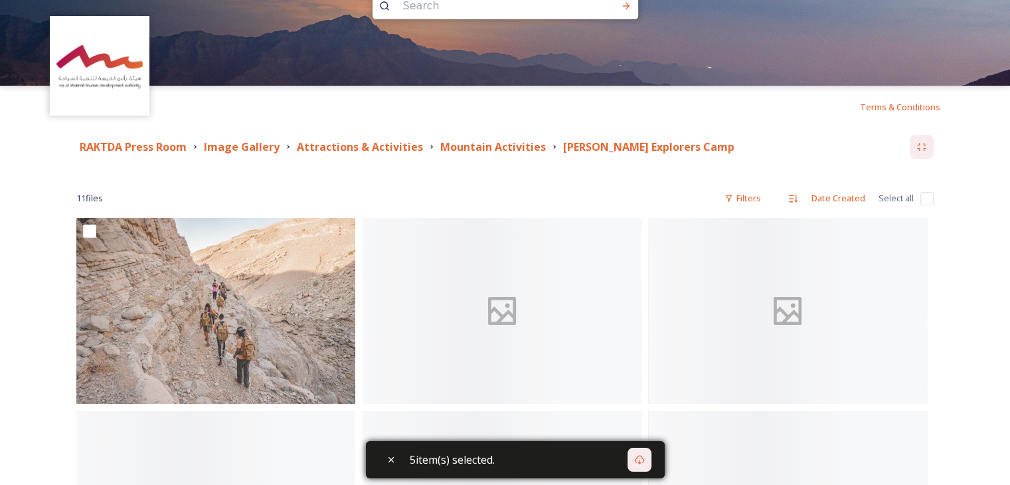
scroll to position [66, 0]
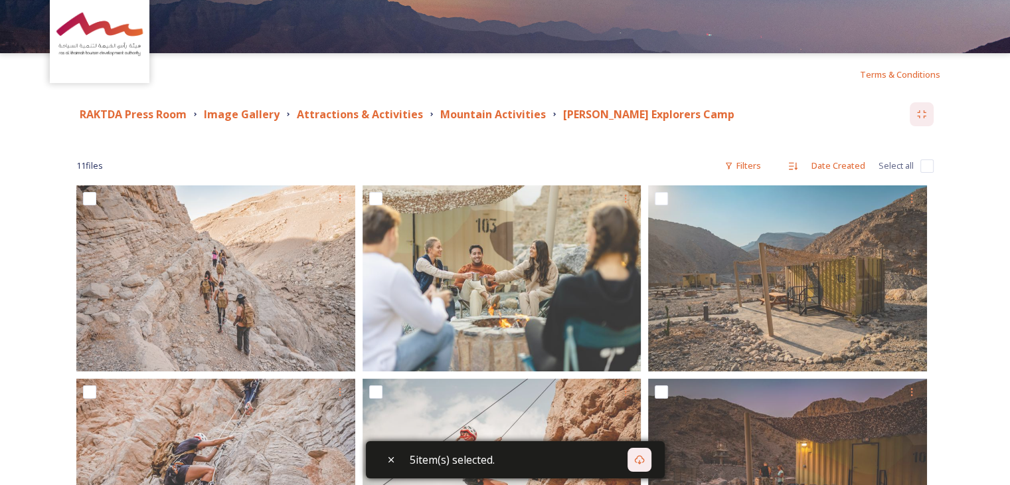
click at [923, 163] on input "checkbox" at bounding box center [927, 165] width 13 height 13
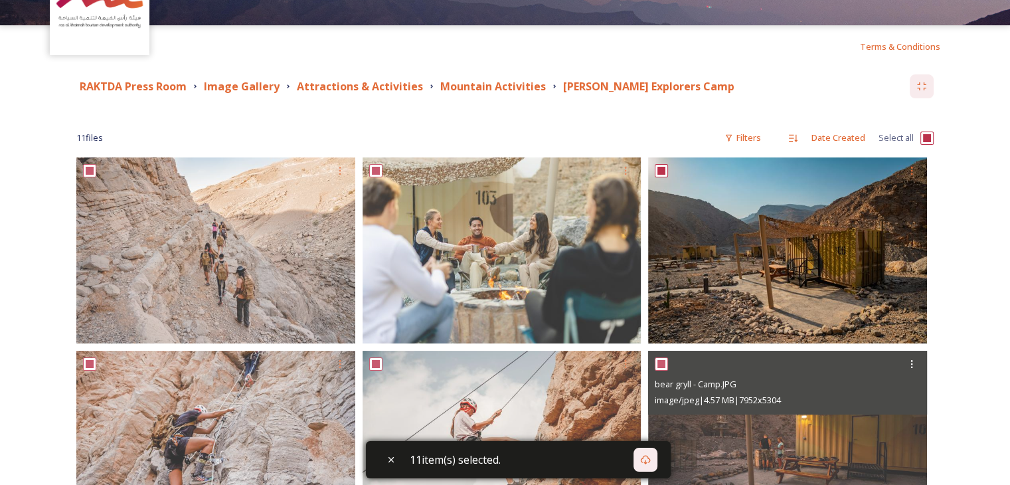
scroll to position [0, 0]
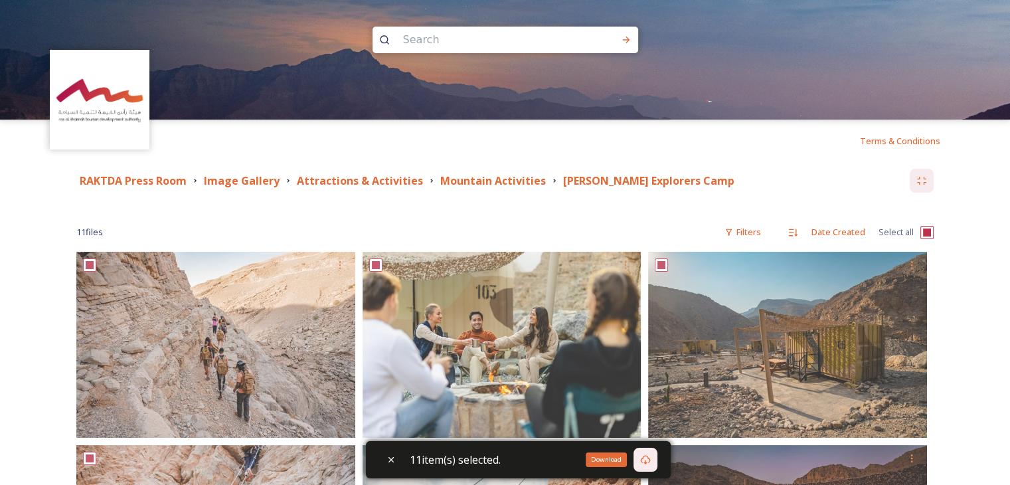
click at [651, 455] on icon at bounding box center [645, 459] width 11 height 11
drag, startPoint x: 553, startPoint y: 180, endPoint x: 701, endPoint y: 179, distance: 147.5
click at [701, 179] on div "[PERSON_NAME] Explorers Camp" at bounding box center [643, 181] width 189 height 17
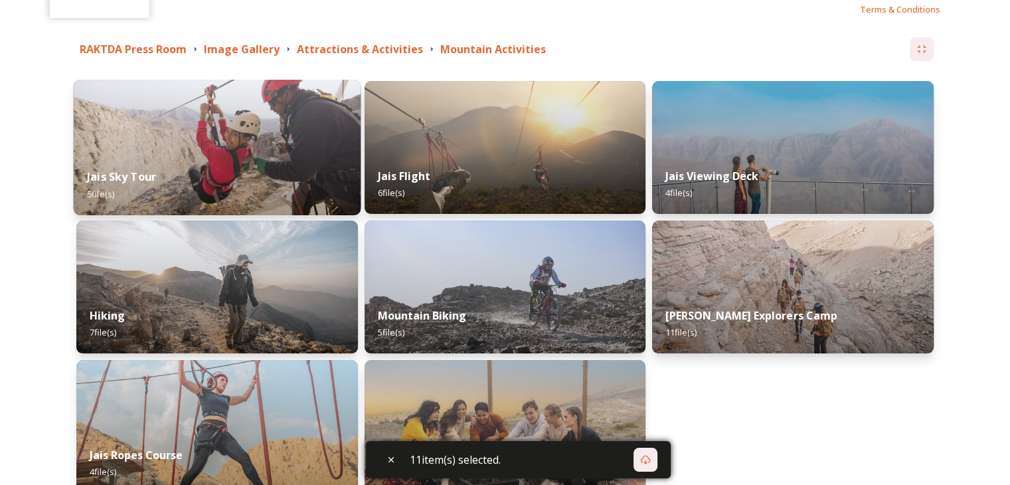
scroll to position [266, 0]
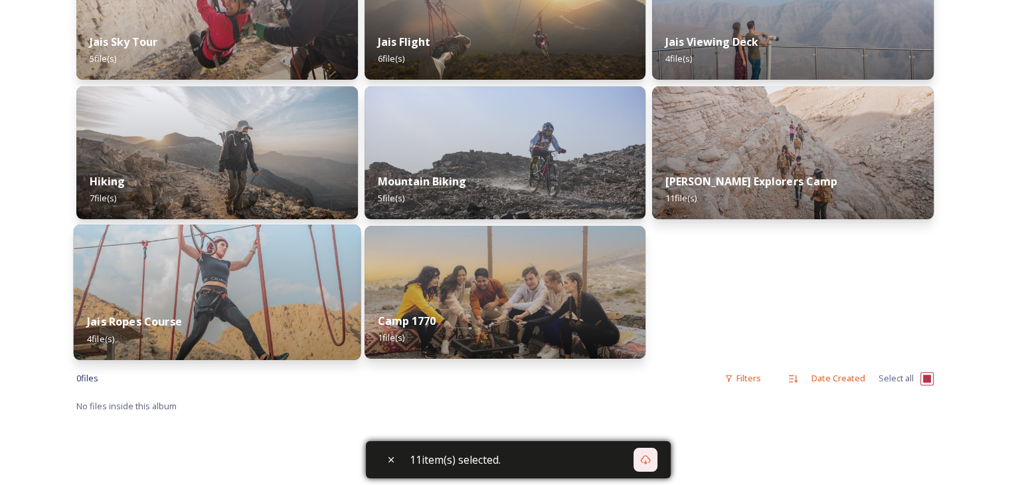
click at [252, 276] on img at bounding box center [217, 291] width 287 height 135
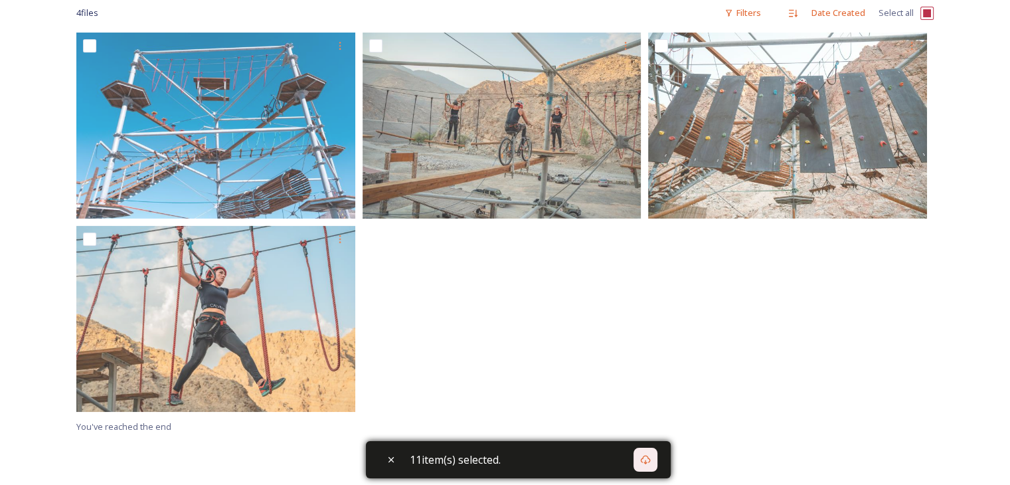
scroll to position [199, 0]
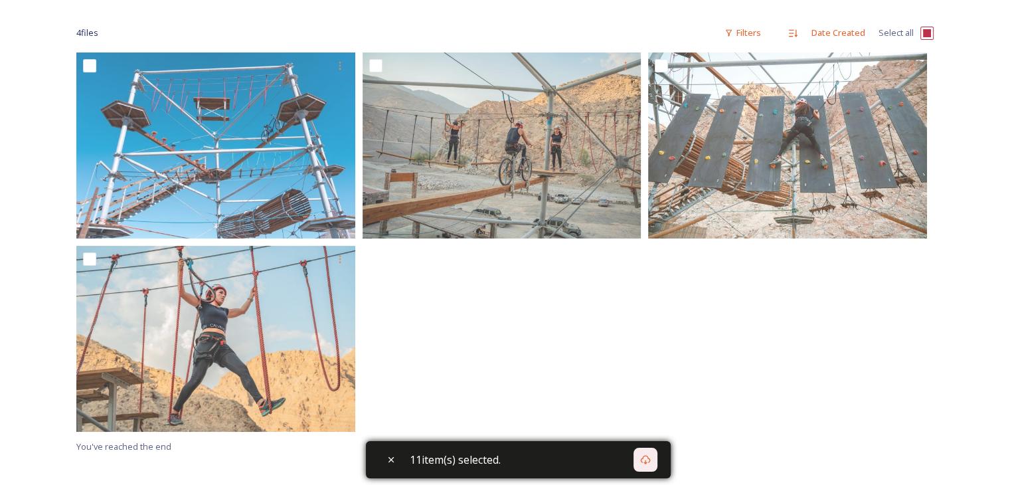
click at [925, 34] on input "checkbox" at bounding box center [927, 33] width 13 height 13
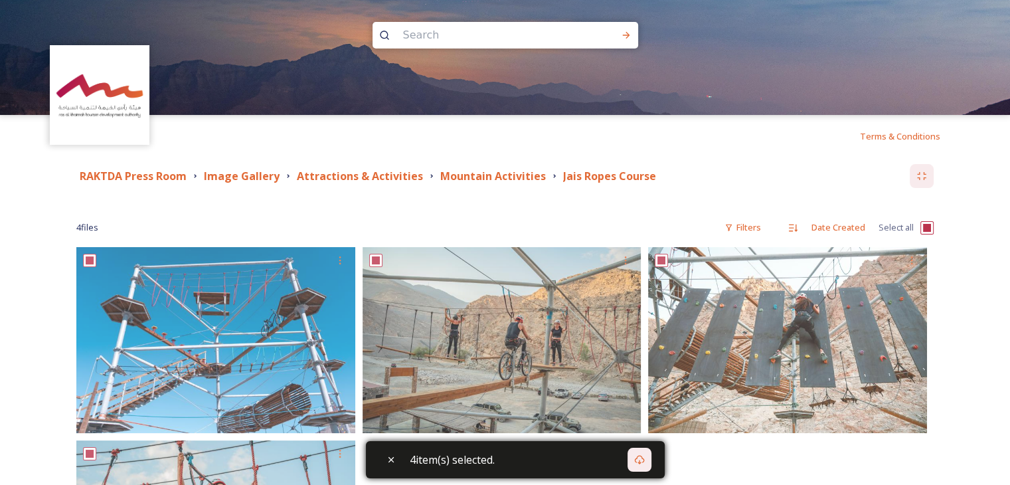
scroll to position [0, 0]
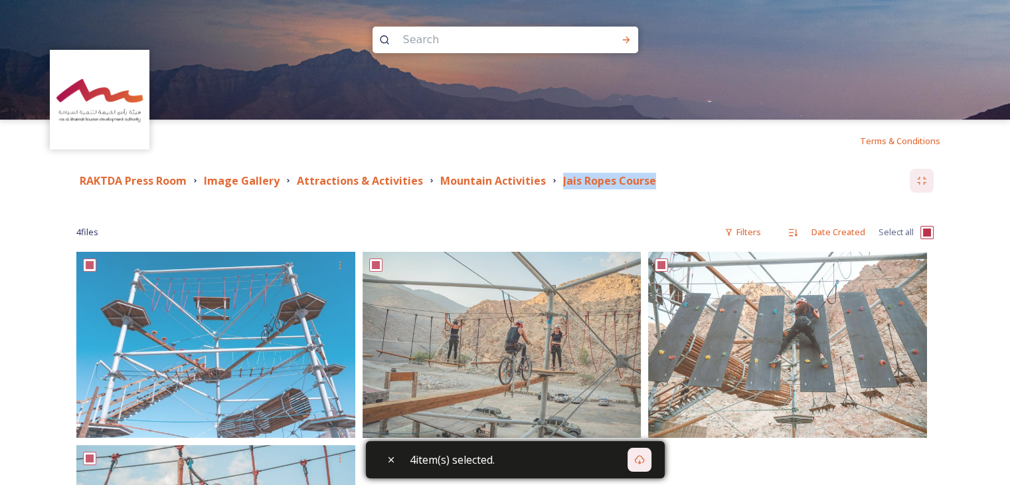
drag, startPoint x: 553, startPoint y: 171, endPoint x: 651, endPoint y: 175, distance: 97.7
click at [651, 175] on div "RAKTDA Press Room Image Gallery Attractions & Activities Mountain Activities Ja…" at bounding box center [504, 181] width 857 height 24
click at [644, 460] on icon at bounding box center [639, 459] width 11 height 11
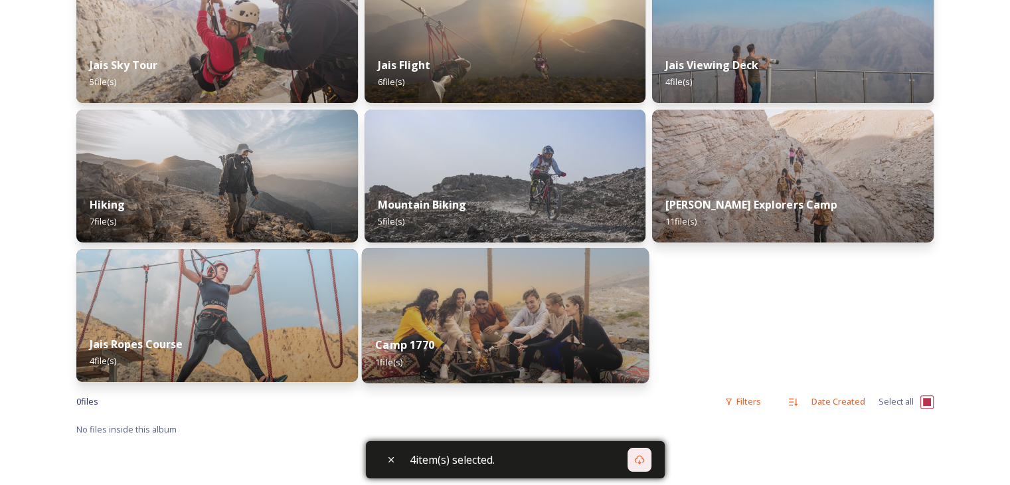
scroll to position [266, 0]
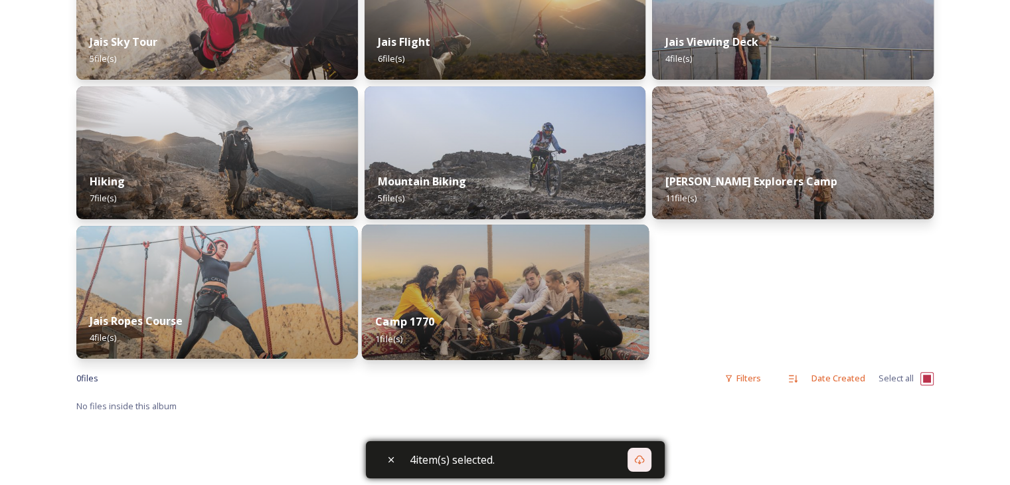
click at [473, 266] on img at bounding box center [504, 291] width 287 height 135
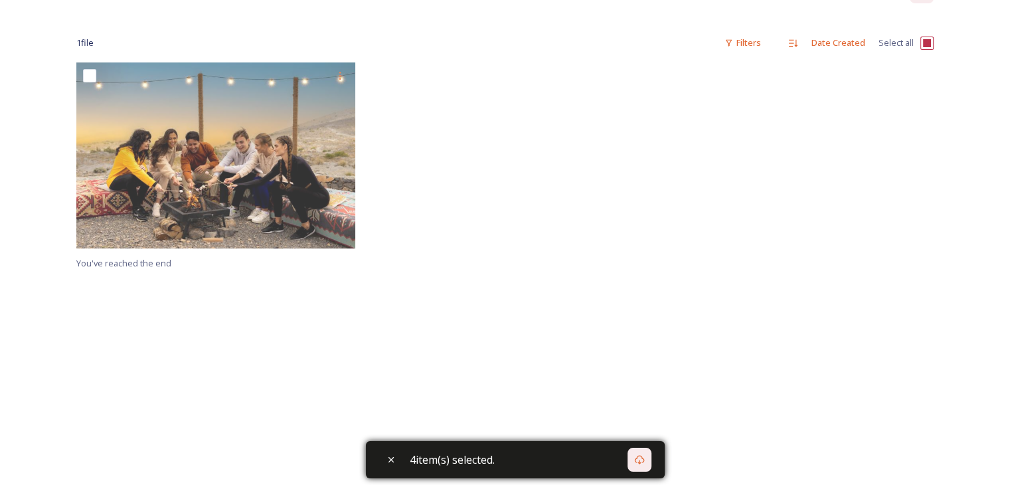
scroll to position [133, 0]
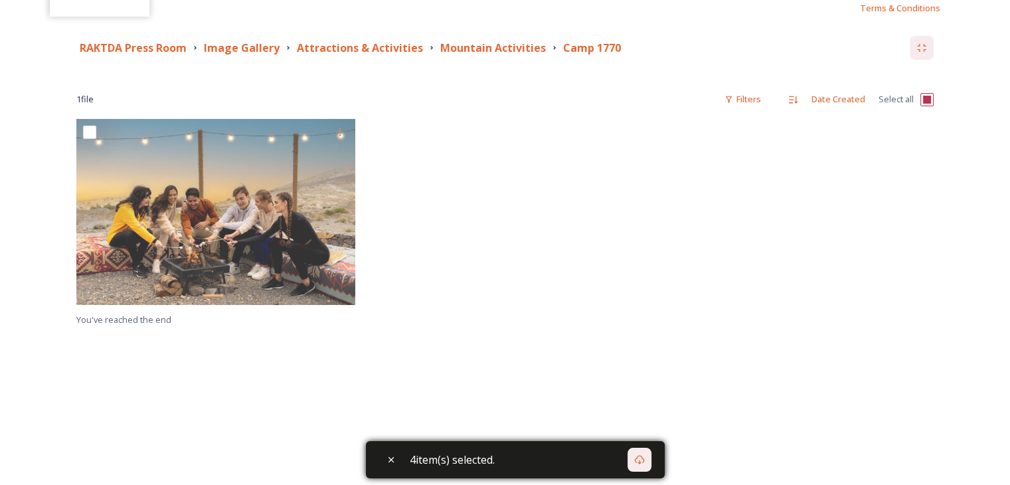
click at [927, 99] on input "checkbox" at bounding box center [927, 99] width 13 height 13
click at [650, 466] on div "Download" at bounding box center [640, 460] width 24 height 24
drag, startPoint x: 551, startPoint y: 44, endPoint x: 627, endPoint y: 43, distance: 76.4
click at [627, 43] on div "RAKTDA Press Room Image Gallery Attractions & Activities Mountain Activities Ca…" at bounding box center [493, 48] width 834 height 17
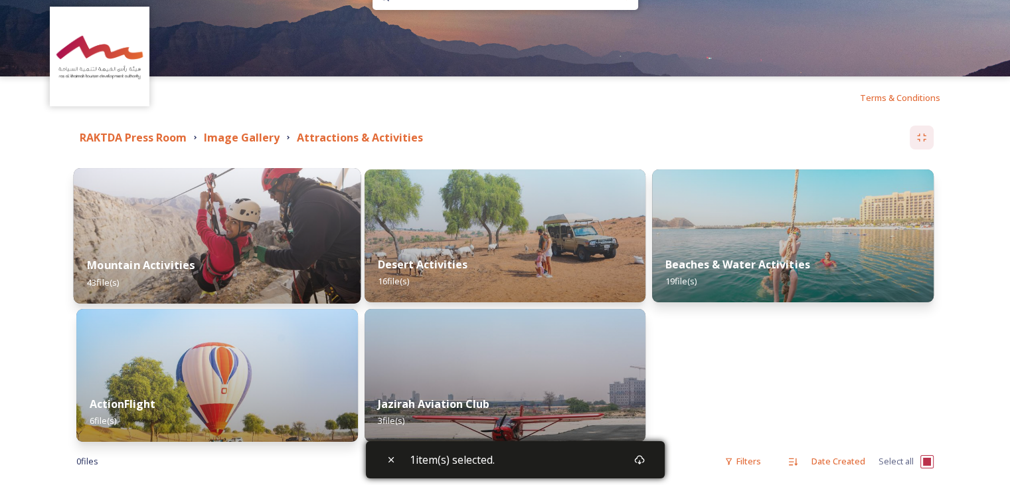
scroll to position [66, 0]
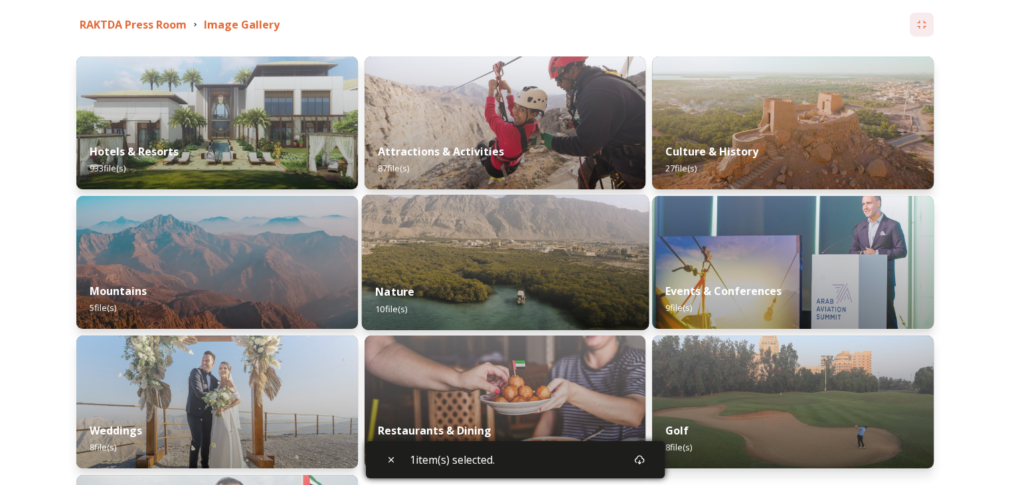
scroll to position [133, 0]
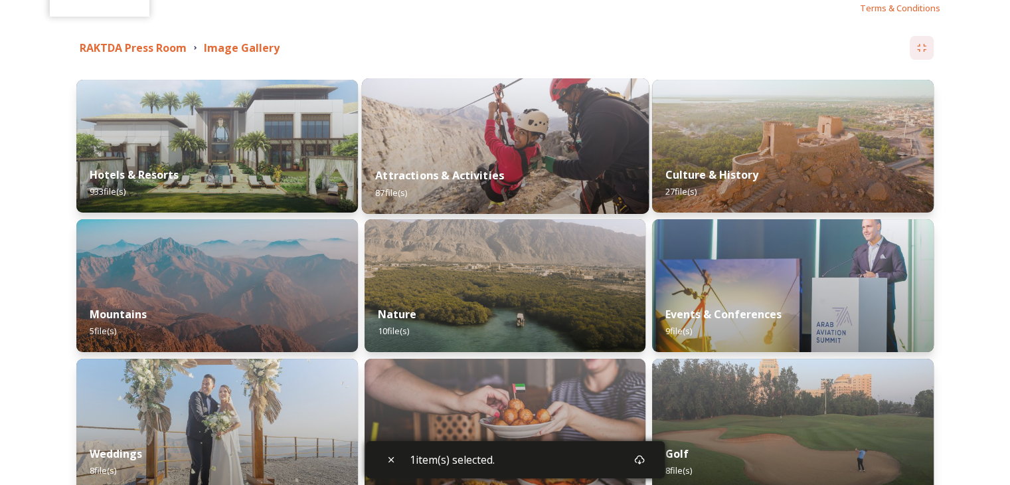
click at [511, 185] on div "Attractions & Activities 87 file(s)" at bounding box center [504, 183] width 287 height 60
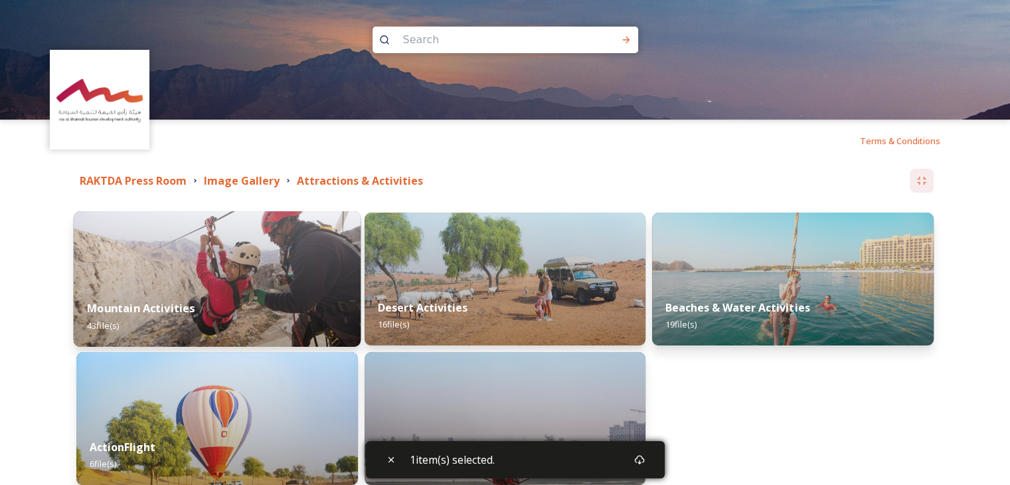
click at [279, 270] on img at bounding box center [217, 278] width 287 height 135
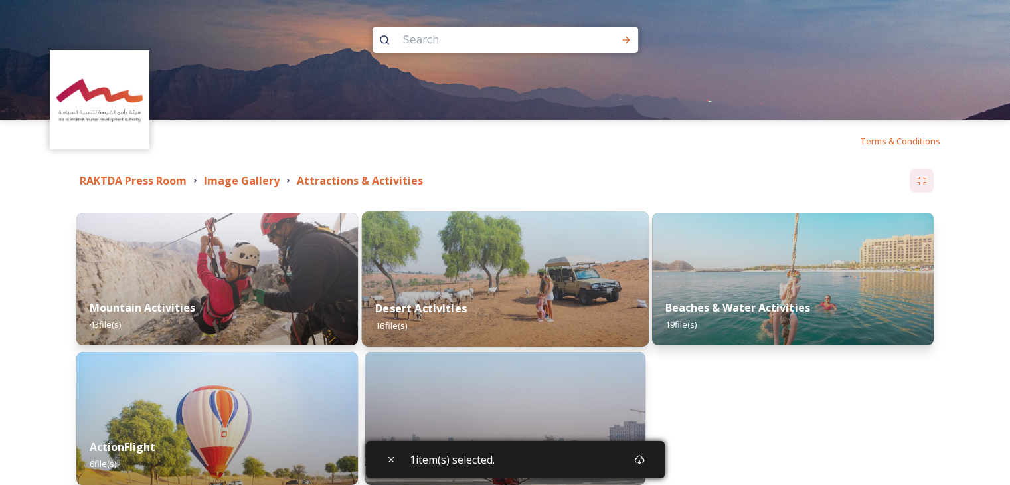
click at [421, 295] on div "Desert Activities 16 file(s)" at bounding box center [504, 316] width 287 height 60
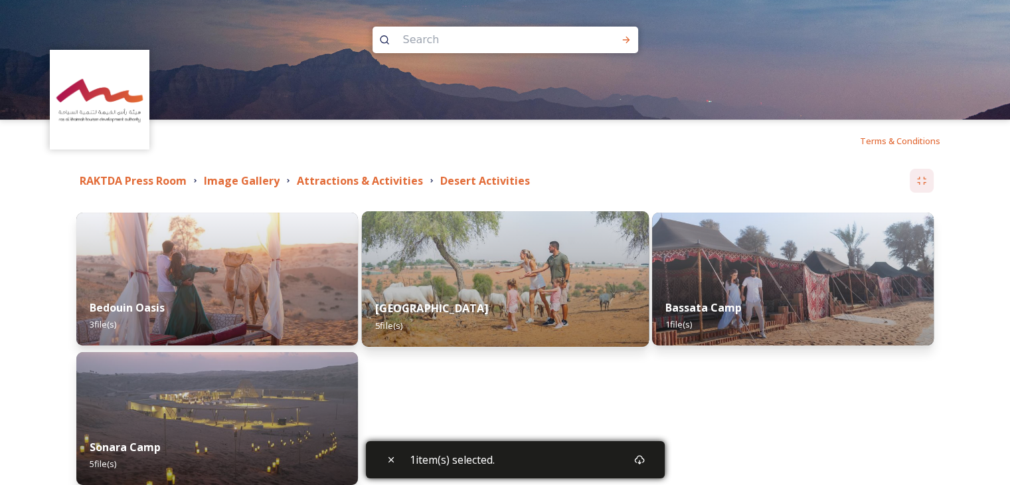
scroll to position [133, 0]
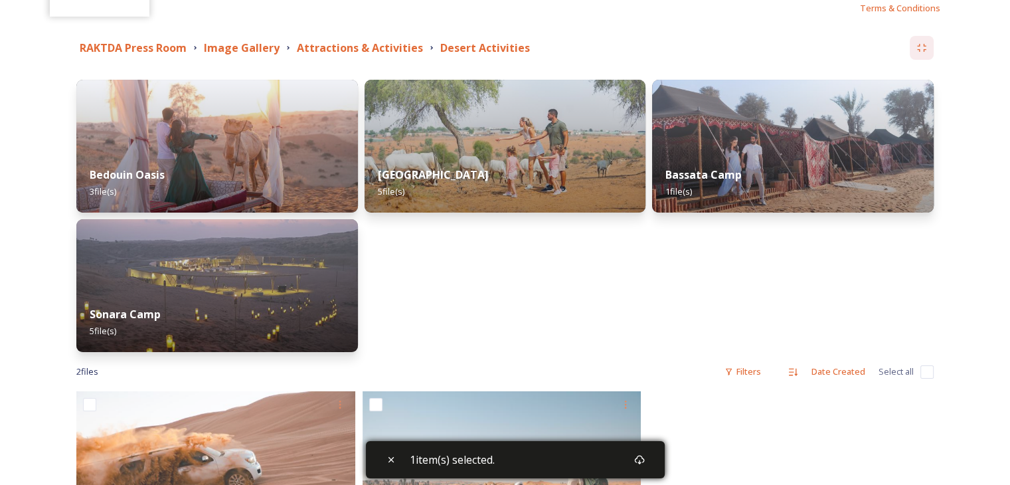
drag, startPoint x: 472, startPoint y: 271, endPoint x: 451, endPoint y: 297, distance: 33.1
click at [473, 302] on div "Al Wadi Nature Reserve 5 file(s)" at bounding box center [506, 216] width 282 height 272
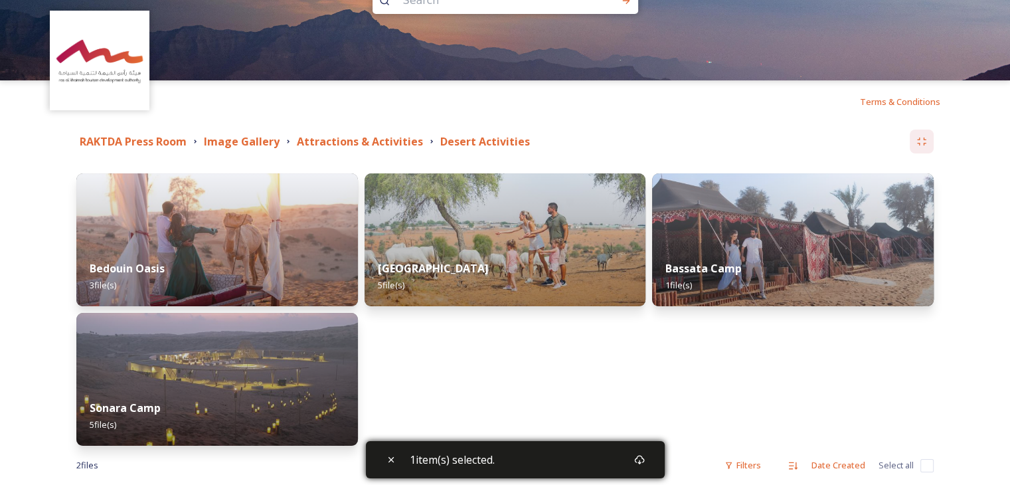
scroll to position [0, 0]
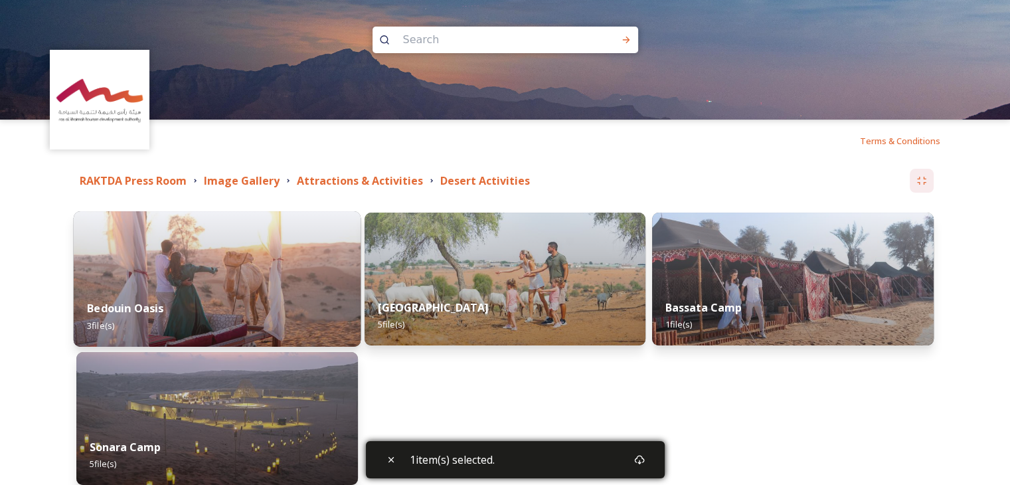
click at [269, 301] on div "Bedouin Oasis 3 file(s)" at bounding box center [217, 316] width 287 height 60
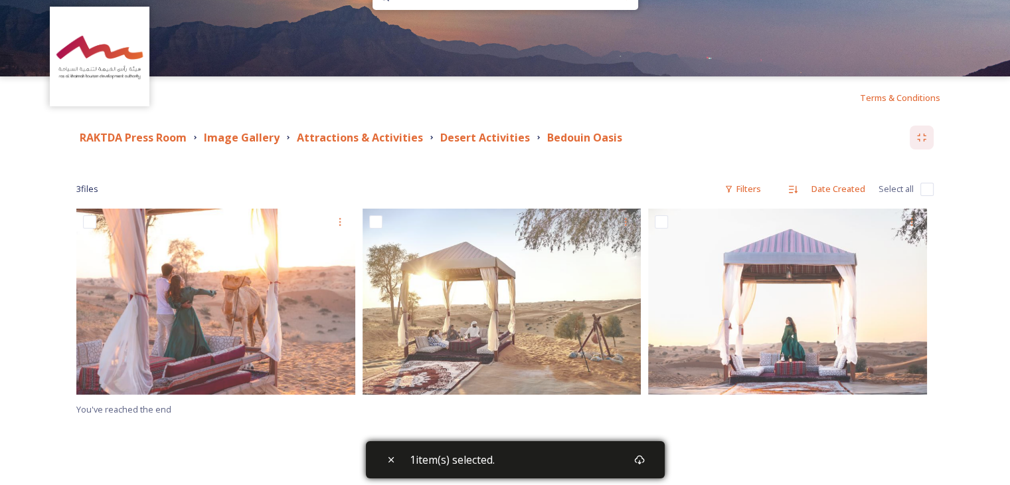
scroll to position [66, 0]
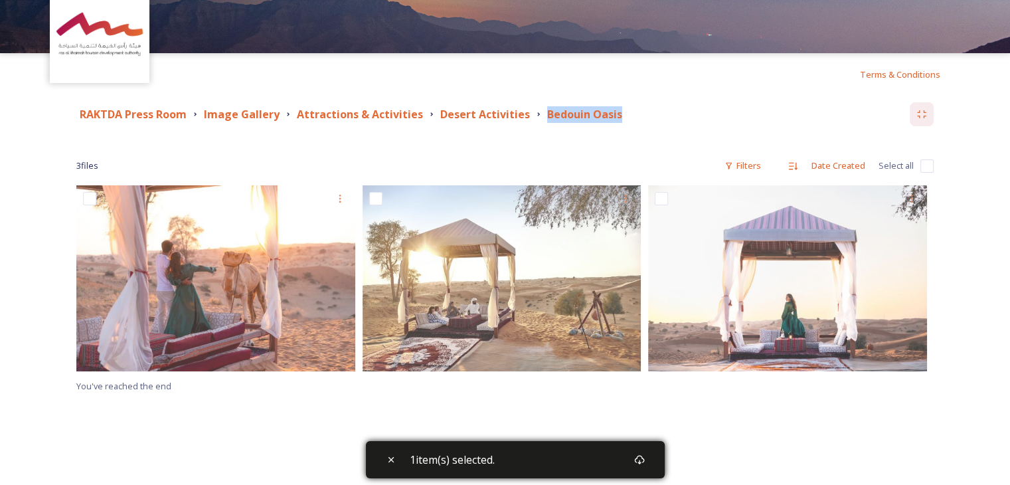
drag, startPoint x: 539, startPoint y: 110, endPoint x: 614, endPoint y: 112, distance: 75.7
click at [614, 112] on div "Bedouin Oasis" at bounding box center [579, 114] width 92 height 17
click at [930, 171] on input "checkbox" at bounding box center [927, 165] width 13 height 13
click at [643, 457] on icon at bounding box center [639, 459] width 11 height 11
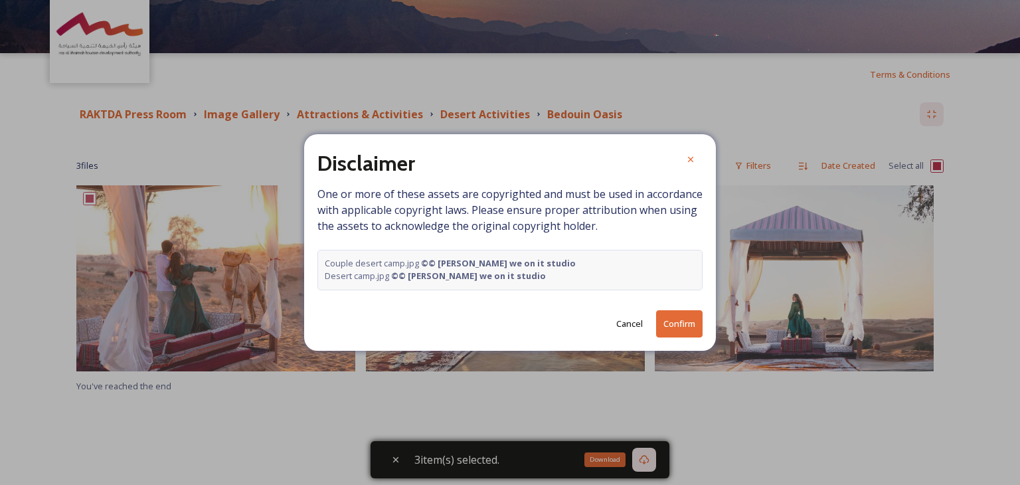
drag, startPoint x: 683, startPoint y: 330, endPoint x: 650, endPoint y: 325, distance: 32.9
click at [681, 330] on button "Confirm" at bounding box center [679, 323] width 46 height 27
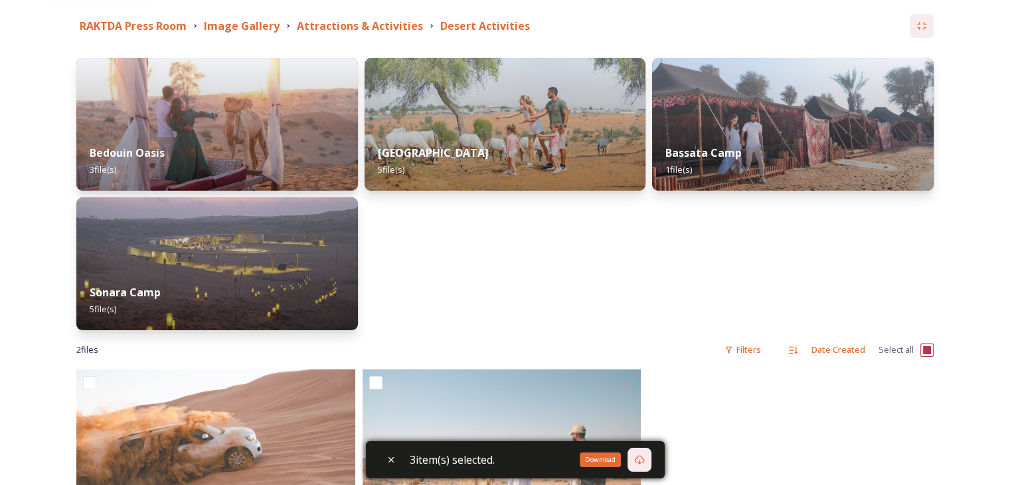
scroll to position [133, 0]
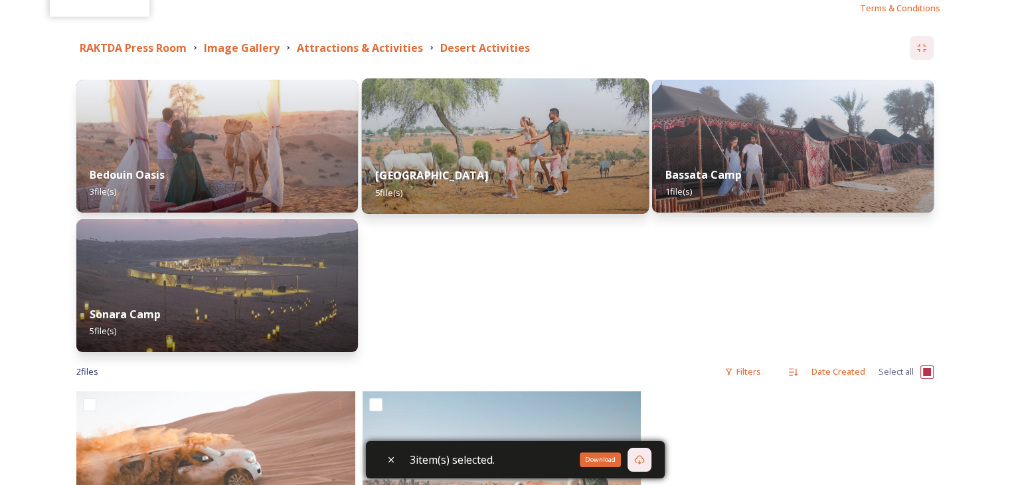
click at [547, 187] on div "Al Wadi Nature Reserve 5 file(s)" at bounding box center [504, 183] width 287 height 60
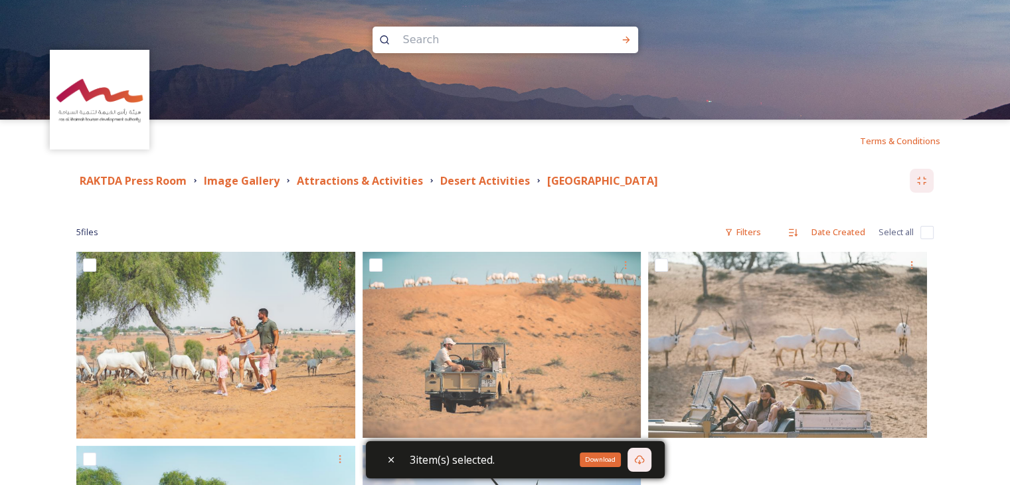
click at [931, 226] on input "checkbox" at bounding box center [927, 232] width 13 height 13
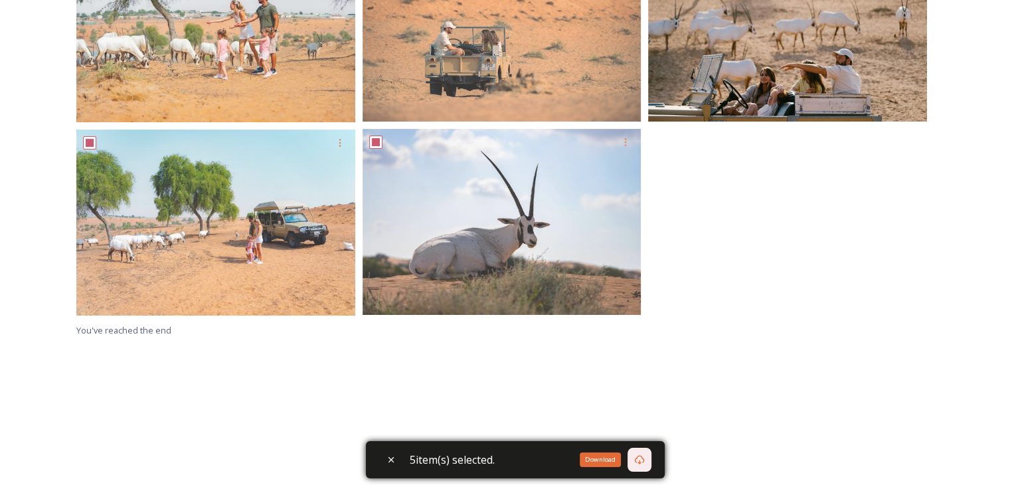
scroll to position [332, 0]
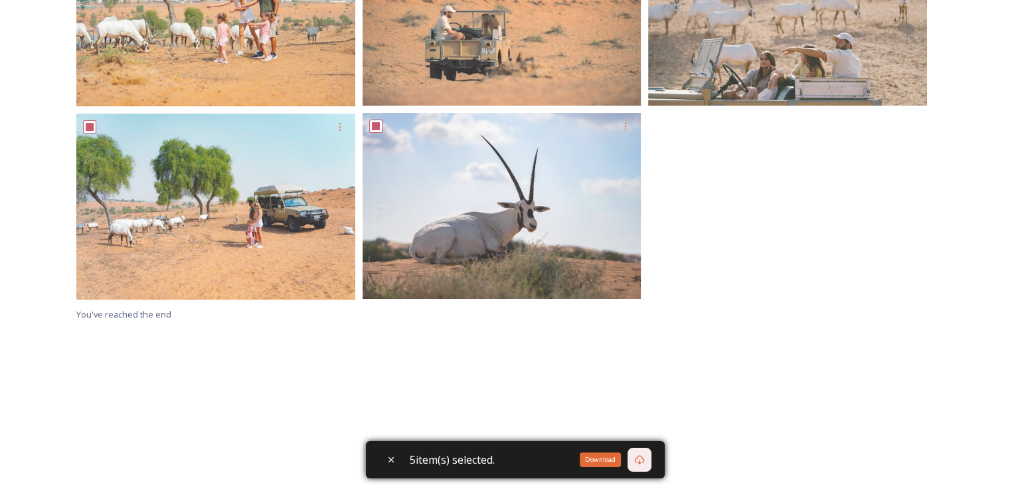
click at [649, 458] on div "Download" at bounding box center [640, 460] width 24 height 24
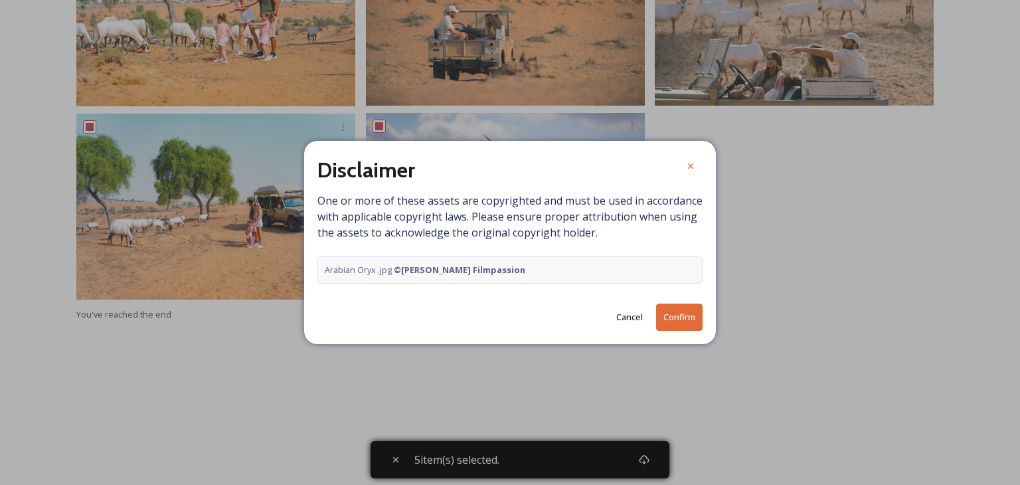
click at [672, 320] on button "Confirm" at bounding box center [679, 317] width 46 height 27
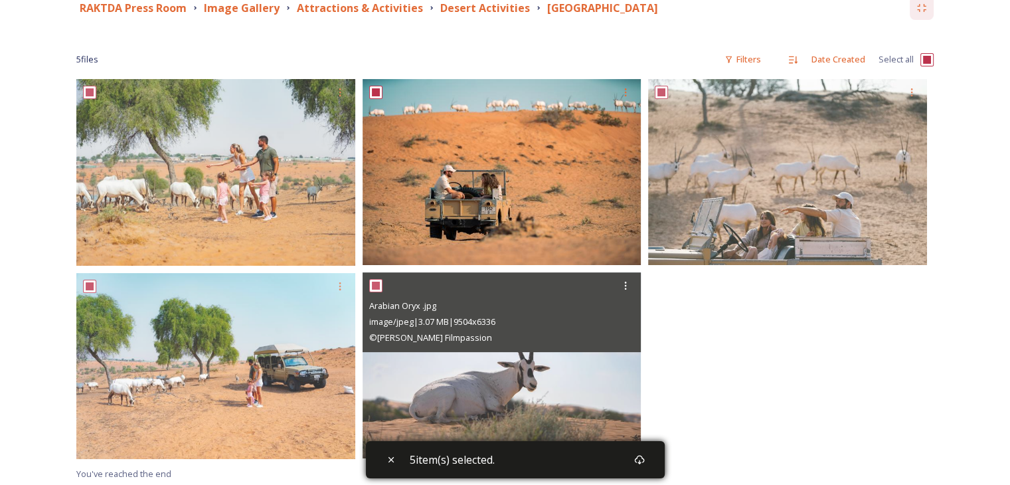
scroll to position [66, 0]
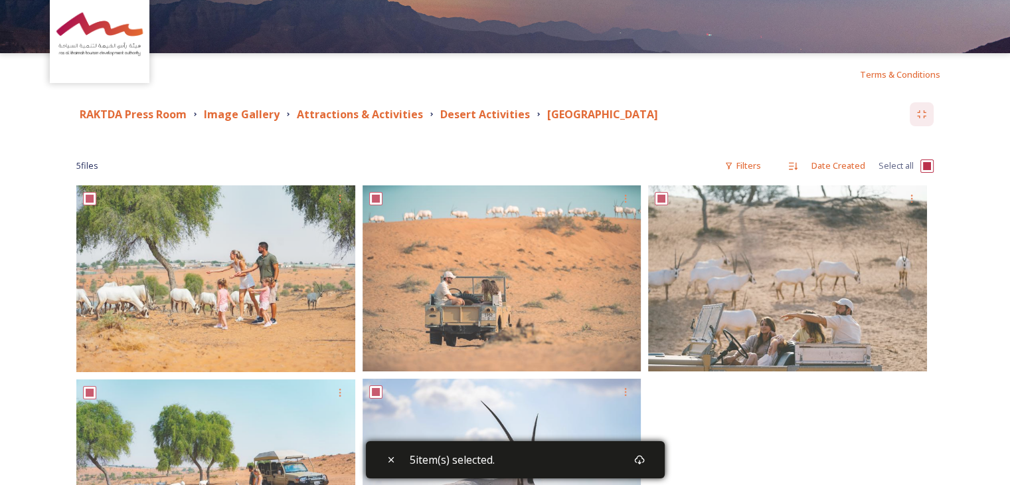
drag, startPoint x: 541, startPoint y: 108, endPoint x: 695, endPoint y: 114, distance: 154.9
click at [695, 114] on div "RAKTDA Press Room Image Gallery Attractions & Activities Desert Activities [GEO…" at bounding box center [493, 114] width 834 height 17
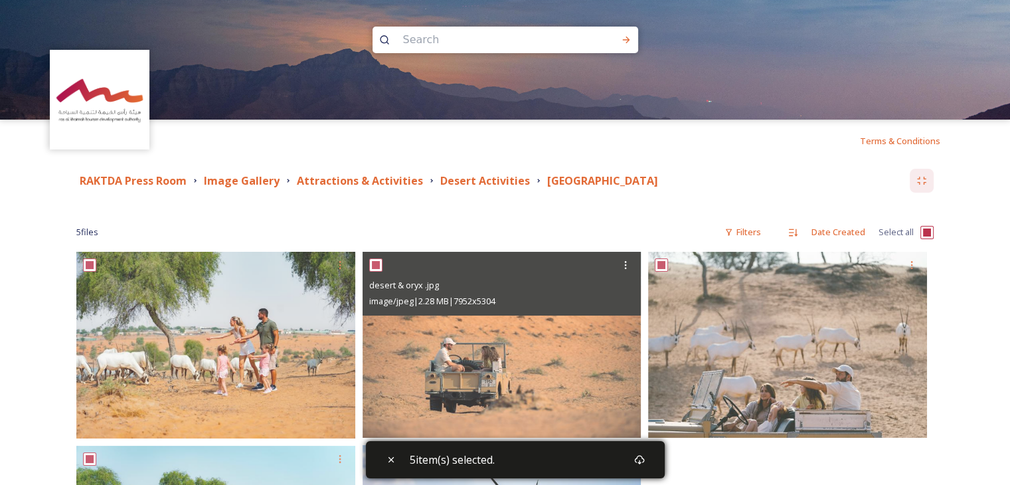
scroll to position [0, 0]
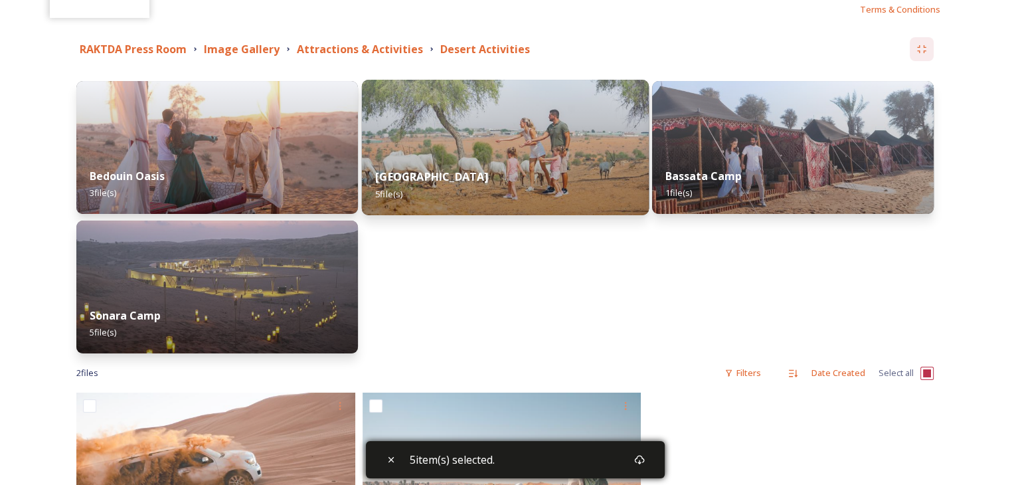
scroll to position [133, 0]
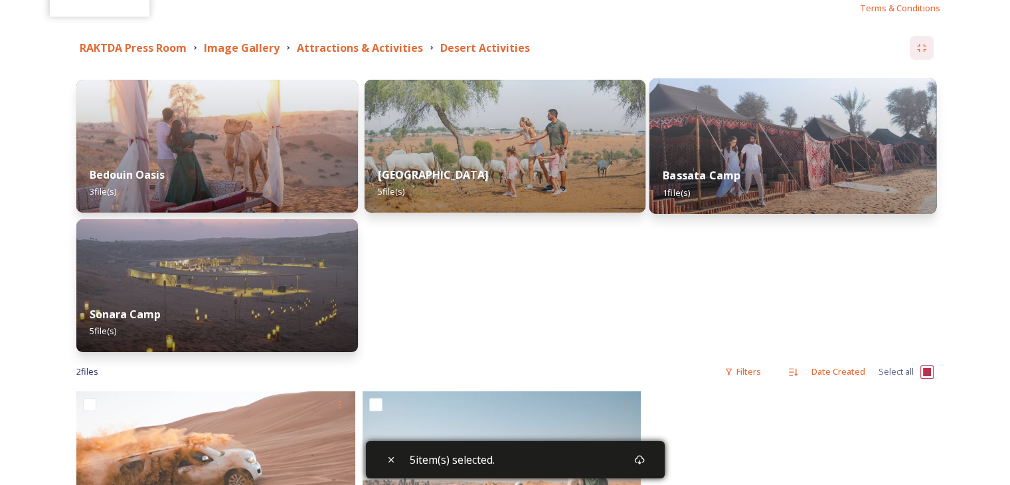
click at [736, 203] on div "Bassata Camp 1 file(s)" at bounding box center [793, 183] width 287 height 60
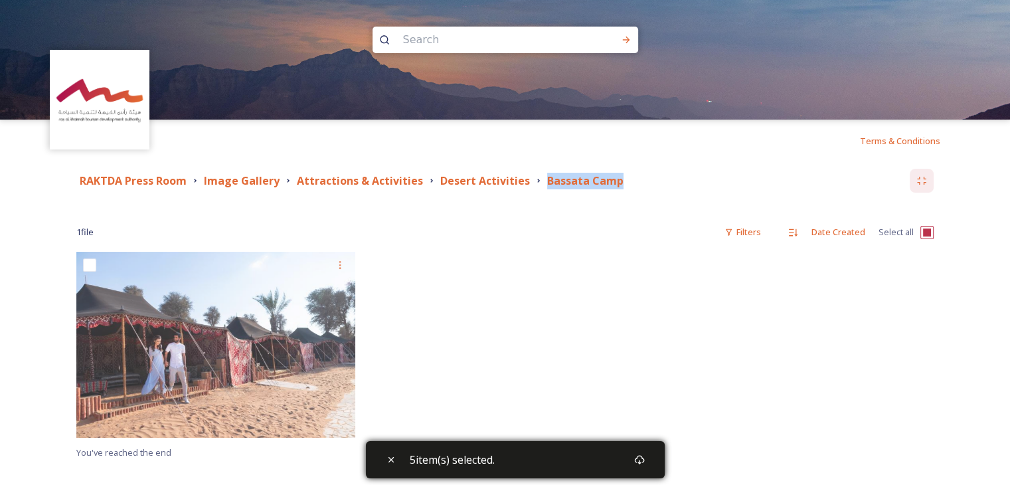
drag, startPoint x: 537, startPoint y: 181, endPoint x: 620, endPoint y: 181, distance: 83.7
click at [620, 181] on div "RAKTDA Press Room Image Gallery Attractions & Activities Desert Activities [GEO…" at bounding box center [493, 181] width 834 height 17
click at [930, 234] on input "checkbox" at bounding box center [927, 232] width 13 height 13
click at [645, 458] on icon at bounding box center [639, 459] width 11 height 11
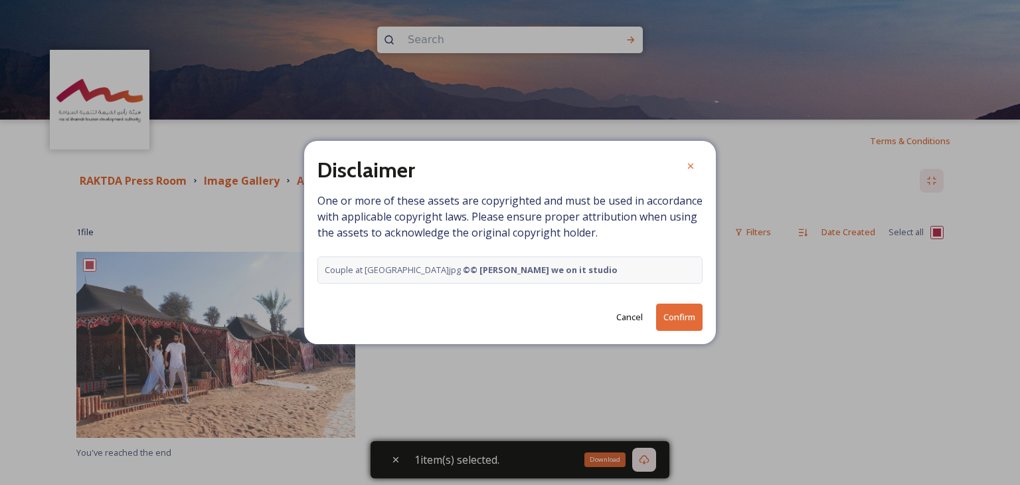
click at [686, 296] on div "Disclaimer One or more of these assets are copyrighted and must be used in acco…" at bounding box center [510, 242] width 412 height 203
click at [685, 313] on button "Confirm" at bounding box center [679, 317] width 46 height 27
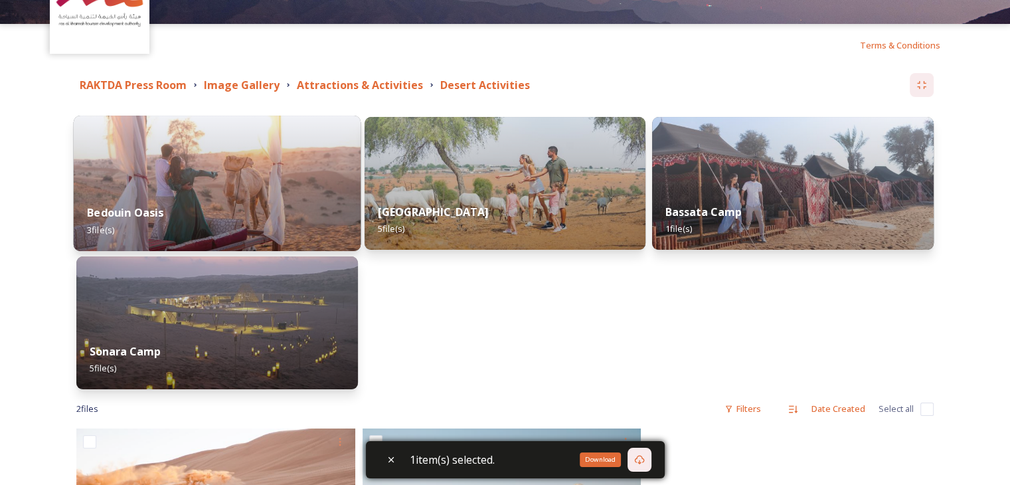
scroll to position [133, 0]
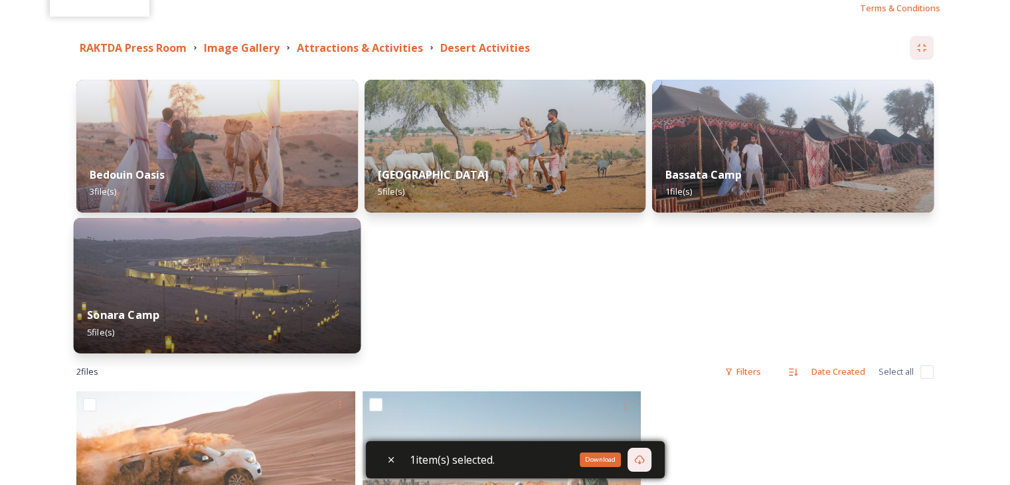
click at [248, 264] on img at bounding box center [217, 285] width 287 height 135
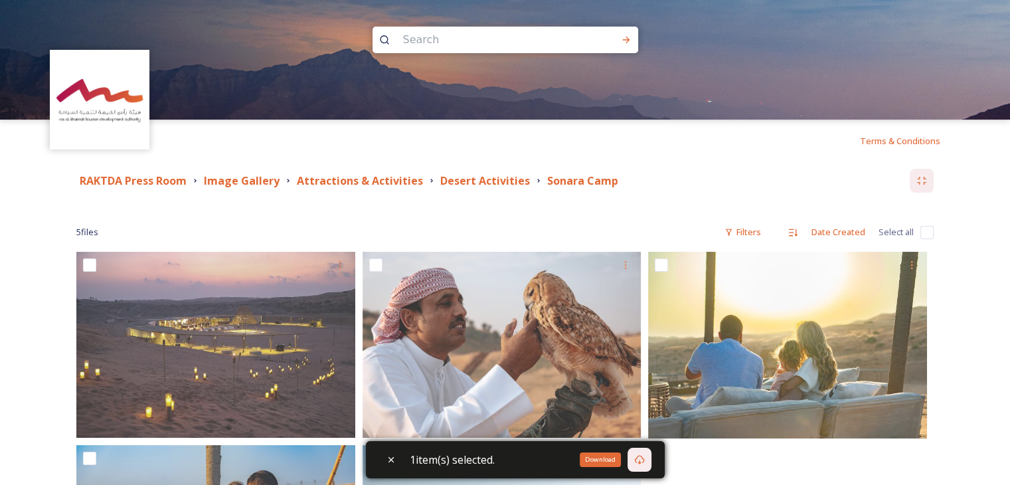
click at [925, 230] on input "checkbox" at bounding box center [927, 232] width 13 height 13
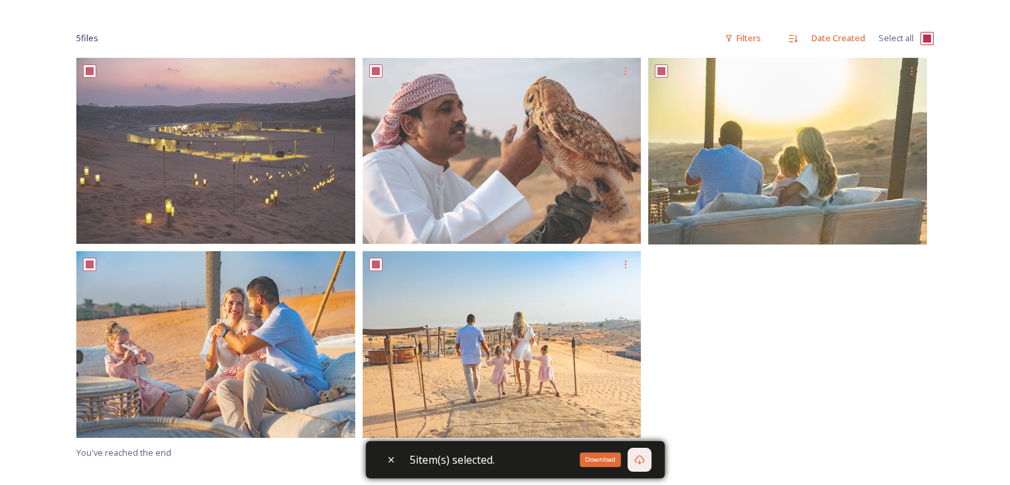
scroll to position [199, 0]
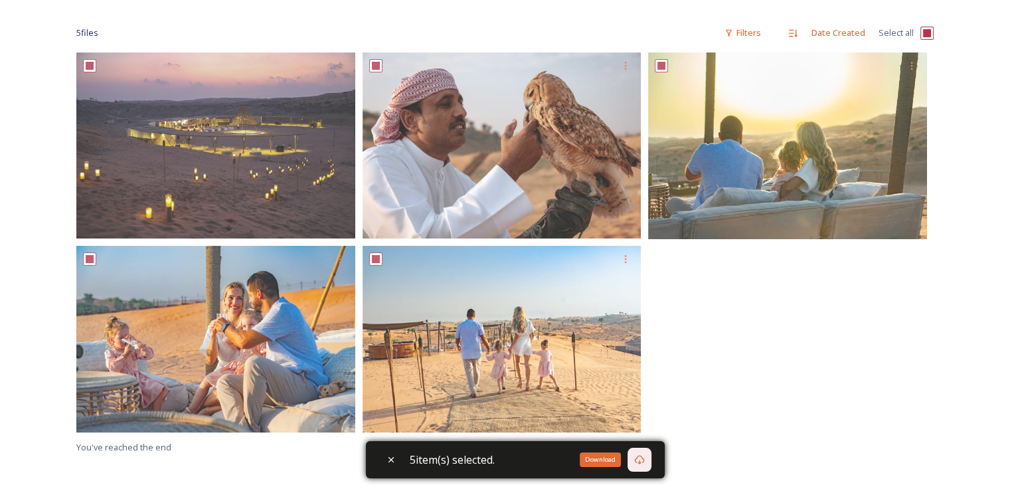
click at [649, 468] on div "Download" at bounding box center [640, 460] width 24 height 24
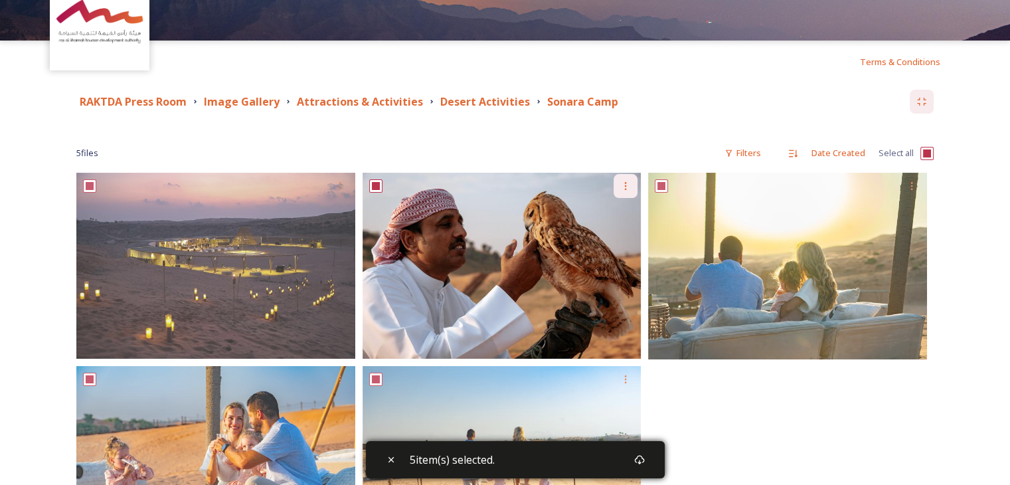
scroll to position [0, 0]
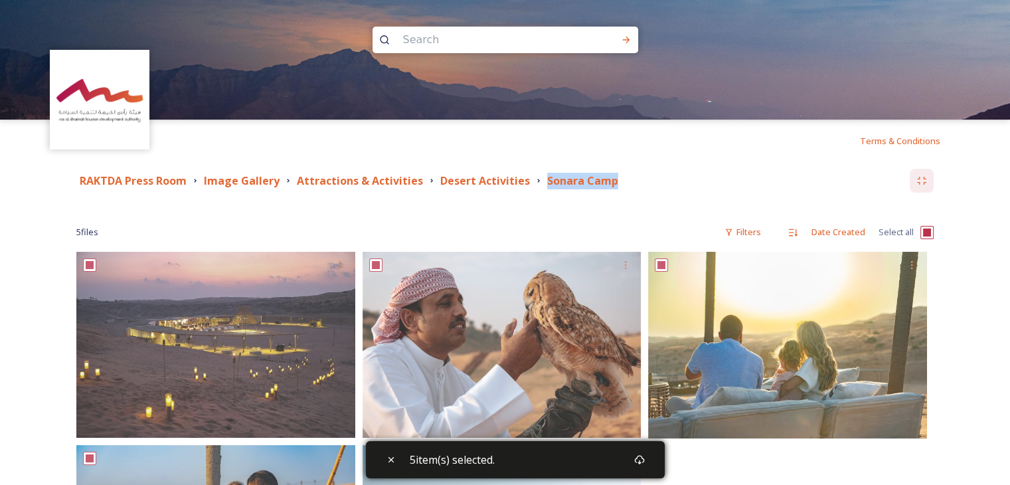
drag, startPoint x: 533, startPoint y: 177, endPoint x: 654, endPoint y: 184, distance: 120.4
click at [654, 184] on div "RAKTDA Press Room Image Gallery Attractions & Activities Desert Activities [GEO…" at bounding box center [493, 181] width 834 height 17
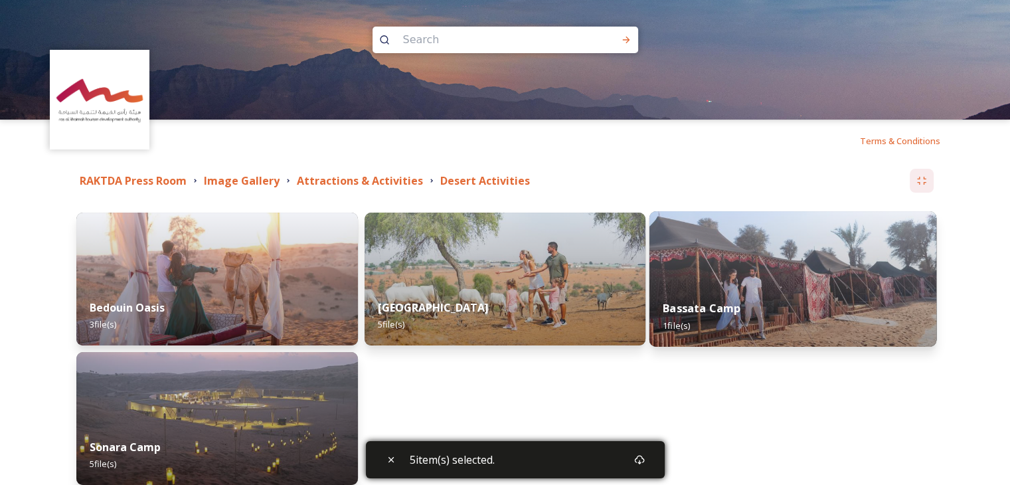
click at [782, 308] on div "Bassata Camp 1 file(s)" at bounding box center [793, 316] width 287 height 60
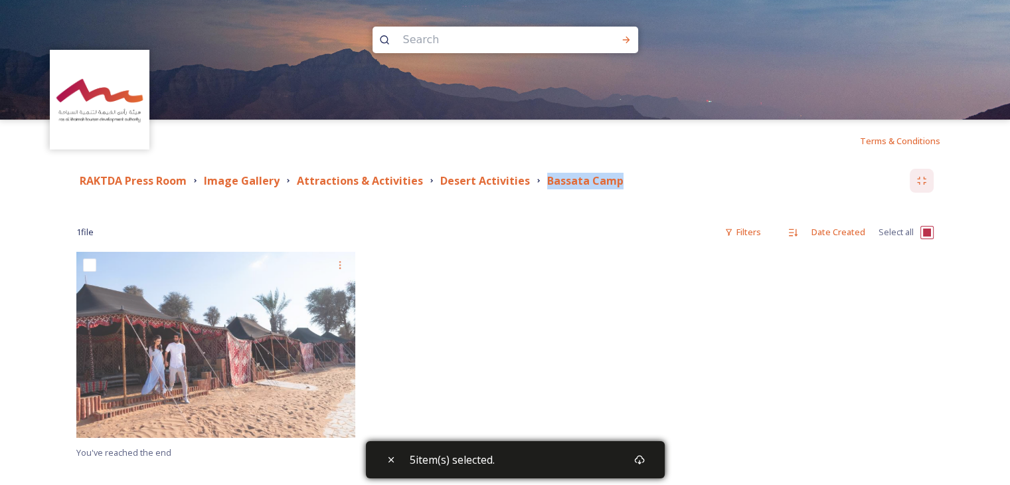
drag, startPoint x: 536, startPoint y: 182, endPoint x: 652, endPoint y: 181, distance: 116.2
click at [652, 181] on div "RAKTDA Press Room Image Gallery Attractions & Activities Desert Activities [GEO…" at bounding box center [493, 181] width 834 height 17
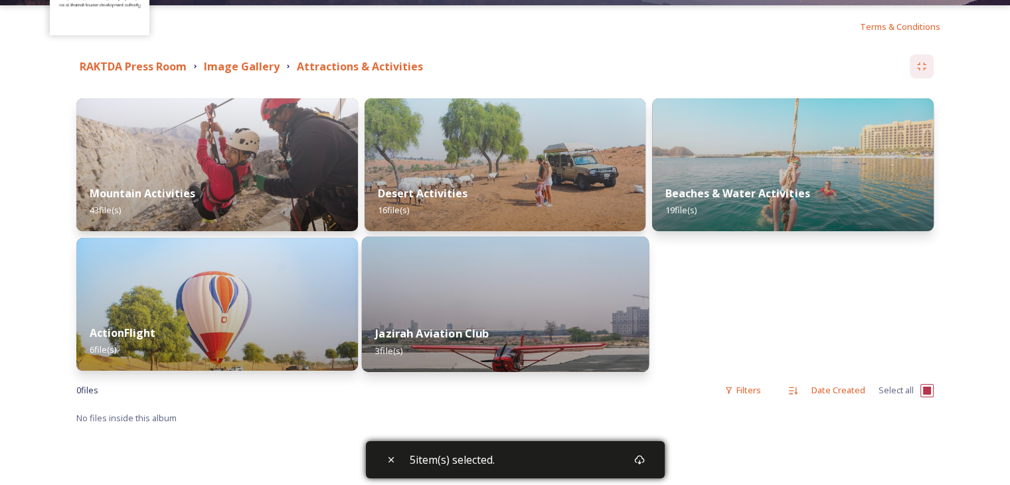
scroll to position [133, 0]
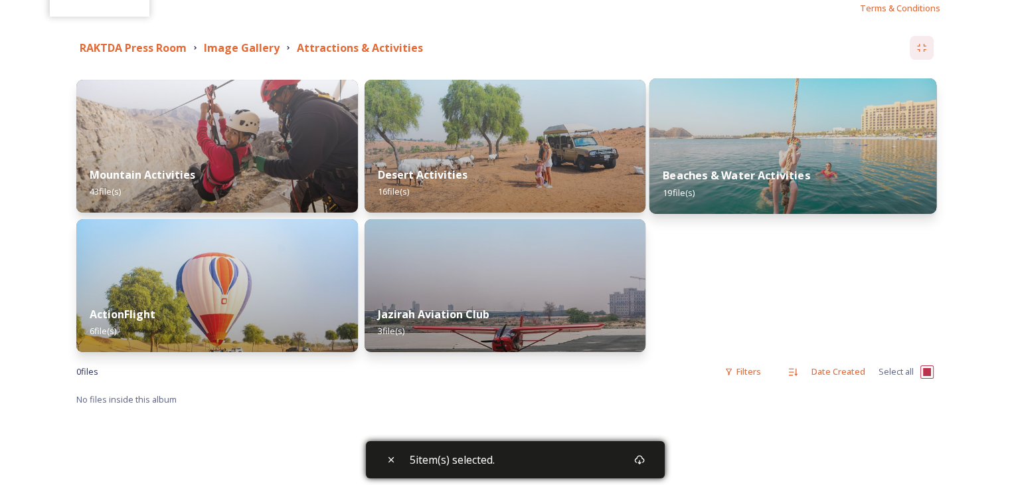
click at [808, 165] on div "Beaches & Water Activities 19 file(s)" at bounding box center [793, 183] width 287 height 60
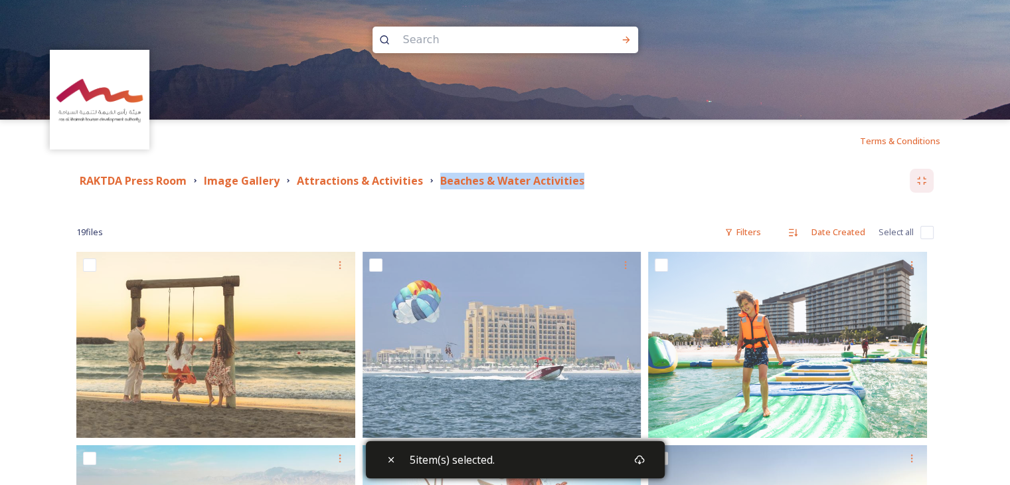
drag, startPoint x: 432, startPoint y: 177, endPoint x: 586, endPoint y: 181, distance: 154.2
click at [586, 181] on div "RAKTDA Press Room Image Gallery Attractions & Activities Beaches & Water Activi…" at bounding box center [493, 181] width 834 height 17
click at [921, 230] on input "checkbox" at bounding box center [927, 232] width 13 height 13
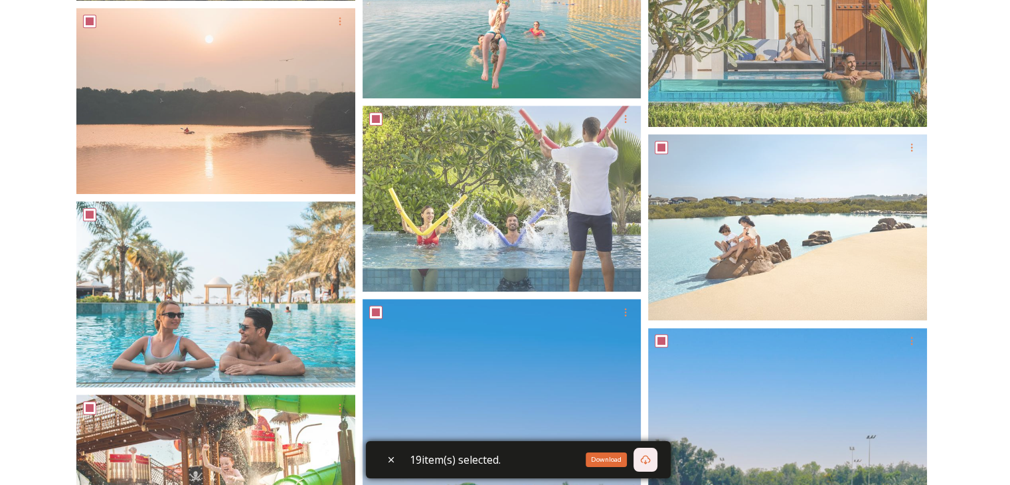
scroll to position [930, 0]
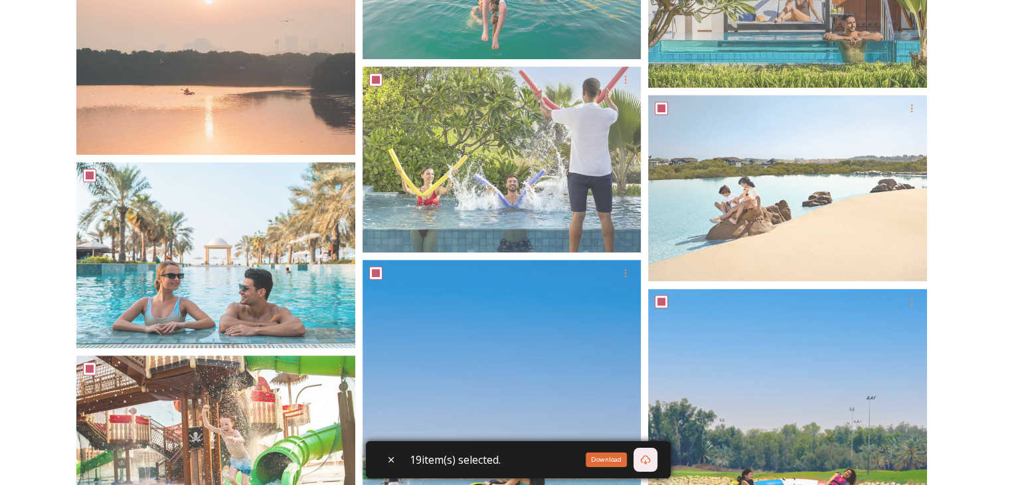
click at [658, 469] on div "Download" at bounding box center [646, 460] width 24 height 24
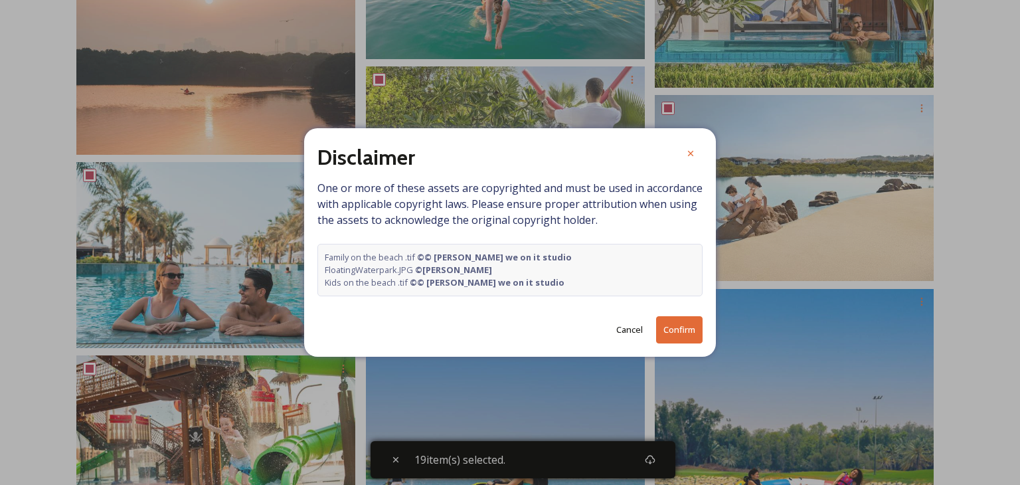
drag, startPoint x: 675, startPoint y: 327, endPoint x: 648, endPoint y: 344, distance: 31.9
click at [675, 327] on button "Confirm" at bounding box center [679, 329] width 46 height 27
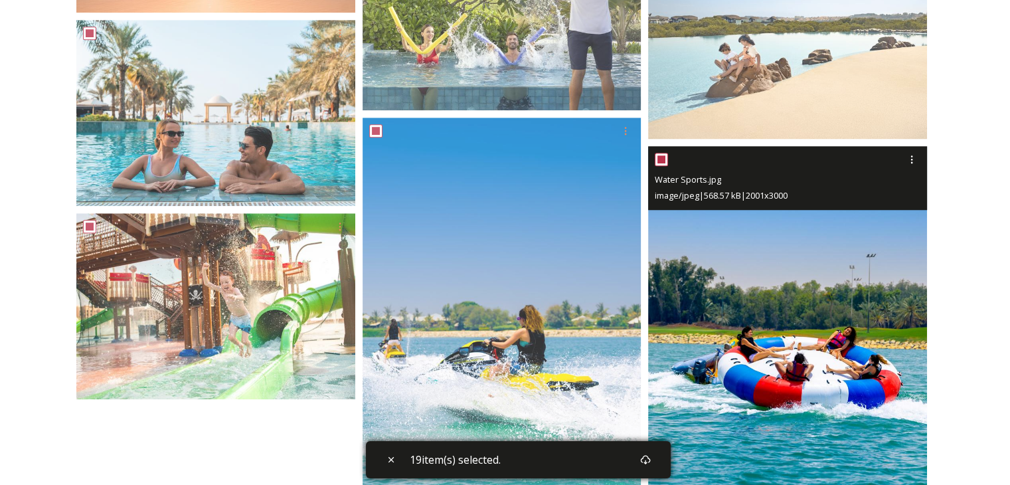
scroll to position [1181, 0]
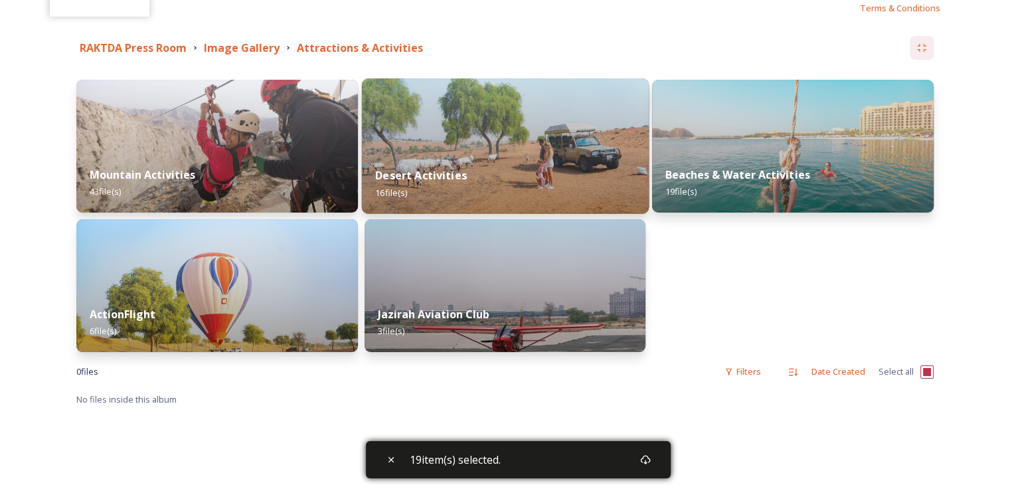
scroll to position [199, 0]
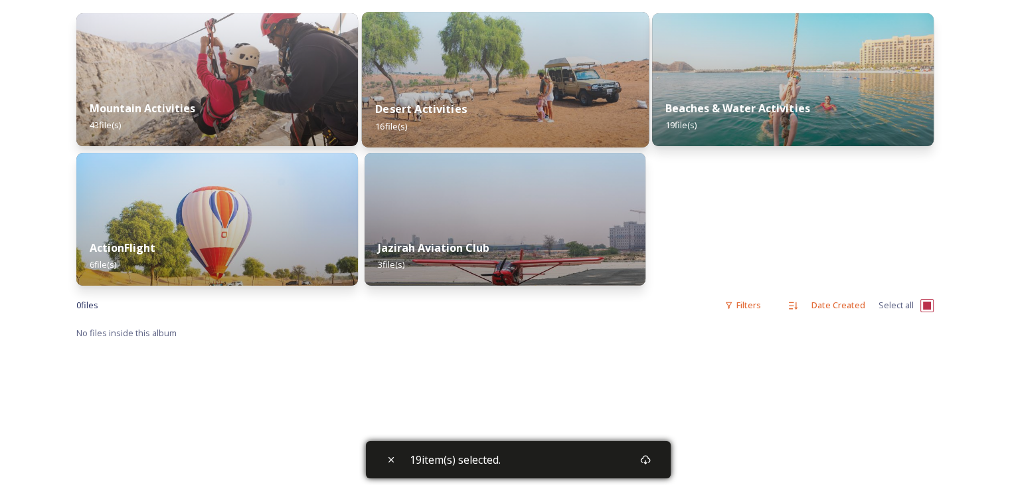
click at [477, 232] on div "Jazirah Aviation Club 3 file(s)" at bounding box center [506, 255] width 282 height 59
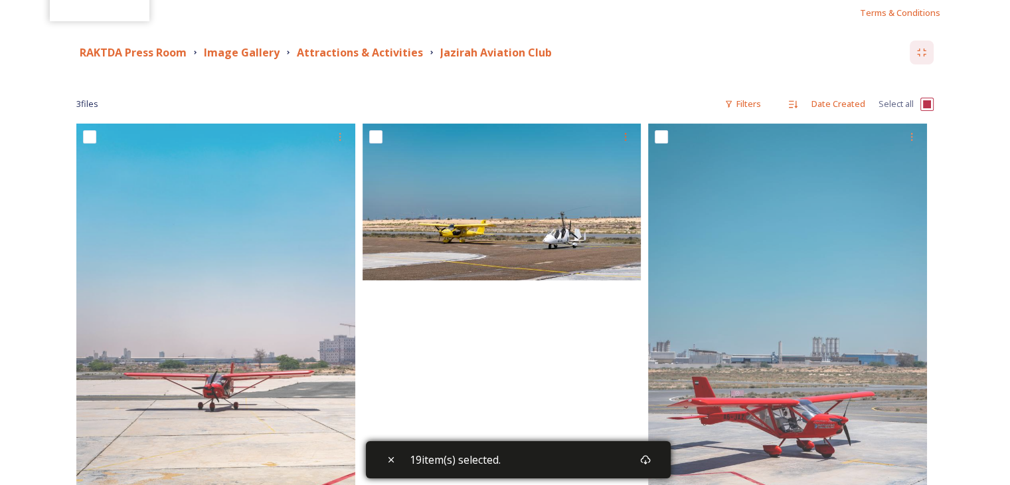
scroll to position [133, 0]
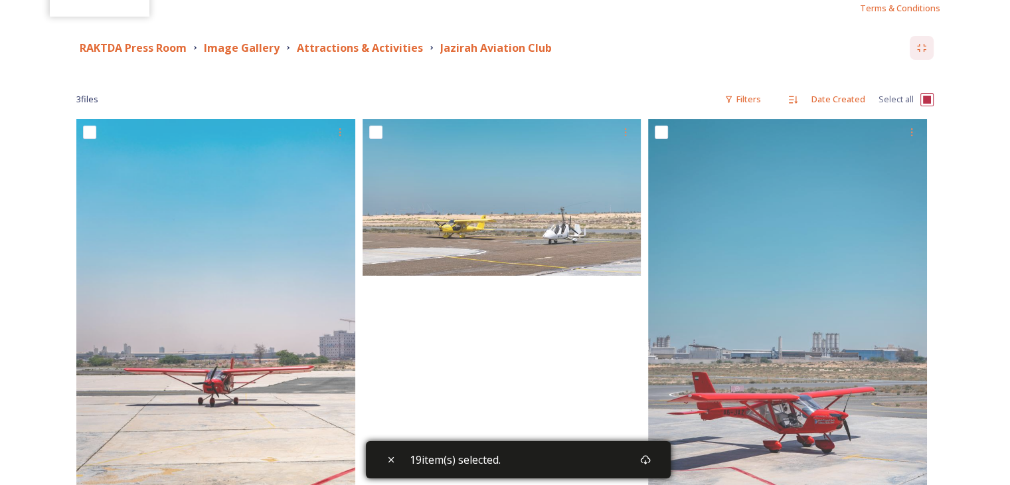
click at [928, 96] on input "checkbox" at bounding box center [927, 99] width 13 height 13
drag, startPoint x: 433, startPoint y: 41, endPoint x: 562, endPoint y: 46, distance: 129.0
click at [562, 46] on div "RAKTDA Press Room Image Gallery Attractions & Activities Jazirah Aviation Club" at bounding box center [493, 48] width 834 height 17
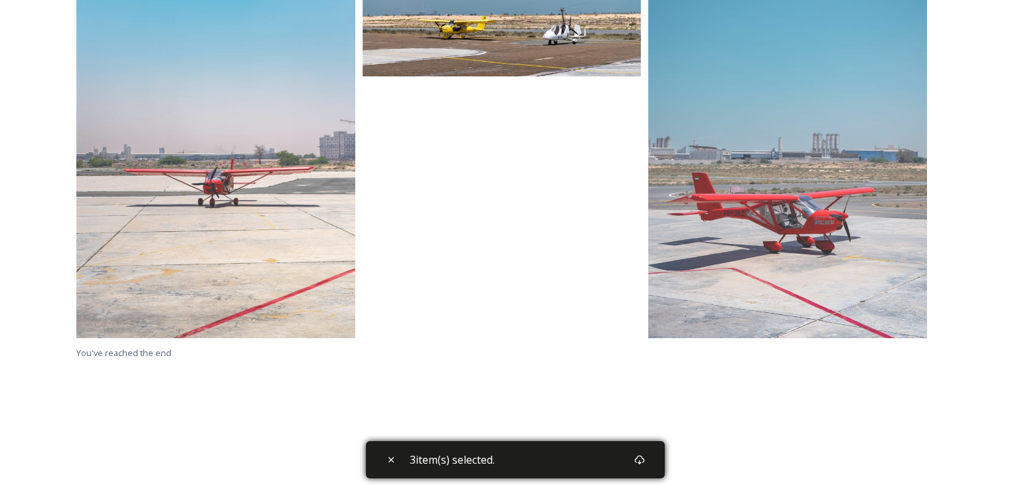
scroll to position [66, 0]
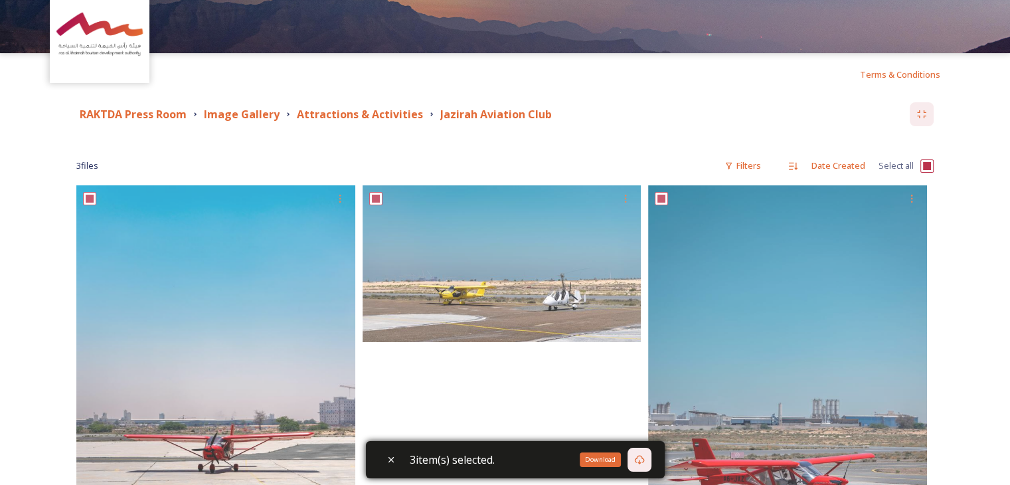
click at [639, 448] on div "Download" at bounding box center [640, 460] width 24 height 24
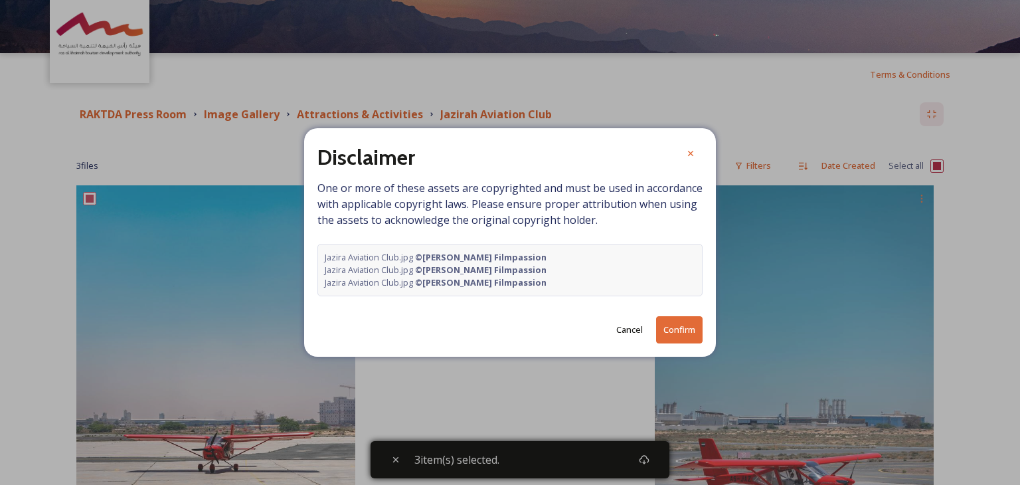
click at [658, 335] on button "Confirm" at bounding box center [679, 329] width 46 height 27
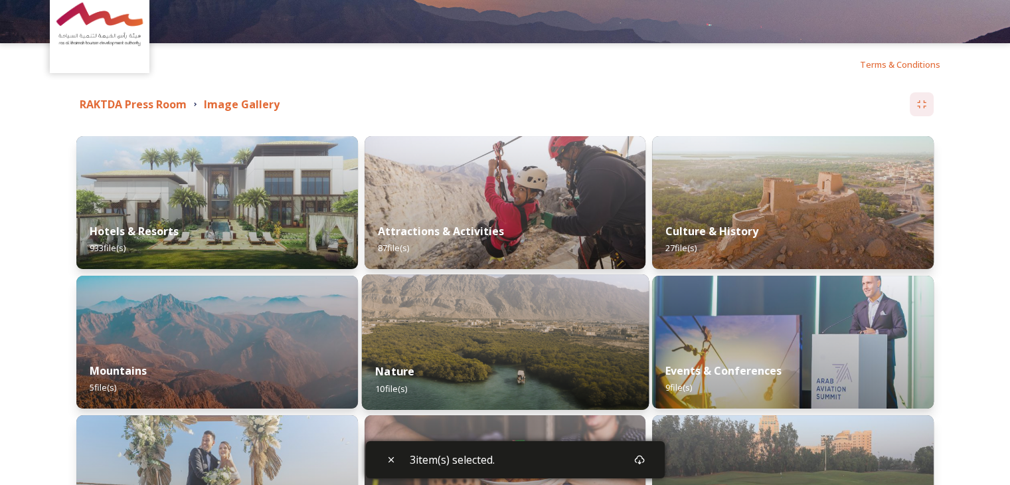
scroll to position [133, 0]
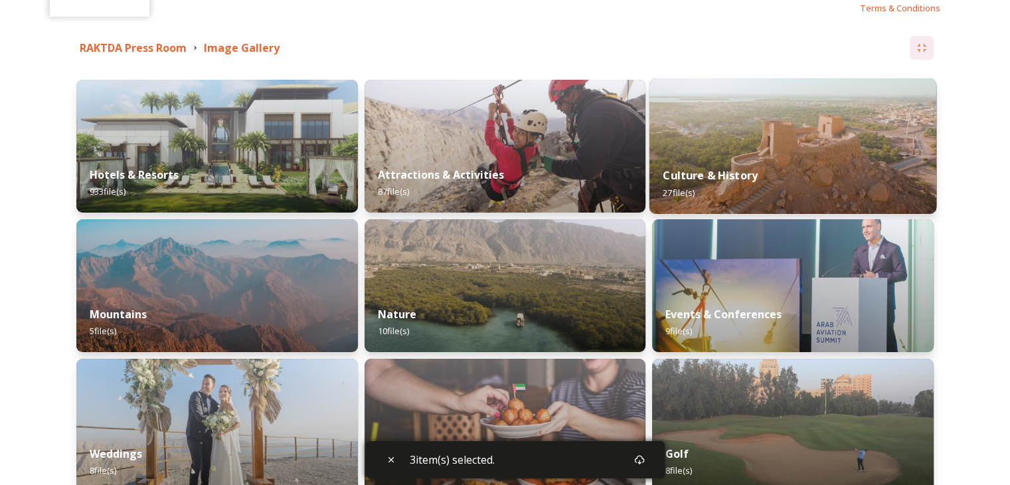
click at [778, 177] on div "Culture & History 27 file(s)" at bounding box center [793, 183] width 287 height 60
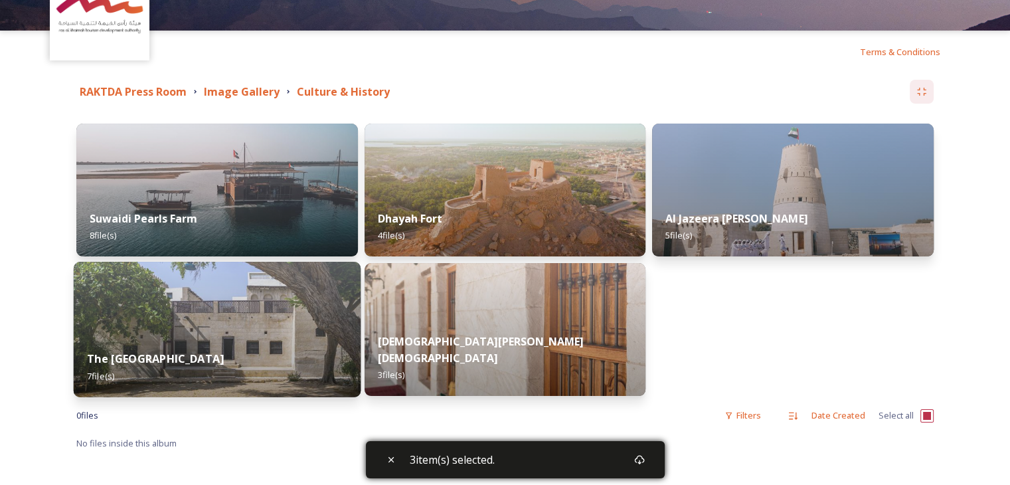
scroll to position [66, 0]
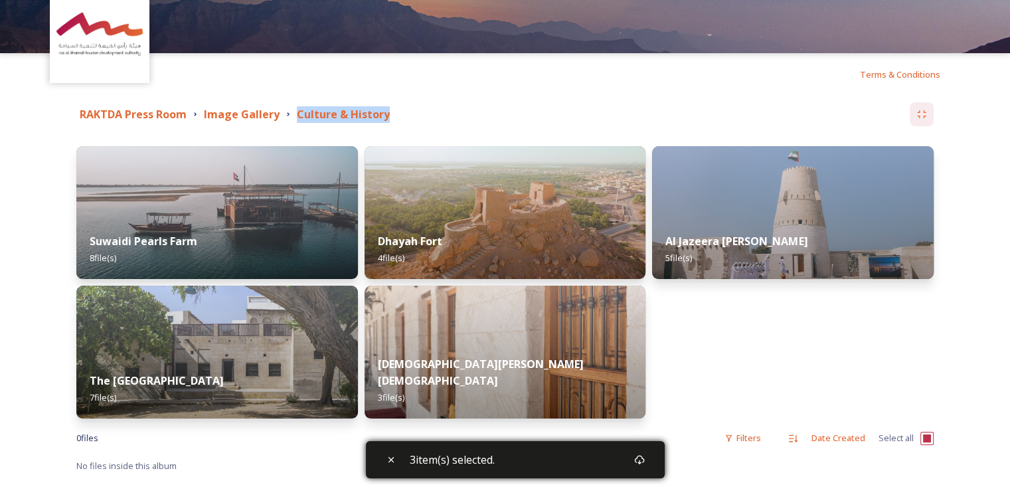
drag, startPoint x: 292, startPoint y: 111, endPoint x: 389, endPoint y: 111, distance: 96.3
click at [389, 111] on div "Culture & History" at bounding box center [338, 114] width 110 height 17
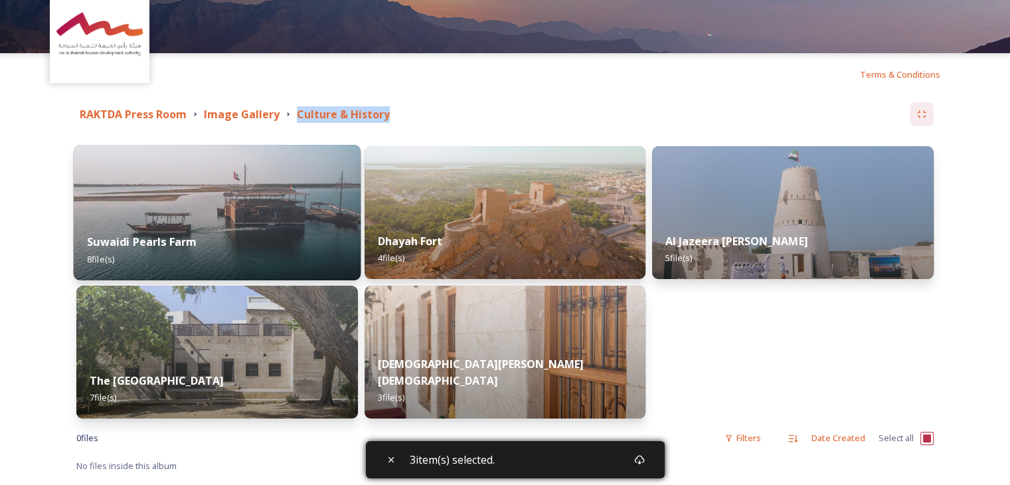
click at [257, 209] on img at bounding box center [217, 212] width 287 height 135
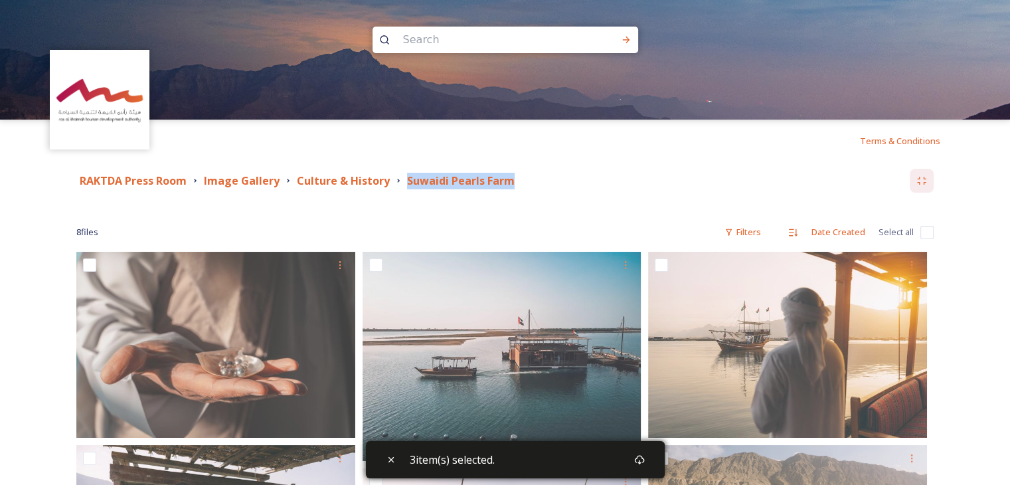
drag, startPoint x: 401, startPoint y: 179, endPoint x: 557, endPoint y: 175, distance: 156.1
click at [557, 175] on div "RAKTDA Press Room Image Gallery Culture & History Suwaidi Pearls Farm" at bounding box center [493, 181] width 834 height 17
click at [930, 238] on input "checkbox" at bounding box center [927, 232] width 13 height 13
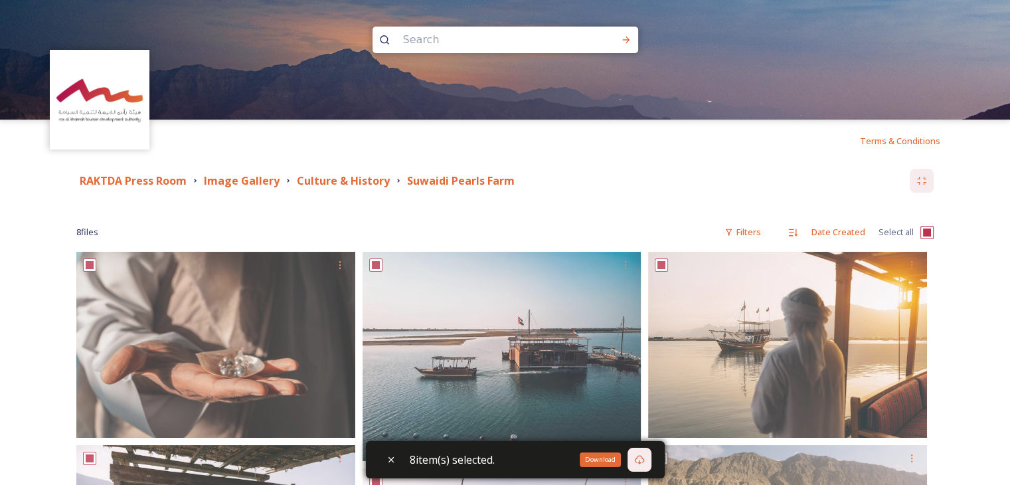
click at [640, 460] on icon at bounding box center [639, 459] width 11 height 11
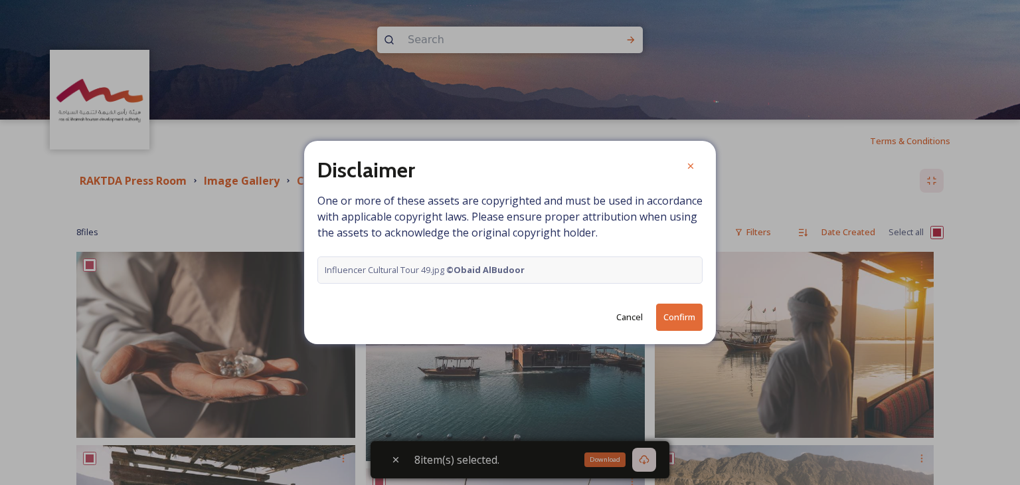
click at [672, 324] on button "Confirm" at bounding box center [679, 317] width 46 height 27
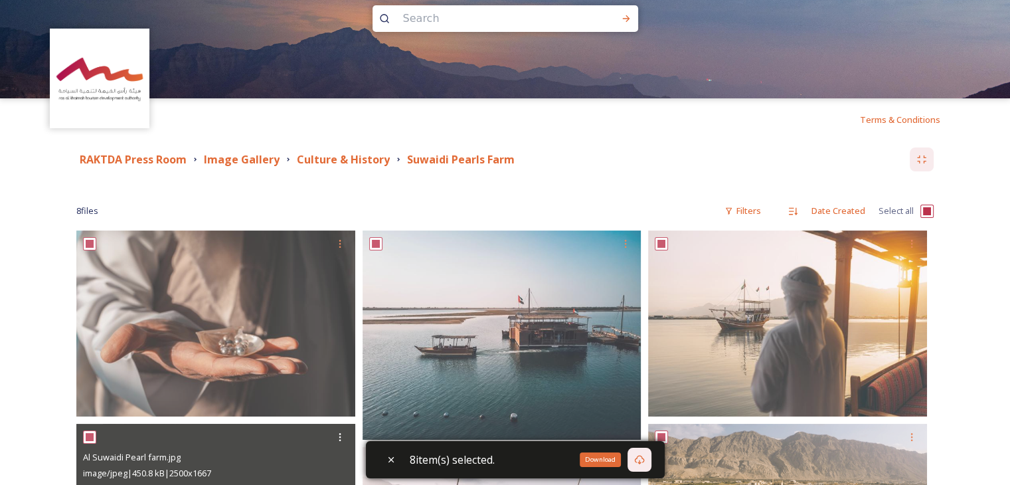
scroll to position [17, 0]
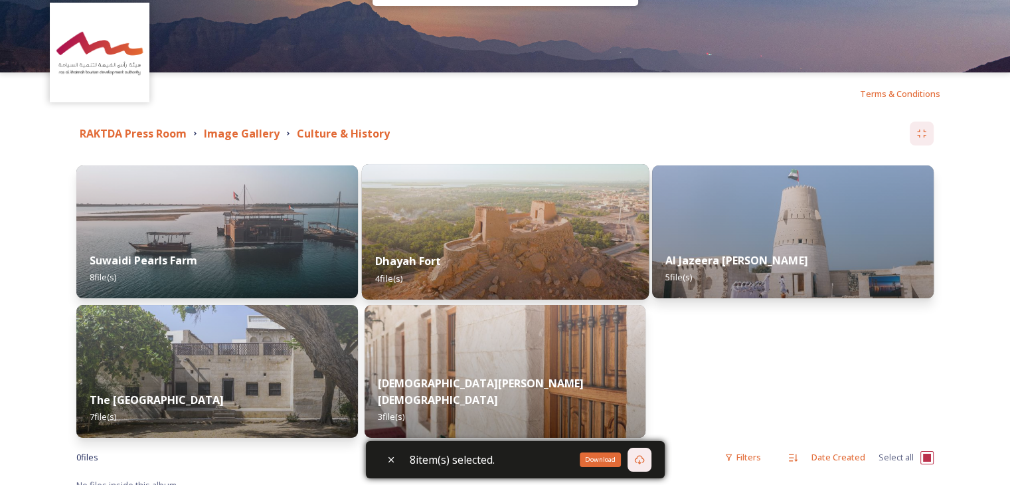
scroll to position [66, 0]
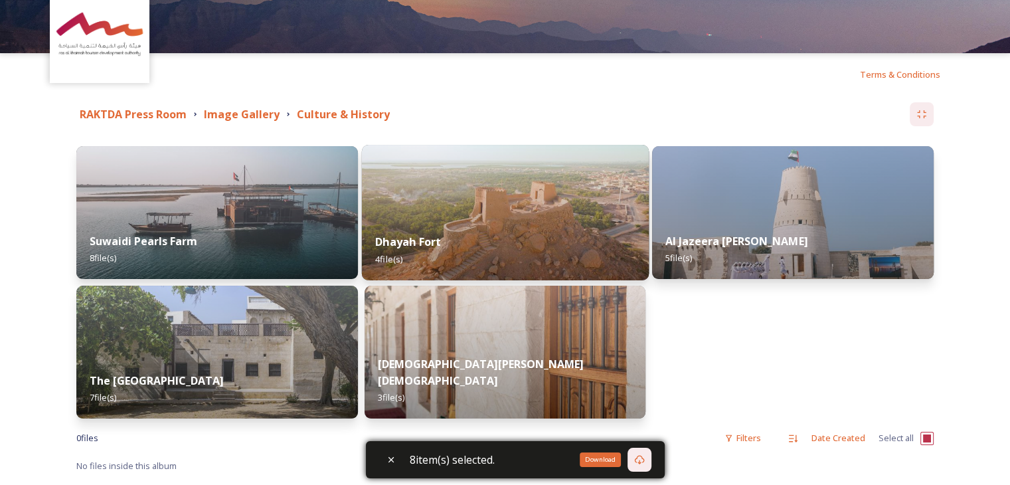
click at [416, 226] on div "Dhayah Fort 4 file(s)" at bounding box center [504, 250] width 287 height 60
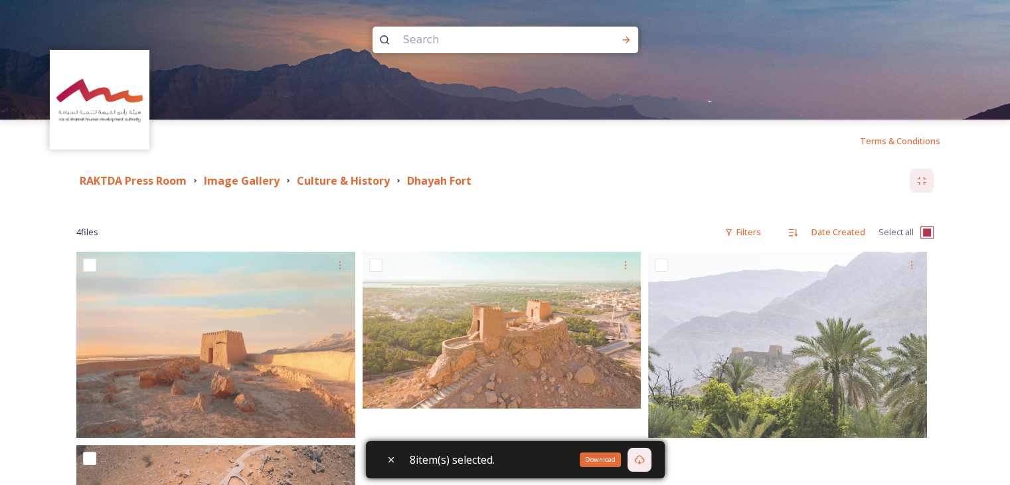
scroll to position [66, 0]
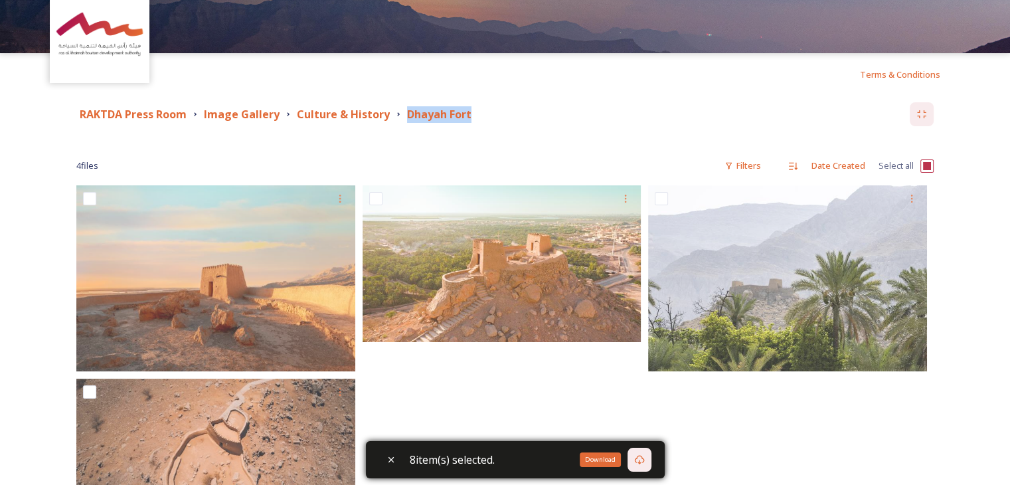
drag, startPoint x: 397, startPoint y: 114, endPoint x: 470, endPoint y: 112, distance: 73.8
click at [470, 112] on div "Dhayah Fort" at bounding box center [434, 114] width 82 height 17
click at [930, 161] on input "checkbox" at bounding box center [927, 165] width 13 height 13
click at [650, 454] on div "Download" at bounding box center [640, 460] width 24 height 24
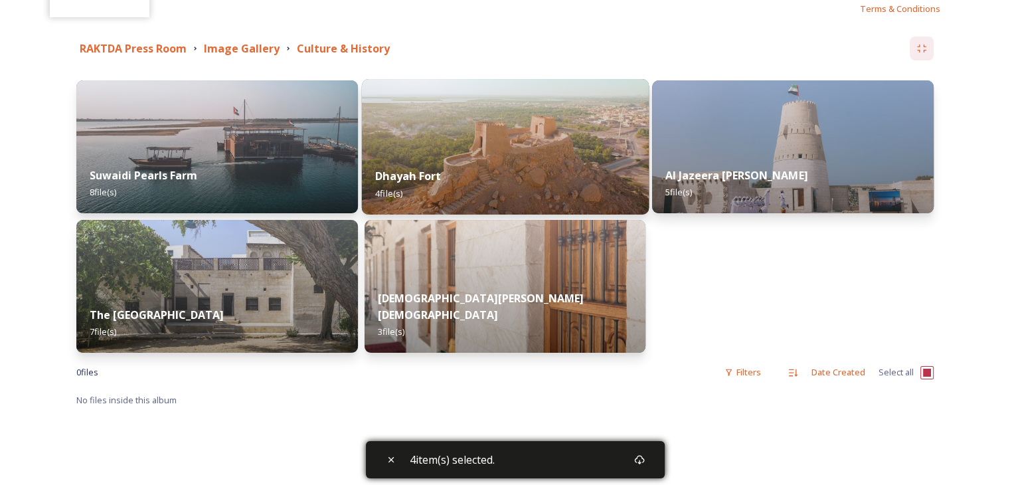
scroll to position [133, 0]
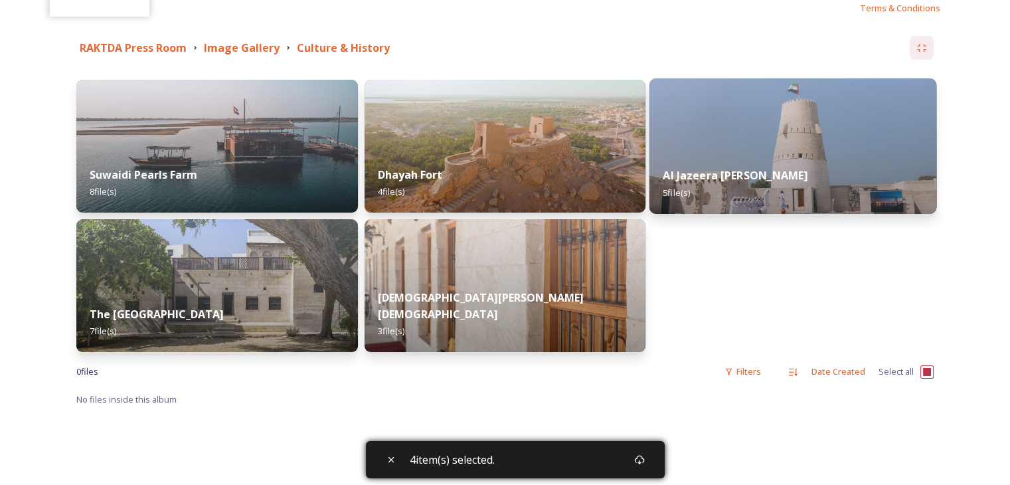
click at [701, 163] on div "Al Jazeera [PERSON_NAME] 5 file(s)" at bounding box center [793, 183] width 287 height 60
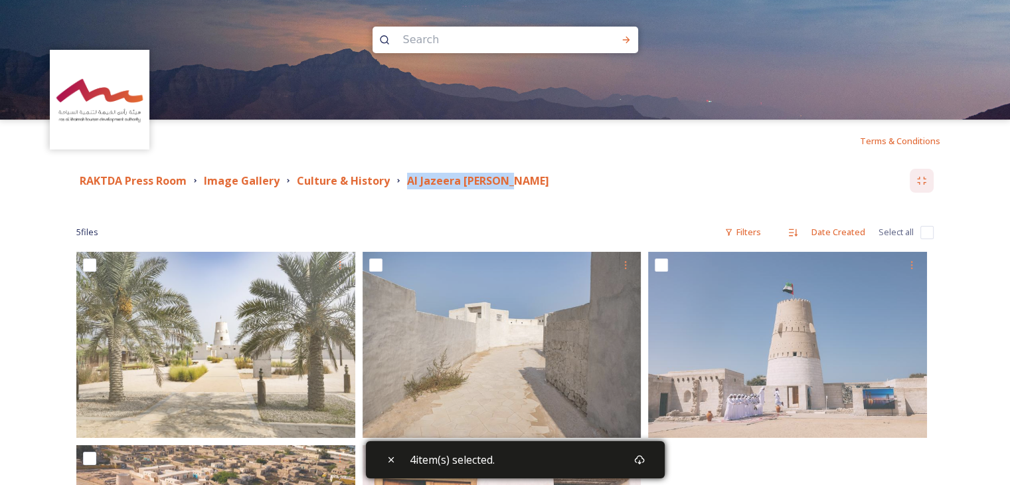
drag, startPoint x: 400, startPoint y: 181, endPoint x: 550, endPoint y: 187, distance: 150.2
click at [550, 187] on div "RAKTDA Press Room Image Gallery Culture & History Al Jazeera [PERSON_NAME]" at bounding box center [493, 181] width 834 height 17
click at [931, 232] on input "checkbox" at bounding box center [927, 232] width 13 height 13
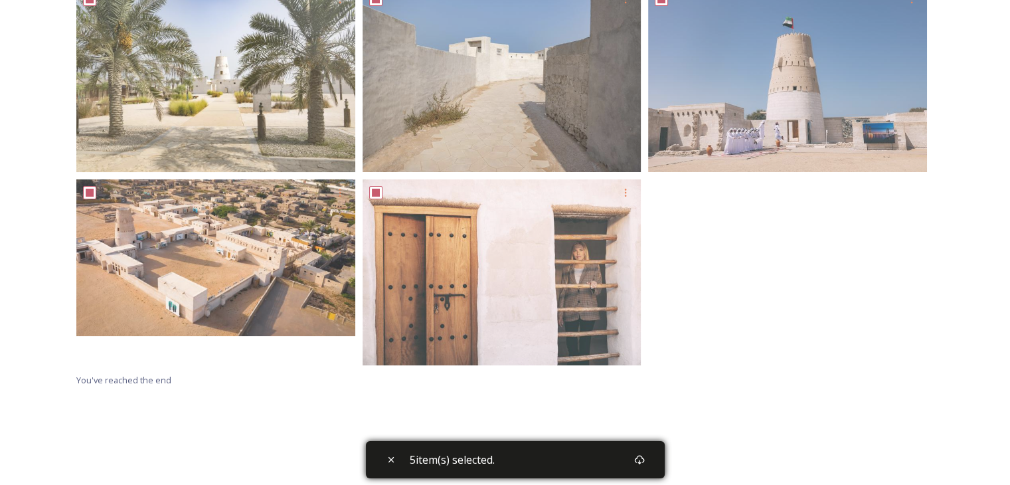
scroll to position [133, 0]
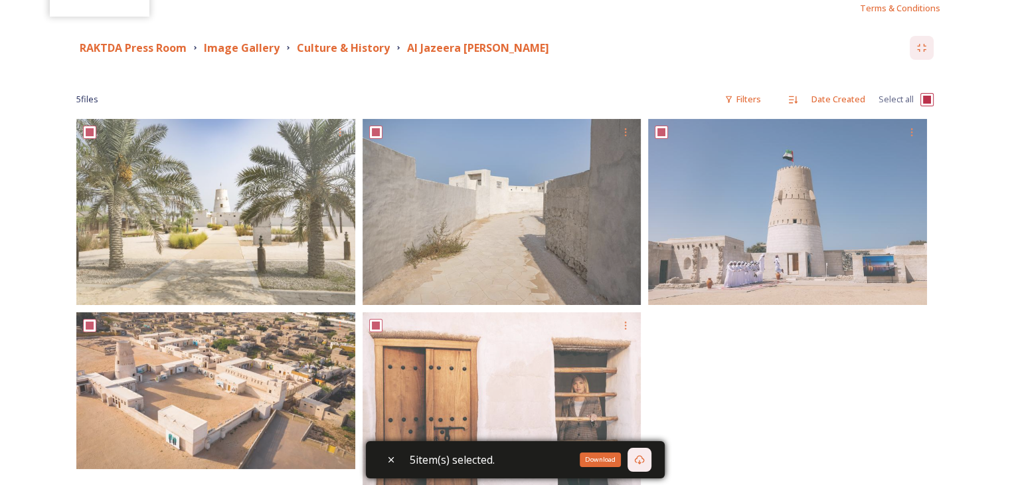
click at [649, 460] on div "Download" at bounding box center [640, 460] width 24 height 24
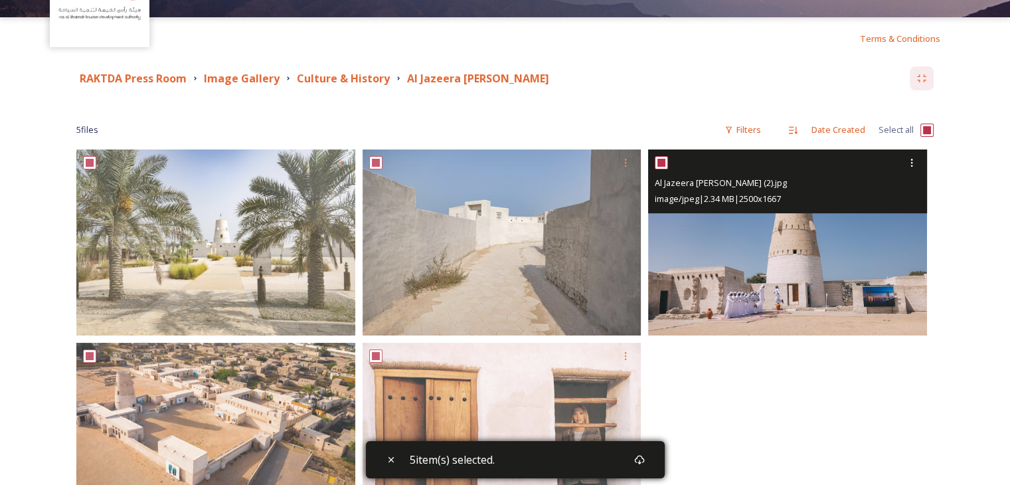
scroll to position [199, 0]
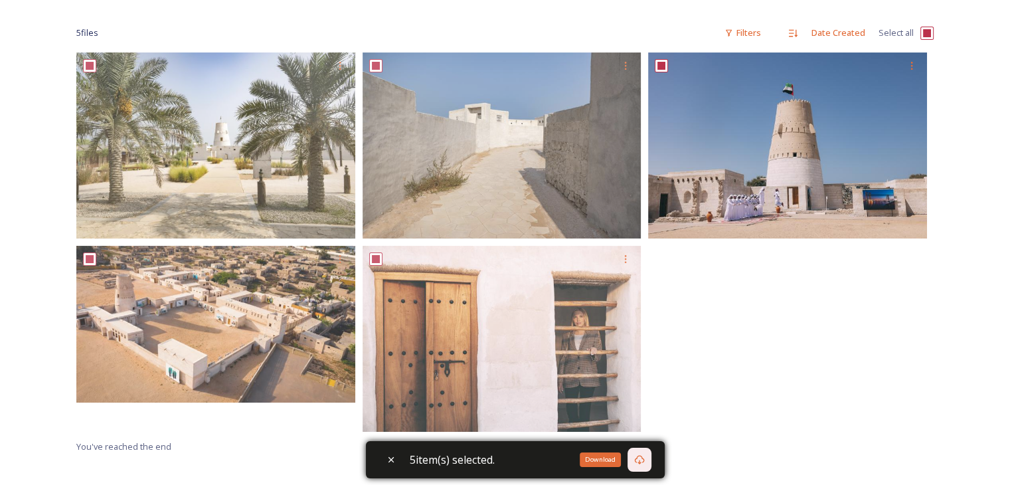
click at [644, 463] on icon at bounding box center [639, 459] width 10 height 9
drag, startPoint x: 954, startPoint y: 150, endPoint x: 948, endPoint y: 142, distance: 10.0
click at [954, 150] on div "RAKTDA Press Room Image Gallery Culture & History Al Jazeera [PERSON_NAME] 5 fi…" at bounding box center [505, 212] width 911 height 498
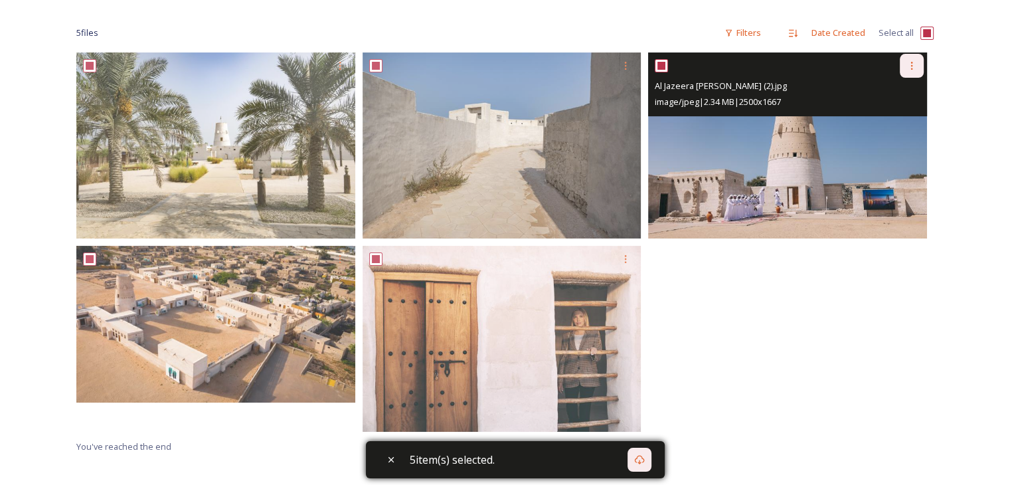
click at [912, 62] on icon at bounding box center [912, 66] width 2 height 8
click at [905, 115] on span "Download" at bounding box center [896, 120] width 41 height 13
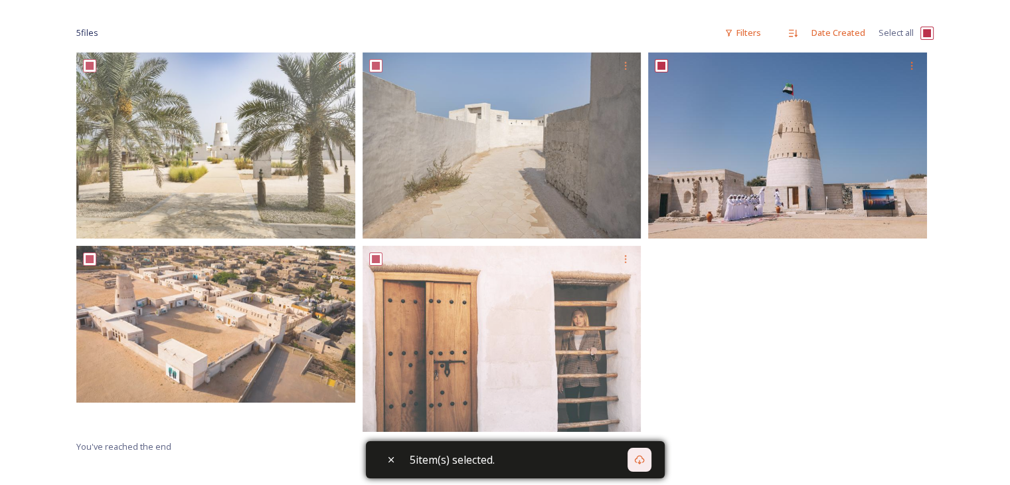
click at [832, 288] on div at bounding box center [791, 245] width 286 height 386
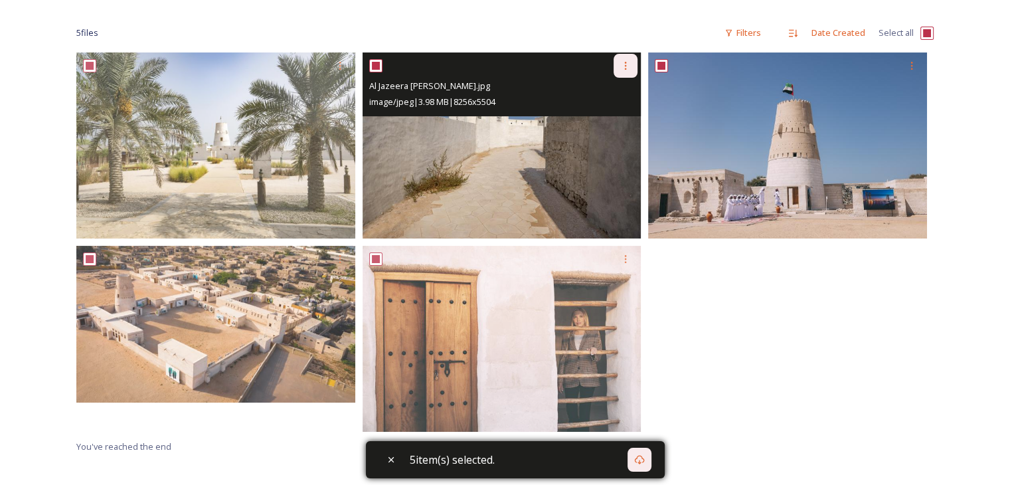
click at [629, 62] on icon at bounding box center [625, 65] width 11 height 11
click at [615, 110] on div "Download" at bounding box center [610, 121] width 54 height 26
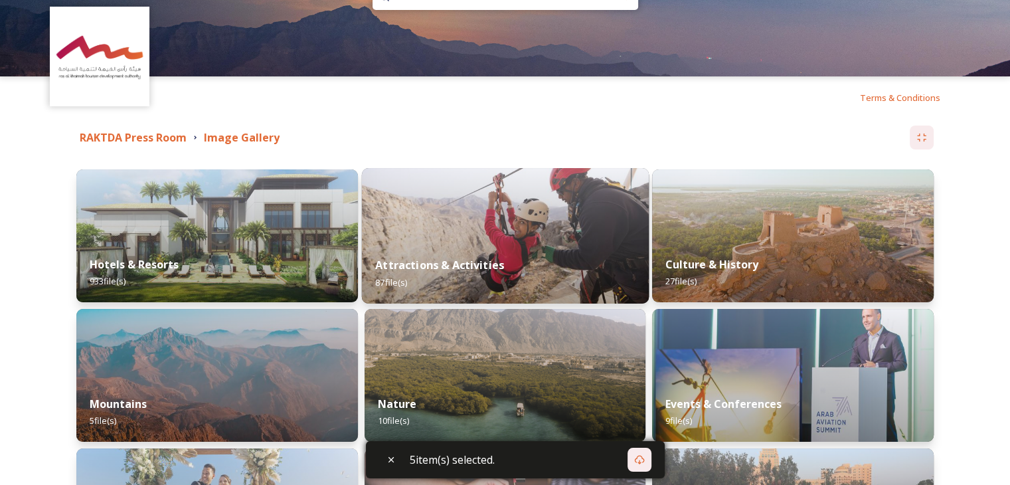
scroll to position [66, 0]
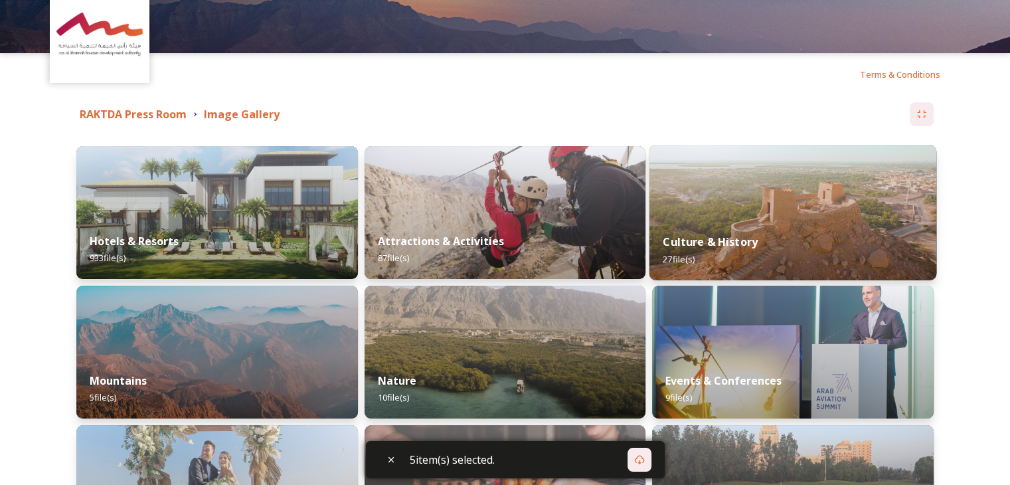
click at [796, 222] on div "Culture & History 27 file(s)" at bounding box center [793, 250] width 287 height 60
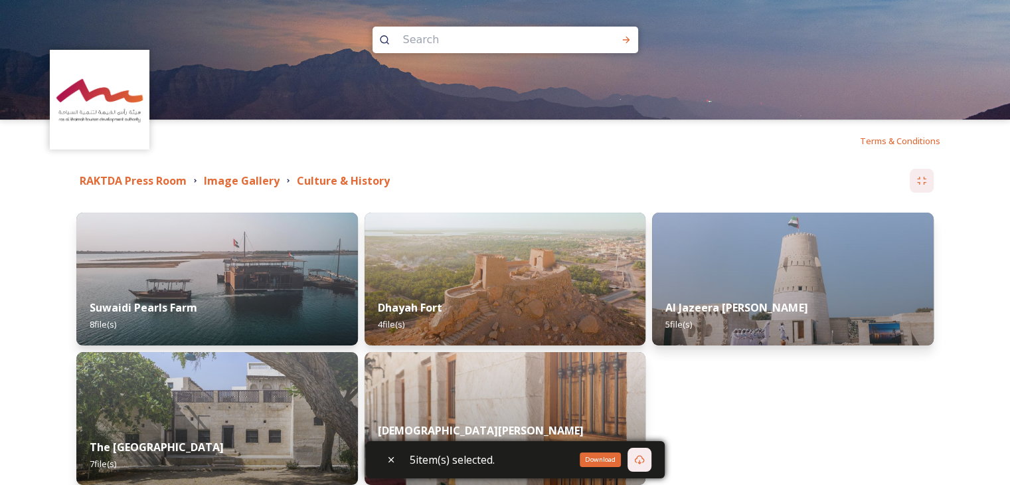
click at [645, 463] on icon at bounding box center [639, 459] width 11 height 11
click at [644, 463] on icon at bounding box center [639, 459] width 11 height 11
click at [833, 412] on div "Al Jazeera [PERSON_NAME] 5 file(s)" at bounding box center [793, 349] width 282 height 272
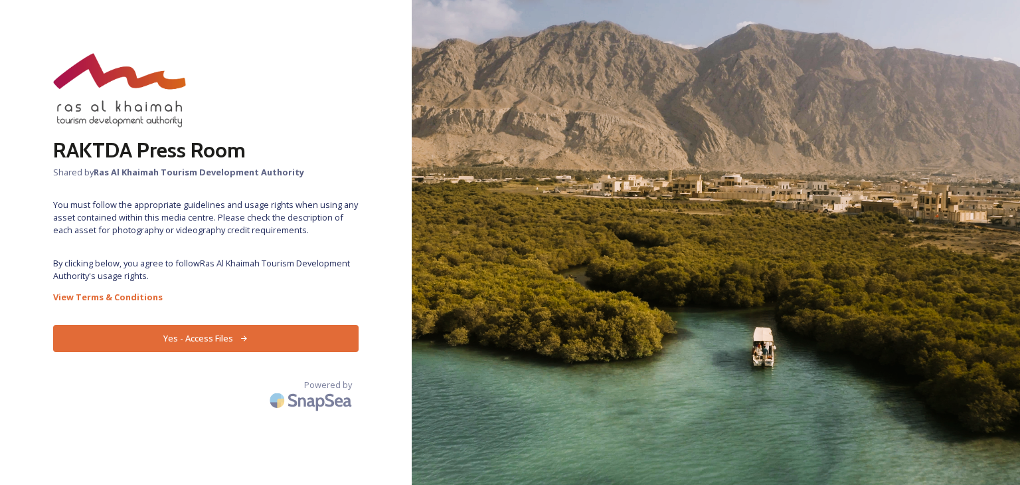
click at [174, 331] on button "Yes - Access Files" at bounding box center [206, 338] width 306 height 27
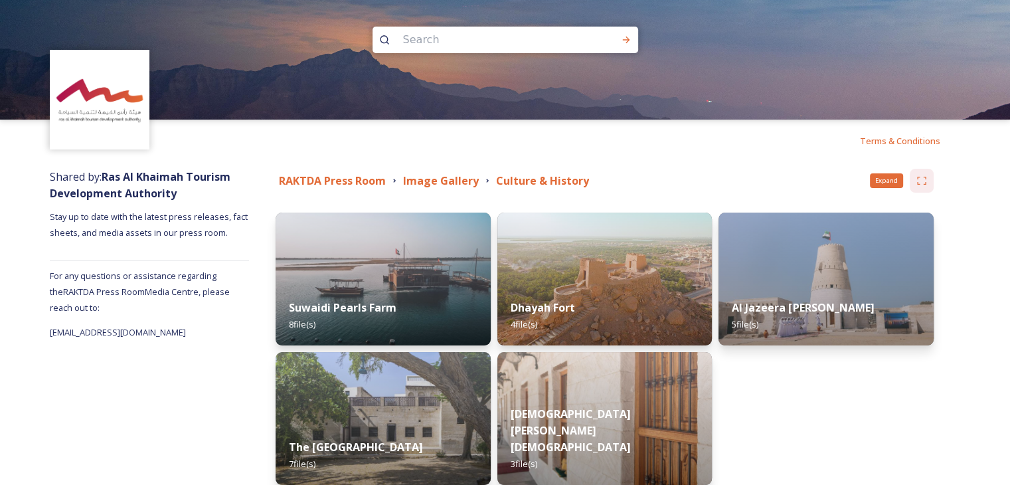
click at [914, 179] on div "Expand" at bounding box center [922, 181] width 24 height 24
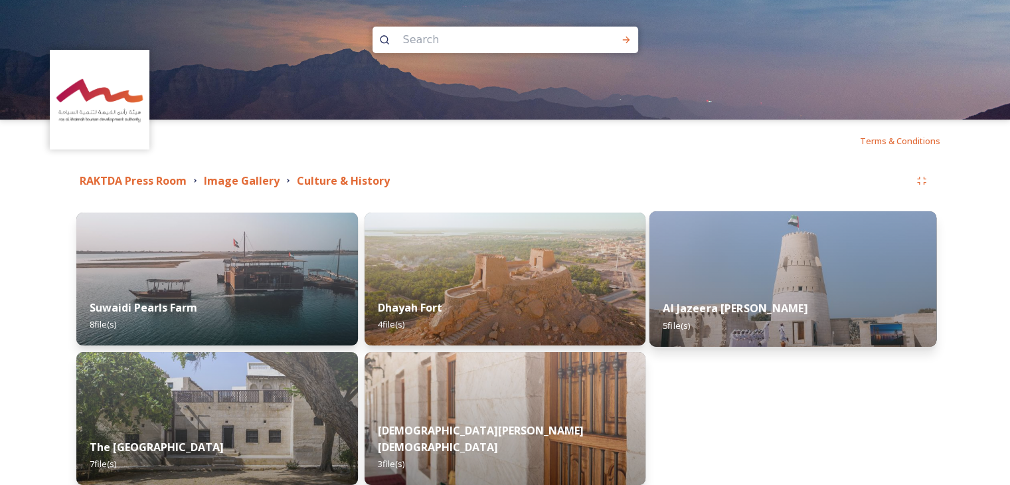
click at [794, 262] on img at bounding box center [793, 278] width 287 height 135
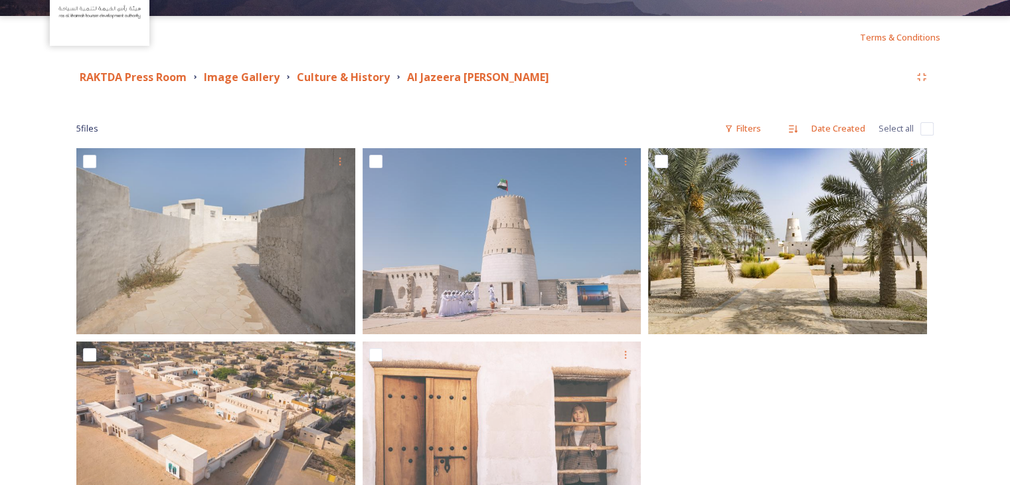
scroll to position [133, 0]
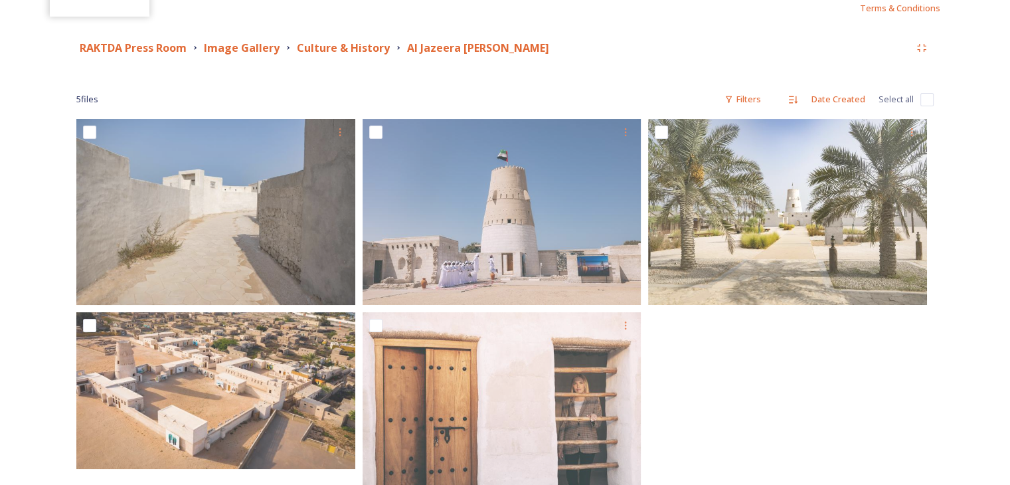
click at [929, 101] on input "checkbox" at bounding box center [927, 99] width 13 height 13
checkbox input "true"
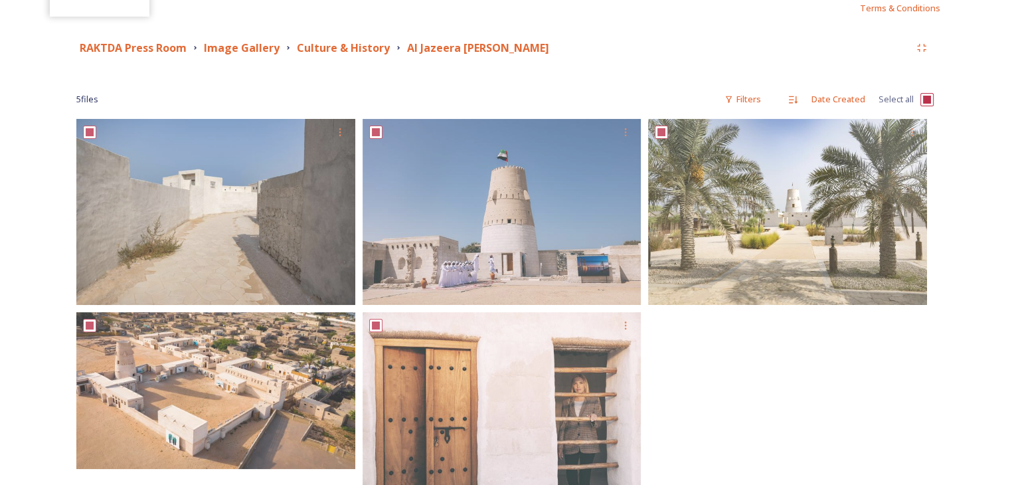
checkbox input "true"
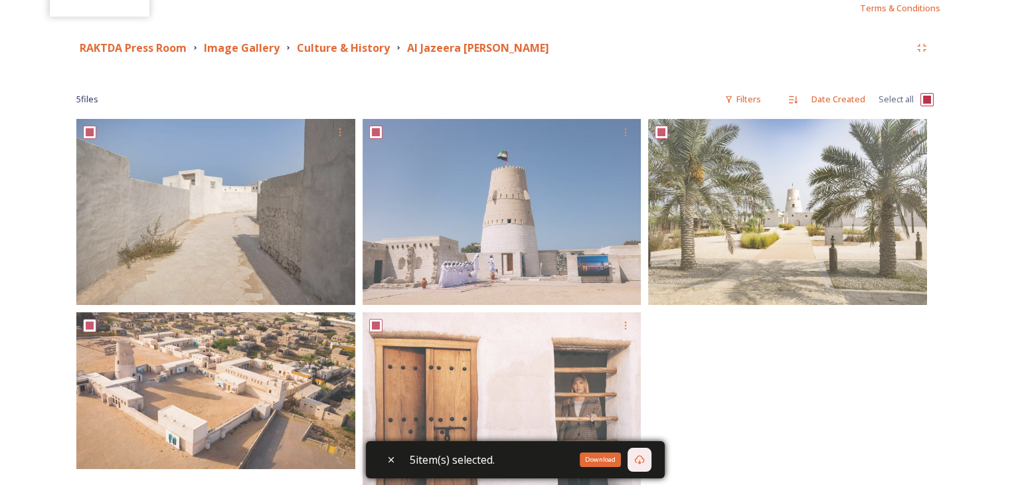
click at [645, 455] on icon at bounding box center [639, 459] width 11 height 11
drag, startPoint x: 397, startPoint y: 48, endPoint x: 510, endPoint y: 44, distance: 113.0
click at [510, 44] on div "Al Jazeera [PERSON_NAME]" at bounding box center [472, 48] width 159 height 17
copy strong "Al Jazeera [PERSON_NAME]"
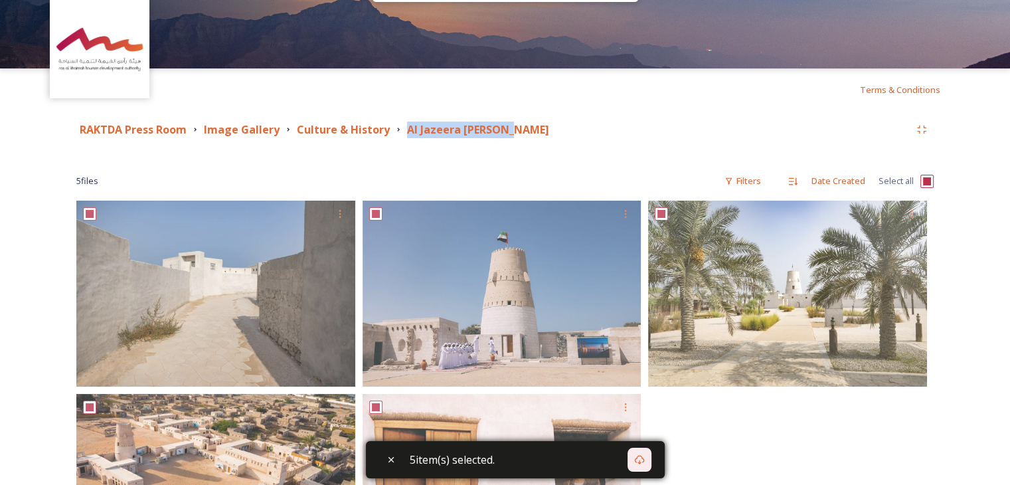
scroll to position [0, 0]
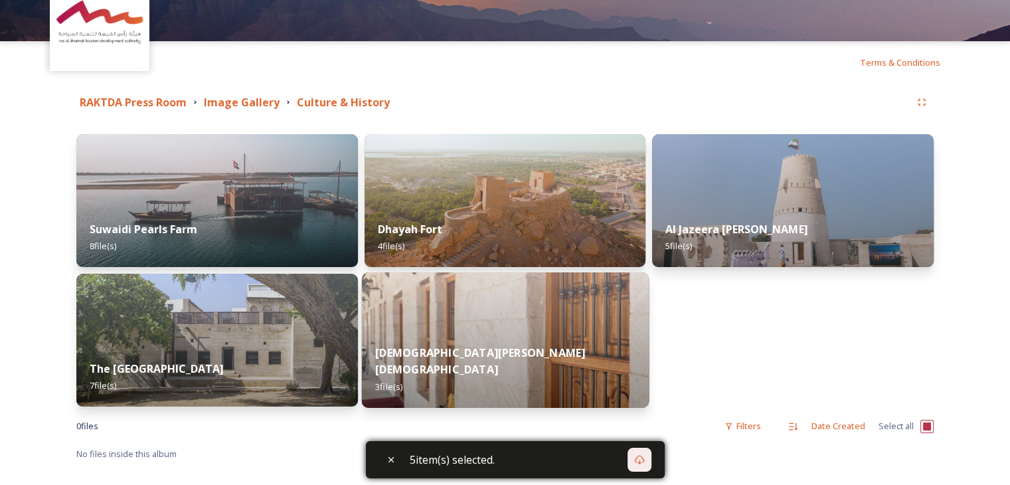
scroll to position [133, 0]
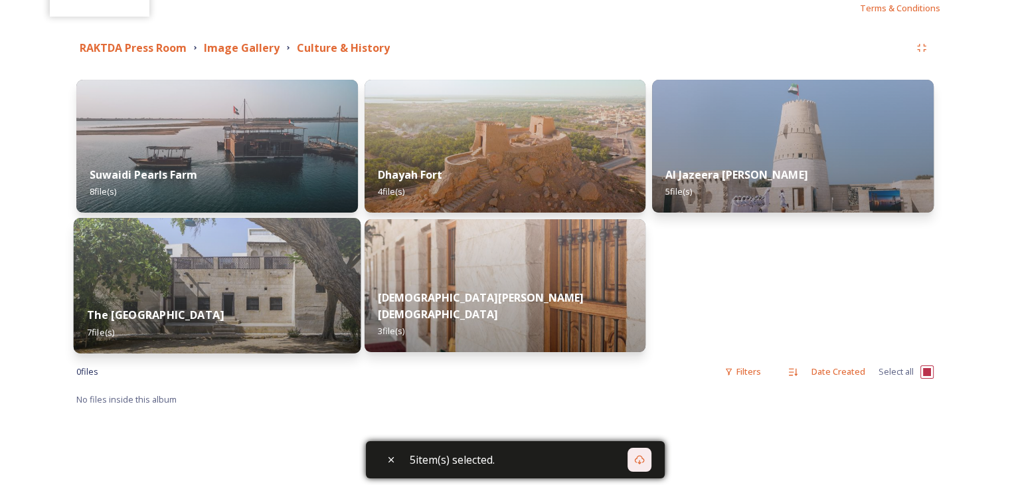
click at [302, 272] on img at bounding box center [217, 285] width 287 height 135
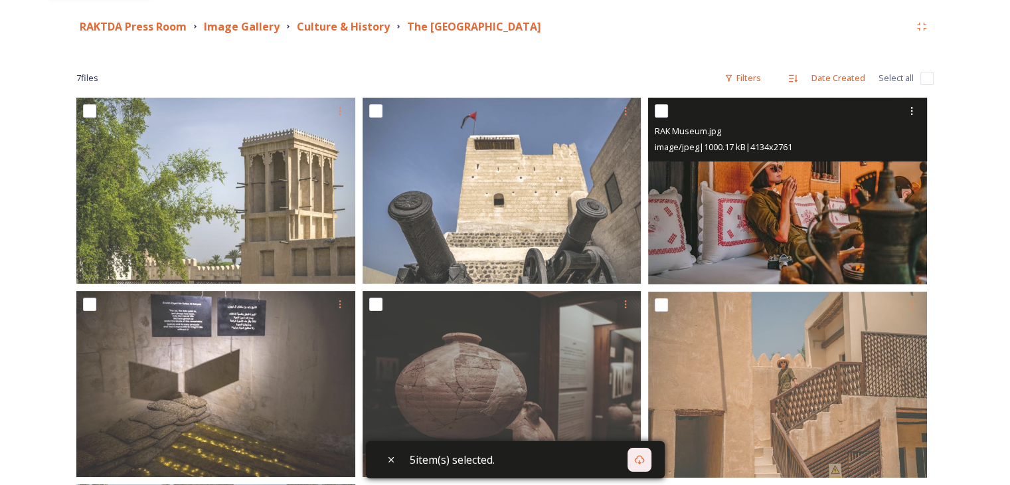
scroll to position [133, 0]
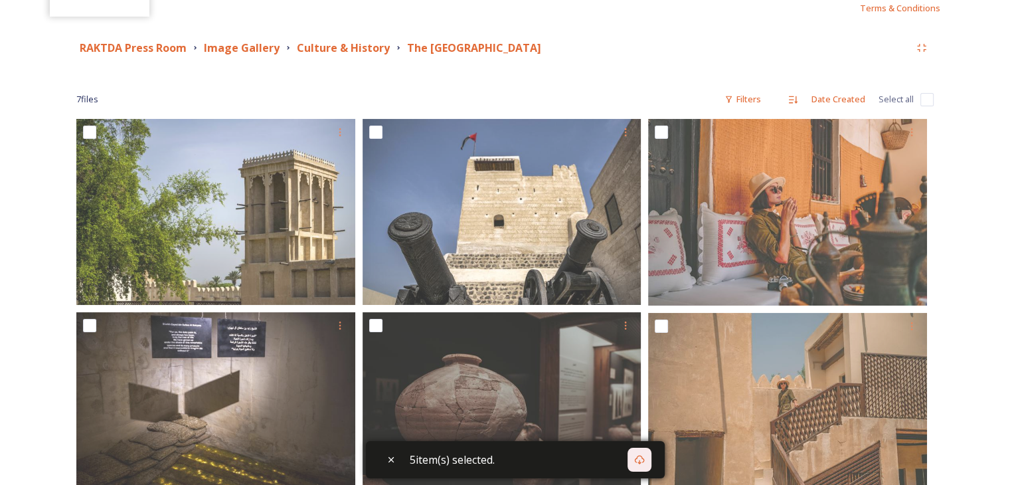
click at [921, 102] on input "checkbox" at bounding box center [927, 99] width 13 height 13
checkbox input "true"
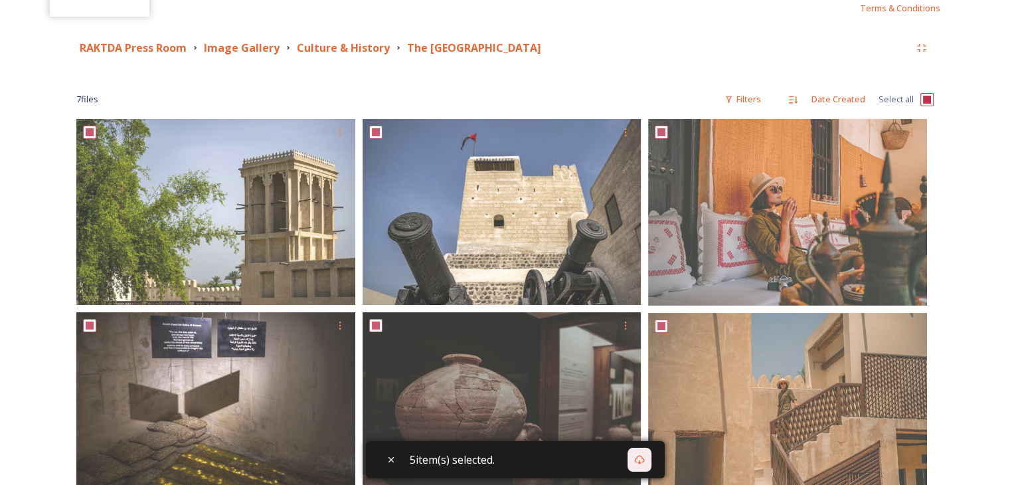
checkbox input "true"
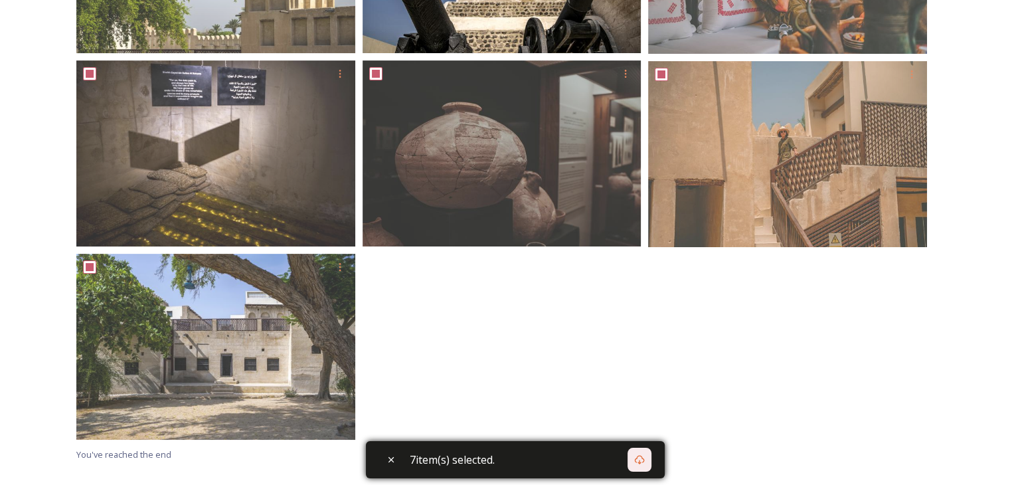
scroll to position [150, 0]
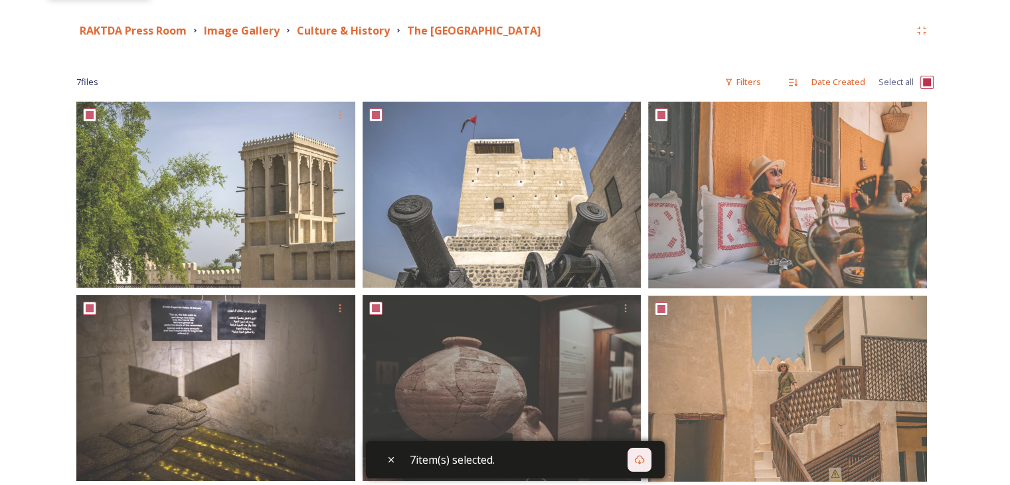
drag, startPoint x: 402, startPoint y: 27, endPoint x: 627, endPoint y: 27, distance: 225.2
click at [627, 27] on div "RAKTDA Press Room Image Gallery Culture & History The National Museum of Ras Al…" at bounding box center [493, 31] width 834 height 17
copy strong "The [GEOGRAPHIC_DATA]"
click at [645, 464] on icon at bounding box center [639, 459] width 11 height 11
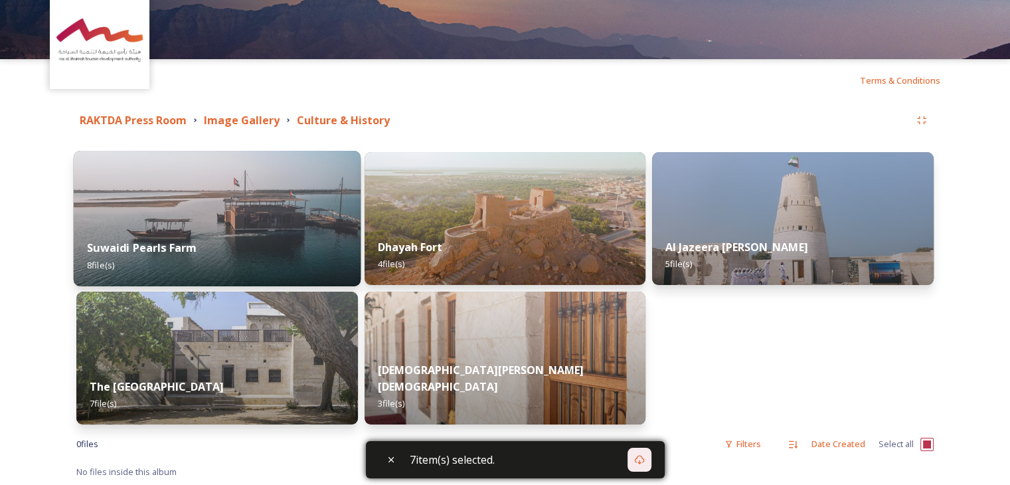
scroll to position [133, 0]
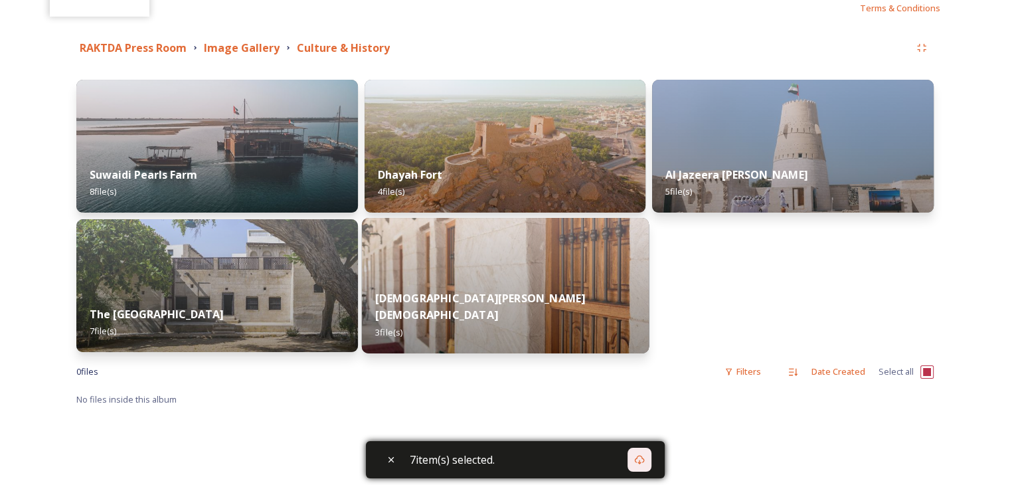
click at [389, 286] on img at bounding box center [504, 285] width 287 height 135
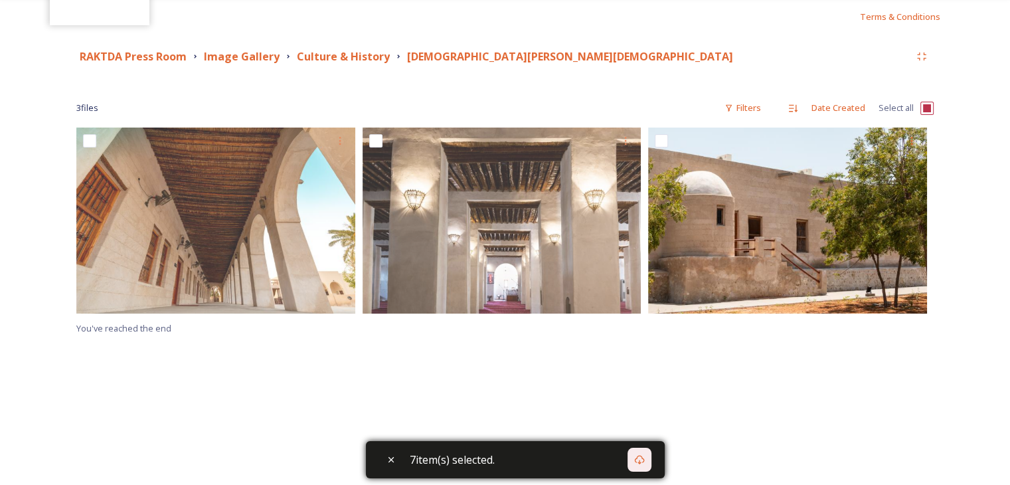
scroll to position [133, 0]
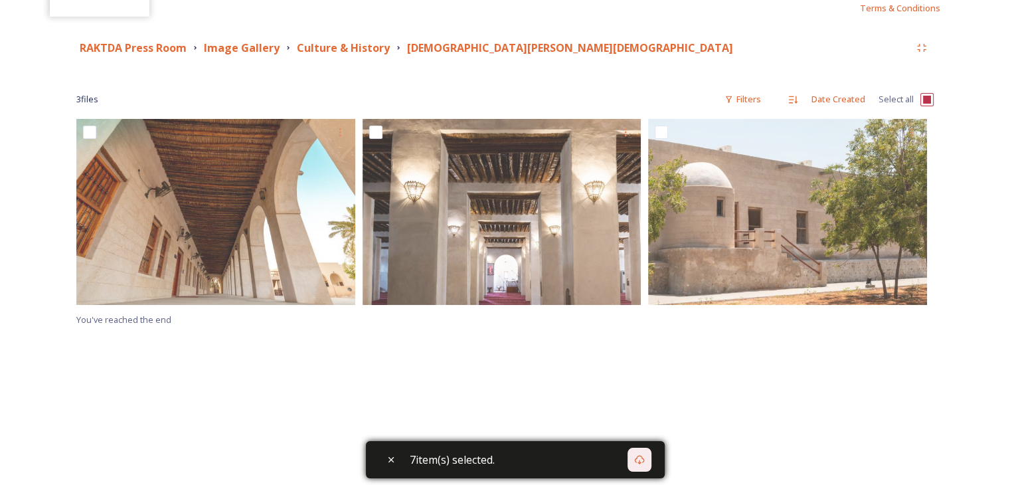
click at [930, 96] on input "checkbox" at bounding box center [927, 99] width 13 height 13
checkbox input "true"
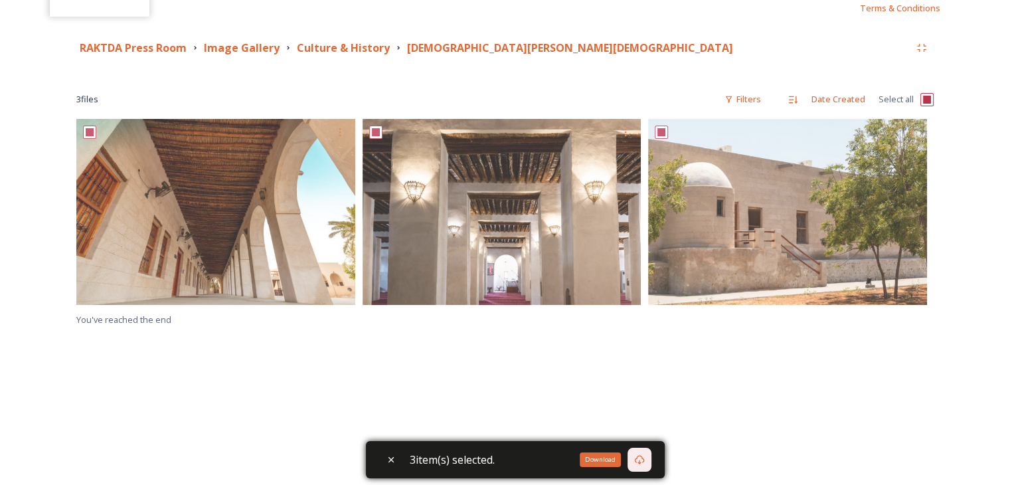
click at [643, 465] on div "Download" at bounding box center [640, 460] width 24 height 24
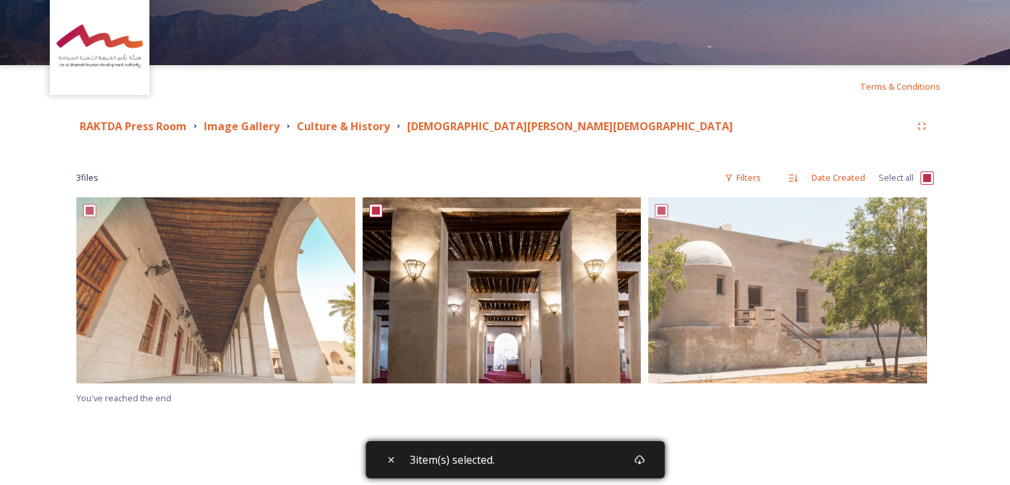
scroll to position [0, 0]
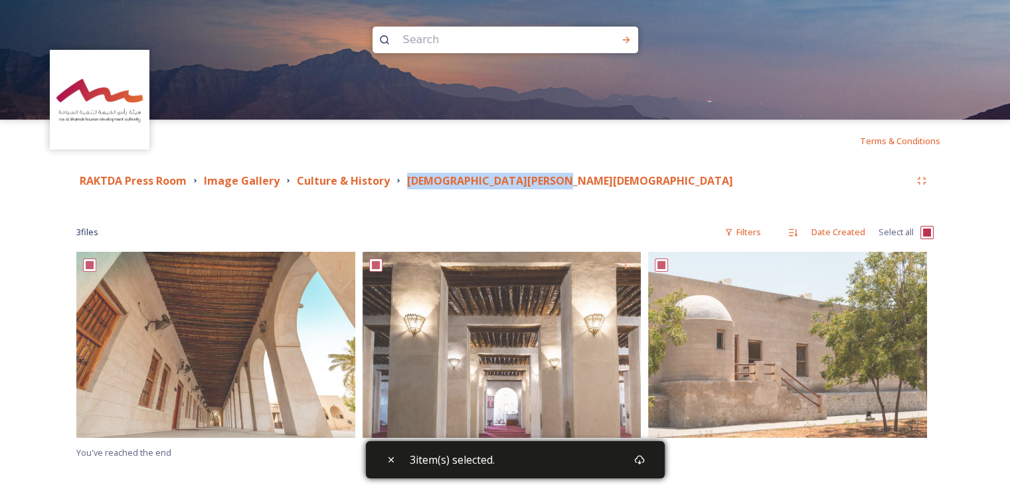
drag, startPoint x: 402, startPoint y: 178, endPoint x: 578, endPoint y: 177, distance: 176.7
click at [578, 177] on div "RAKTDA Press Room Image Gallery Culture & History Mohammed Bin Salem Mosque" at bounding box center [493, 181] width 834 height 17
copy strong "[DEMOGRAPHIC_DATA][PERSON_NAME][DEMOGRAPHIC_DATA]"
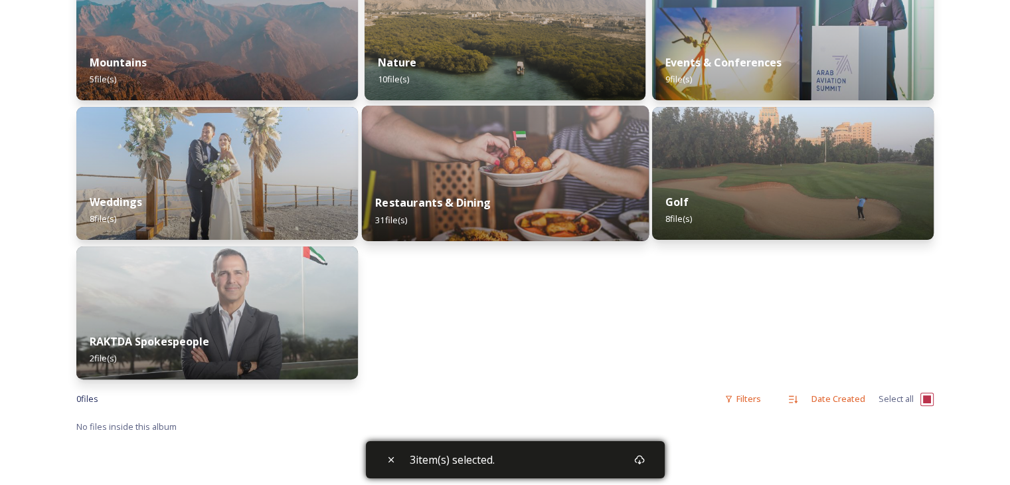
scroll to position [332, 0]
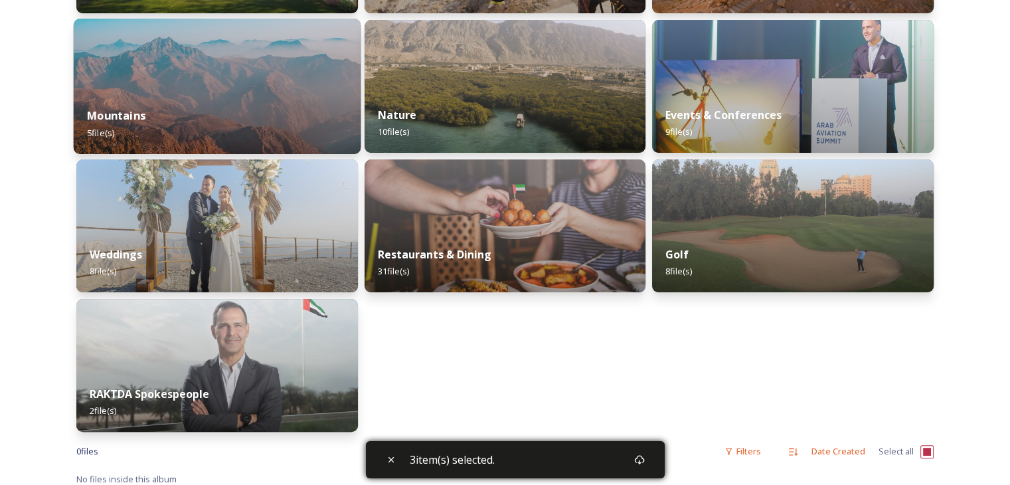
click at [315, 128] on div "Mountains 5 file(s)" at bounding box center [217, 124] width 287 height 60
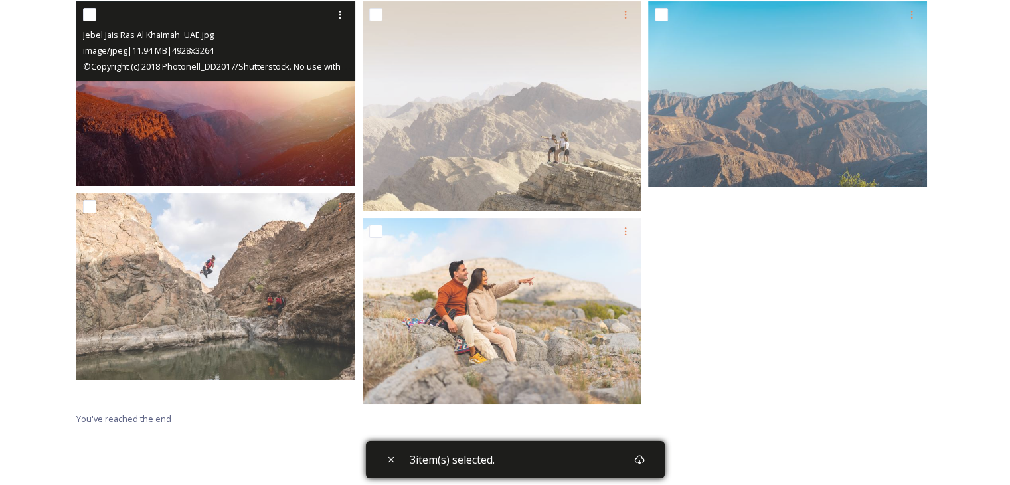
scroll to position [84, 0]
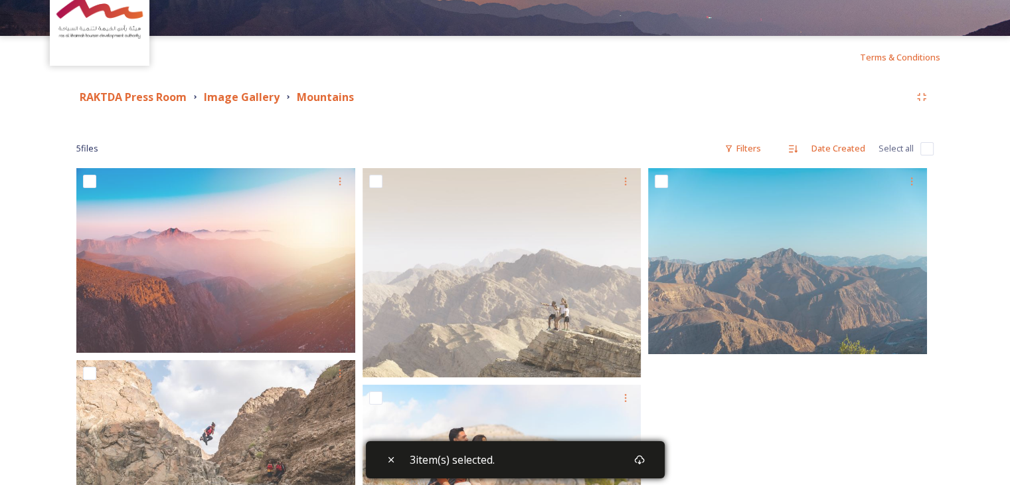
click at [931, 147] on input "checkbox" at bounding box center [927, 148] width 13 height 13
checkbox input "true"
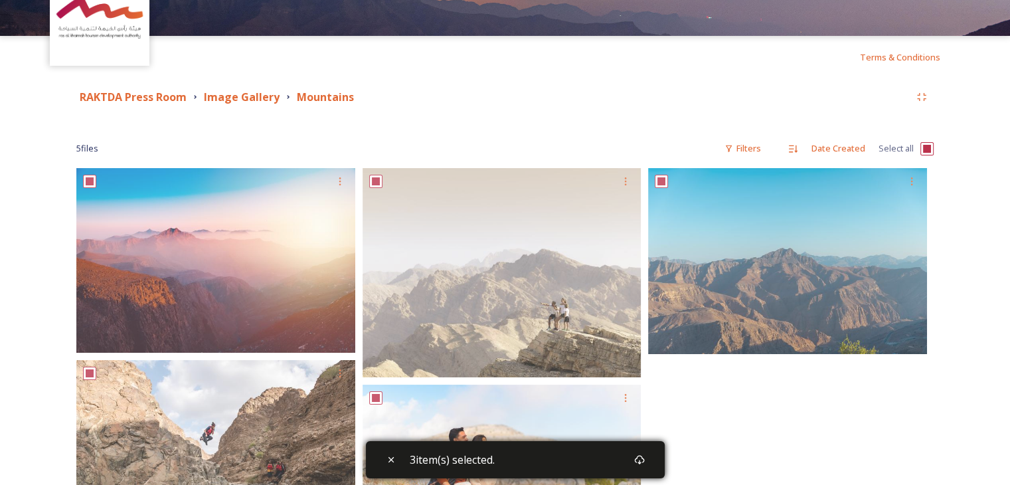
checkbox input "true"
drag, startPoint x: 288, startPoint y: 92, endPoint x: 448, endPoint y: 91, distance: 160.7
click at [448, 91] on div "RAKTDA Press Room Image Gallery Mountains" at bounding box center [493, 97] width 834 height 17
copy strong "Mountains"
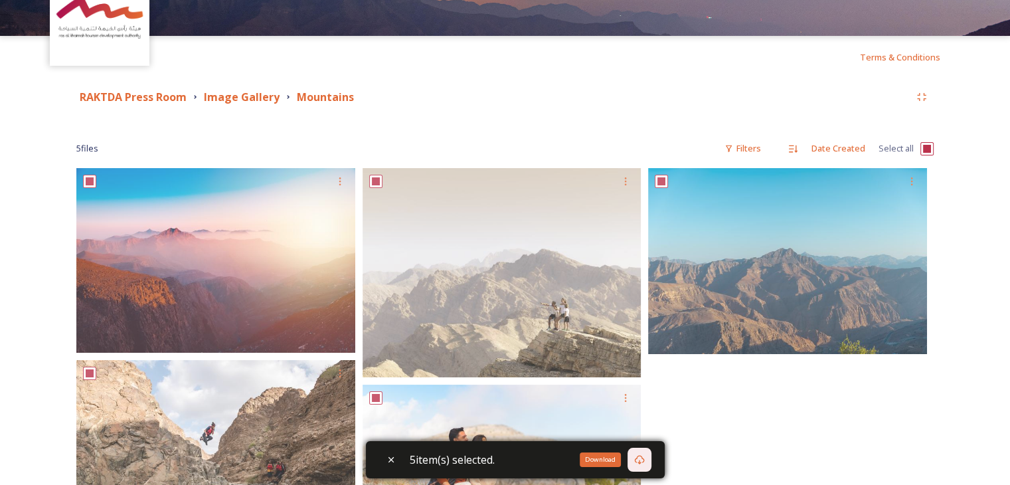
click at [645, 464] on icon at bounding box center [639, 459] width 11 height 11
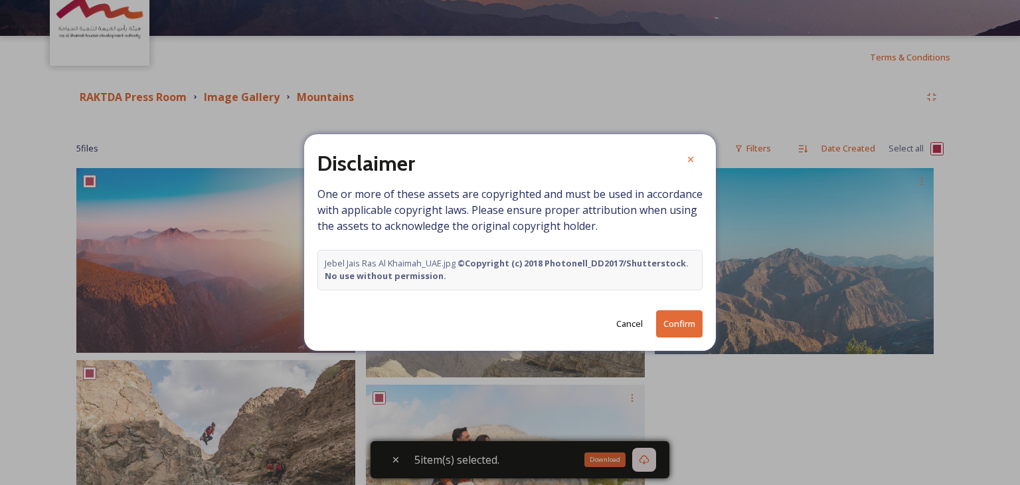
click at [680, 321] on button "Confirm" at bounding box center [679, 323] width 46 height 27
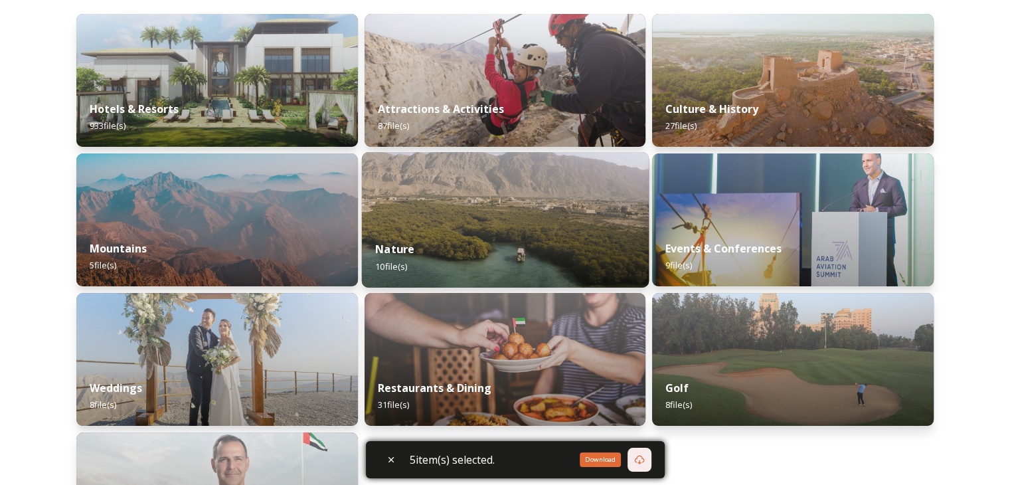
scroll to position [199, 0]
click at [444, 246] on div "Nature 10 file(s)" at bounding box center [504, 256] width 287 height 60
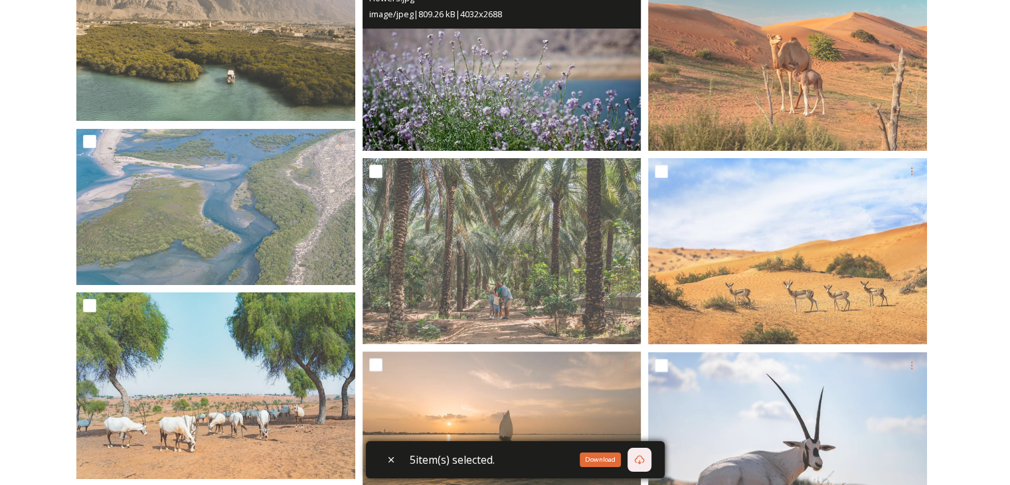
scroll to position [133, 0]
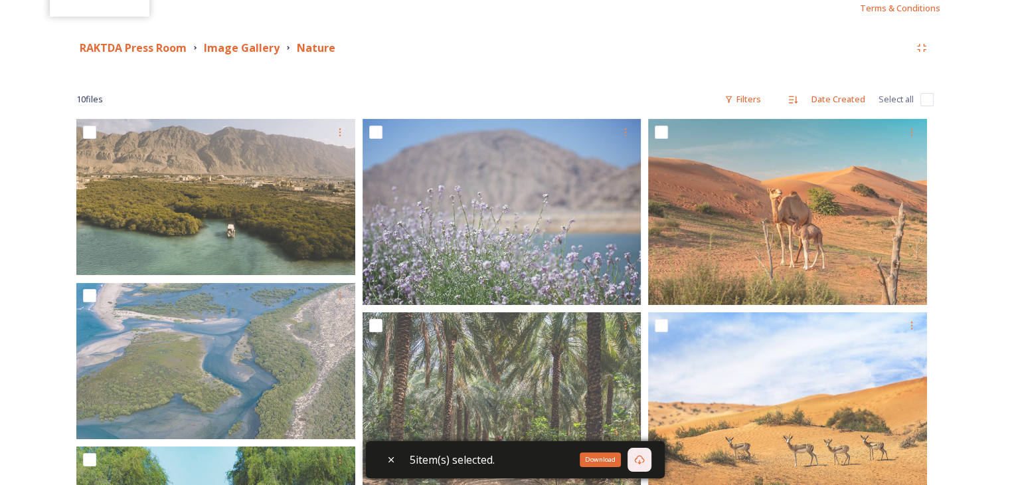
click at [930, 102] on input "checkbox" at bounding box center [927, 99] width 13 height 13
checkbox input "true"
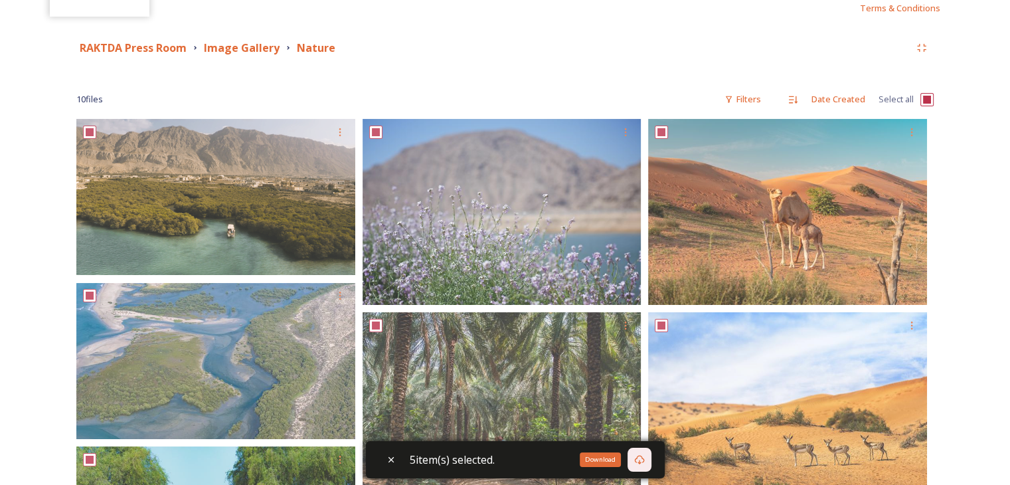
checkbox input "true"
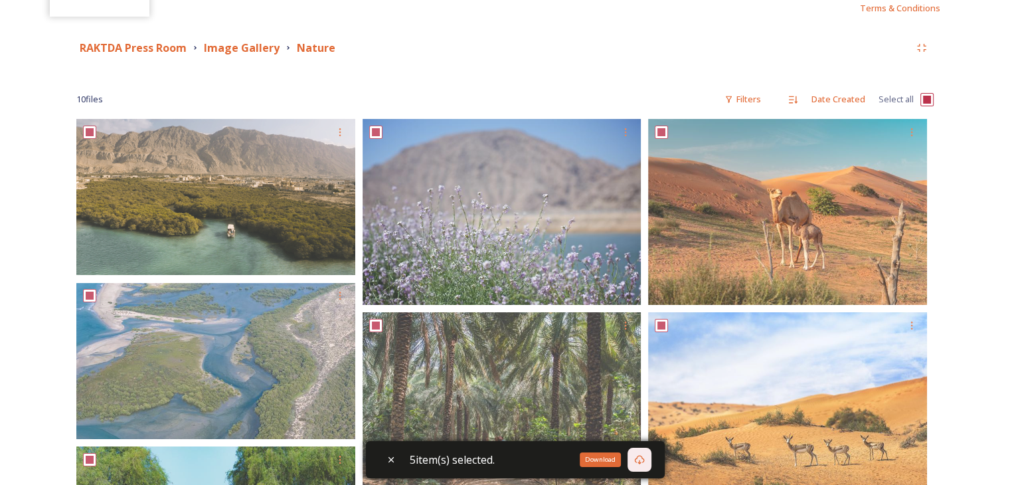
checkbox input "true"
drag, startPoint x: 291, startPoint y: 48, endPoint x: 372, endPoint y: 48, distance: 81.0
click at [372, 48] on div "RAKTDA Press Room Image Gallery Nature" at bounding box center [493, 48] width 834 height 17
copy strong "Nature"
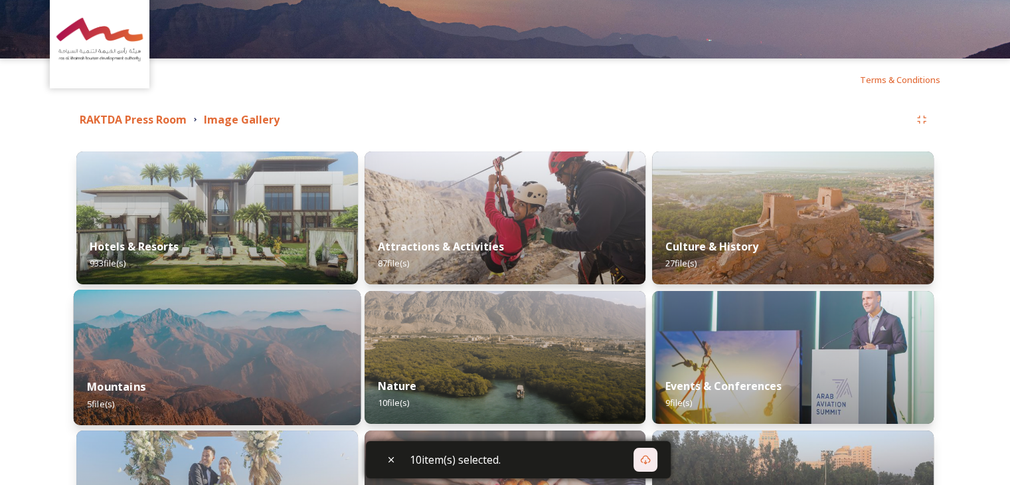
scroll to position [133, 0]
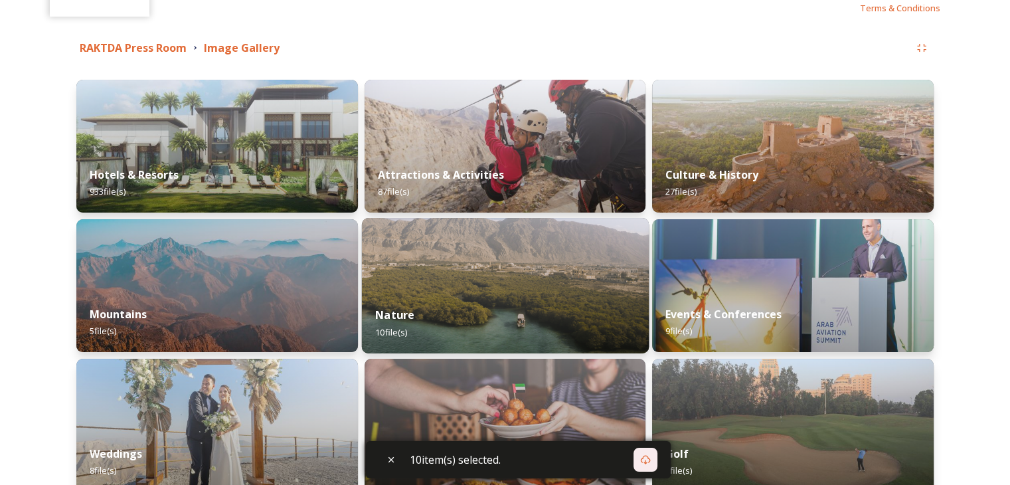
click at [408, 323] on div "Nature 10 file(s)" at bounding box center [504, 323] width 287 height 60
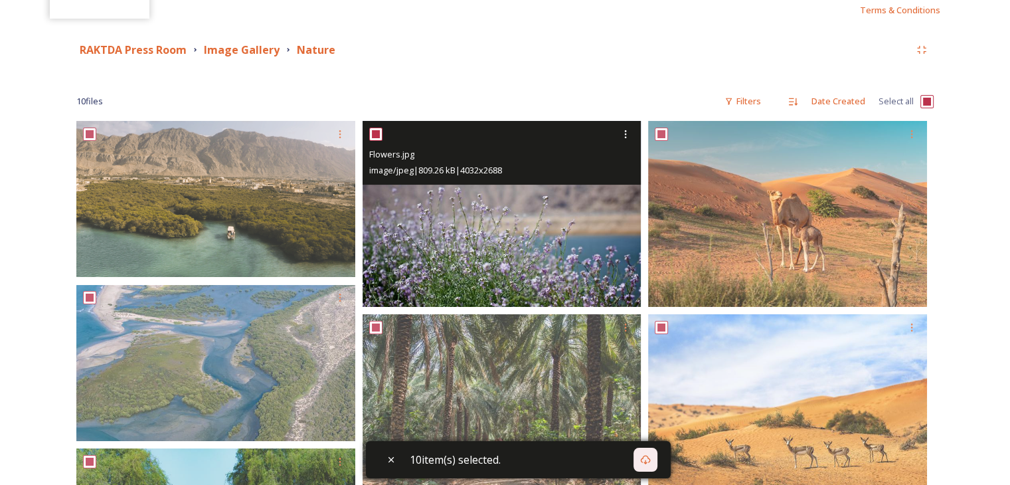
scroll to position [133, 0]
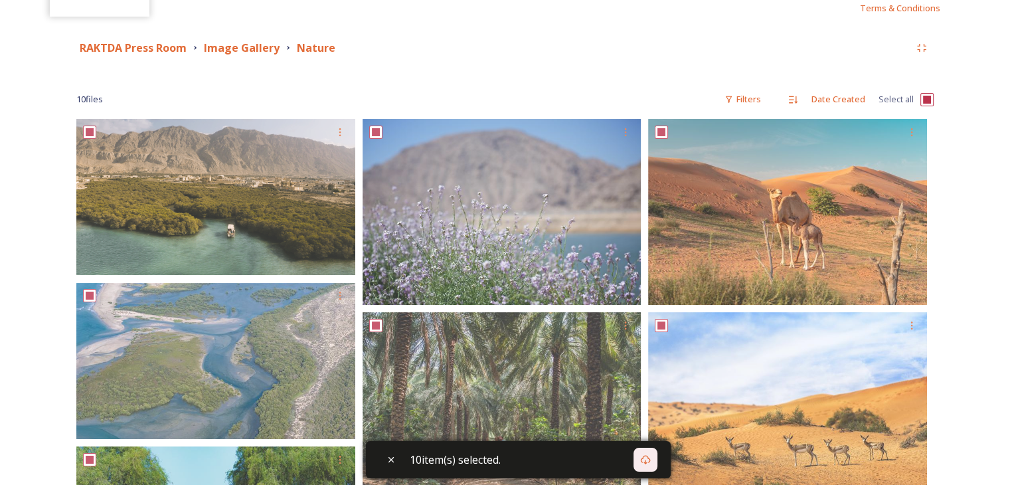
click at [927, 96] on input "checkbox" at bounding box center [927, 99] width 13 height 13
checkbox input "false"
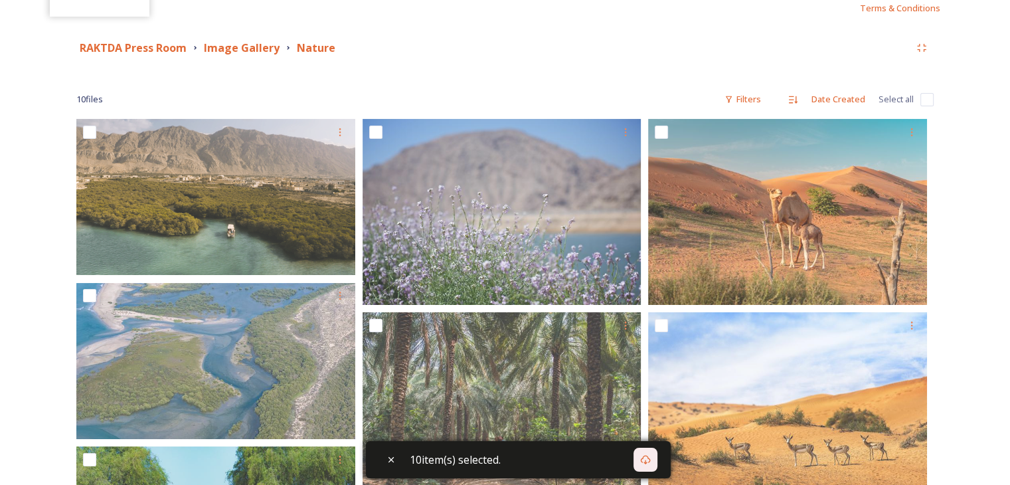
checkbox input "false"
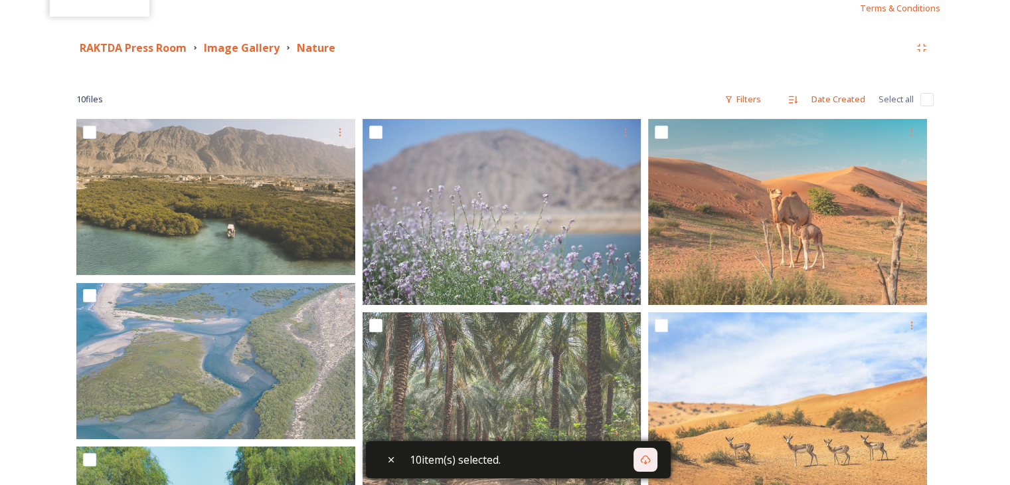
checkbox input "false"
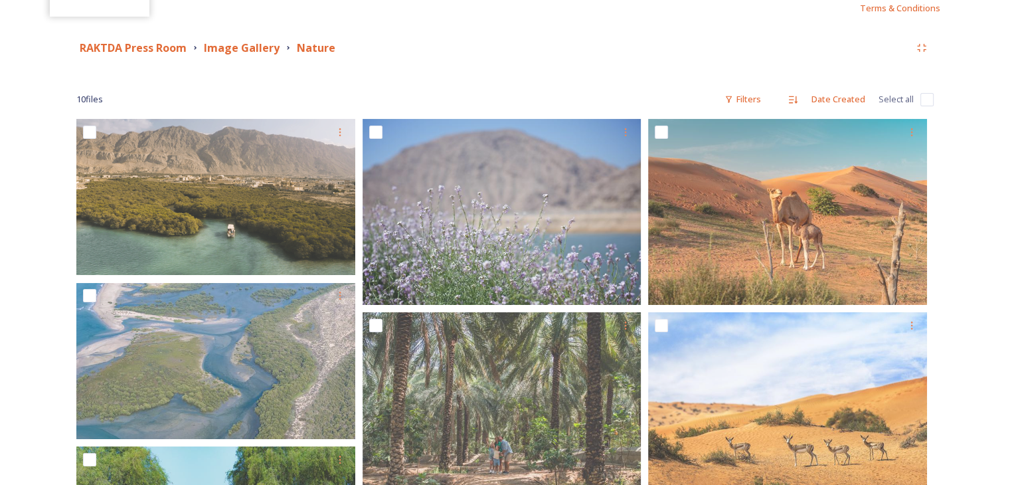
click at [927, 97] on input "checkbox" at bounding box center [927, 99] width 13 height 13
checkbox input "true"
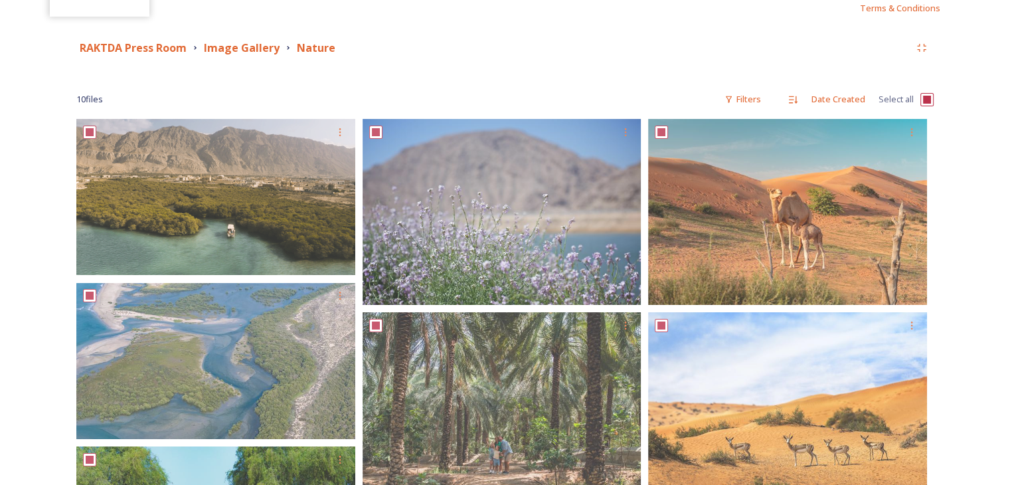
checkbox input "true"
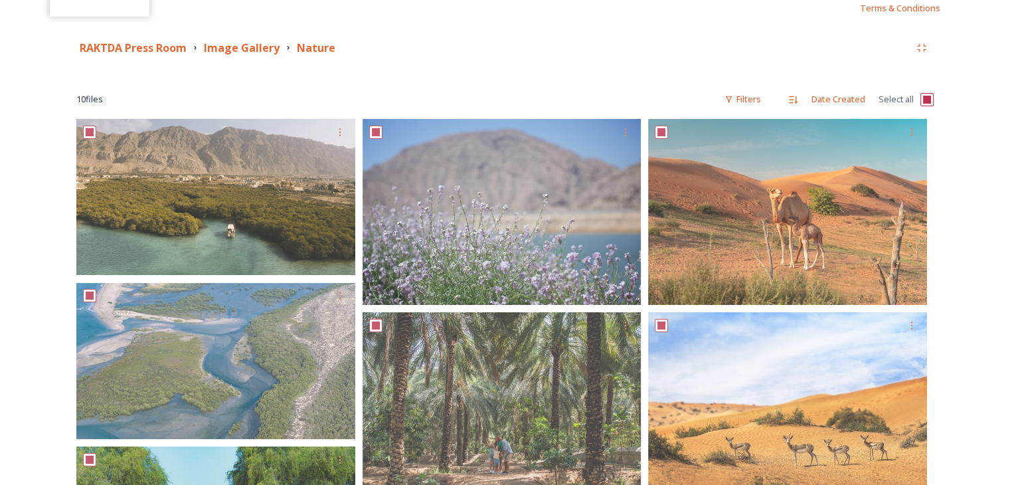
checkbox input "true"
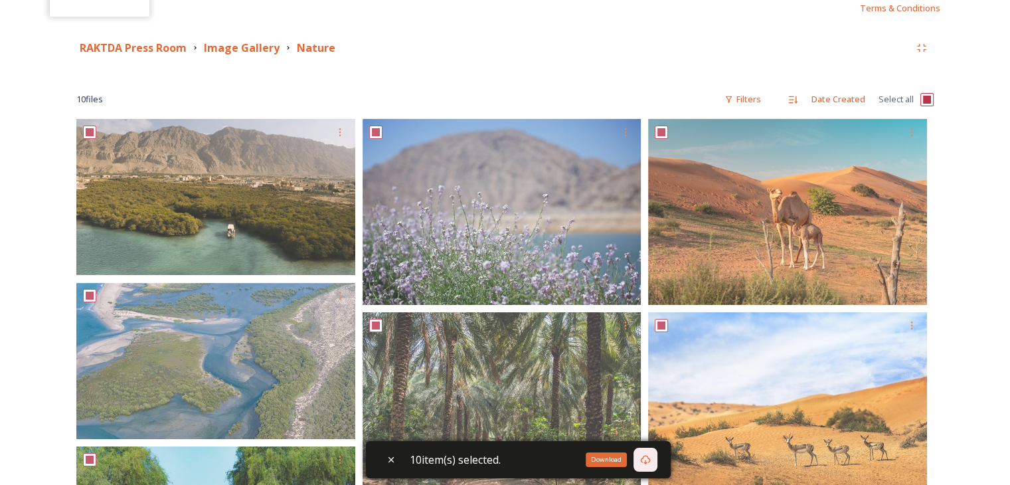
click at [657, 458] on div "Download" at bounding box center [646, 460] width 24 height 24
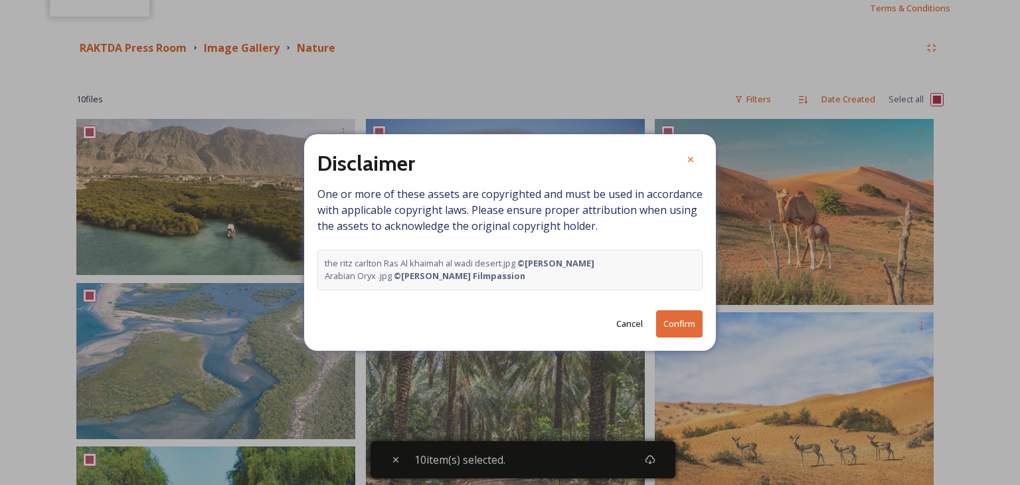
click at [690, 310] on button "Confirm" at bounding box center [679, 323] width 46 height 27
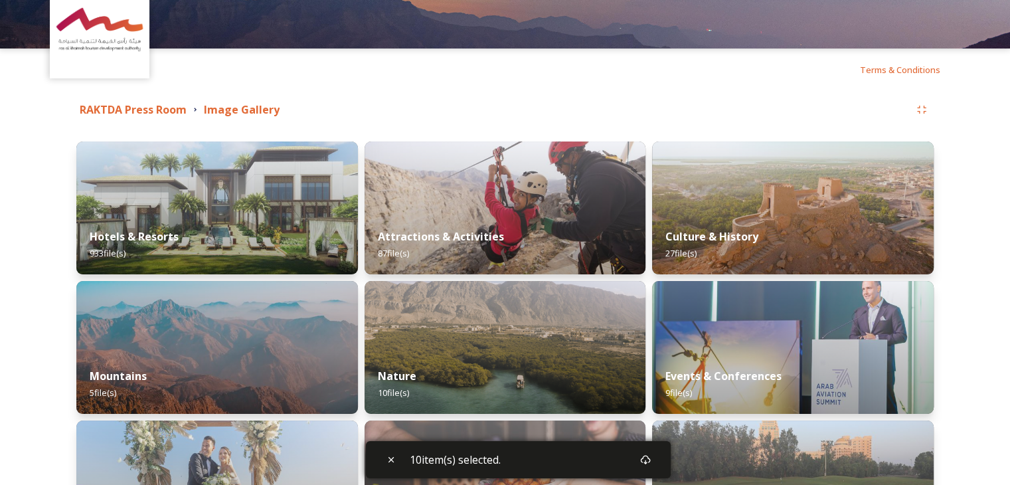
scroll to position [266, 0]
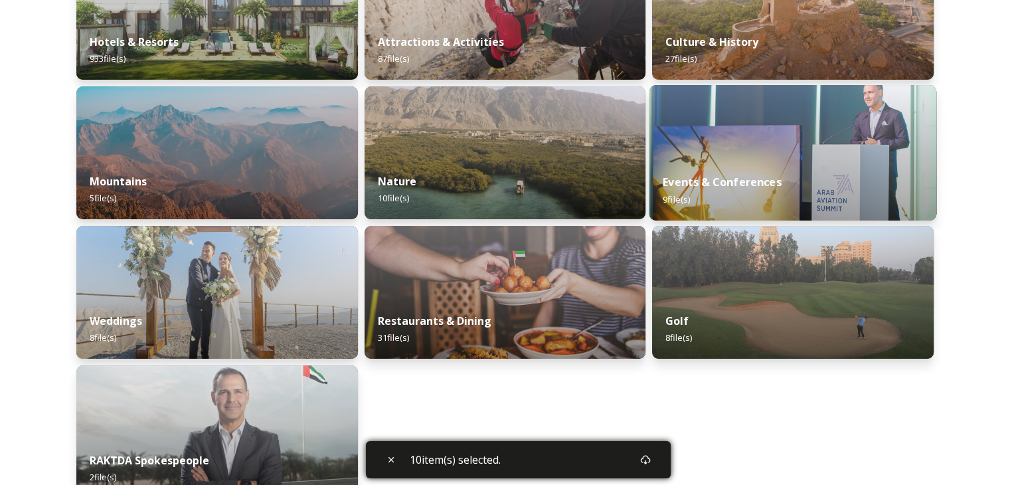
click at [717, 182] on strong "Events & Conferences" at bounding box center [723, 182] width 119 height 15
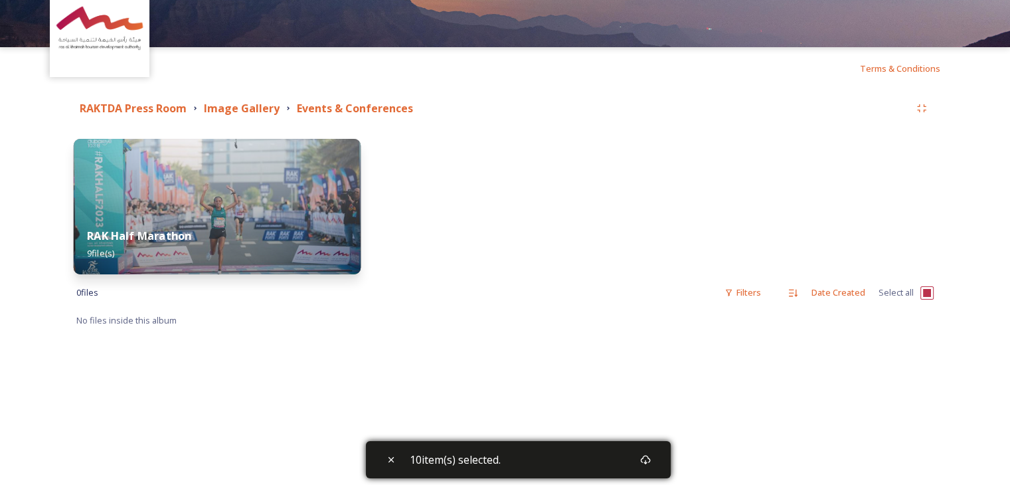
scroll to position [66, 0]
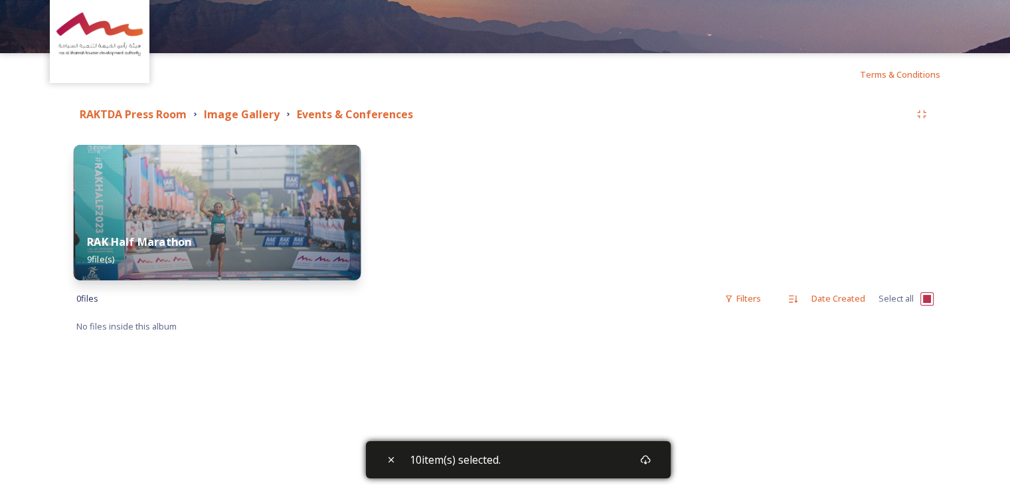
click at [319, 217] on img at bounding box center [217, 212] width 287 height 135
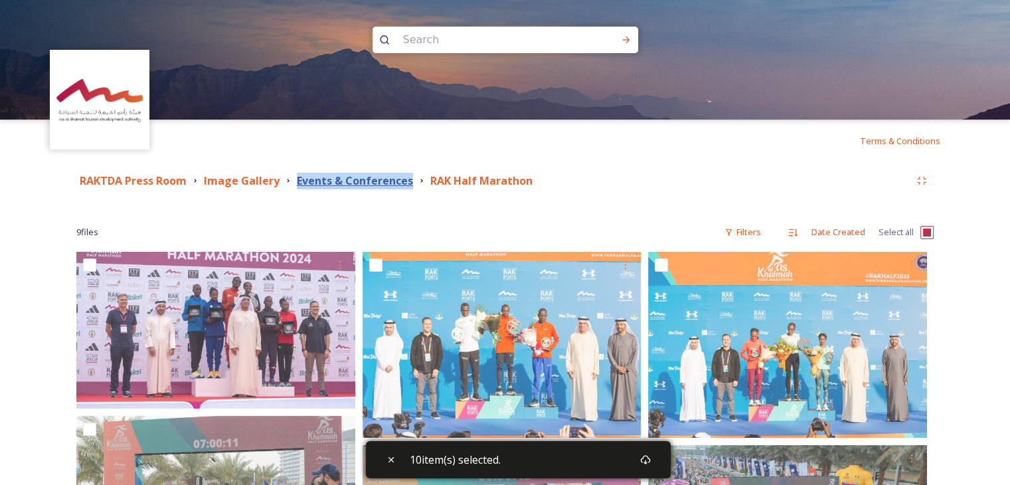
drag, startPoint x: 292, startPoint y: 184, endPoint x: 408, endPoint y: 181, distance: 116.3
click at [408, 181] on div "Events & Conferences" at bounding box center [349, 181] width 133 height 17
copy strong "Events & Conferences"
drag, startPoint x: 424, startPoint y: 179, endPoint x: 534, endPoint y: 179, distance: 110.3
click at [534, 179] on div "RAKTDA Press Room Image Gallery Events & Conferences RAK Half Marathon" at bounding box center [493, 181] width 834 height 17
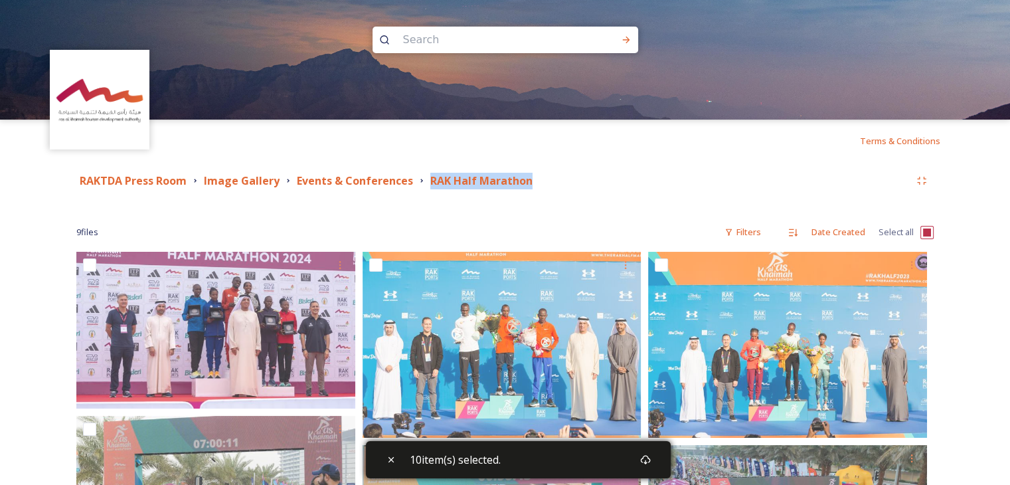
copy strong "RAK Half Marathon"
click at [919, 232] on div "9 file s Filters Date Created Select all" at bounding box center [504, 232] width 857 height 26
click at [922, 232] on input "checkbox" at bounding box center [927, 232] width 13 height 13
checkbox input "true"
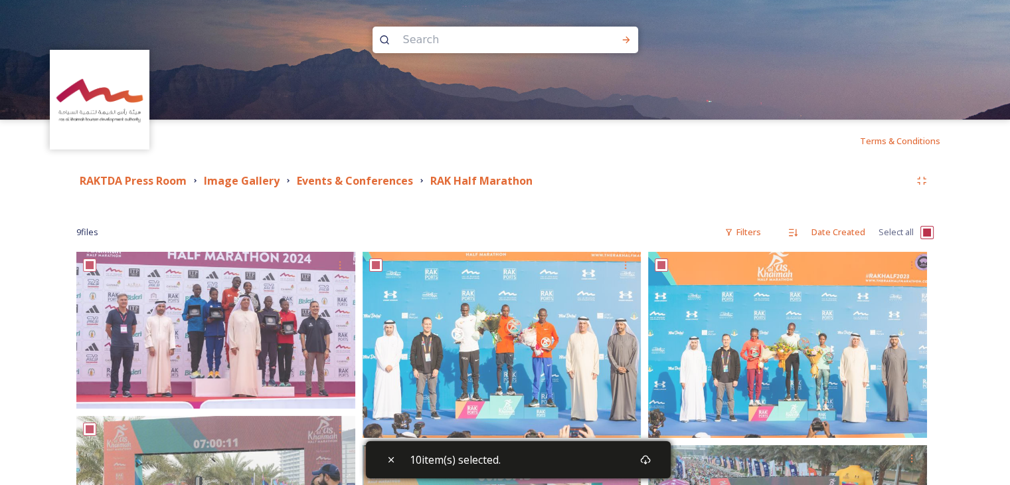
checkbox input "true"
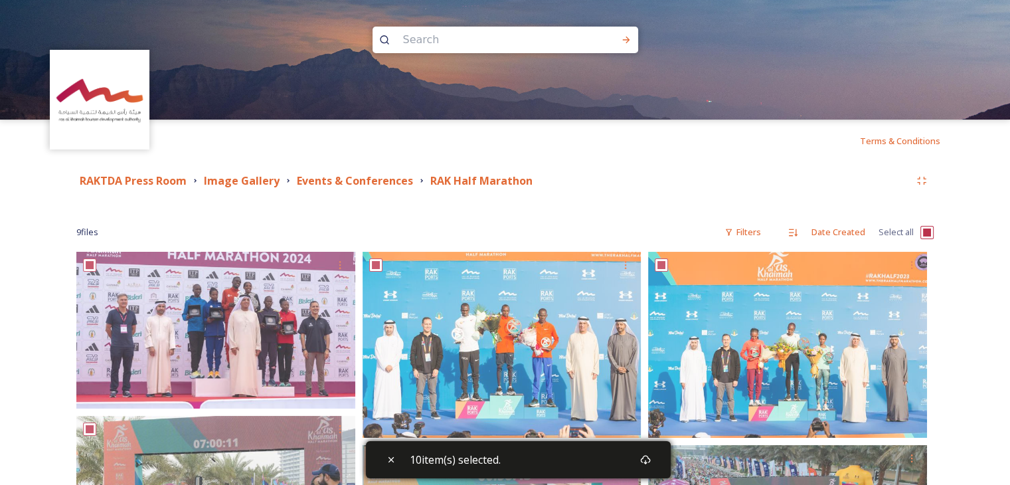
checkbox input "true"
click at [649, 460] on div "Download" at bounding box center [640, 460] width 24 height 24
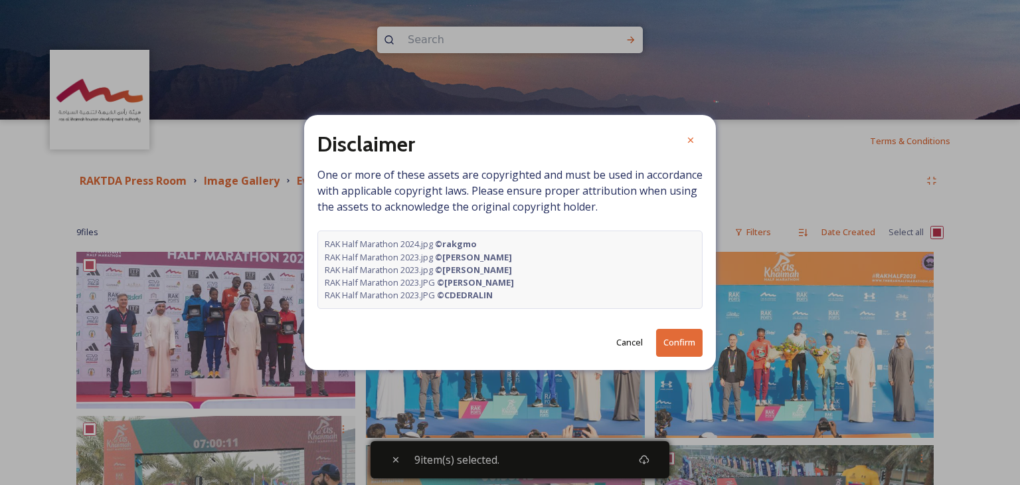
click at [672, 344] on button "Confirm" at bounding box center [679, 342] width 46 height 27
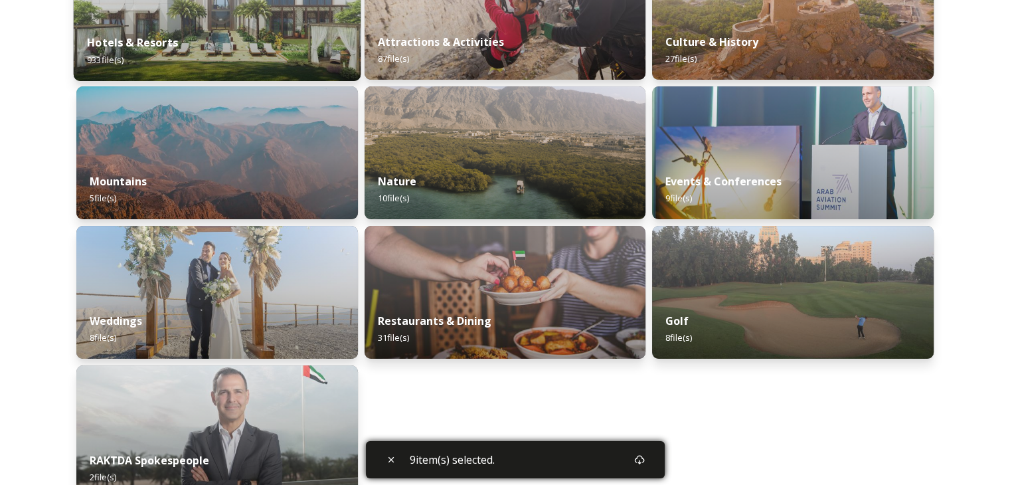
scroll to position [332, 0]
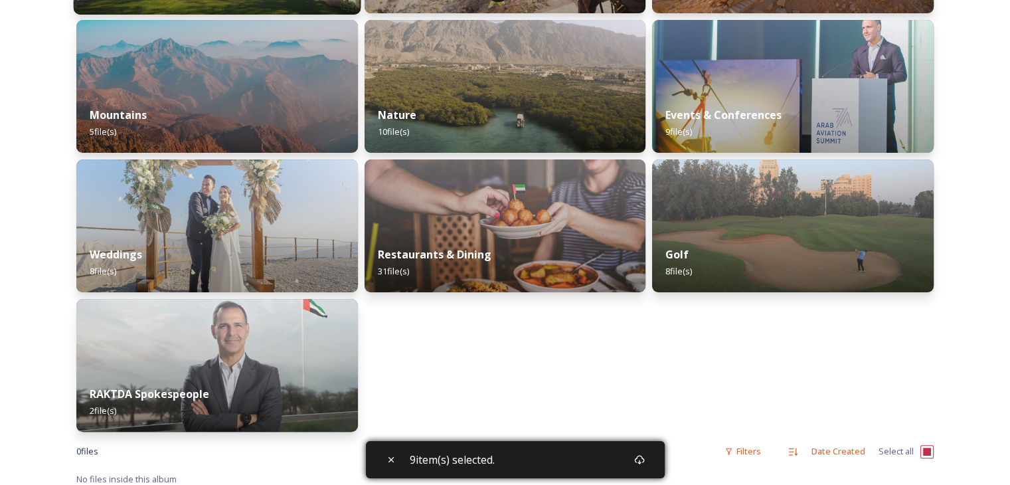
click at [228, 237] on div "Weddings 8 file(s)" at bounding box center [217, 262] width 282 height 59
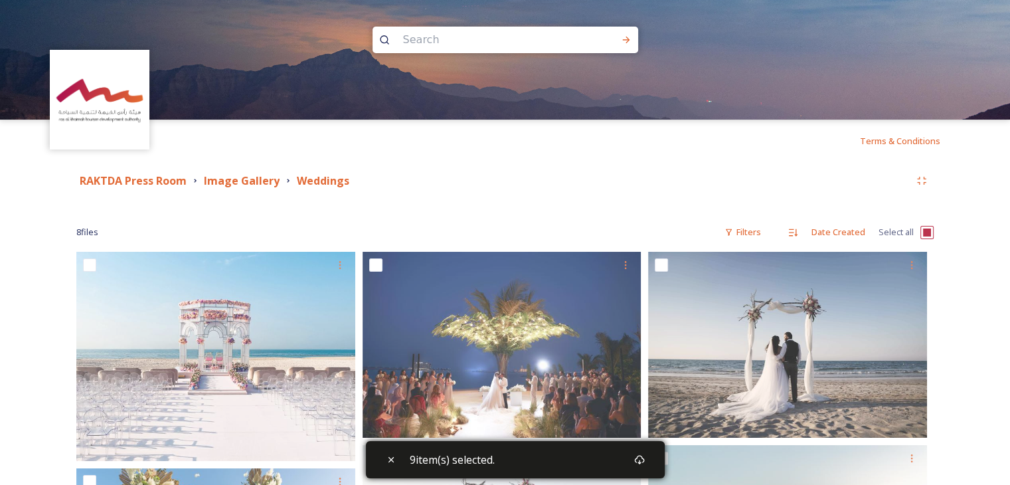
click at [922, 233] on input "checkbox" at bounding box center [927, 232] width 13 height 13
checkbox input "true"
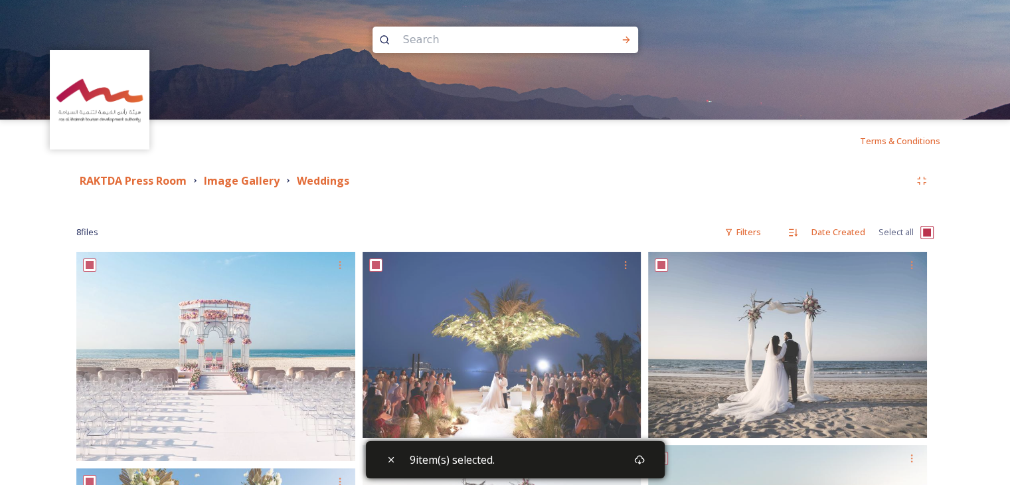
checkbox input "true"
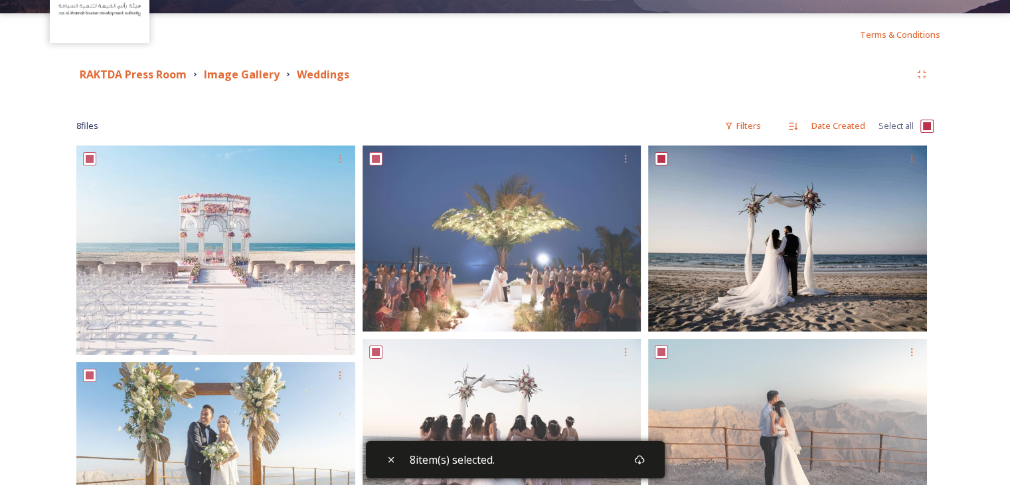
scroll to position [84, 0]
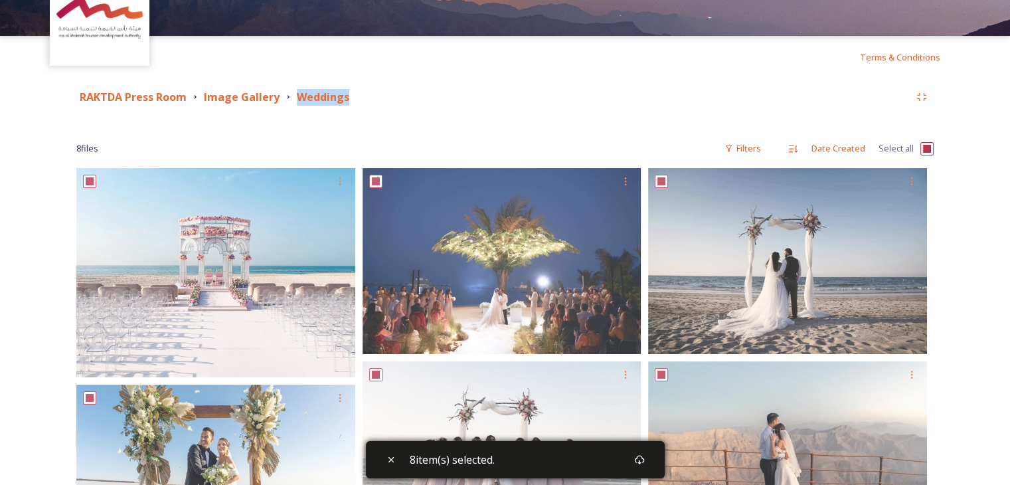
drag, startPoint x: 292, startPoint y: 96, endPoint x: 373, endPoint y: 96, distance: 81.7
click at [373, 96] on div "RAKTDA Press Room Image Gallery Weddings" at bounding box center [493, 97] width 834 height 17
copy strong "Weddings"
click at [641, 458] on icon at bounding box center [639, 459] width 11 height 11
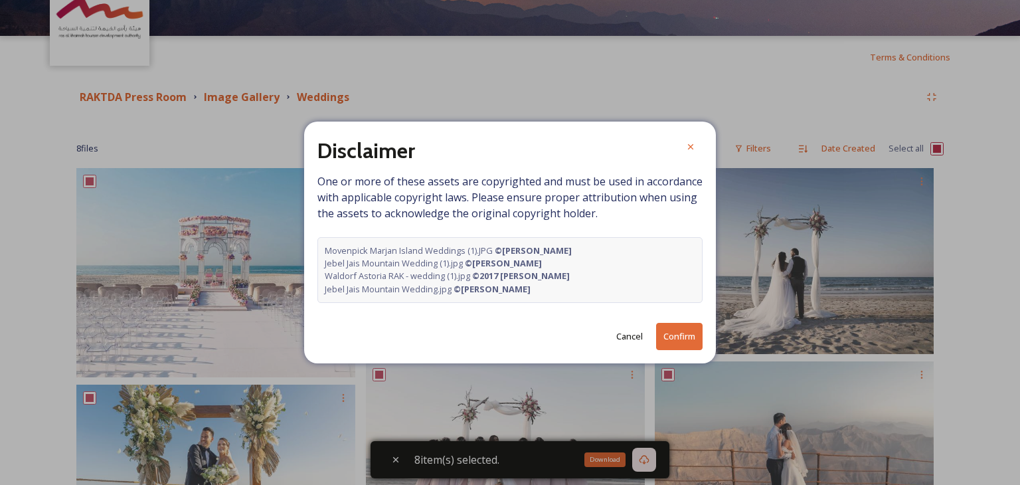
click at [681, 338] on button "Confirm" at bounding box center [679, 336] width 46 height 27
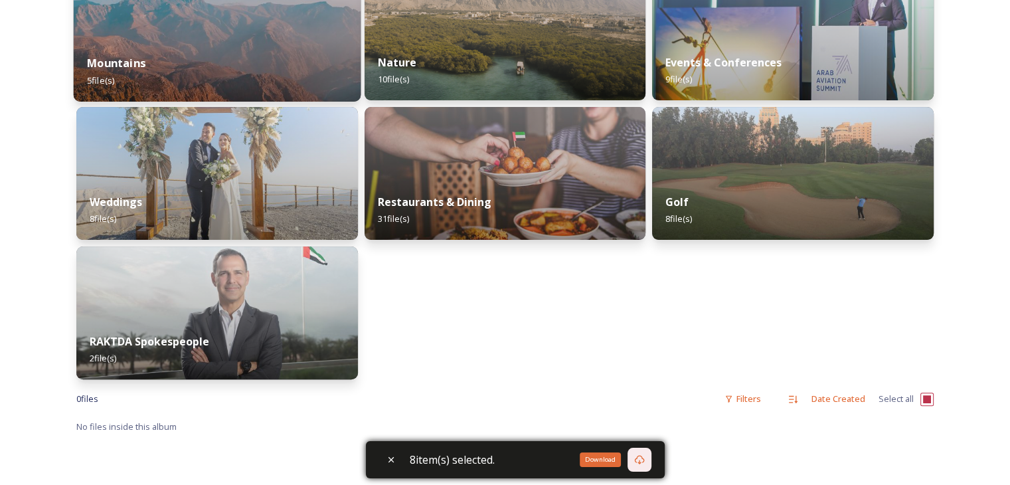
scroll to position [399, 0]
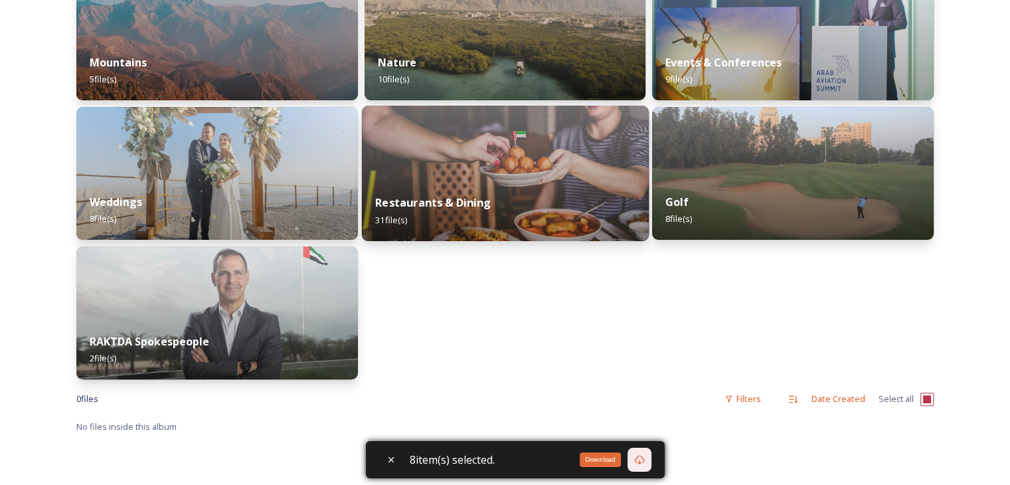
click at [489, 181] on div "Restaurants & Dining 31 file(s)" at bounding box center [504, 211] width 287 height 60
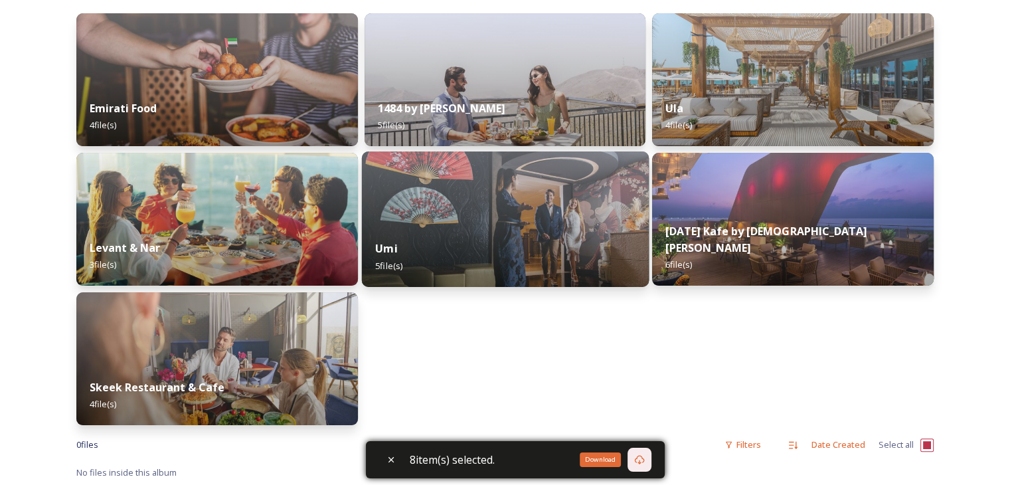
scroll to position [133, 0]
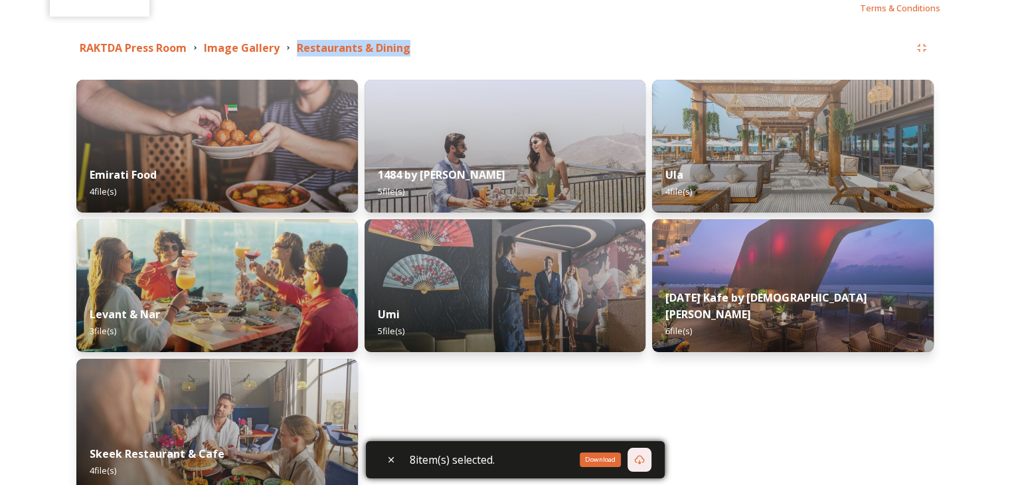
drag, startPoint x: 292, startPoint y: 47, endPoint x: 444, endPoint y: 48, distance: 152.1
click at [444, 48] on div "RAKTDA Press Room Image Gallery Restaurants & Dining" at bounding box center [493, 48] width 834 height 17
copy strong "Restaurants & Dining"
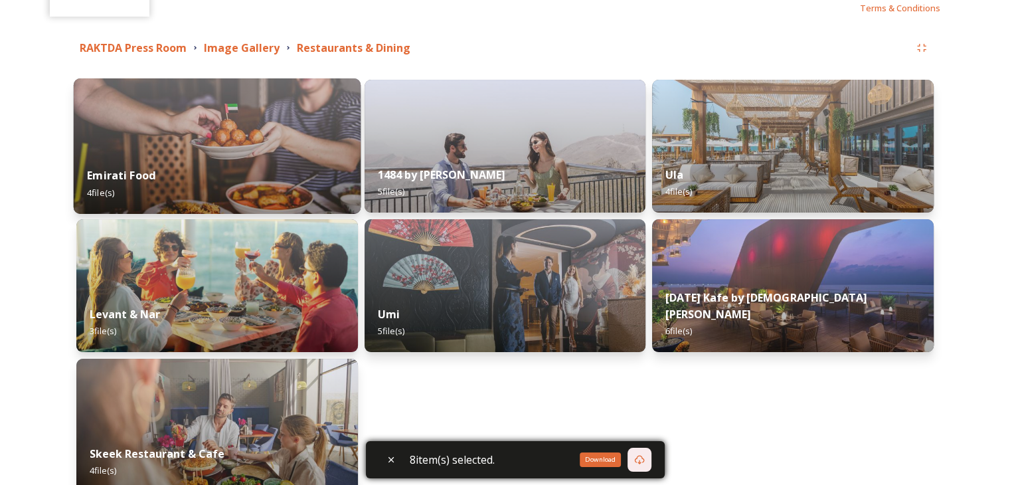
click at [232, 187] on div "Emirati Food 4 file(s)" at bounding box center [217, 183] width 287 height 60
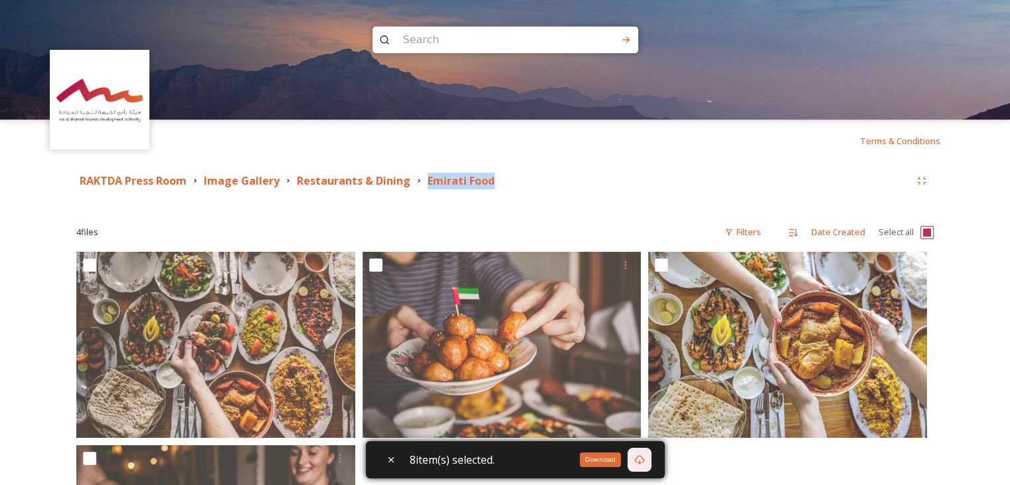
drag, startPoint x: 422, startPoint y: 184, endPoint x: 561, endPoint y: 181, distance: 138.2
click at [561, 181] on div "RAKTDA Press Room Image Gallery Restaurants & Dining Emirati Food" at bounding box center [493, 181] width 834 height 17
copy strong "Emirati Food"
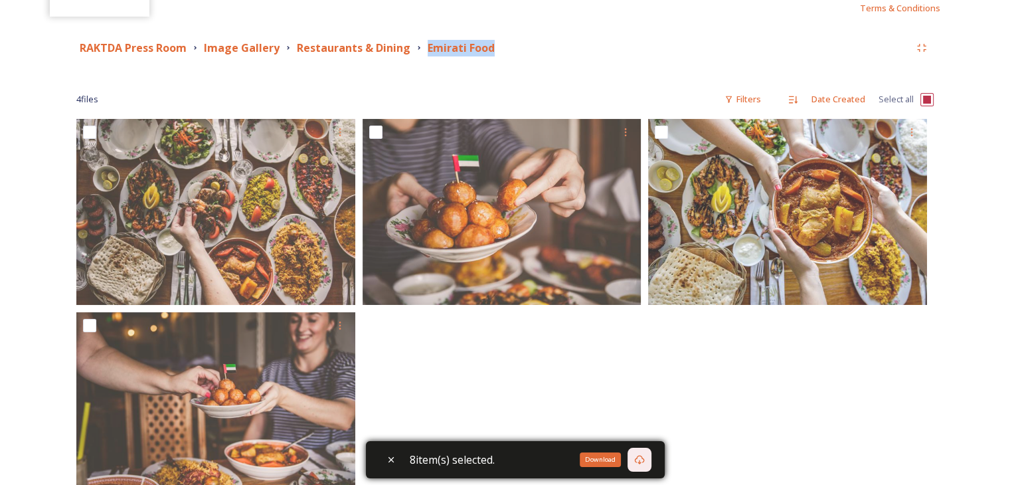
scroll to position [217, 0]
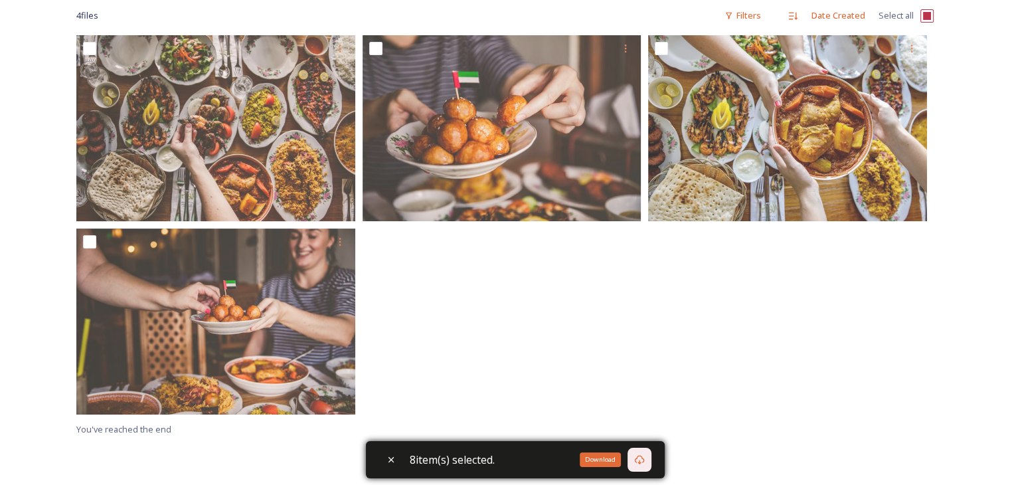
click at [634, 453] on div "Download" at bounding box center [640, 460] width 24 height 24
click at [392, 459] on icon at bounding box center [391, 459] width 11 height 11
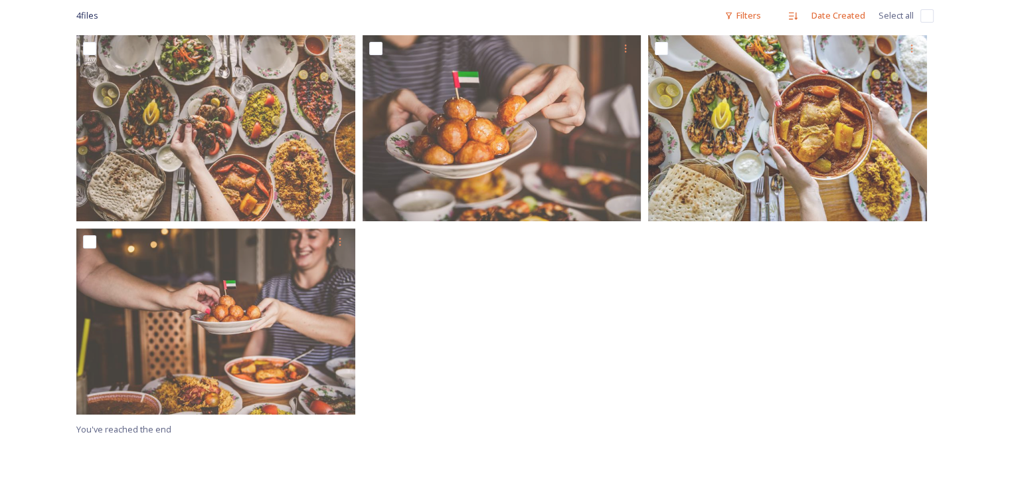
scroll to position [150, 0]
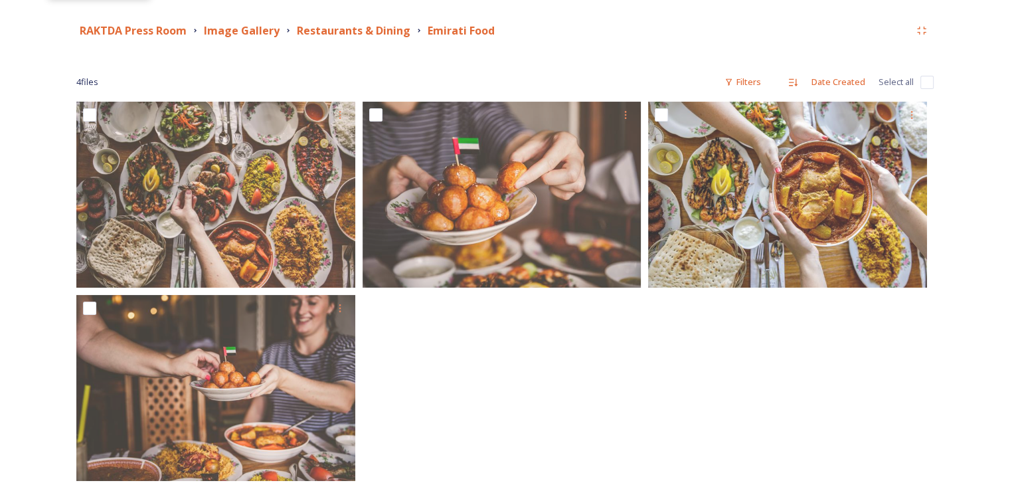
click at [927, 86] on input "checkbox" at bounding box center [927, 82] width 13 height 13
checkbox input "true"
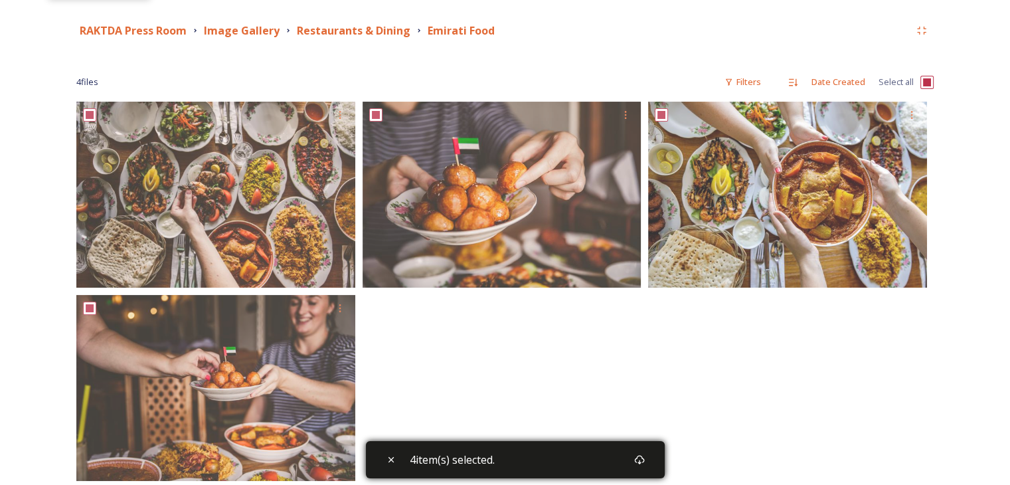
checkbox input "true"
click at [650, 460] on div "Download" at bounding box center [640, 460] width 24 height 24
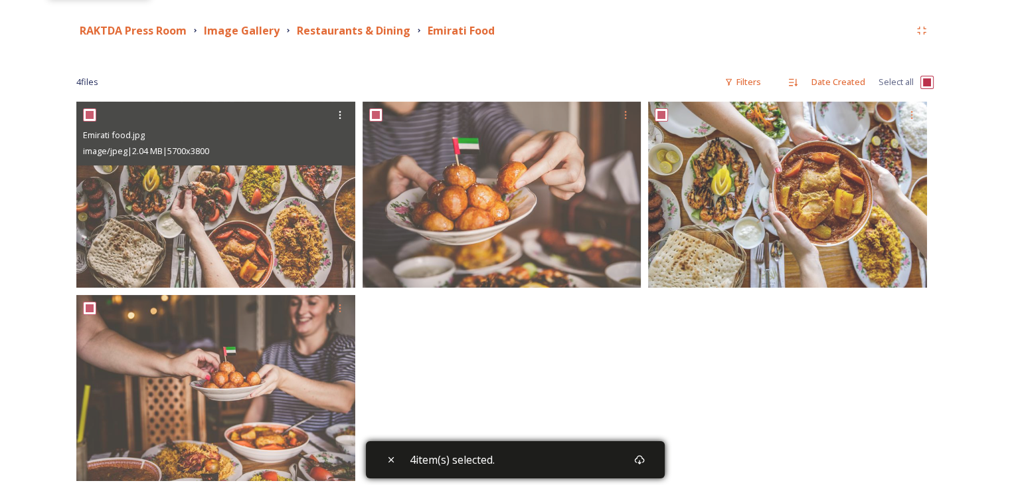
scroll to position [0, 0]
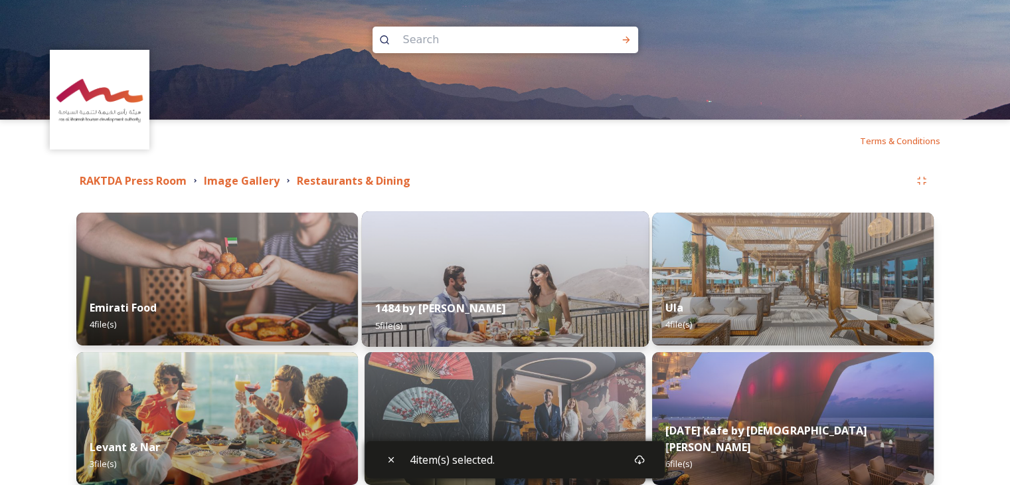
click at [414, 264] on img at bounding box center [504, 278] width 287 height 135
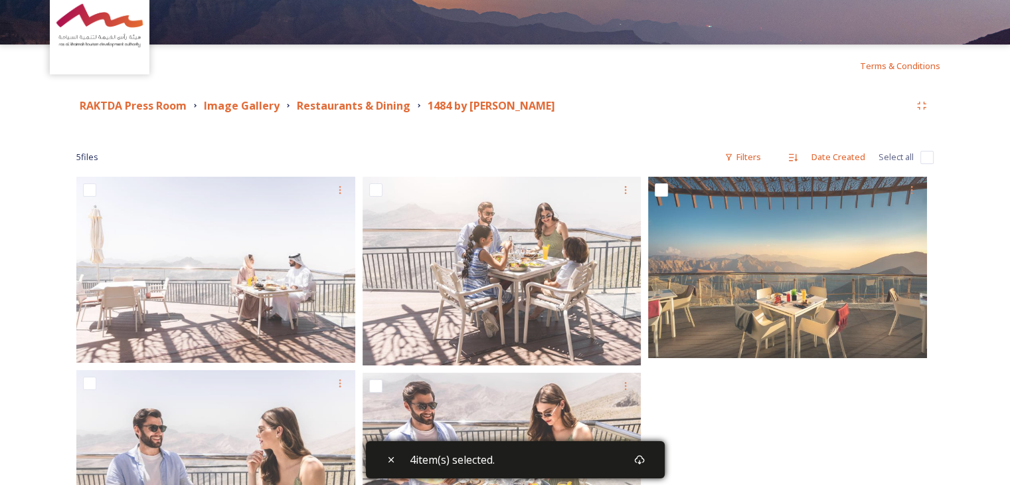
scroll to position [133, 0]
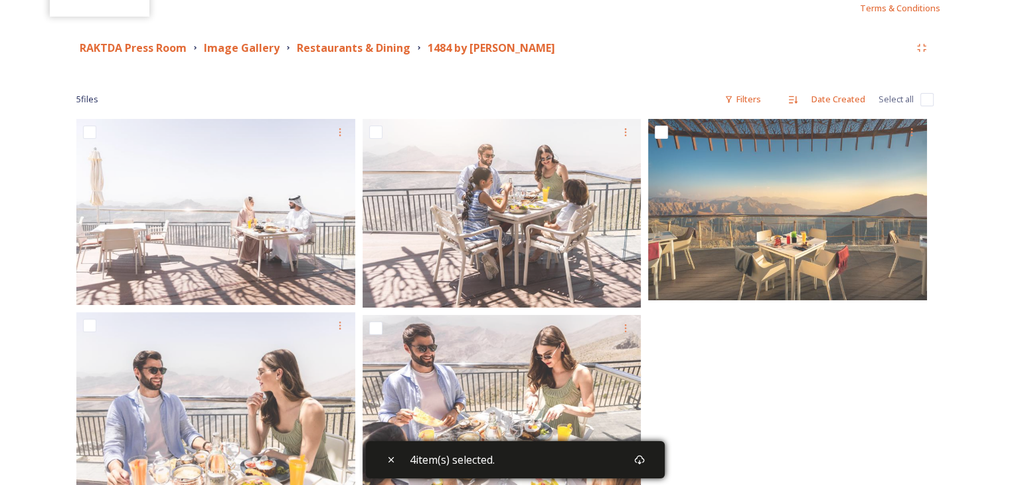
click at [924, 104] on input "checkbox" at bounding box center [927, 99] width 13 height 13
checkbox input "true"
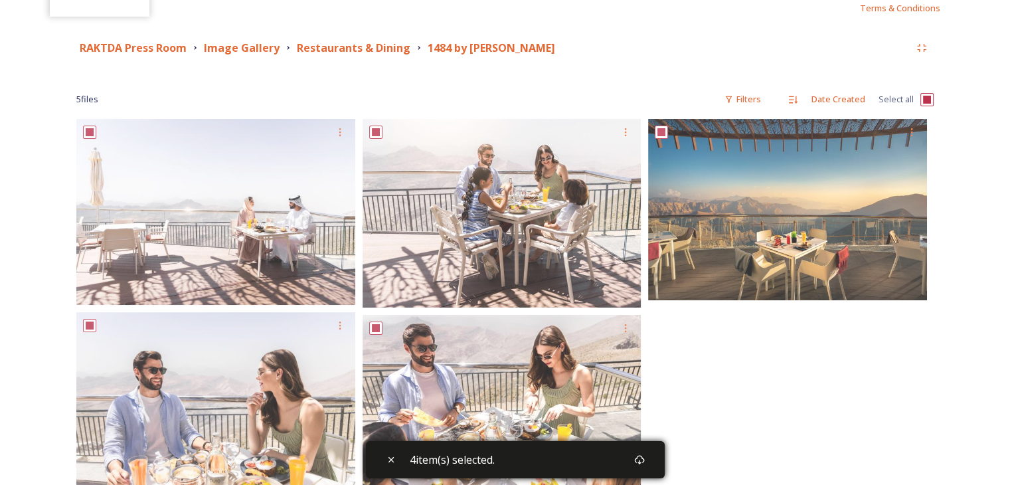
checkbox input "true"
click at [650, 455] on div "Download" at bounding box center [640, 460] width 24 height 24
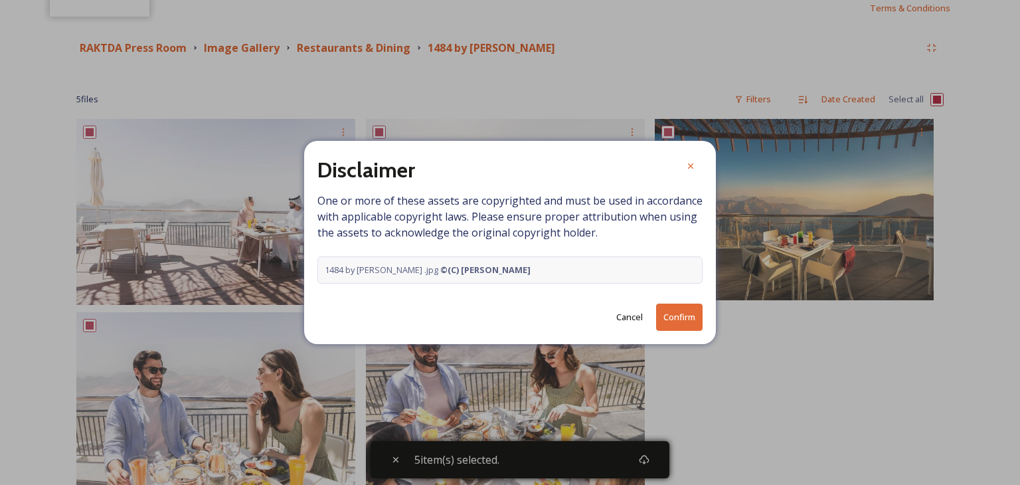
click at [673, 322] on button "Confirm" at bounding box center [679, 317] width 46 height 27
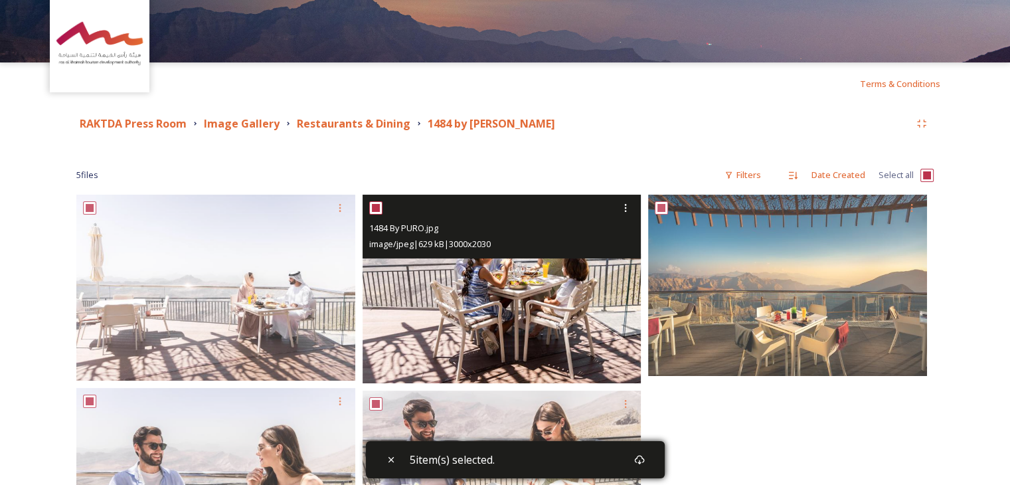
scroll to position [0, 0]
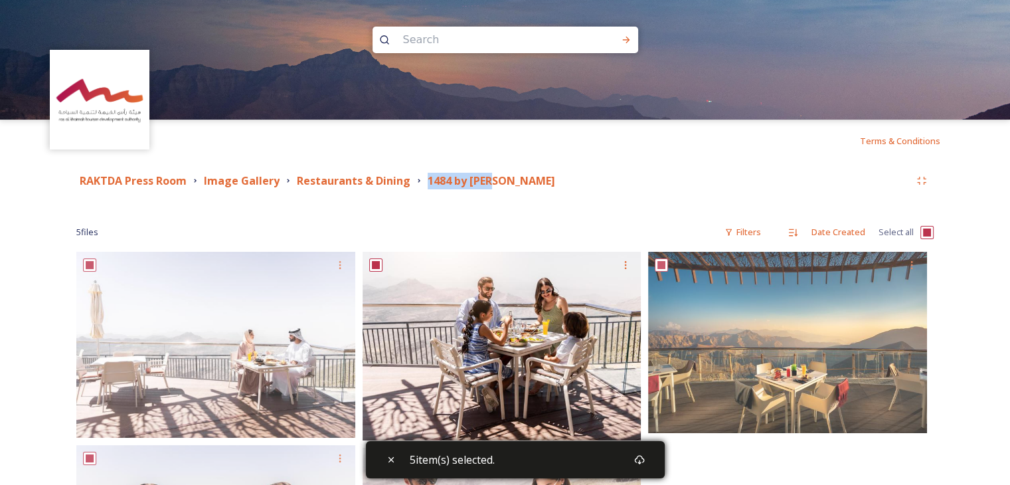
drag, startPoint x: 424, startPoint y: 184, endPoint x: 493, endPoint y: 188, distance: 69.2
click at [493, 188] on div "1484 by Puro" at bounding box center [486, 181] width 145 height 17
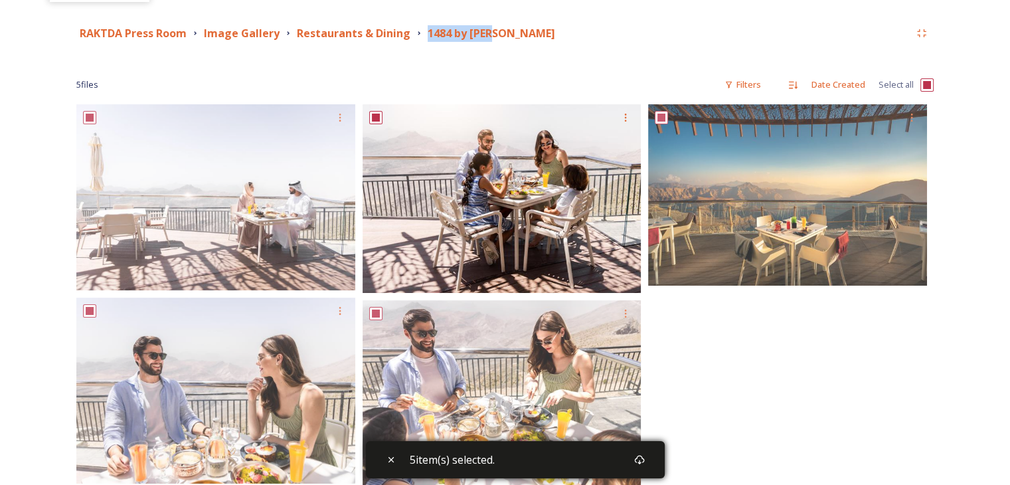
scroll to position [66, 0]
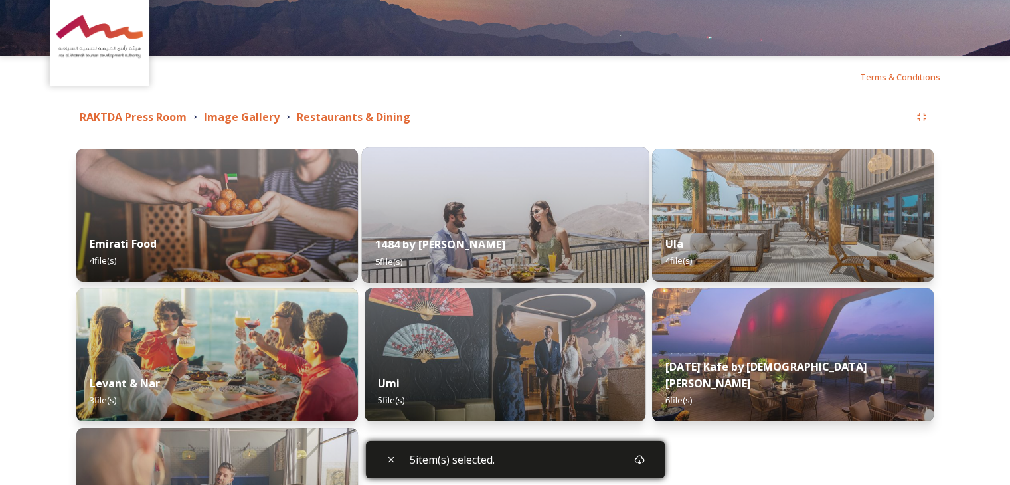
scroll to position [133, 0]
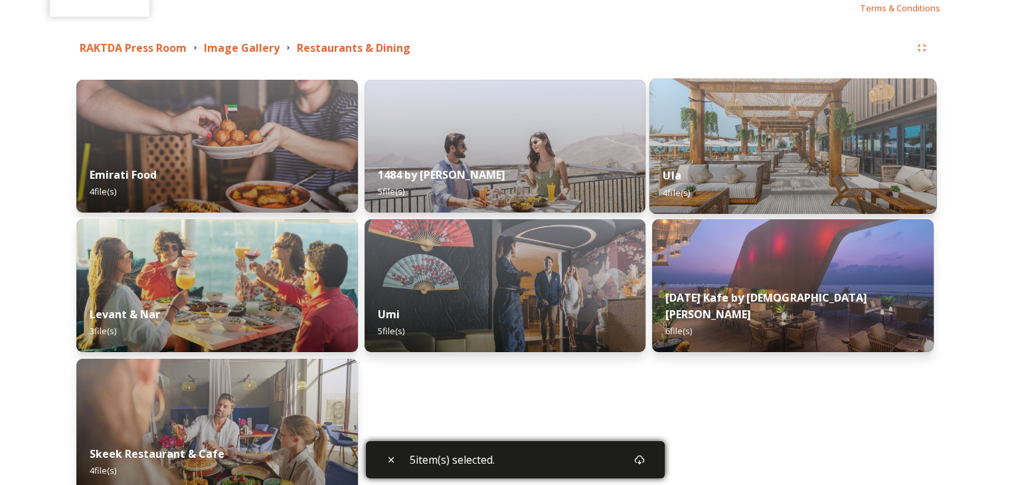
click at [717, 192] on div "Ula 4 file(s)" at bounding box center [793, 183] width 287 height 60
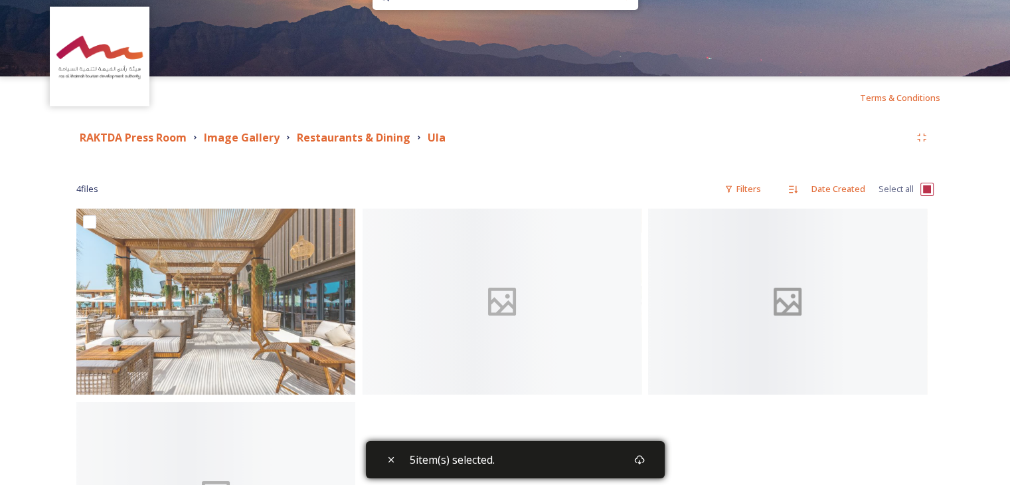
scroll to position [66, 0]
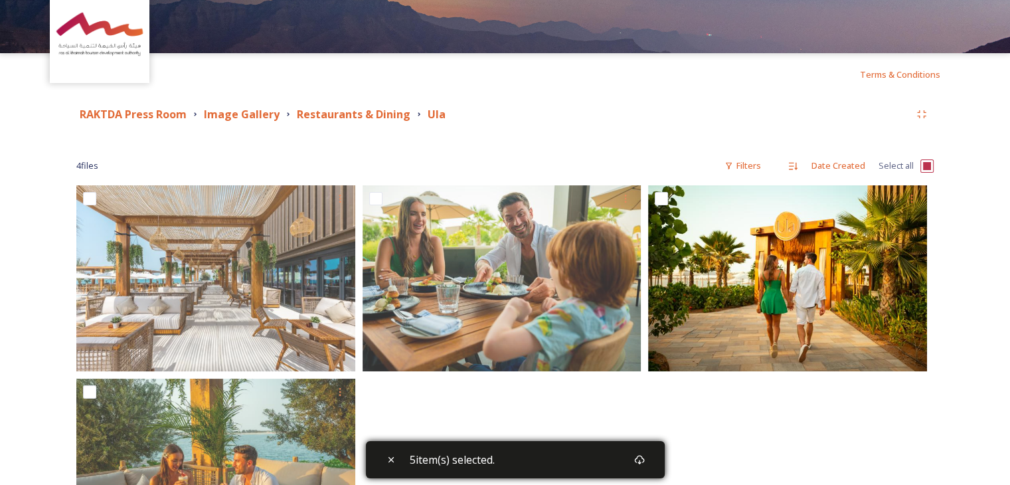
click at [927, 165] on input "checkbox" at bounding box center [927, 165] width 13 height 13
checkbox input "true"
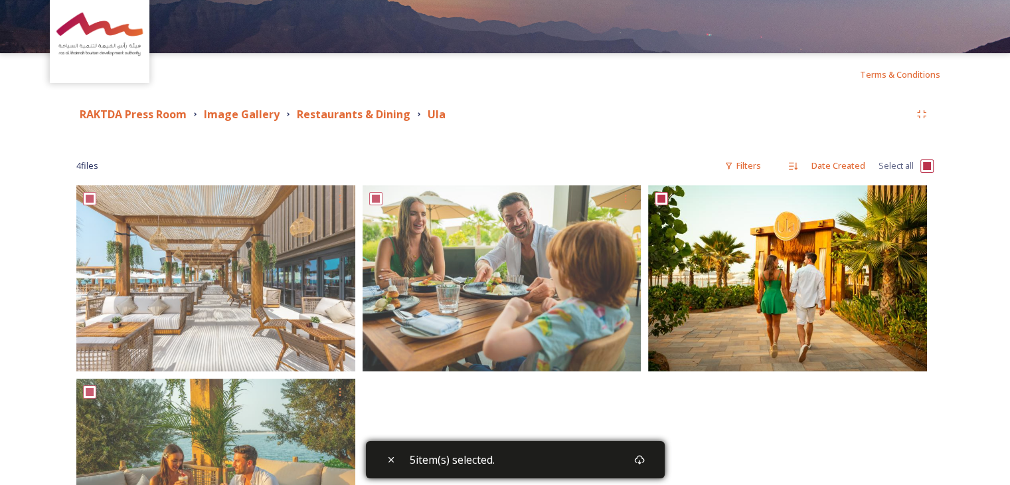
checkbox input "true"
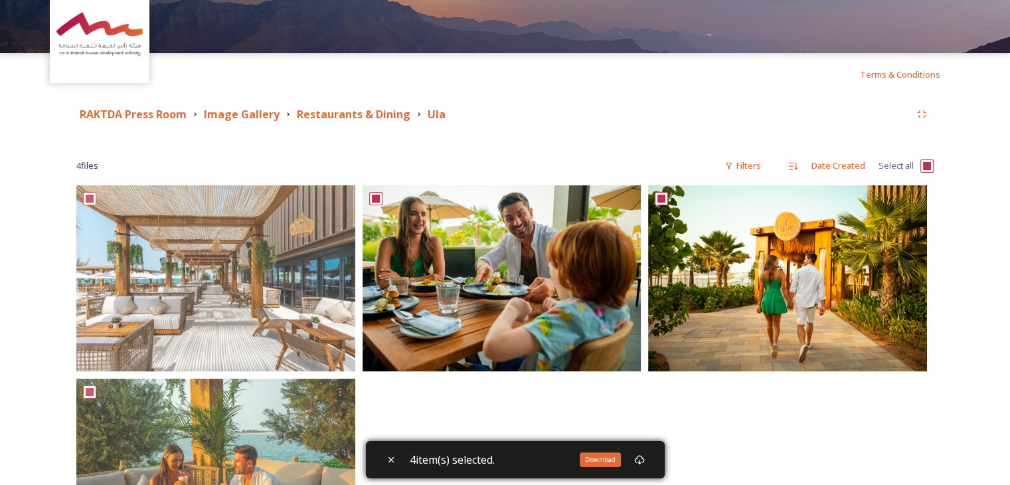
drag, startPoint x: 650, startPoint y: 458, endPoint x: 507, endPoint y: 254, distance: 248.0
click at [649, 456] on div "Download" at bounding box center [640, 460] width 24 height 24
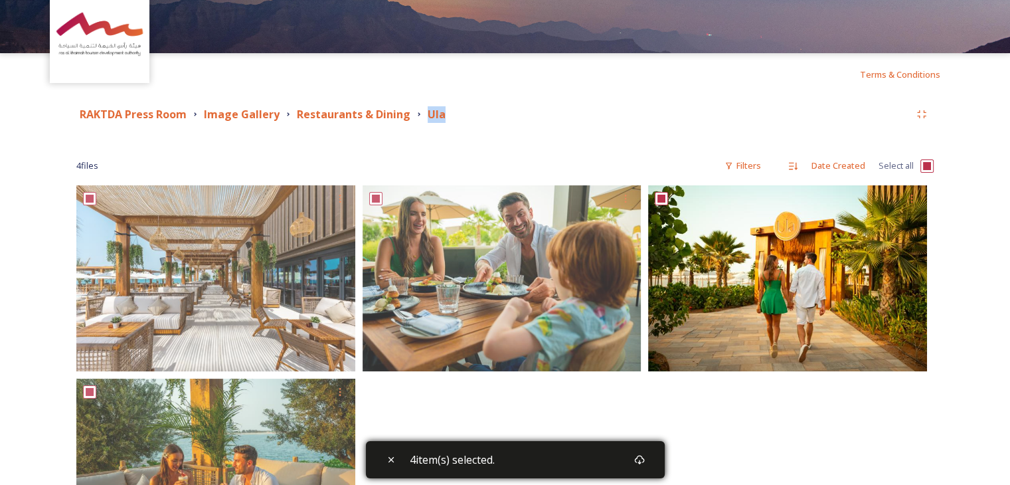
drag, startPoint x: 421, startPoint y: 105, endPoint x: 453, endPoint y: 114, distance: 33.0
click at [453, 114] on div "RAKTDA Press Room Image Gallery Restaurants & Dining Ula" at bounding box center [504, 114] width 857 height 24
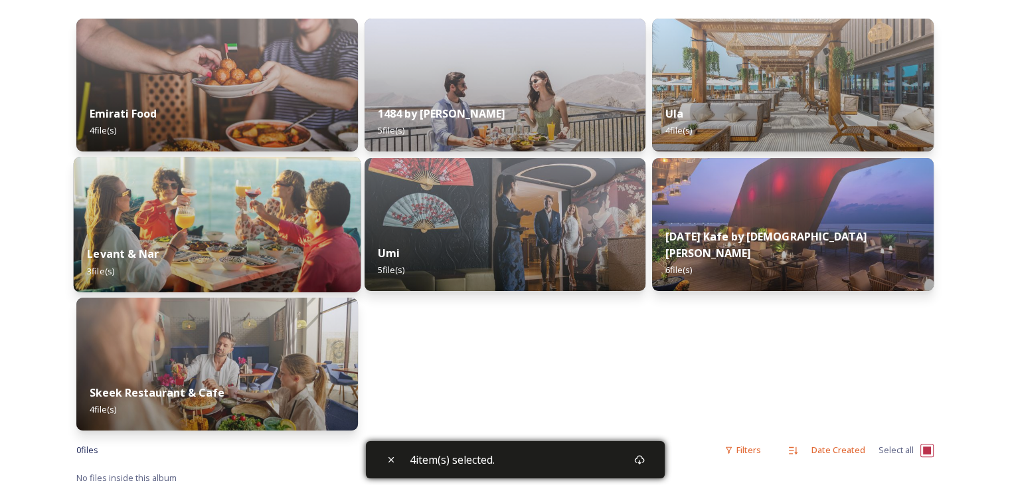
scroll to position [199, 0]
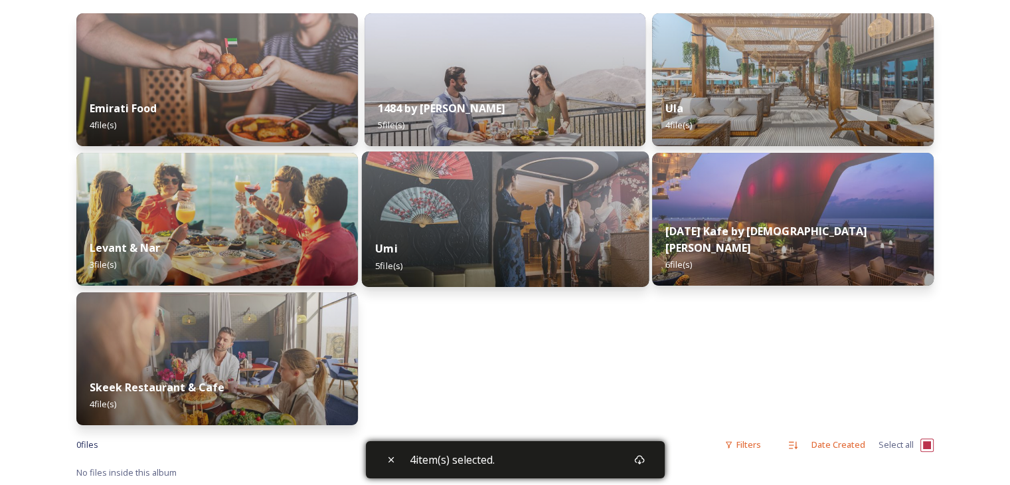
click at [434, 213] on img at bounding box center [504, 218] width 287 height 135
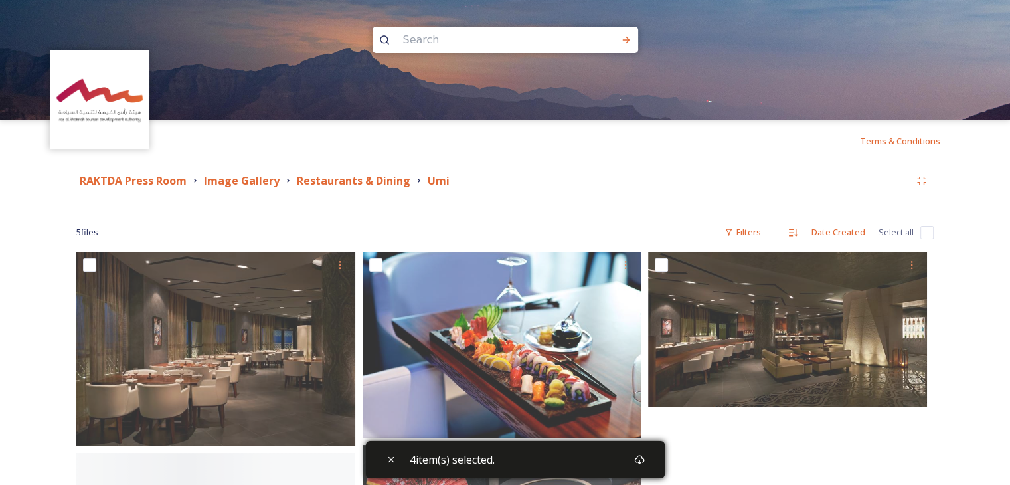
scroll to position [133, 0]
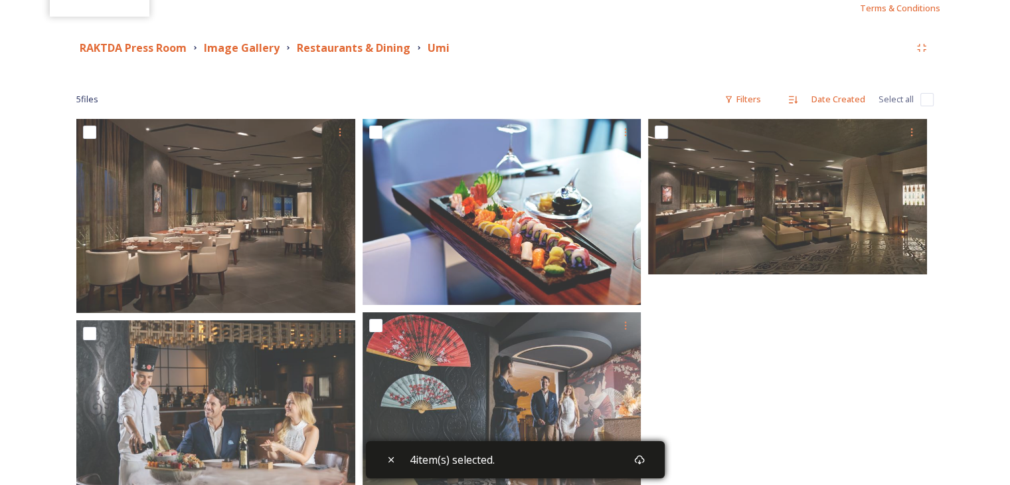
click at [931, 100] on input "checkbox" at bounding box center [927, 99] width 13 height 13
checkbox input "true"
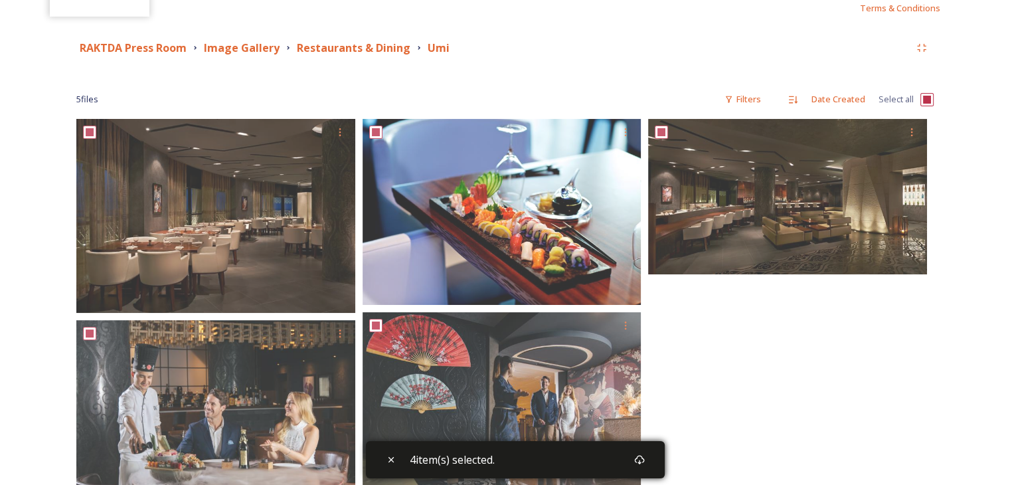
checkbox input "true"
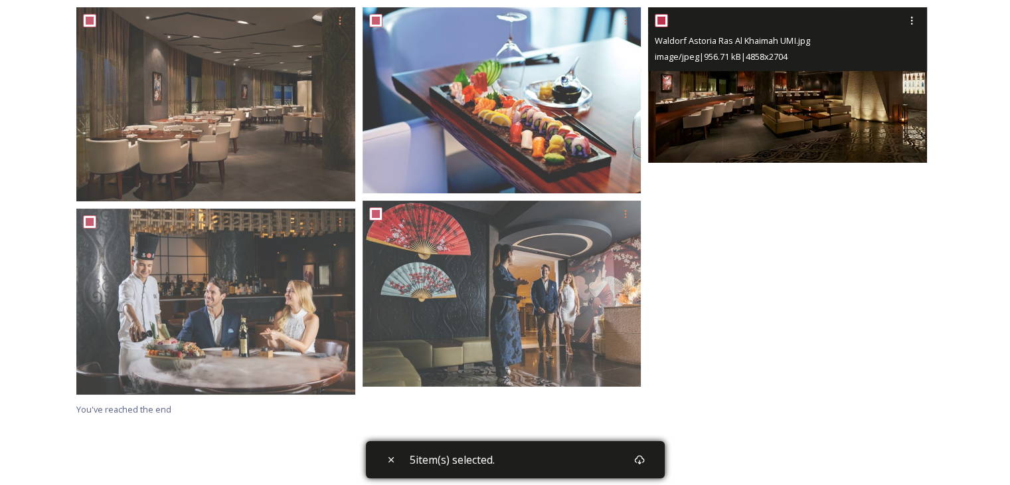
scroll to position [332, 0]
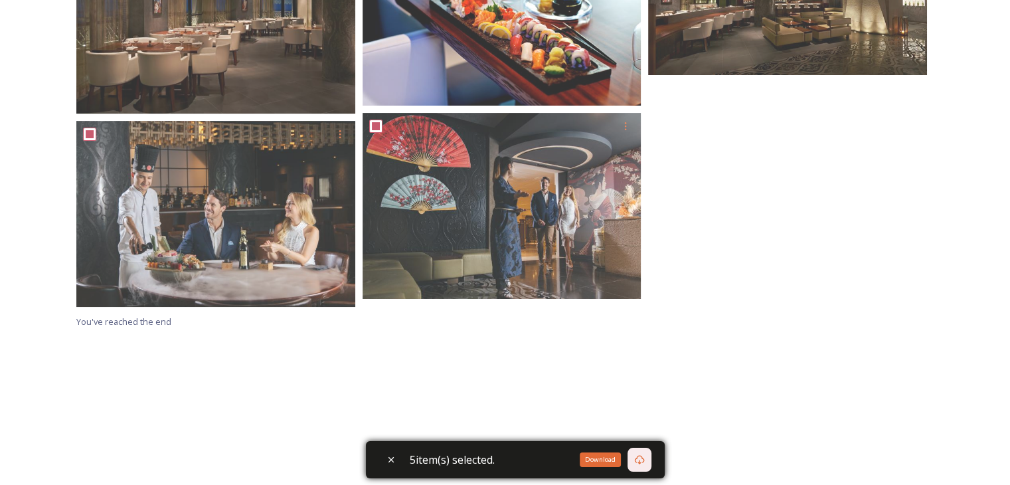
click at [650, 456] on div "Download" at bounding box center [640, 460] width 24 height 24
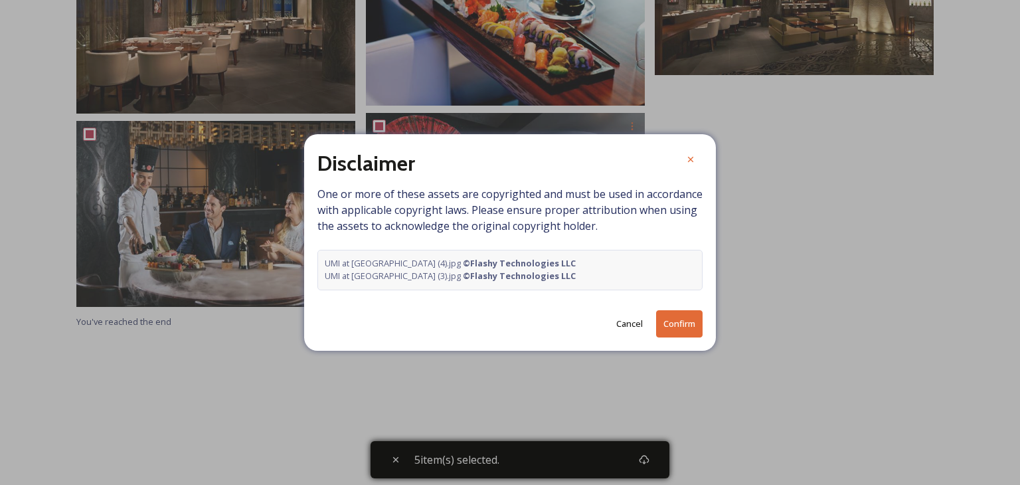
click at [669, 317] on button "Confirm" at bounding box center [679, 323] width 46 height 27
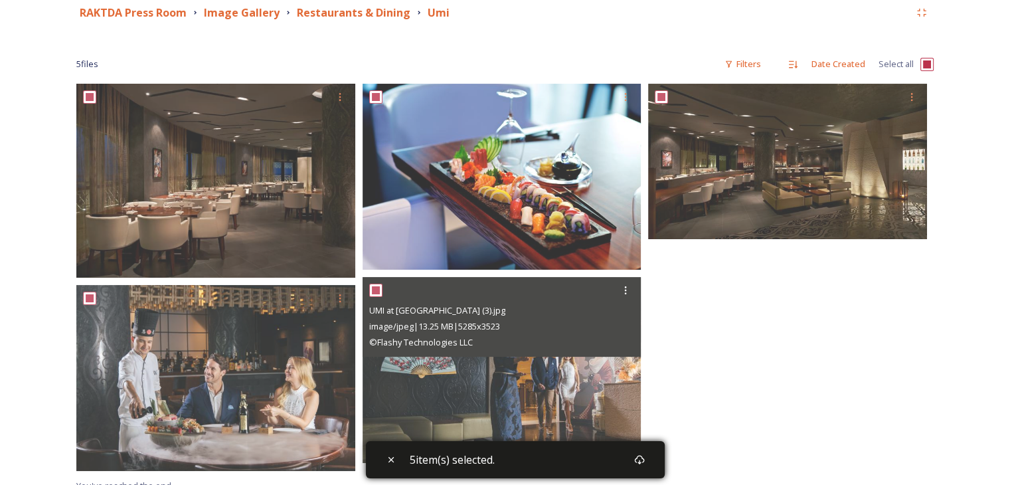
scroll to position [0, 0]
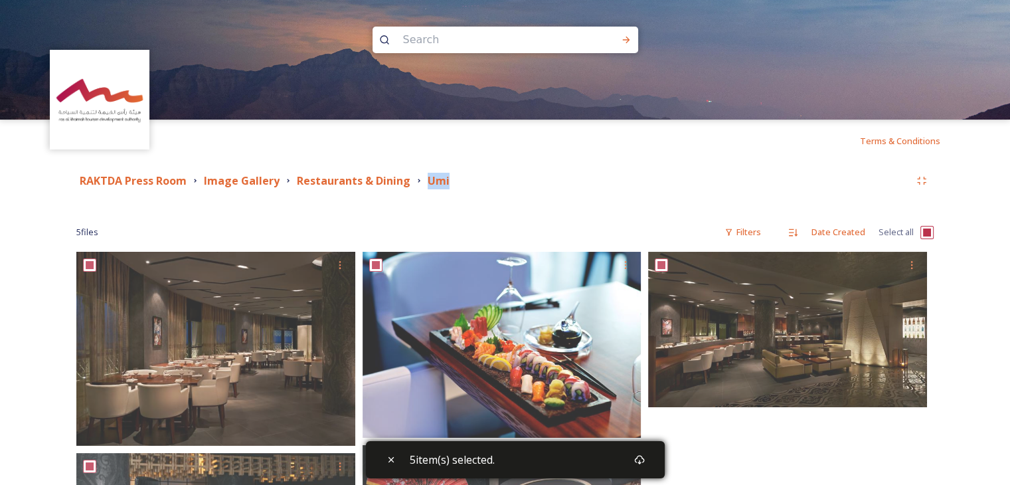
drag, startPoint x: 422, startPoint y: 180, endPoint x: 484, endPoint y: 181, distance: 61.8
click at [484, 181] on div "RAKTDA Press Room Image Gallery Restaurants & Dining Umi" at bounding box center [493, 181] width 834 height 17
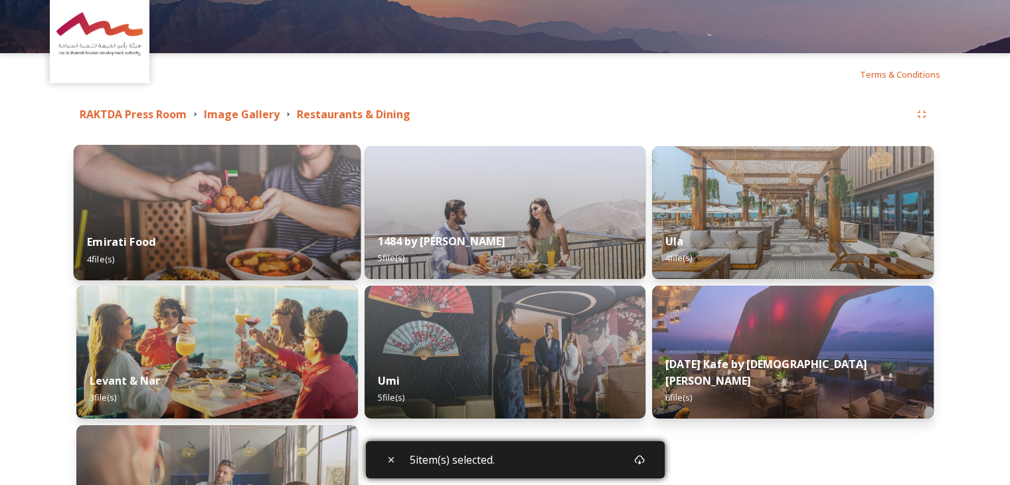
scroll to position [199, 0]
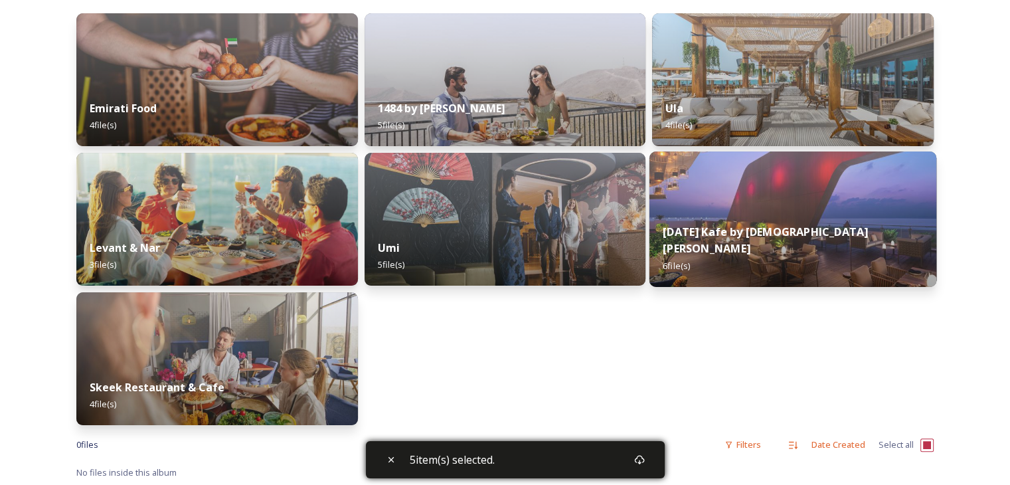
click at [681, 246] on strong "Karma Kafe by Buddha Bar" at bounding box center [766, 240] width 205 height 32
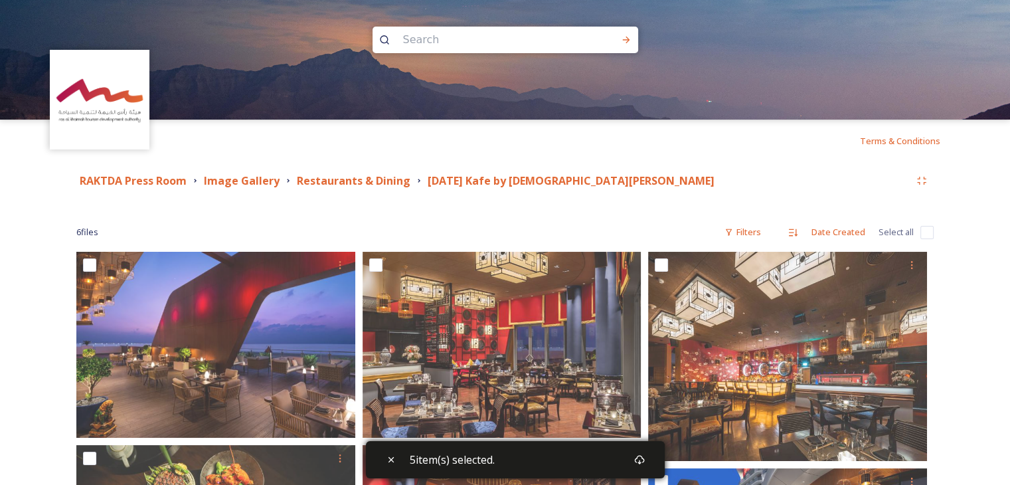
click at [927, 231] on input "checkbox" at bounding box center [927, 232] width 13 height 13
checkbox input "true"
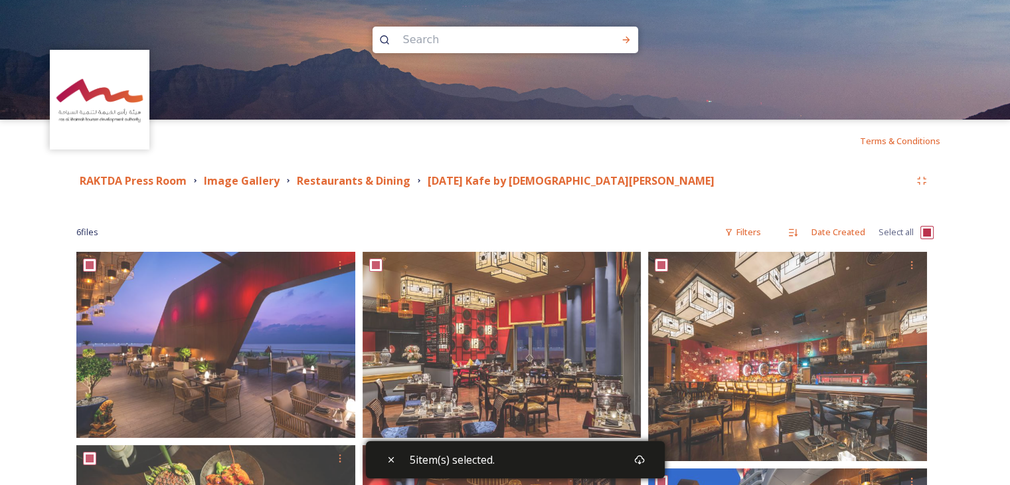
checkbox input "true"
drag, startPoint x: 420, startPoint y: 176, endPoint x: 576, endPoint y: 176, distance: 156.1
click at [576, 176] on div "RAKTDA Press Room Image Gallery Restaurants & Dining Karma Kafe by Buddha Bar" at bounding box center [493, 181] width 834 height 17
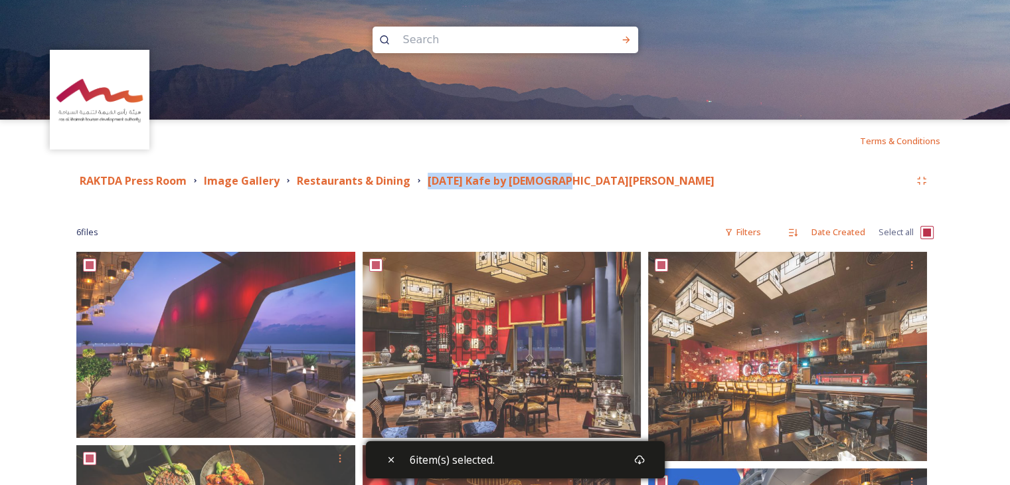
click at [921, 229] on input "checkbox" at bounding box center [927, 232] width 13 height 13
checkbox input "false"
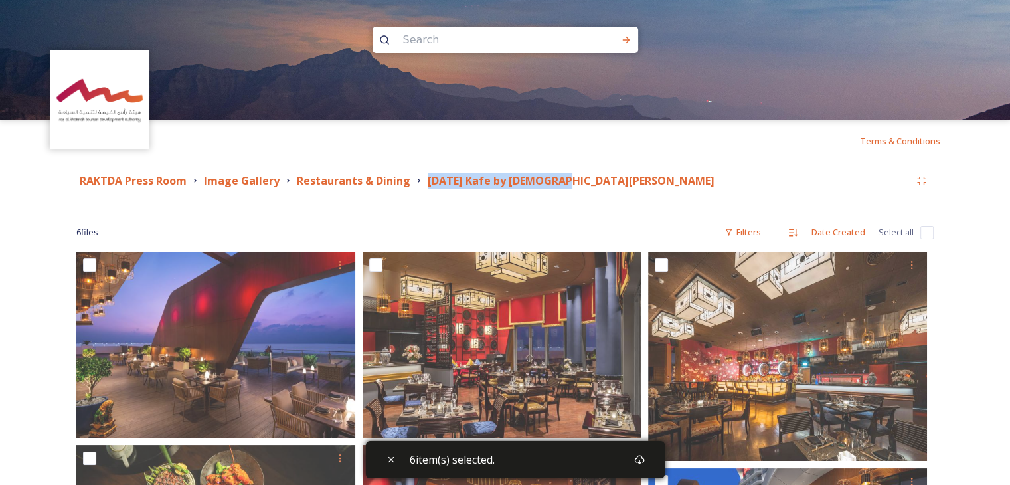
checkbox input "false"
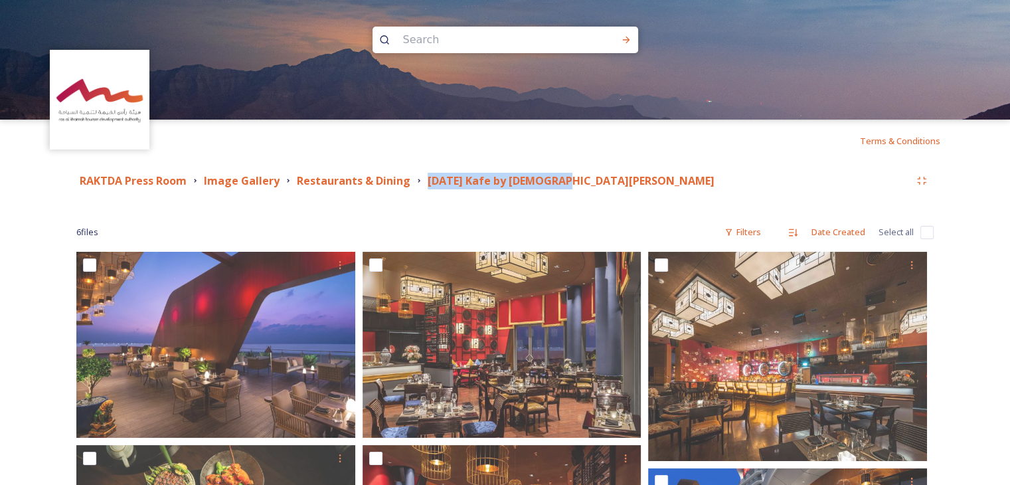
click at [922, 231] on input "checkbox" at bounding box center [927, 232] width 13 height 13
checkbox input "true"
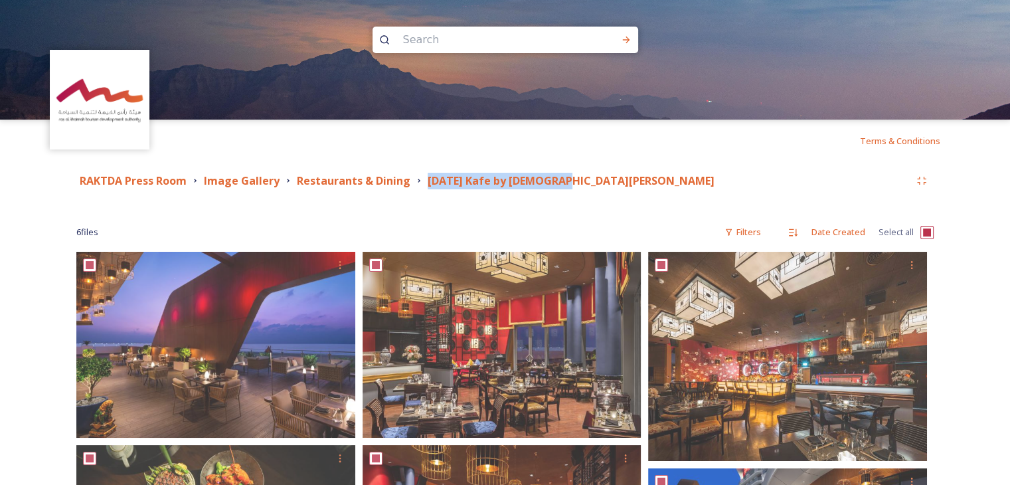
checkbox input "true"
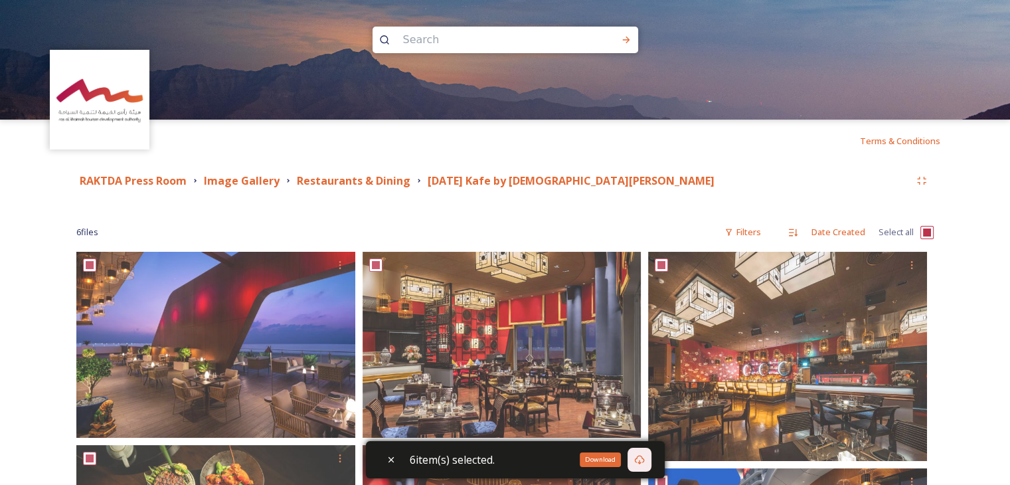
click at [640, 463] on icon at bounding box center [639, 459] width 11 height 11
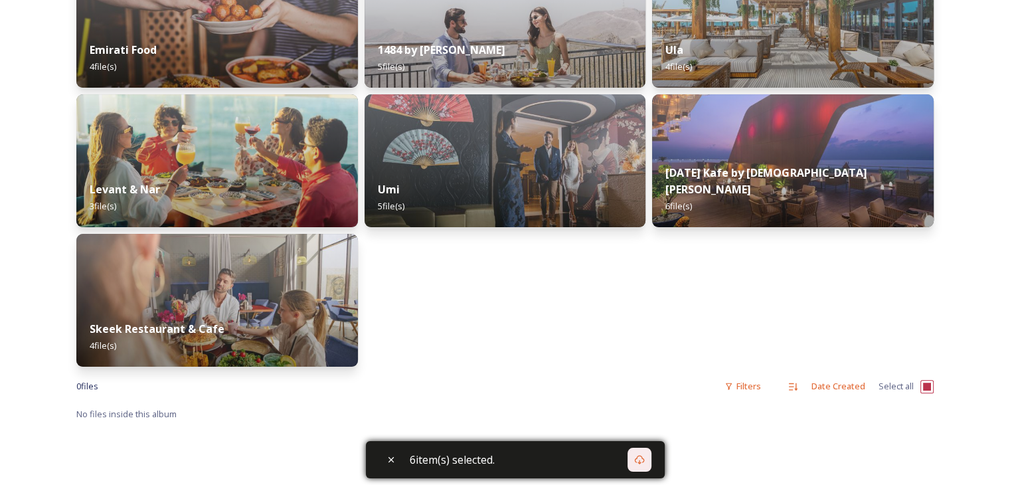
scroll to position [266, 0]
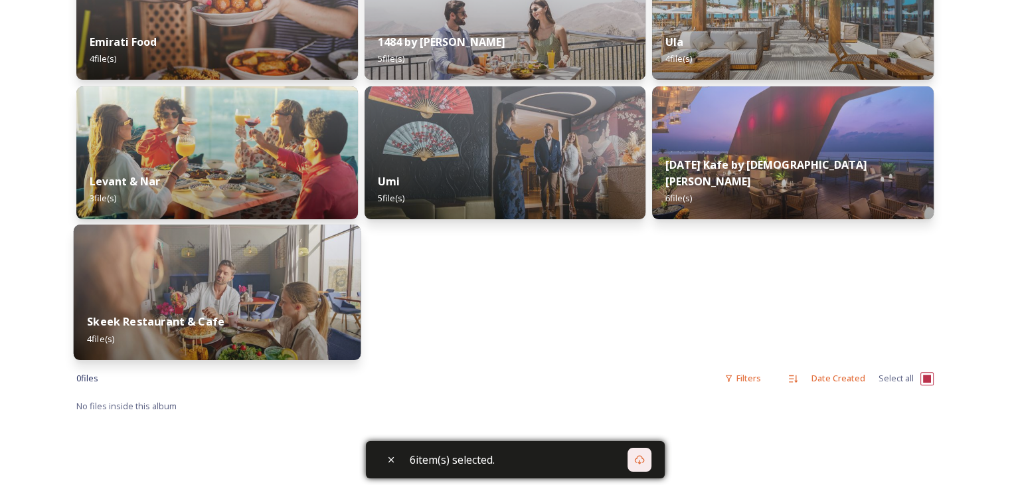
click at [342, 258] on img at bounding box center [217, 291] width 287 height 135
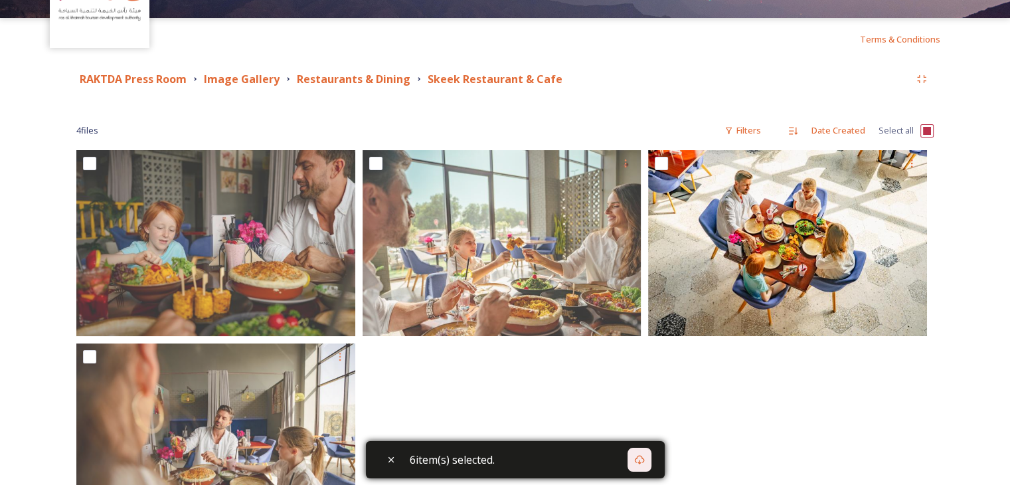
scroll to position [133, 0]
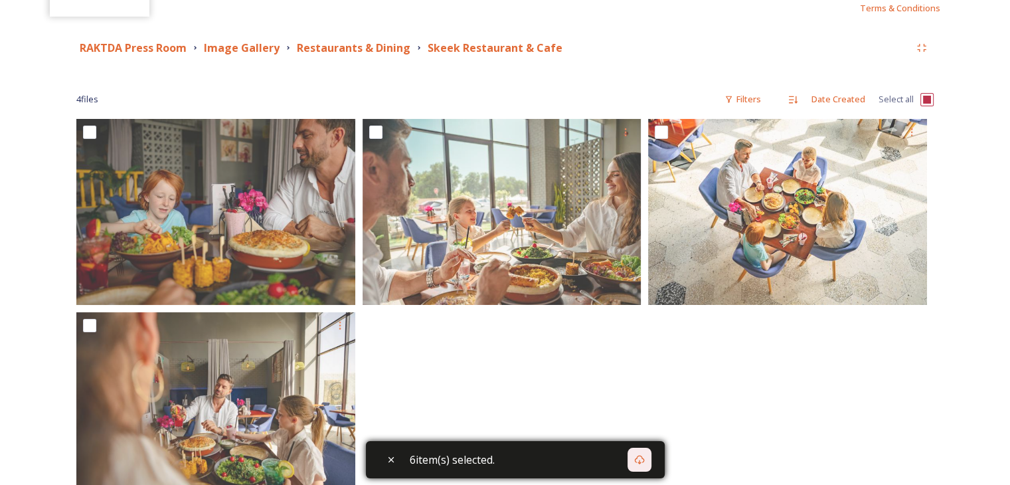
click at [923, 99] on input "checkbox" at bounding box center [927, 99] width 13 height 13
checkbox input "true"
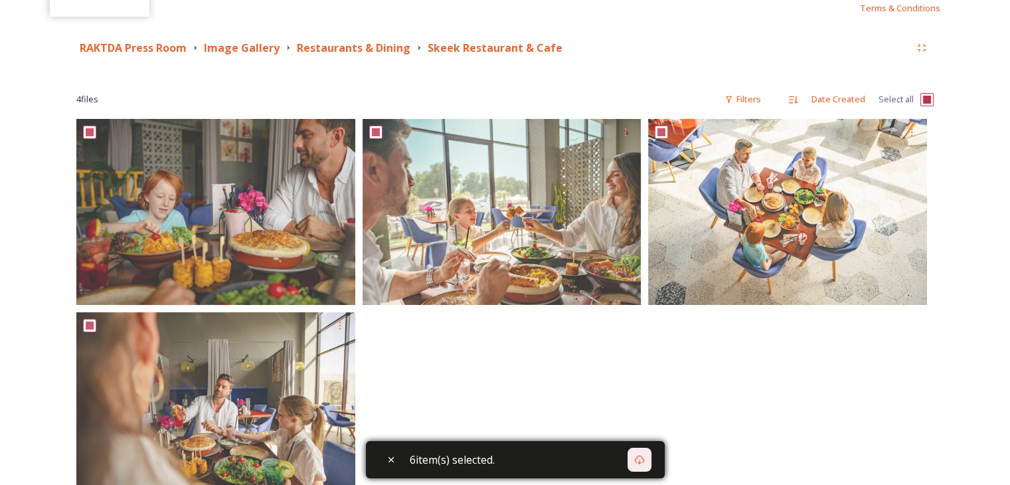
checkbox input "true"
drag, startPoint x: 422, startPoint y: 45, endPoint x: 577, endPoint y: 43, distance: 155.4
click at [577, 43] on div "RAKTDA Press Room Image Gallery Restaurants & Dining Skeek Restaurant & Cafe" at bounding box center [493, 48] width 834 height 17
click at [648, 453] on div "Download" at bounding box center [640, 460] width 24 height 24
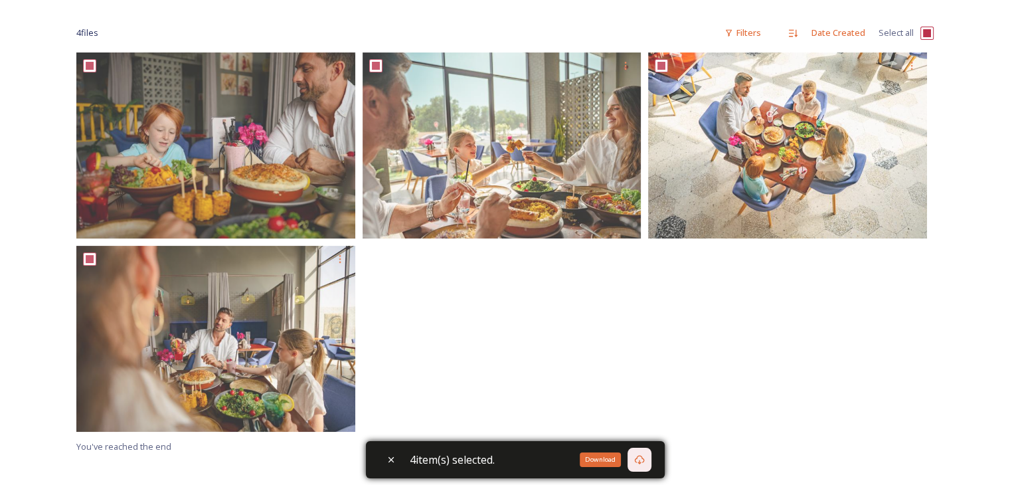
click at [648, 455] on div "Download" at bounding box center [640, 460] width 24 height 24
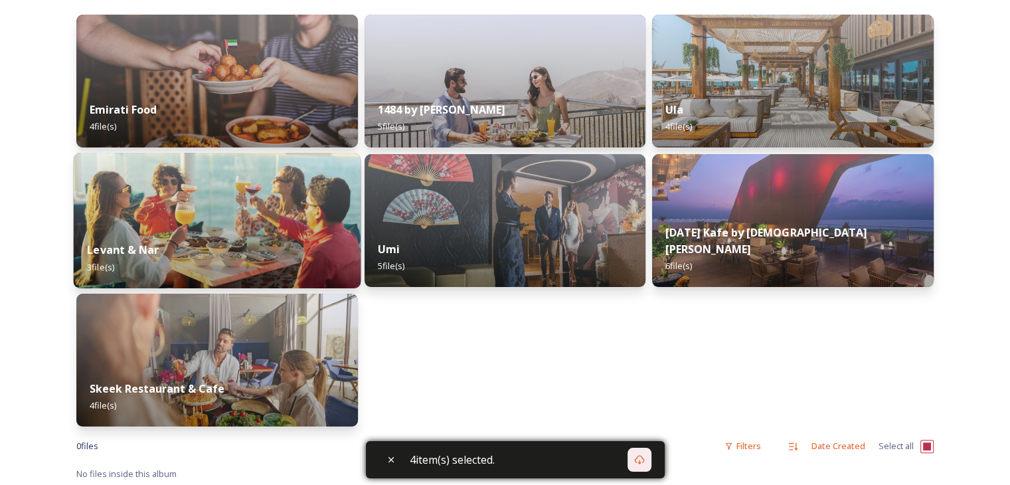
scroll to position [199, 0]
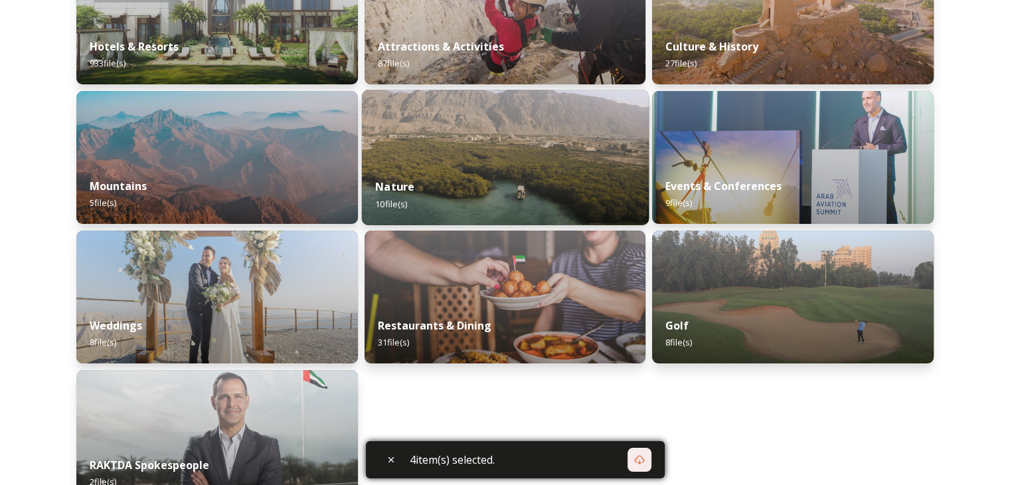
scroll to position [332, 0]
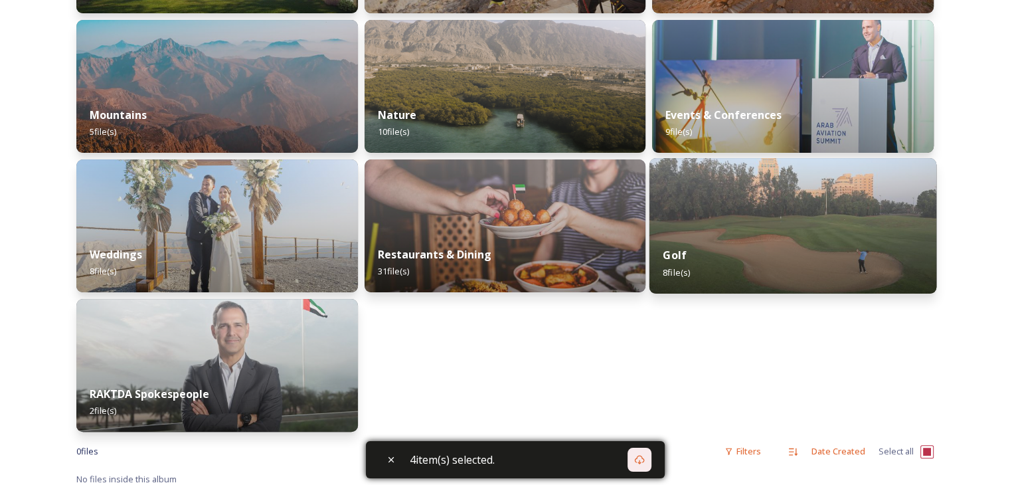
click at [790, 248] on div "Golf 8 file(s)" at bounding box center [793, 263] width 287 height 60
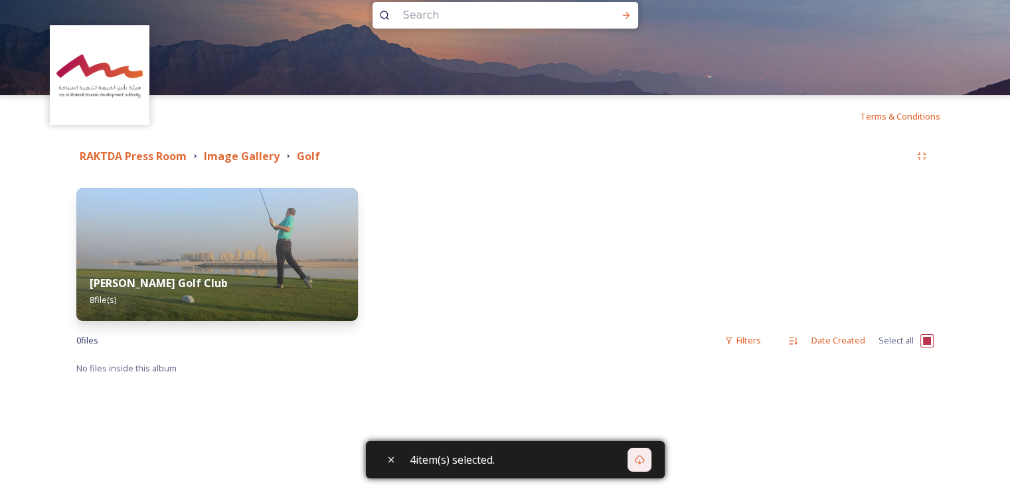
scroll to position [66, 0]
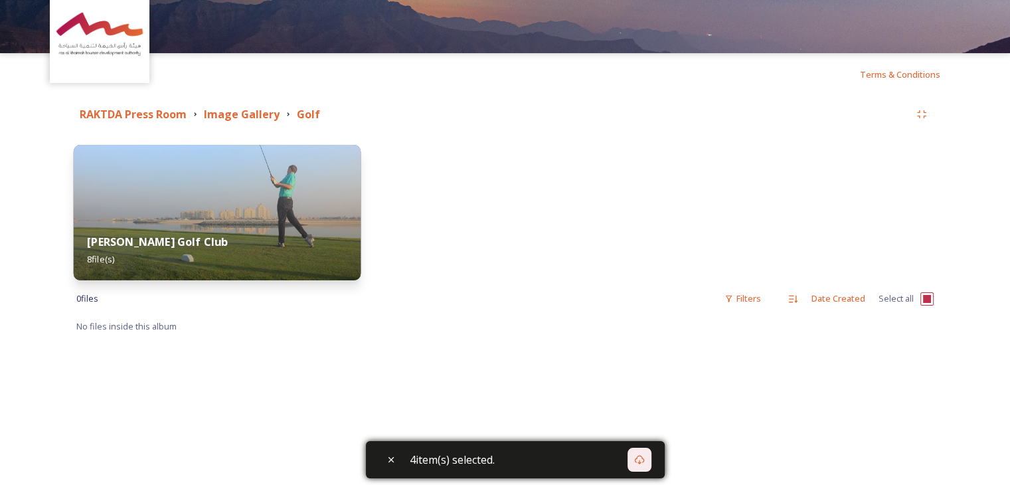
click at [299, 254] on div "Al Hamra Golf Club 8 file(s)" at bounding box center [217, 250] width 287 height 60
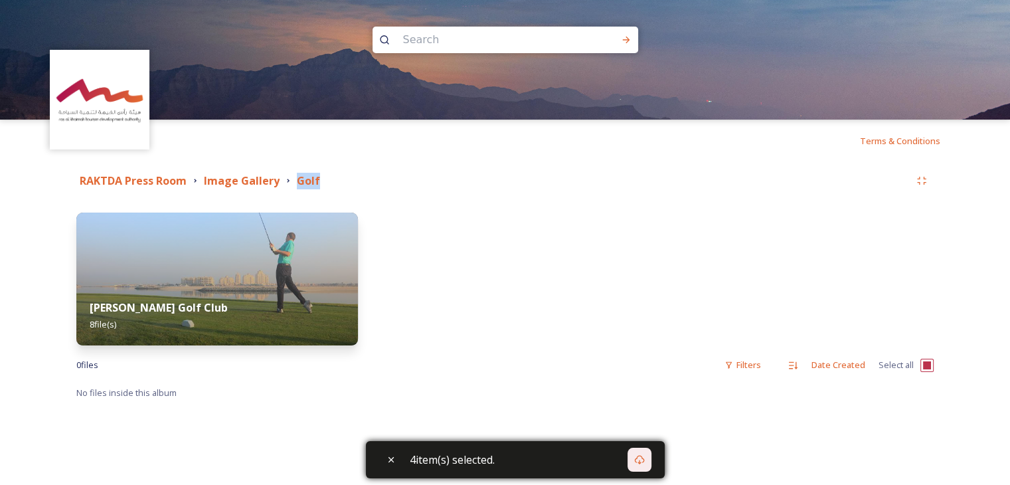
drag, startPoint x: 292, startPoint y: 176, endPoint x: 316, endPoint y: 177, distance: 23.9
click at [316, 177] on div "Golf" at bounding box center [303, 181] width 41 height 17
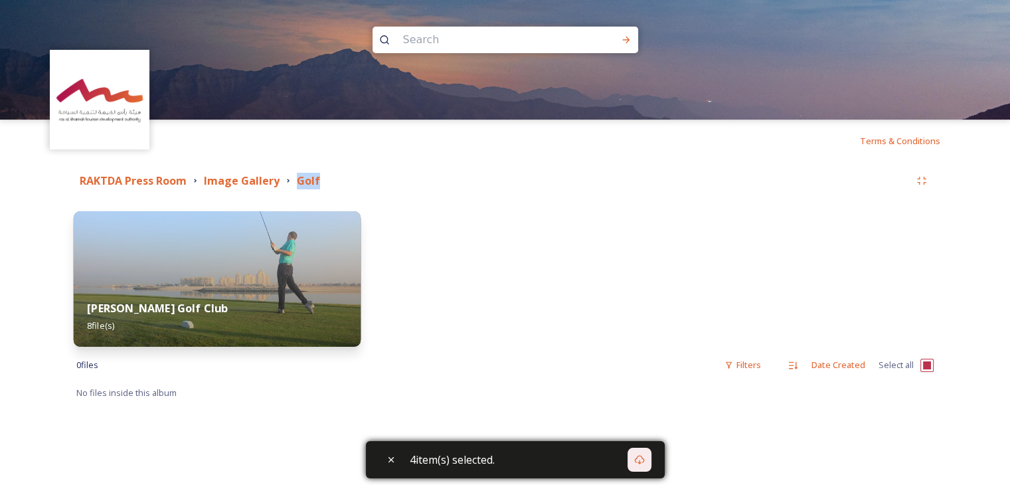
click at [232, 245] on img at bounding box center [217, 278] width 287 height 135
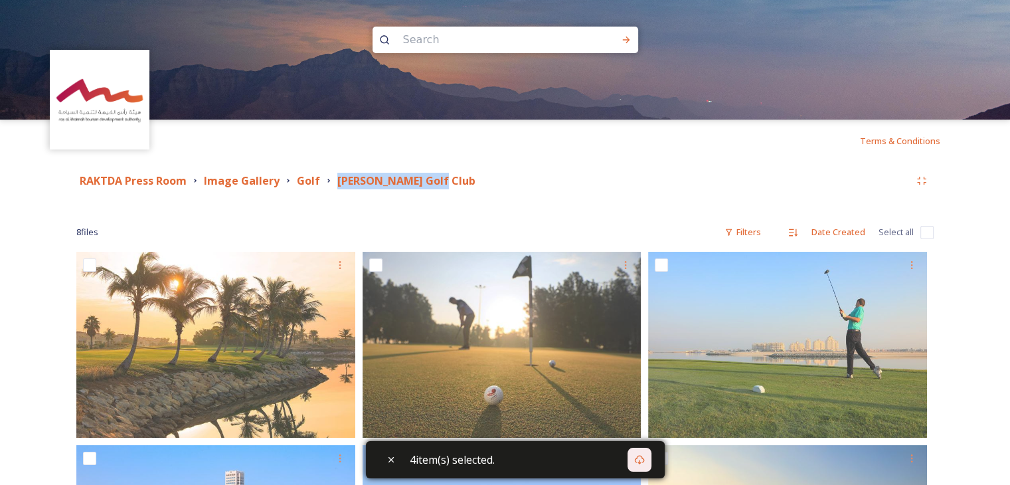
drag, startPoint x: 331, startPoint y: 179, endPoint x: 497, endPoint y: 168, distance: 165.7
click at [929, 238] on input "checkbox" at bounding box center [927, 232] width 13 height 13
checkbox input "true"
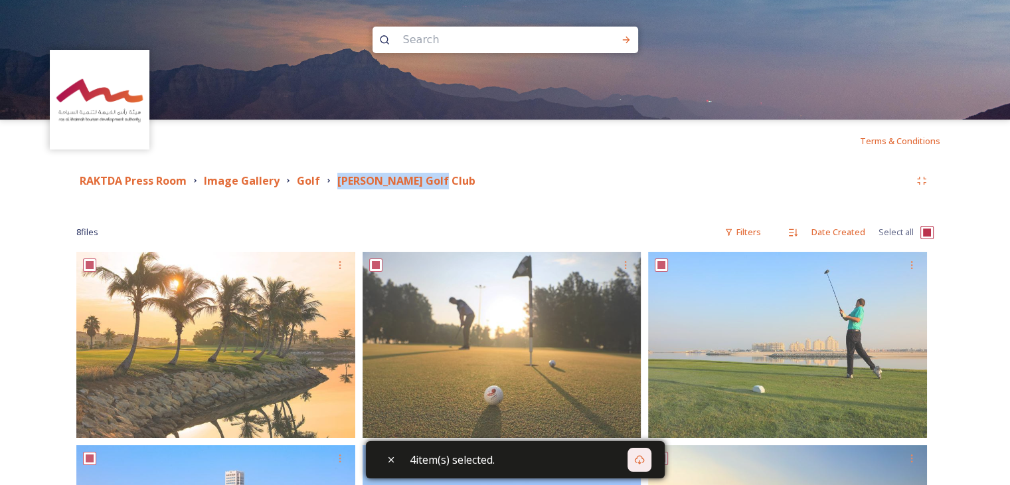
checkbox input "true"
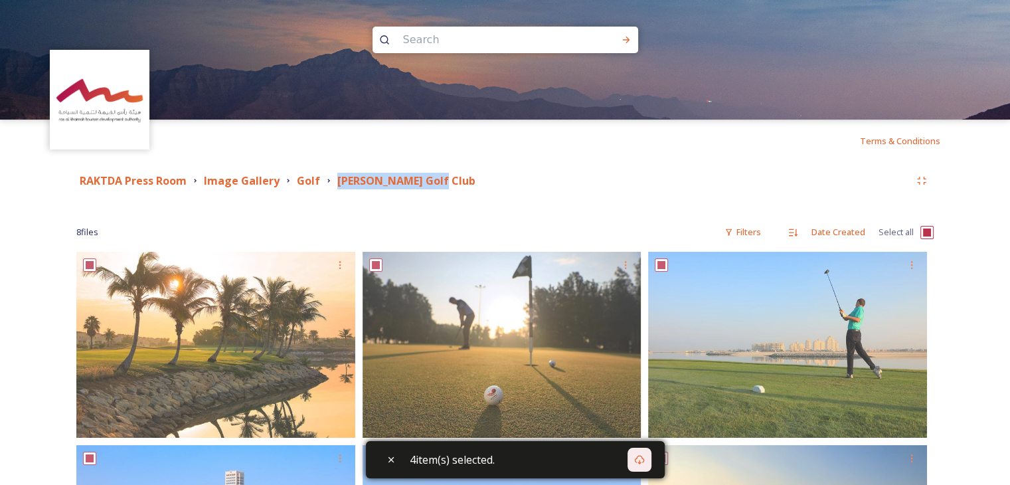
checkbox input "true"
click at [644, 461] on icon at bounding box center [639, 459] width 10 height 9
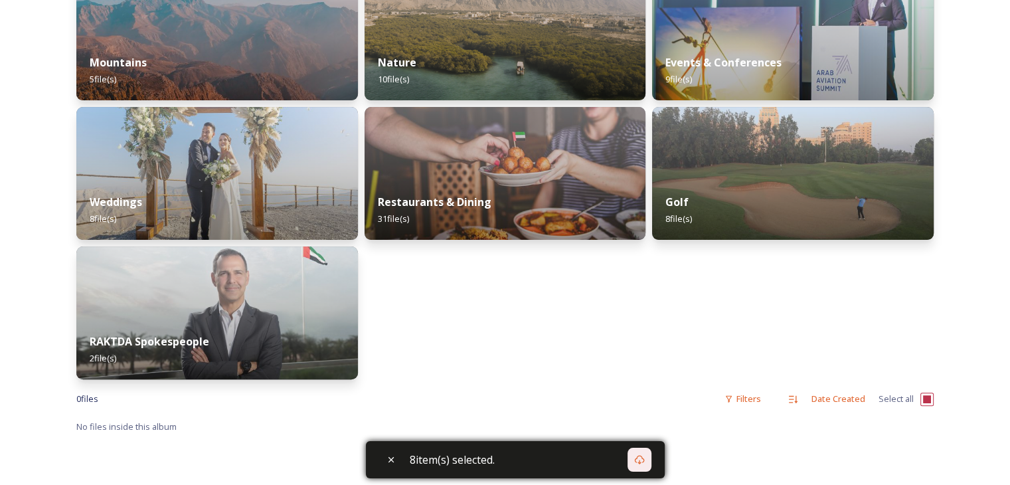
scroll to position [416, 0]
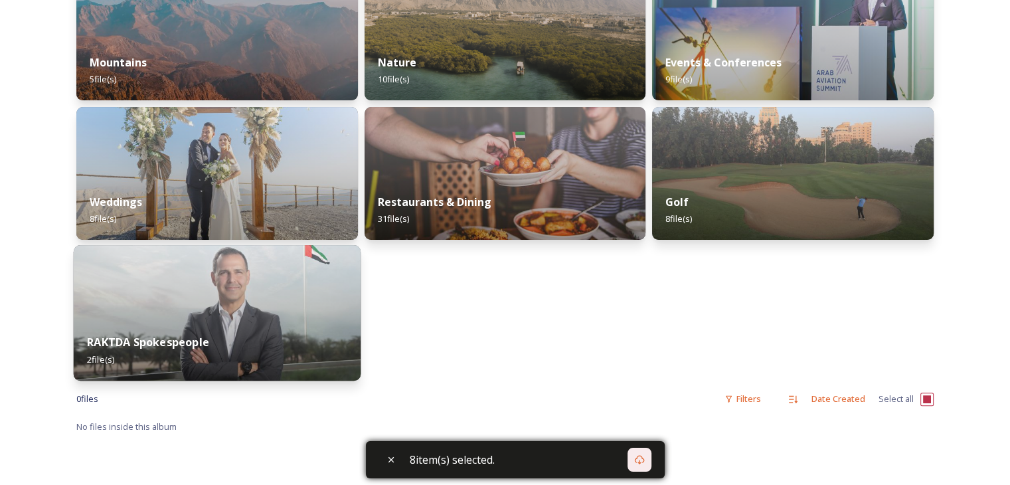
click at [248, 285] on img at bounding box center [217, 312] width 287 height 135
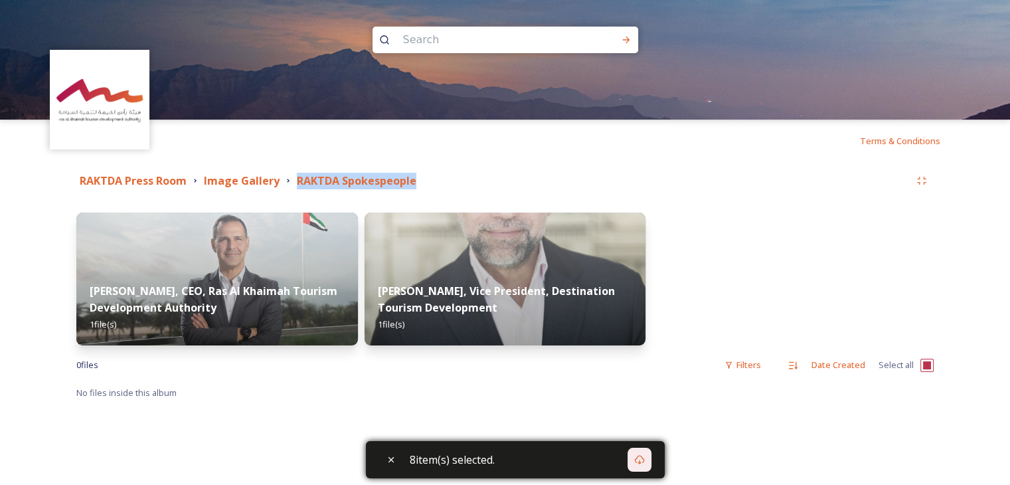
drag, startPoint x: 290, startPoint y: 179, endPoint x: 445, endPoint y: 179, distance: 155.4
click at [445, 179] on div "RAKTDA Press Room Image Gallery RAKTDA Spokespeople" at bounding box center [493, 181] width 834 height 17
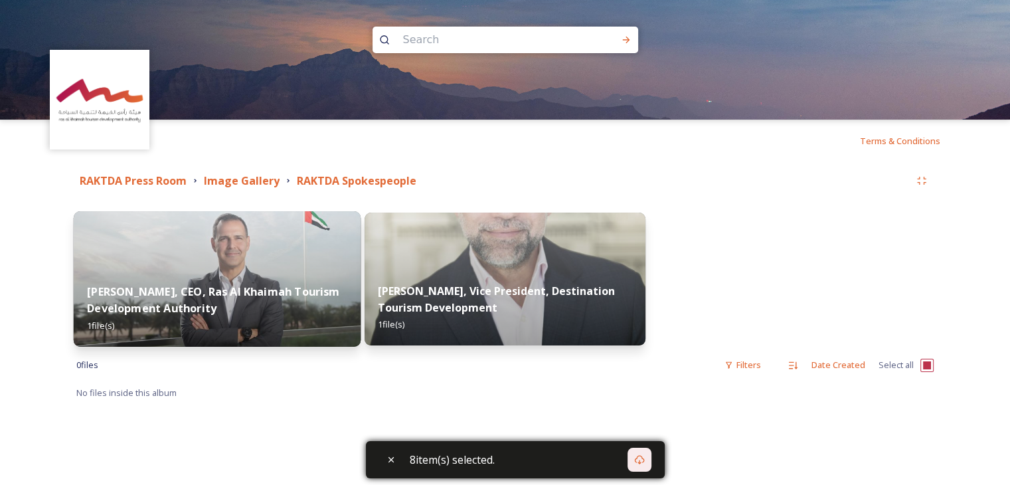
click at [304, 272] on div "Raki Phillips, CEO, Ras Al Khaimah Tourism Development Authority 1 file(s)" at bounding box center [217, 308] width 287 height 77
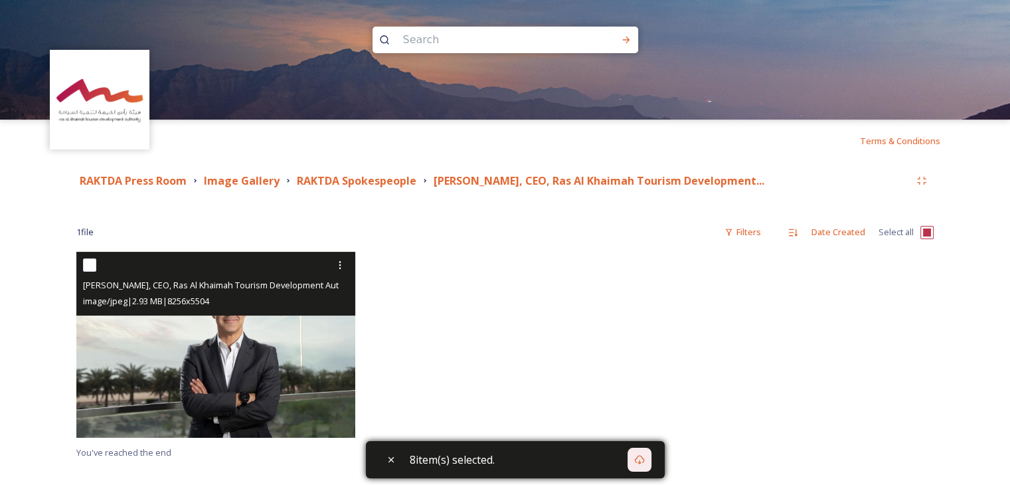
scroll to position [66, 0]
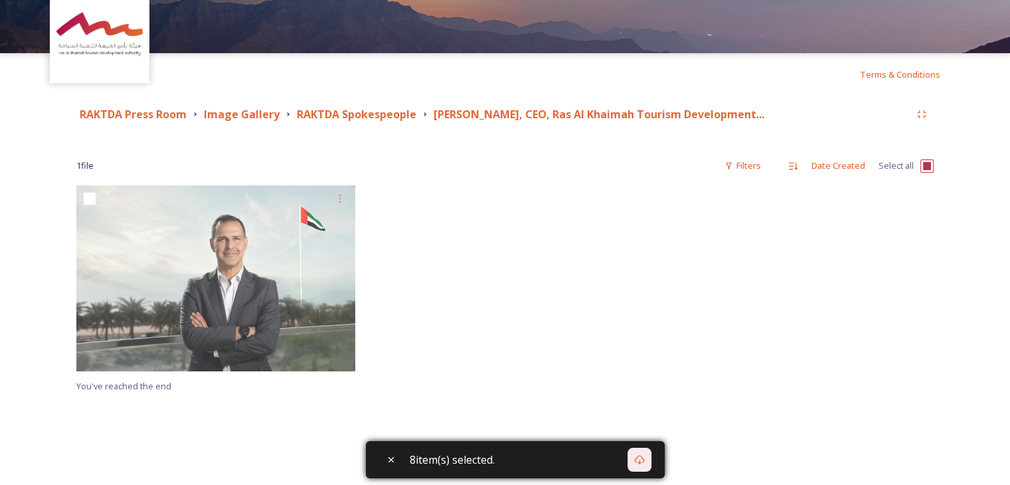
click at [927, 165] on input "checkbox" at bounding box center [927, 165] width 13 height 13
checkbox input "true"
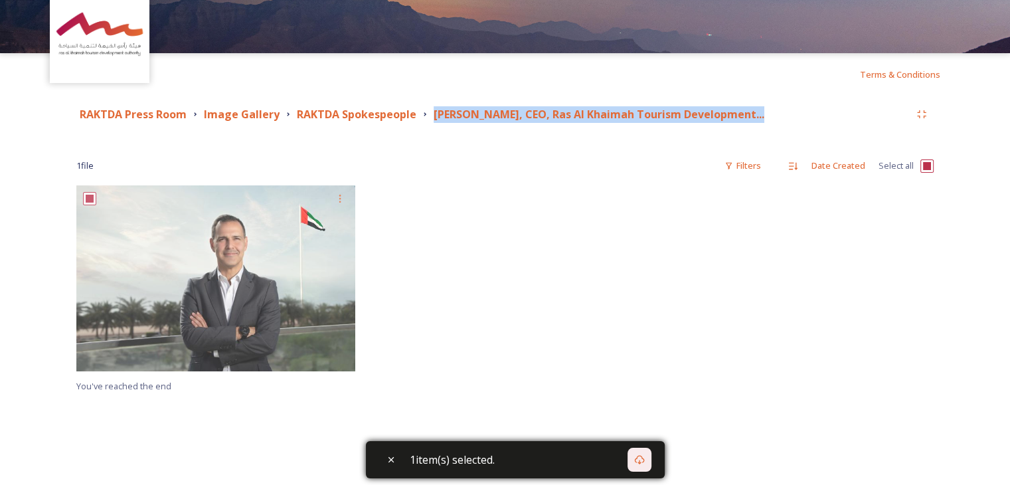
drag, startPoint x: 425, startPoint y: 114, endPoint x: 751, endPoint y: 108, distance: 325.5
click at [751, 108] on div "RAKTDA Press Room Image Gallery RAKTDA Spokespeople Raki Phillips, CEO, Ras Al …" at bounding box center [493, 114] width 834 height 17
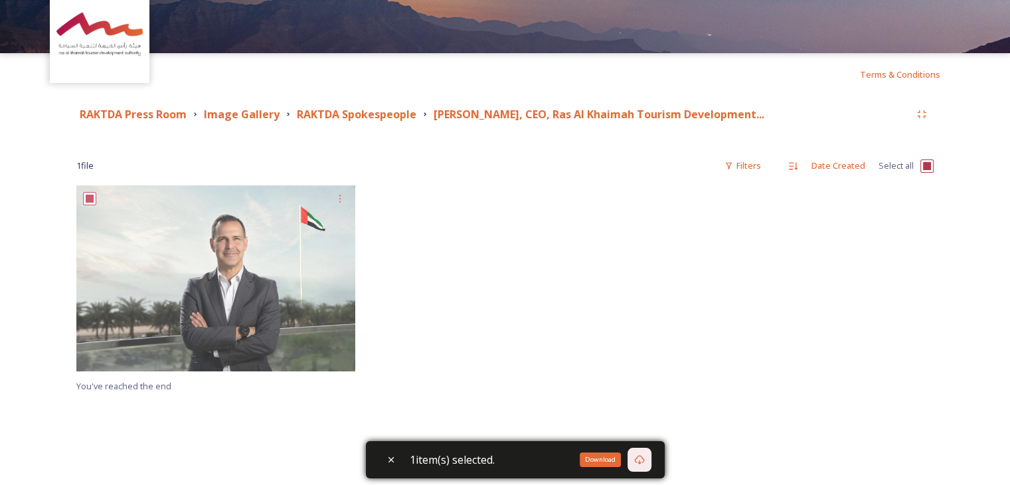
click at [645, 458] on icon at bounding box center [639, 459] width 11 height 11
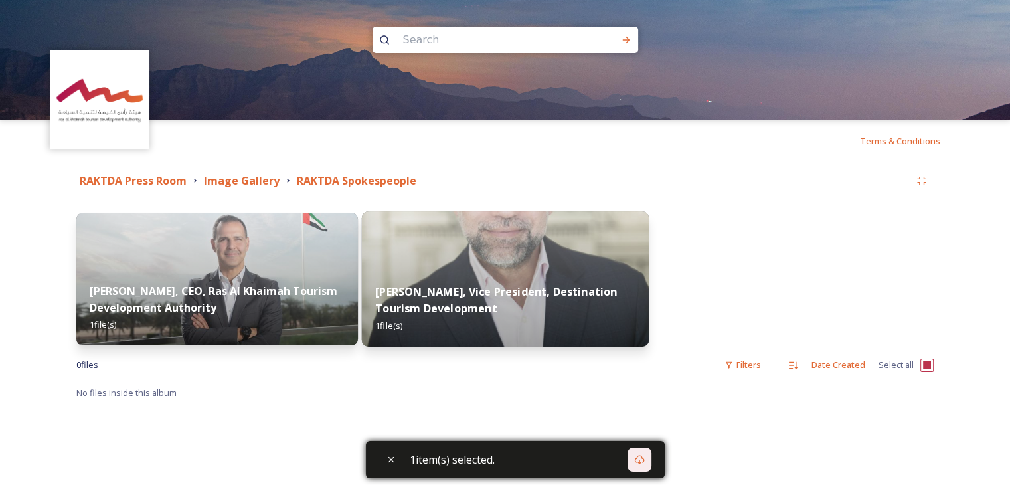
click at [460, 272] on div "Iyad Rasbey, Vice President, Destination Tourism Development 1 file(s)" at bounding box center [504, 308] width 287 height 77
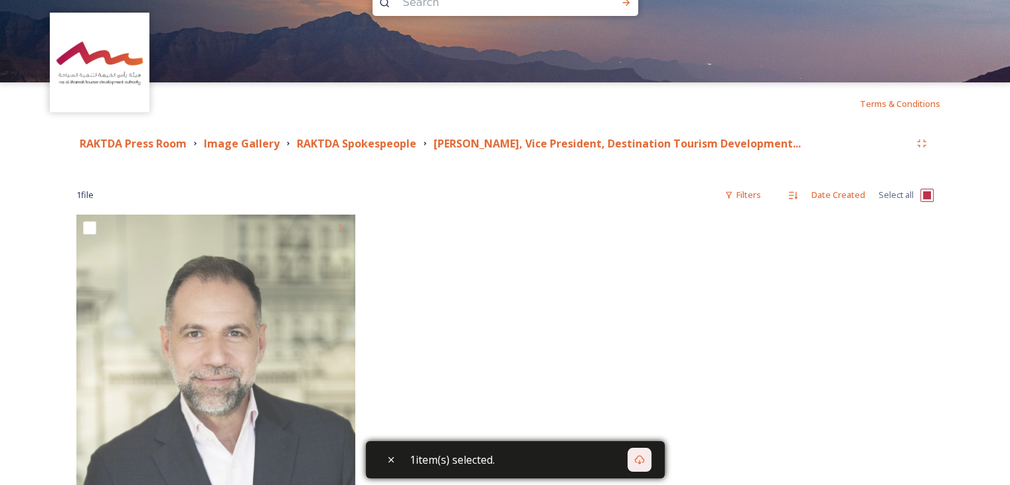
scroll to position [66, 0]
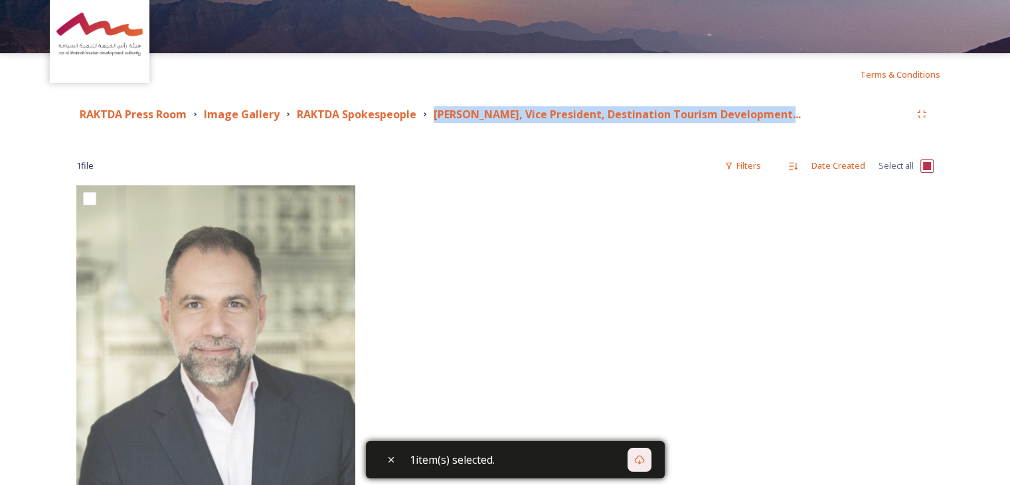
drag, startPoint x: 425, startPoint y: 108, endPoint x: 778, endPoint y: 114, distance: 352.7
click at [778, 114] on div "RAKTDA Press Room Image Gallery RAKTDA Spokespeople Iyad Rasbey, Vice President…" at bounding box center [493, 114] width 834 height 17
click at [921, 166] on input "checkbox" at bounding box center [927, 165] width 13 height 13
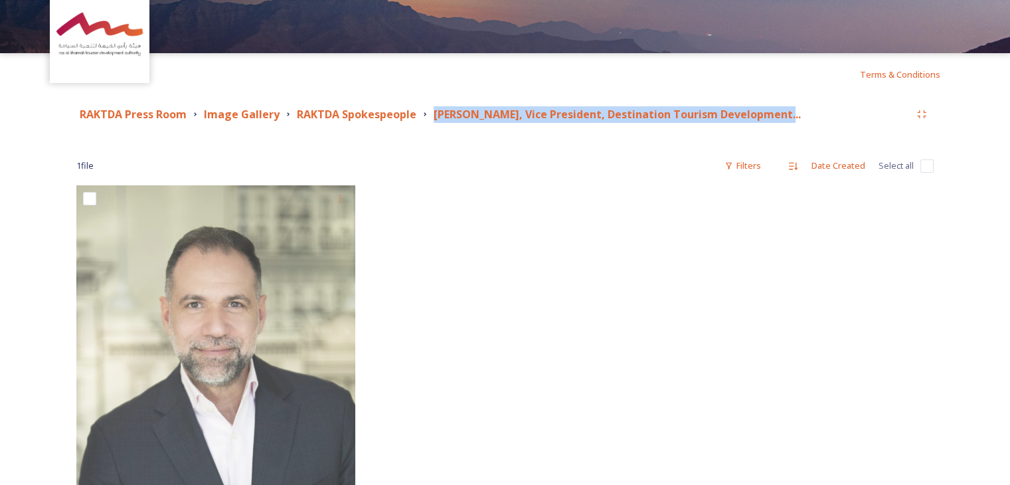
click at [925, 166] on input "checkbox" at bounding box center [927, 165] width 13 height 13
checkbox input "true"
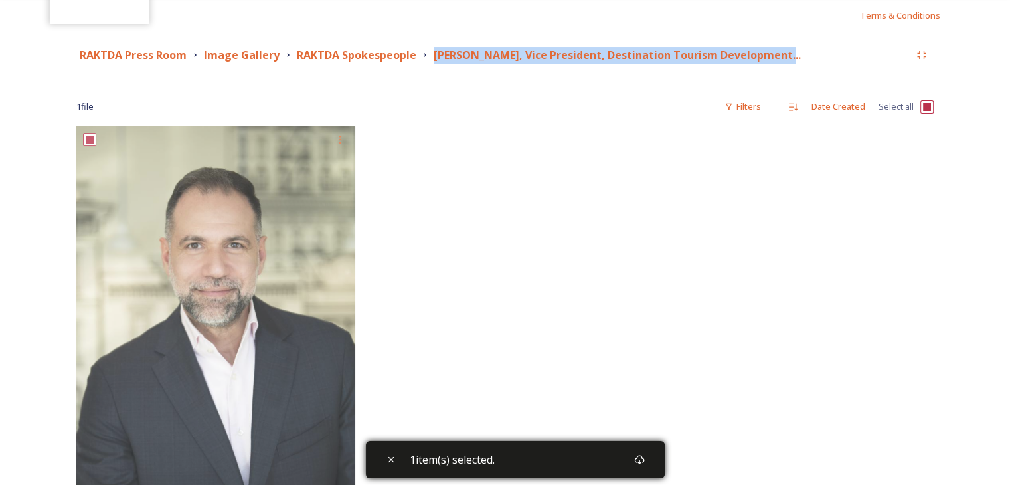
scroll to position [332, 0]
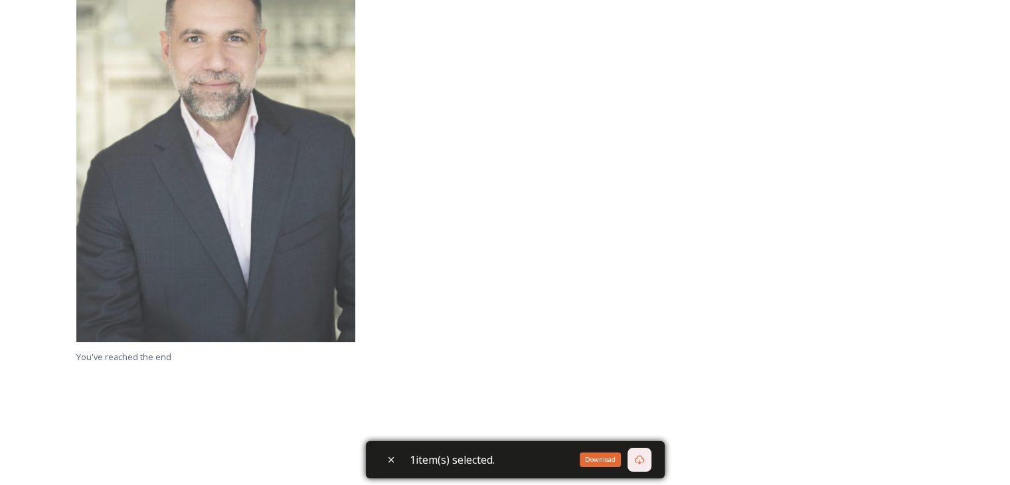
click at [645, 462] on icon at bounding box center [639, 459] width 11 height 11
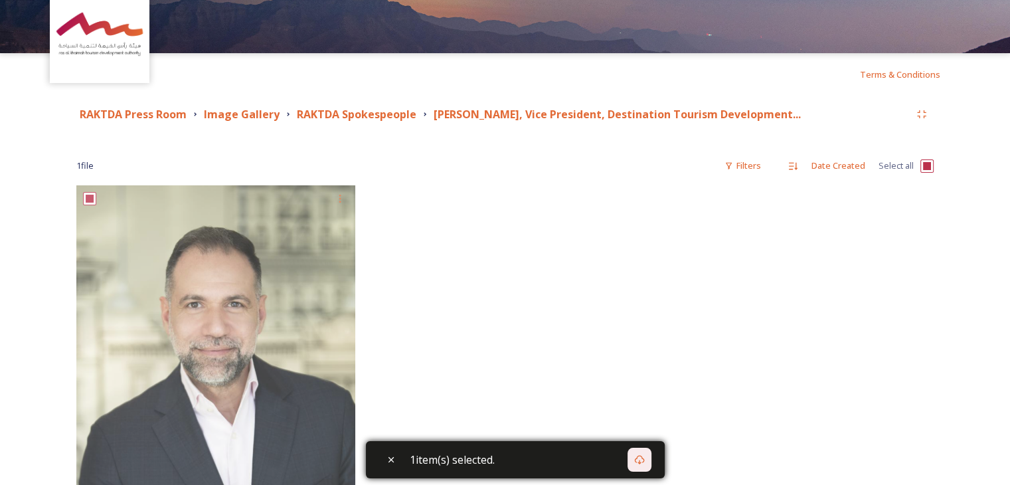
scroll to position [66, 0]
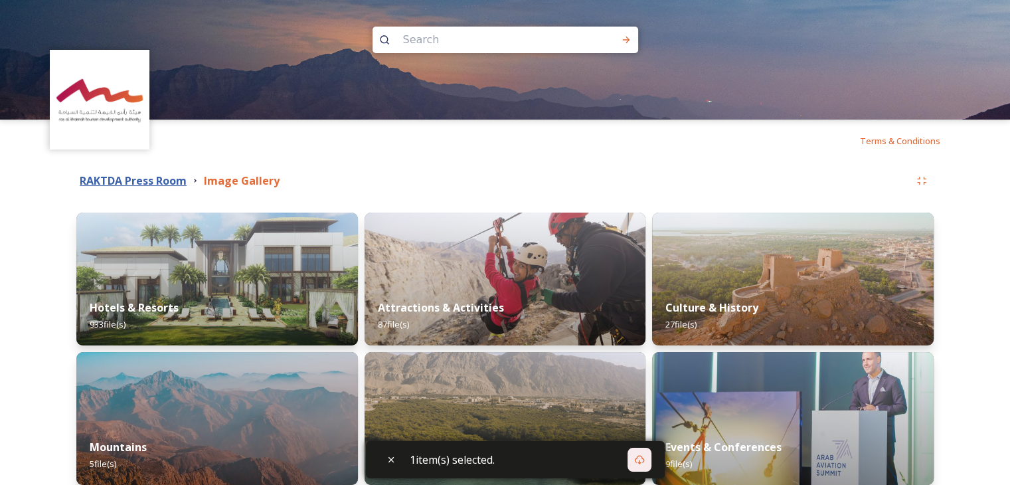
click at [165, 184] on strong "RAKTDA Press Room" at bounding box center [133, 180] width 107 height 15
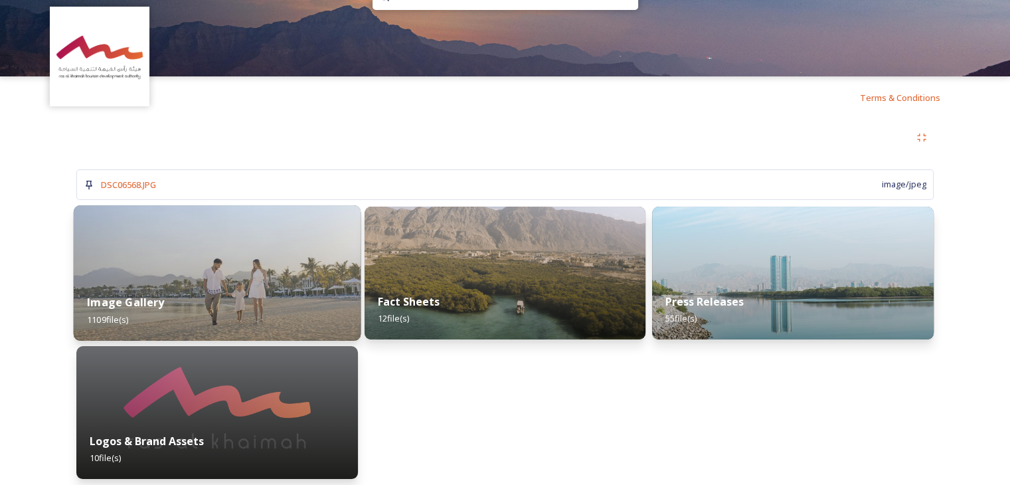
scroll to position [133, 0]
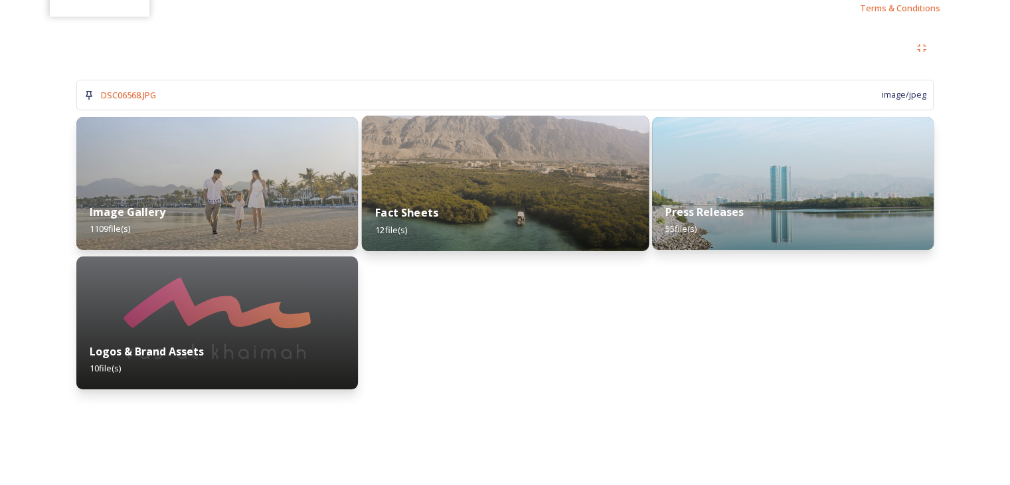
click at [385, 189] on img at bounding box center [504, 183] width 287 height 135
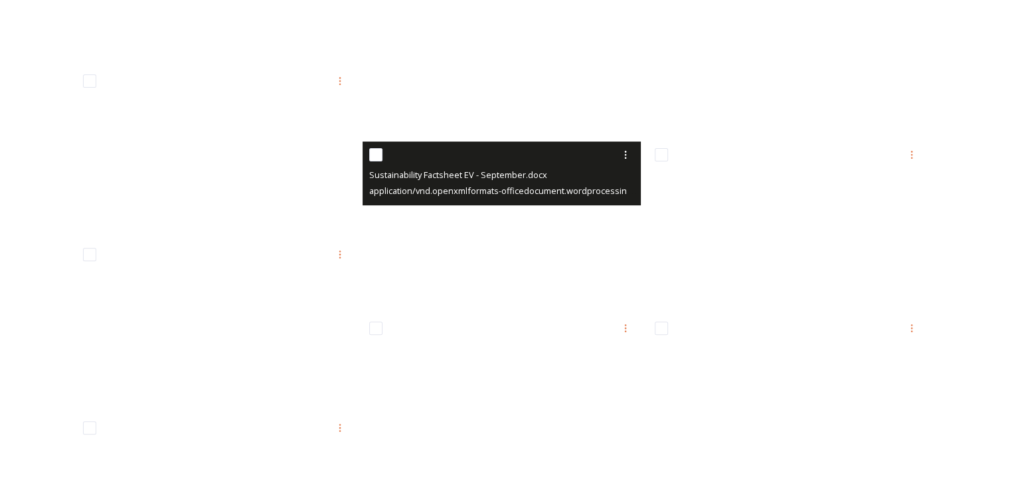
scroll to position [449, 0]
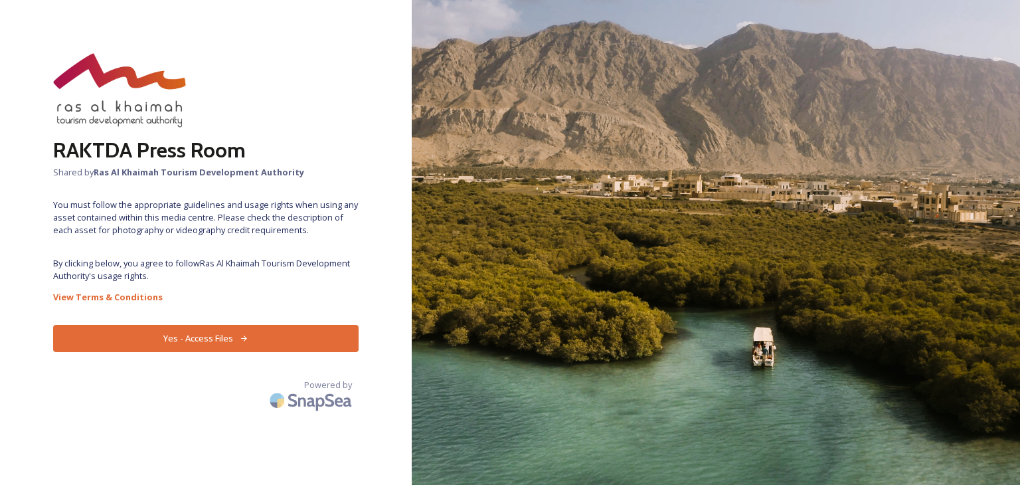
click at [157, 338] on button "Yes - Access Files" at bounding box center [206, 338] width 306 height 27
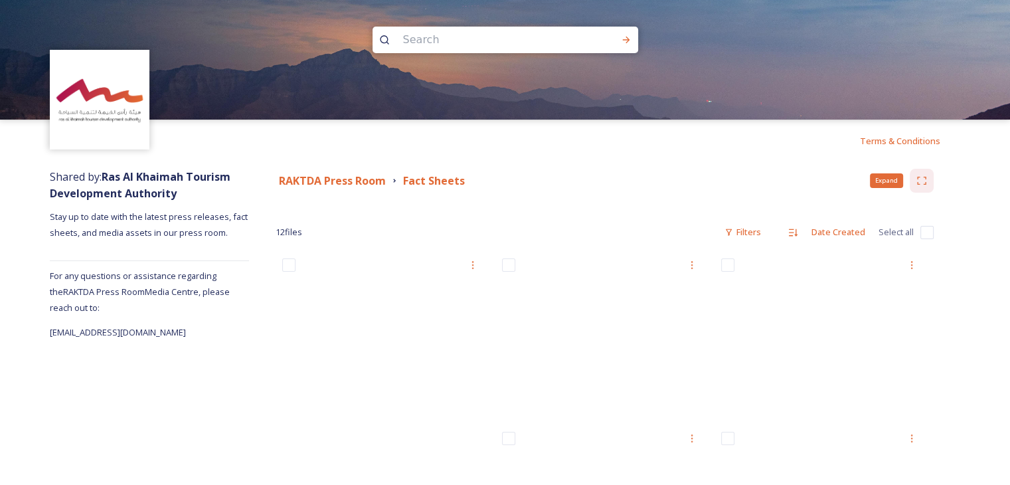
click at [919, 178] on icon at bounding box center [922, 180] width 11 height 11
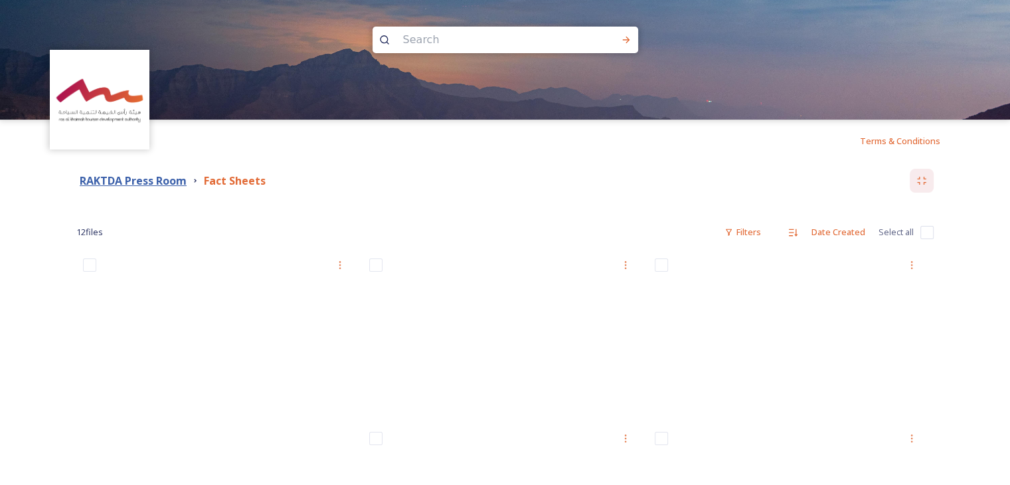
click at [130, 184] on strong "RAKTDA Press Room" at bounding box center [133, 180] width 107 height 15
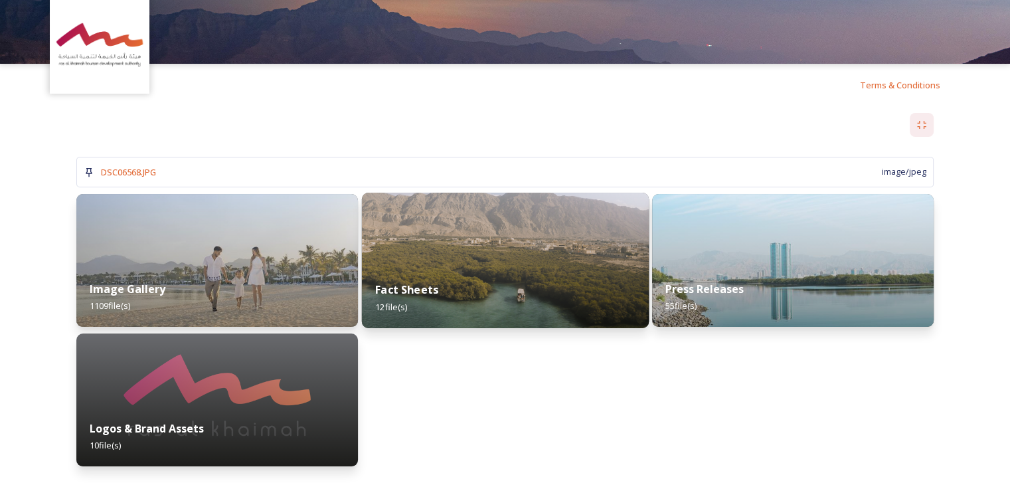
scroll to position [133, 0]
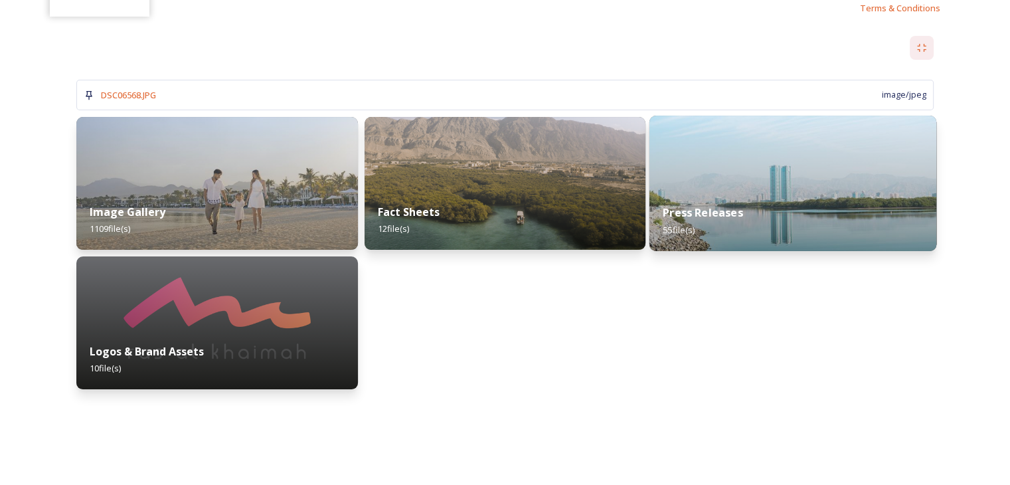
click at [796, 198] on div "Press Releases 55 file(s)" at bounding box center [793, 221] width 287 height 60
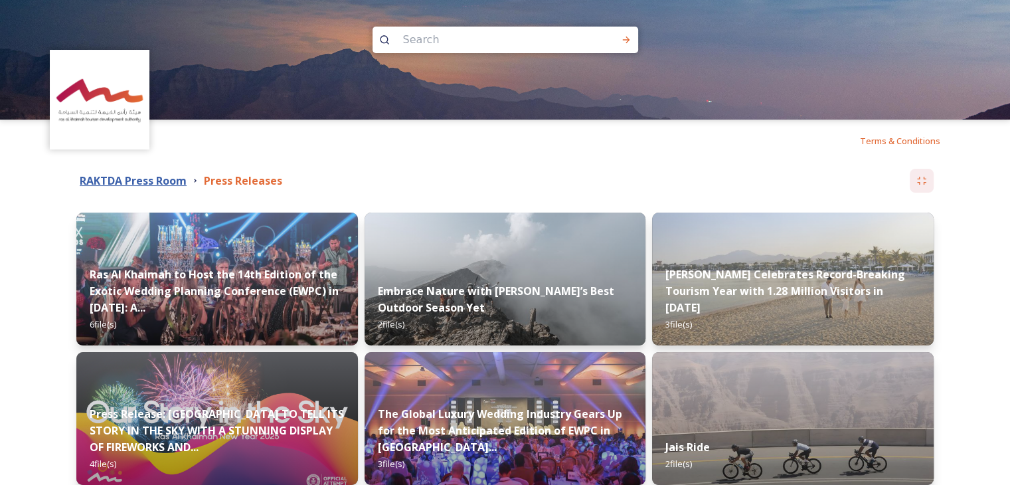
click at [186, 179] on div "RAKTDA Press Room Press Releases" at bounding box center [493, 181] width 834 height 17
click at [186, 179] on strong "RAKTDA Press Room" at bounding box center [133, 180] width 107 height 15
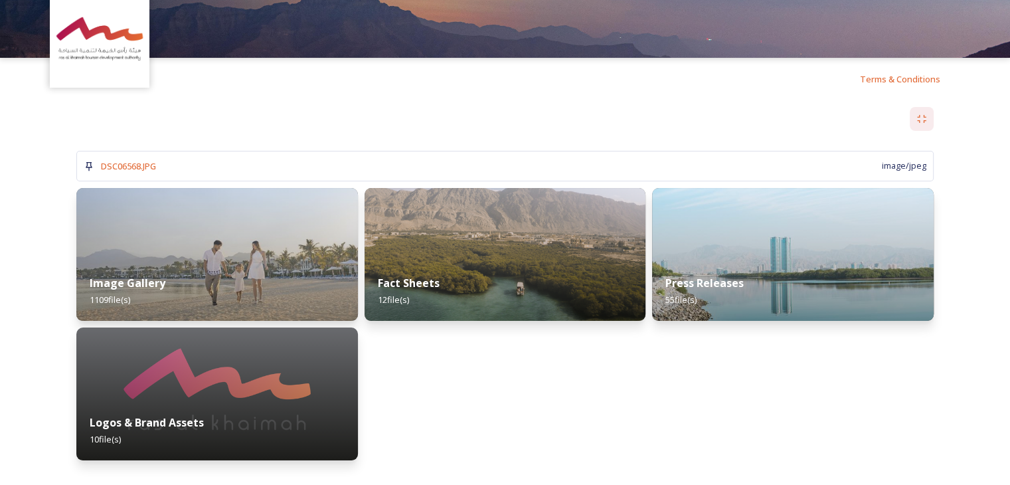
scroll to position [199, 0]
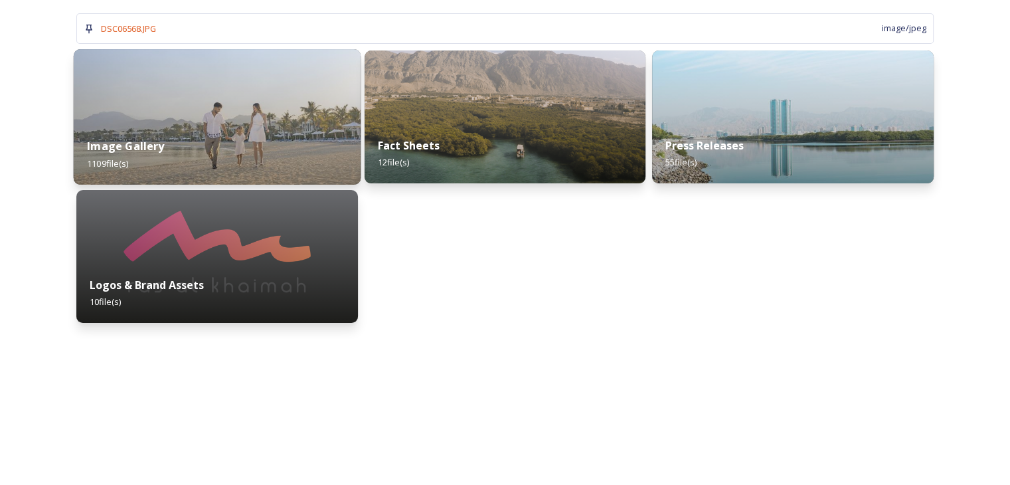
click at [198, 159] on div "Image Gallery 1109 file(s)" at bounding box center [217, 154] width 287 height 60
